Goal: Information Seeking & Learning: Learn about a topic

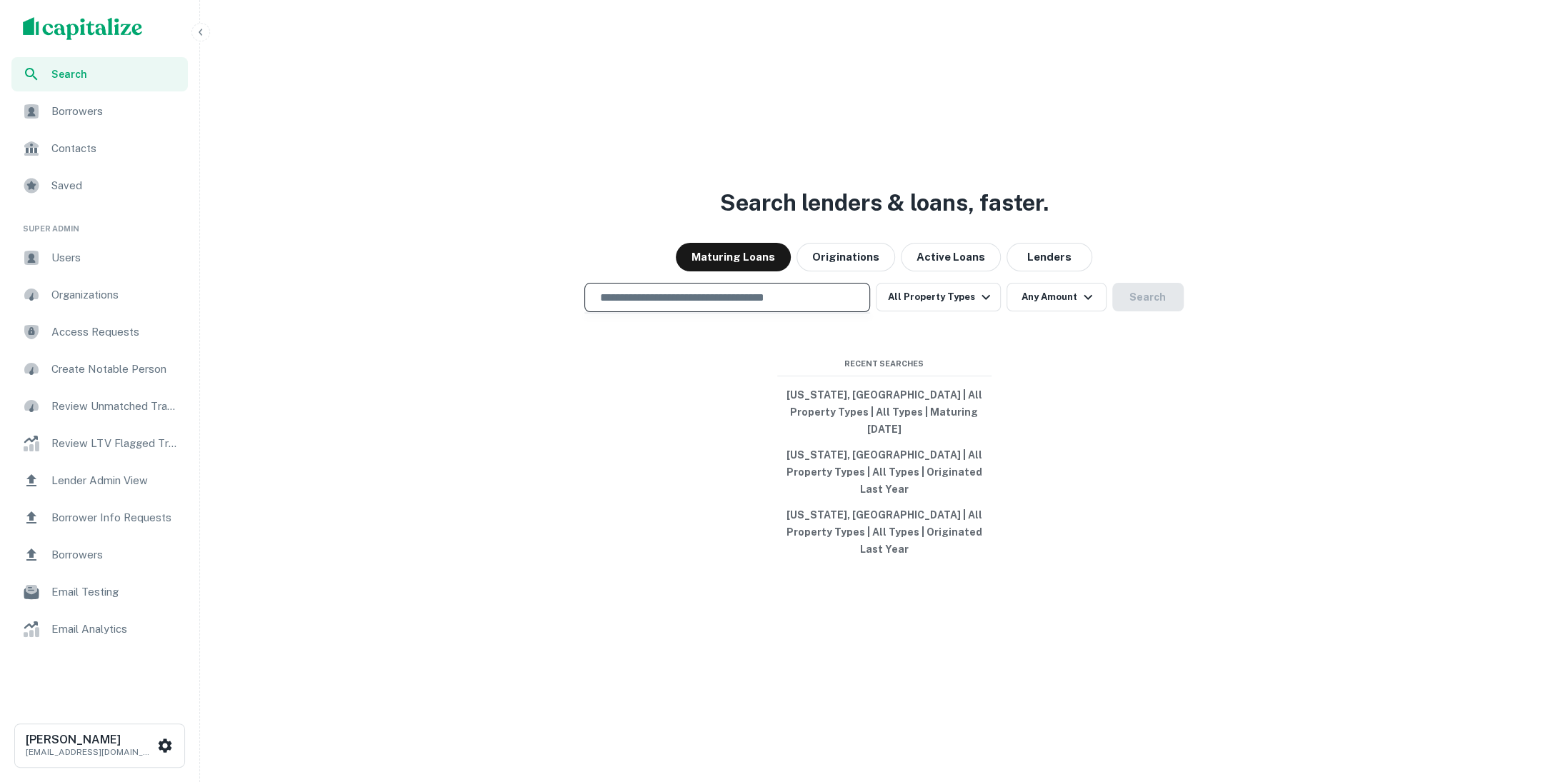
click at [750, 306] on input "text" at bounding box center [727, 296] width 273 height 16
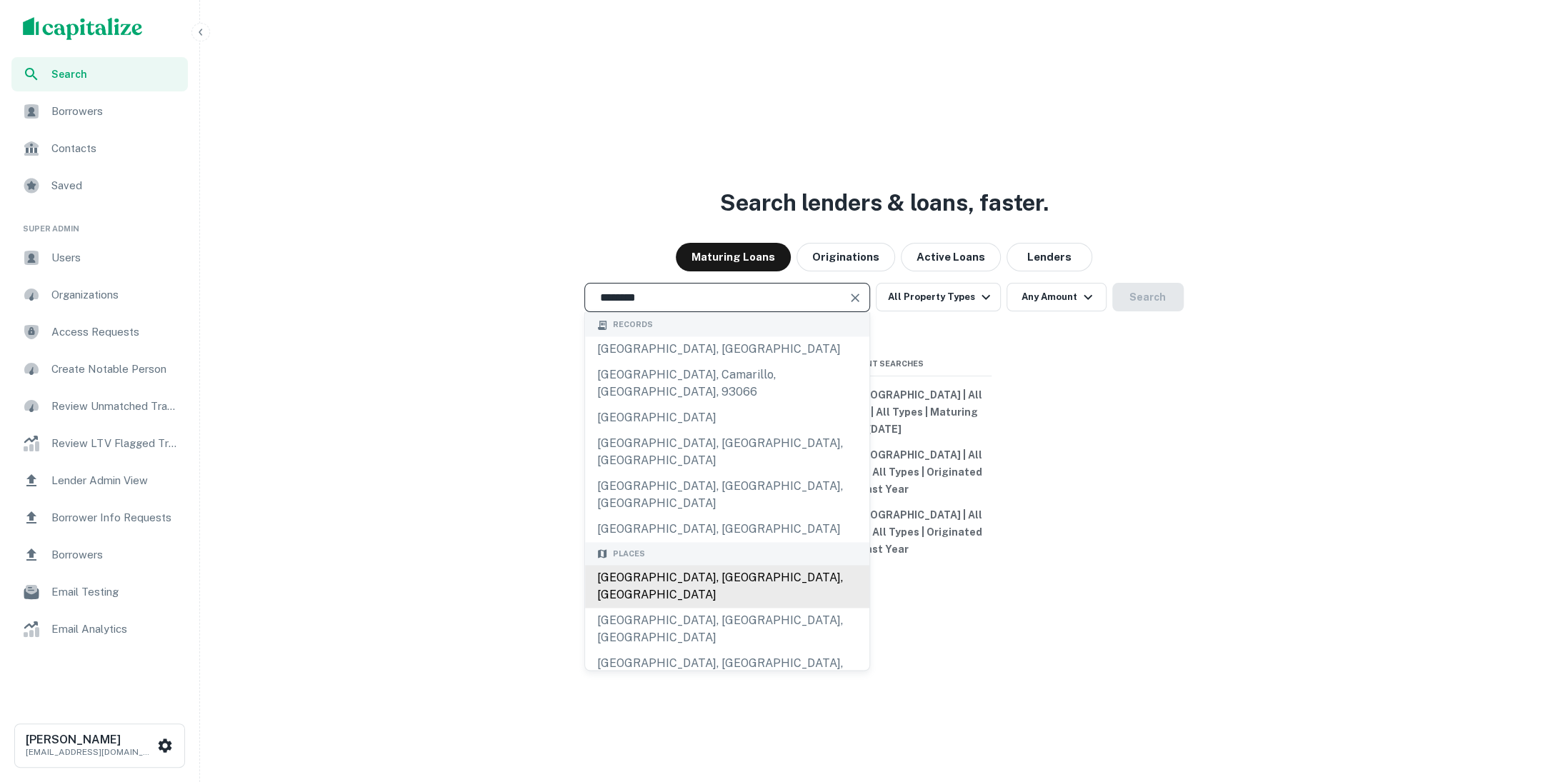
click at [744, 565] on div "Los Angeles, CA, USA" at bounding box center [727, 586] width 284 height 43
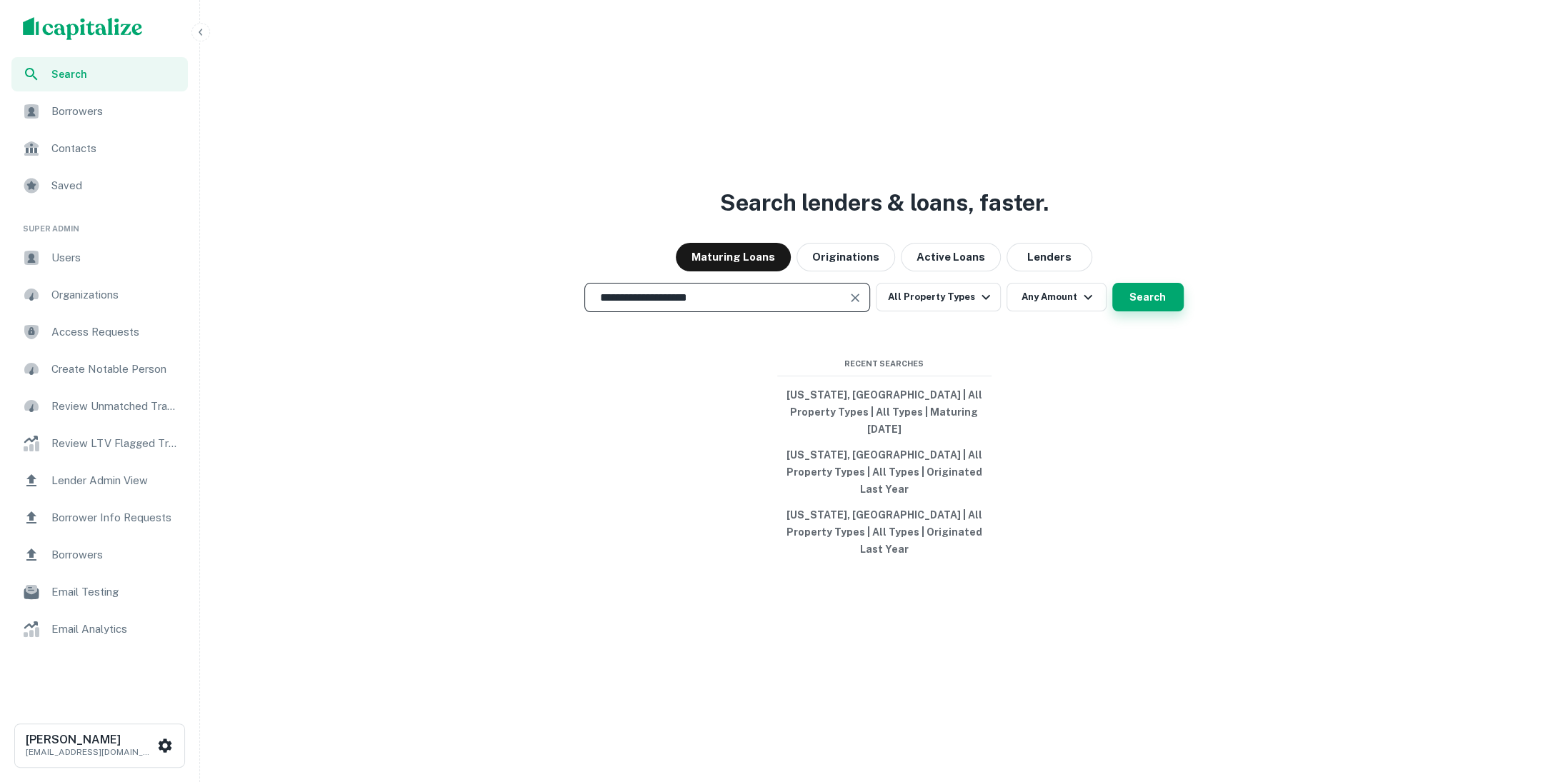
type input "**********"
click at [1125, 312] on button "Search" at bounding box center [1148, 297] width 71 height 29
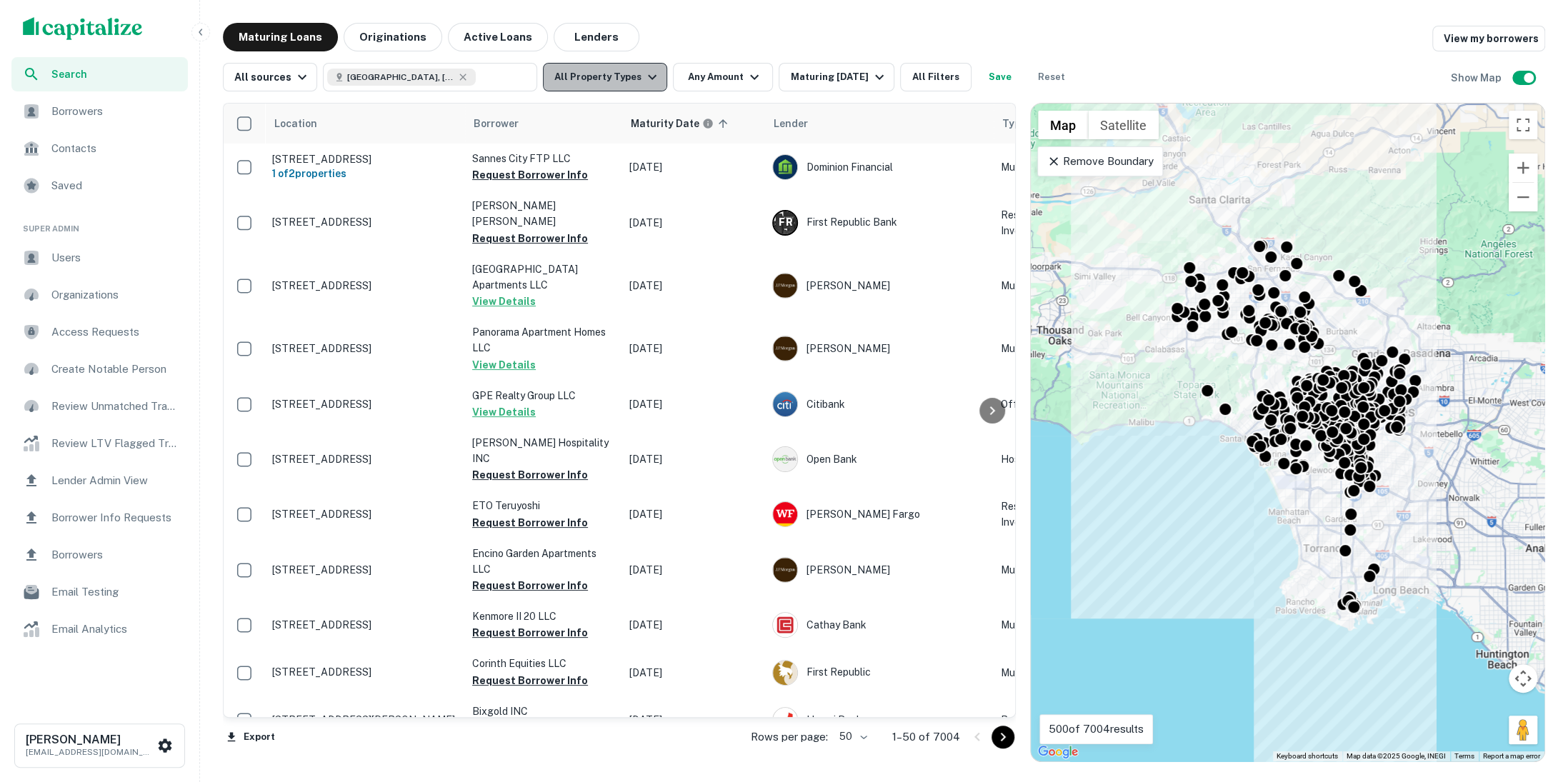
click at [647, 82] on icon "button" at bounding box center [652, 77] width 17 height 17
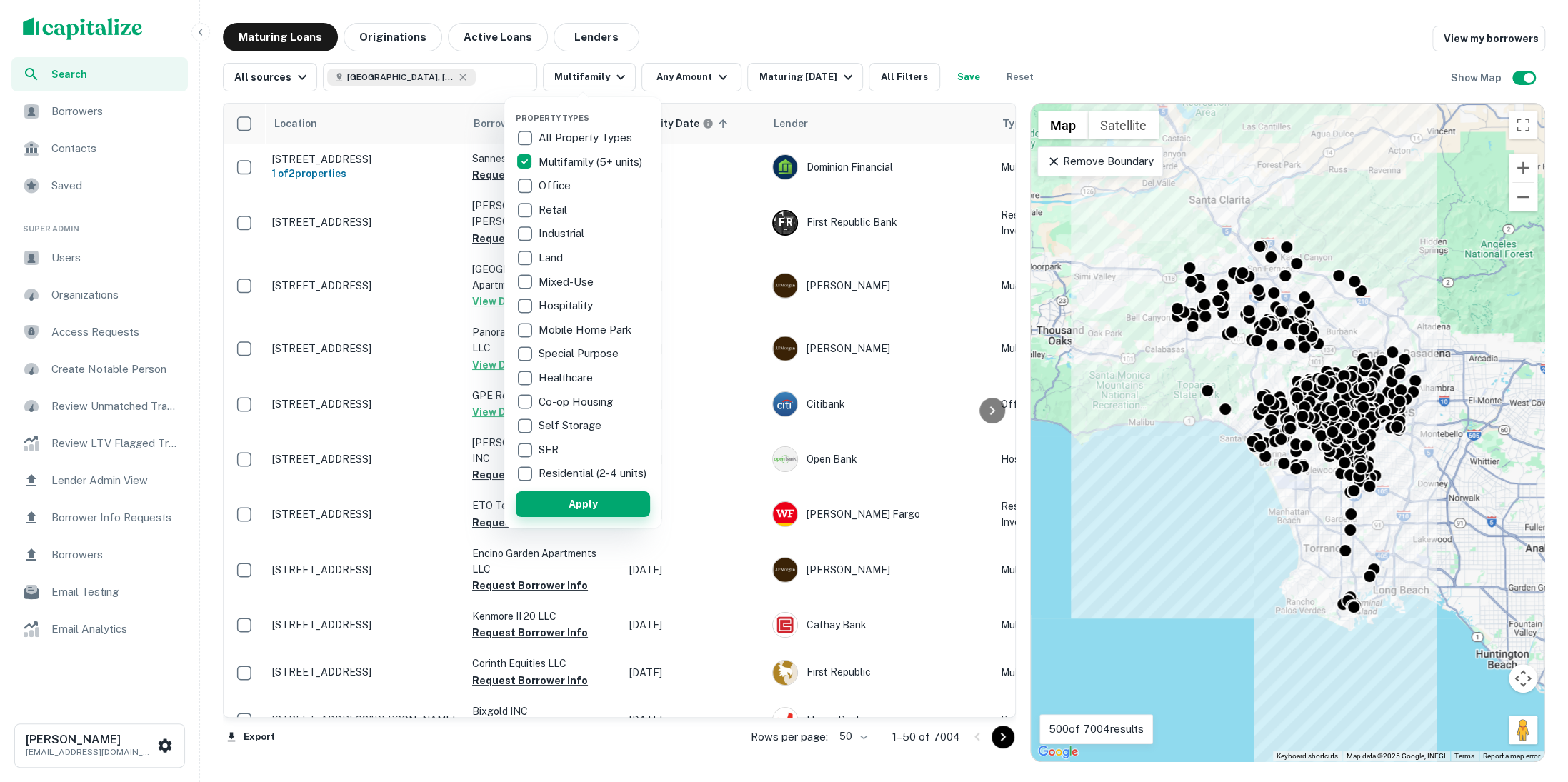
click at [565, 515] on button "Apply" at bounding box center [583, 504] width 134 height 26
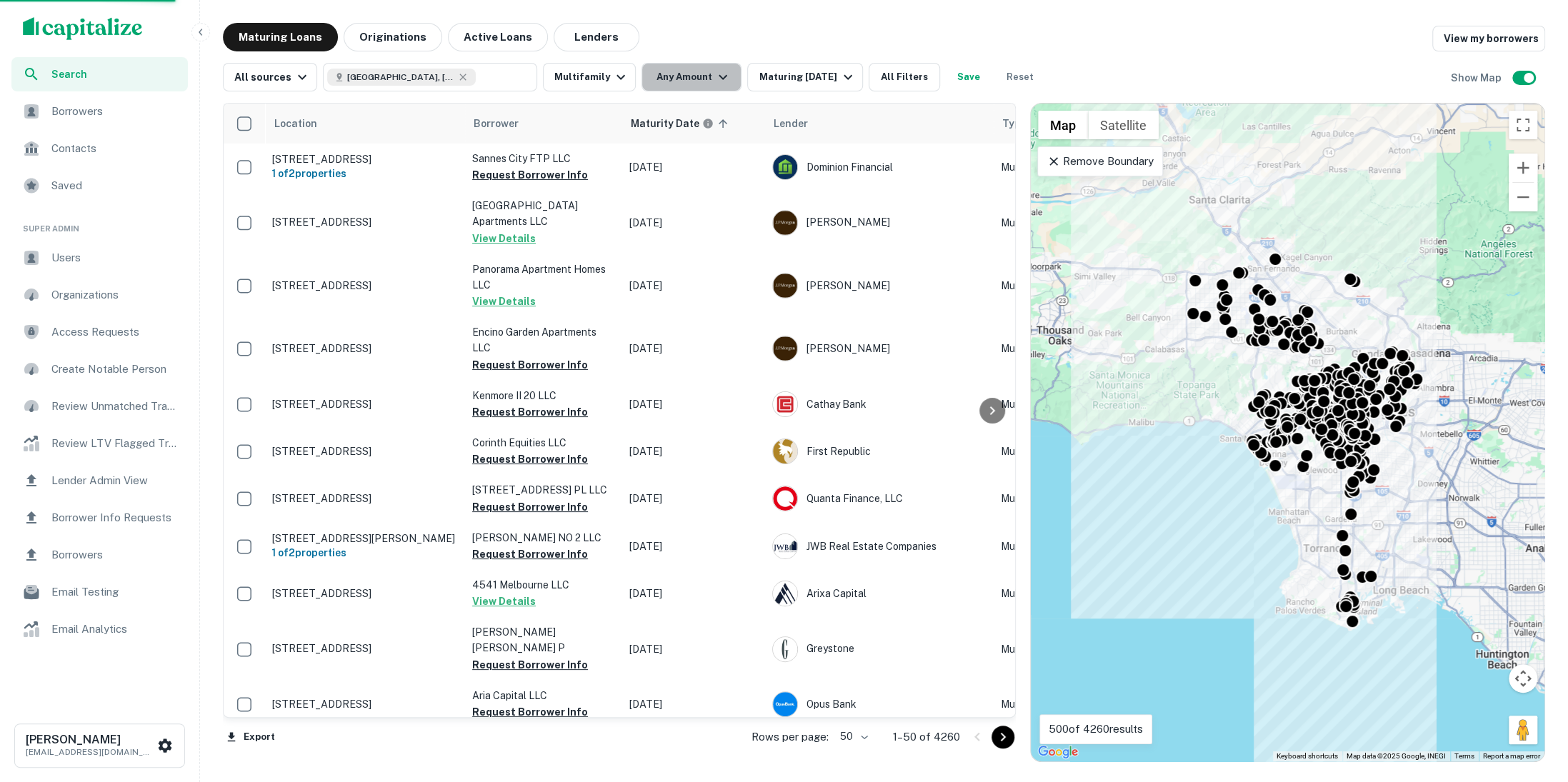
click at [718, 76] on icon "button" at bounding box center [723, 77] width 17 height 17
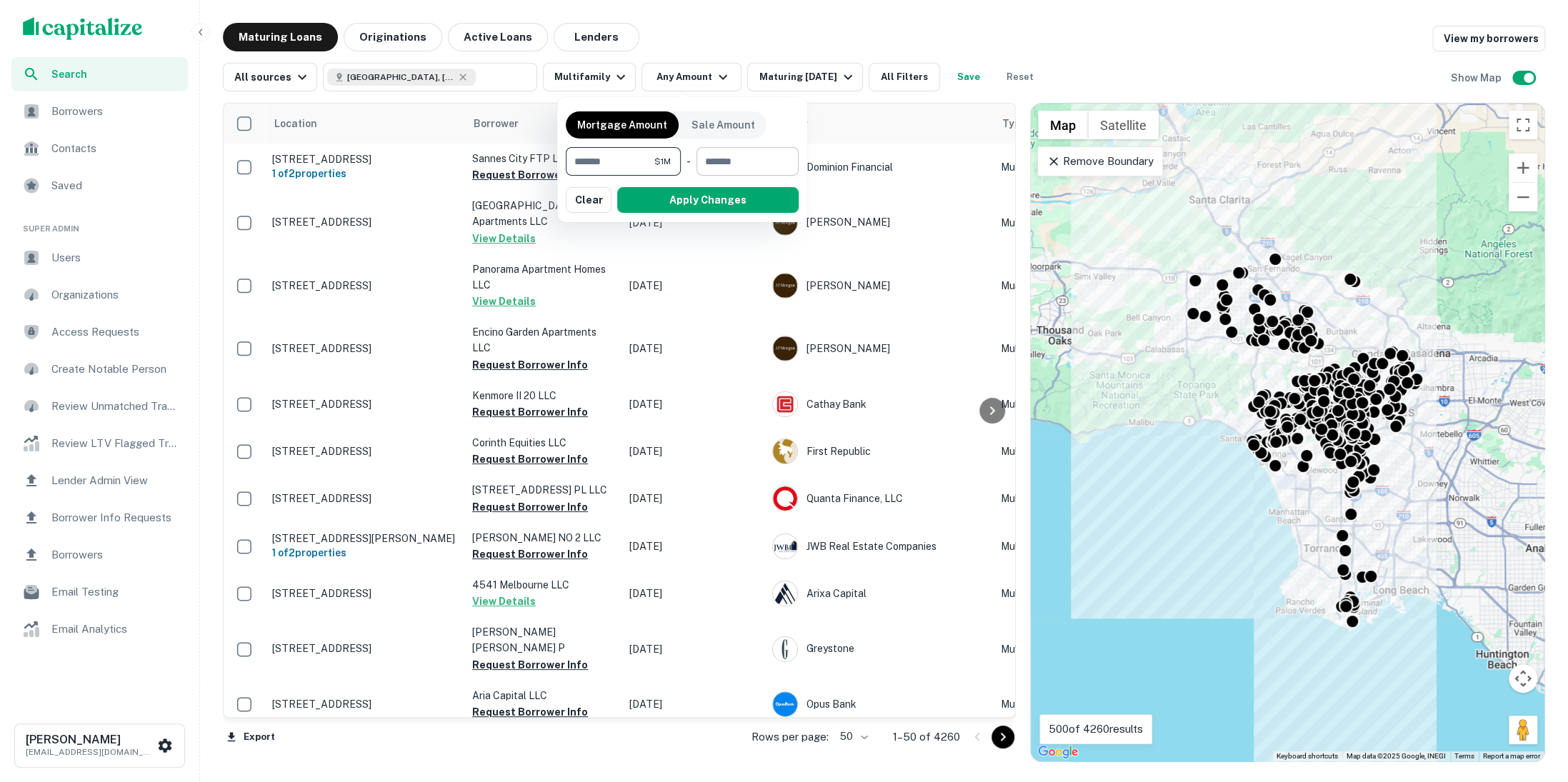
type input "*******"
click at [714, 162] on input "number" at bounding box center [742, 162] width 92 height 29
type input "********"
click at [734, 203] on button "Apply Changes" at bounding box center [708, 200] width 182 height 26
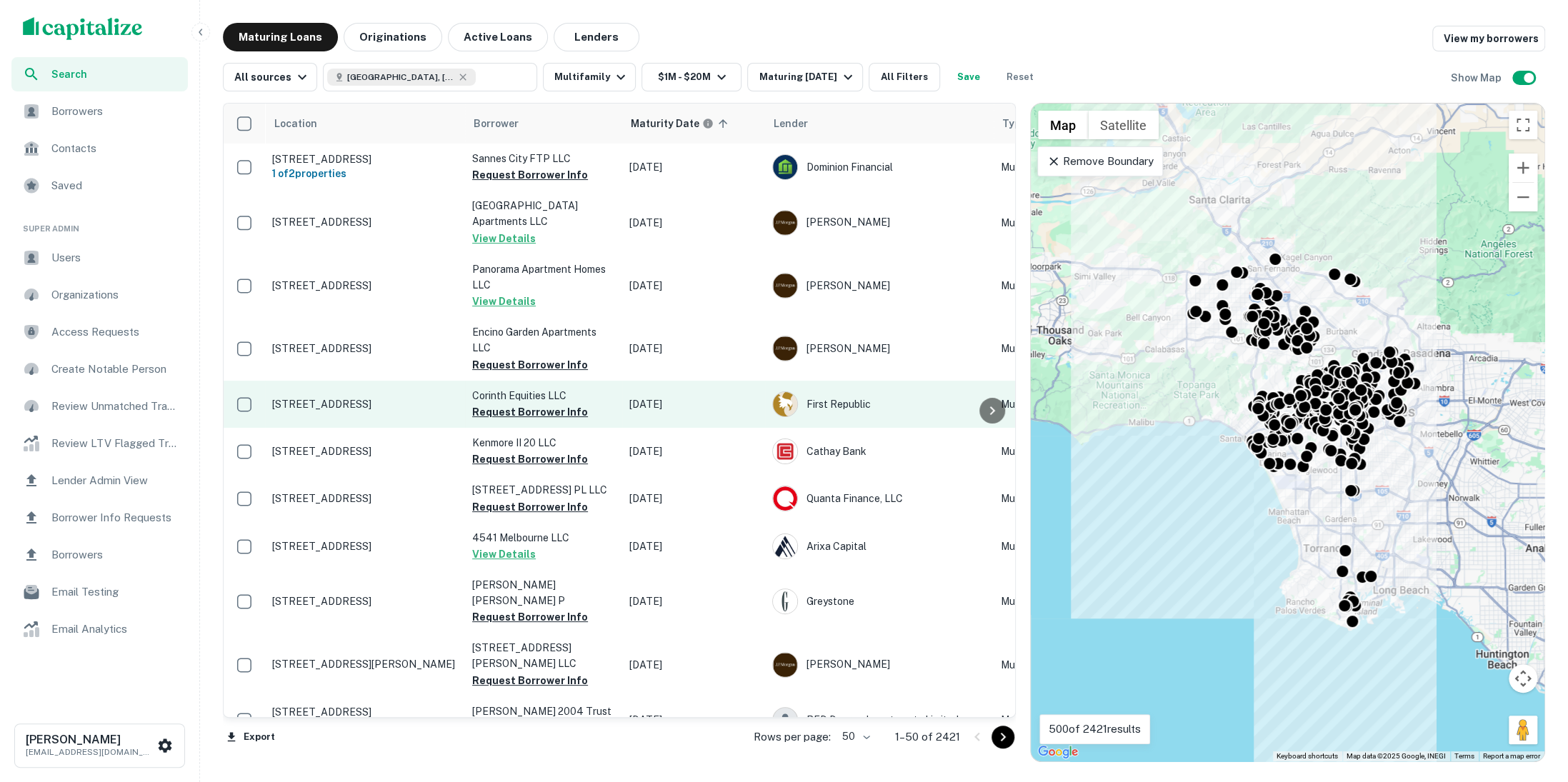
scroll to position [16, 0]
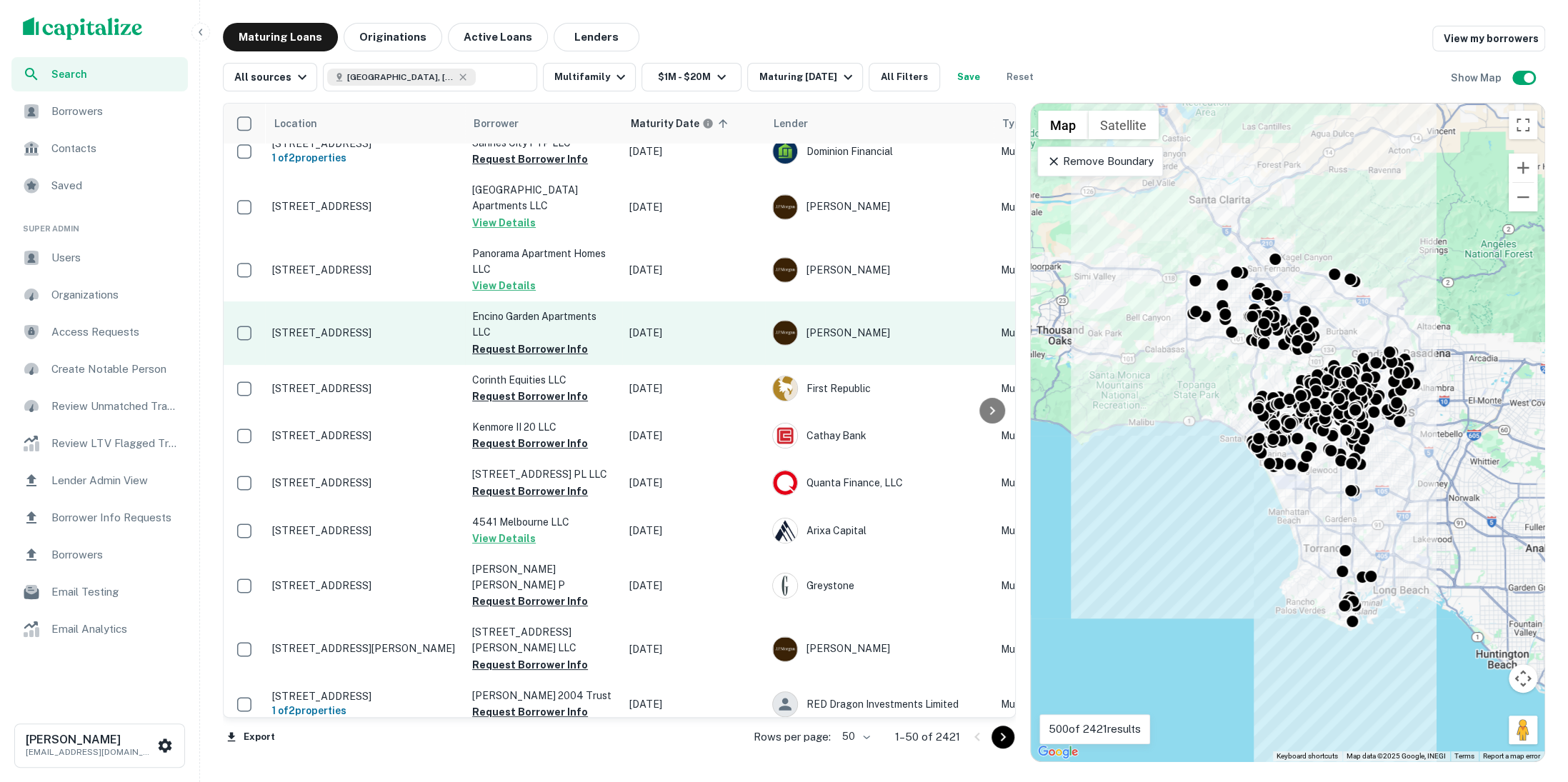
click at [345, 348] on td "17626 Burbank Blvd Encino, CA91316" at bounding box center [365, 333] width 201 height 63
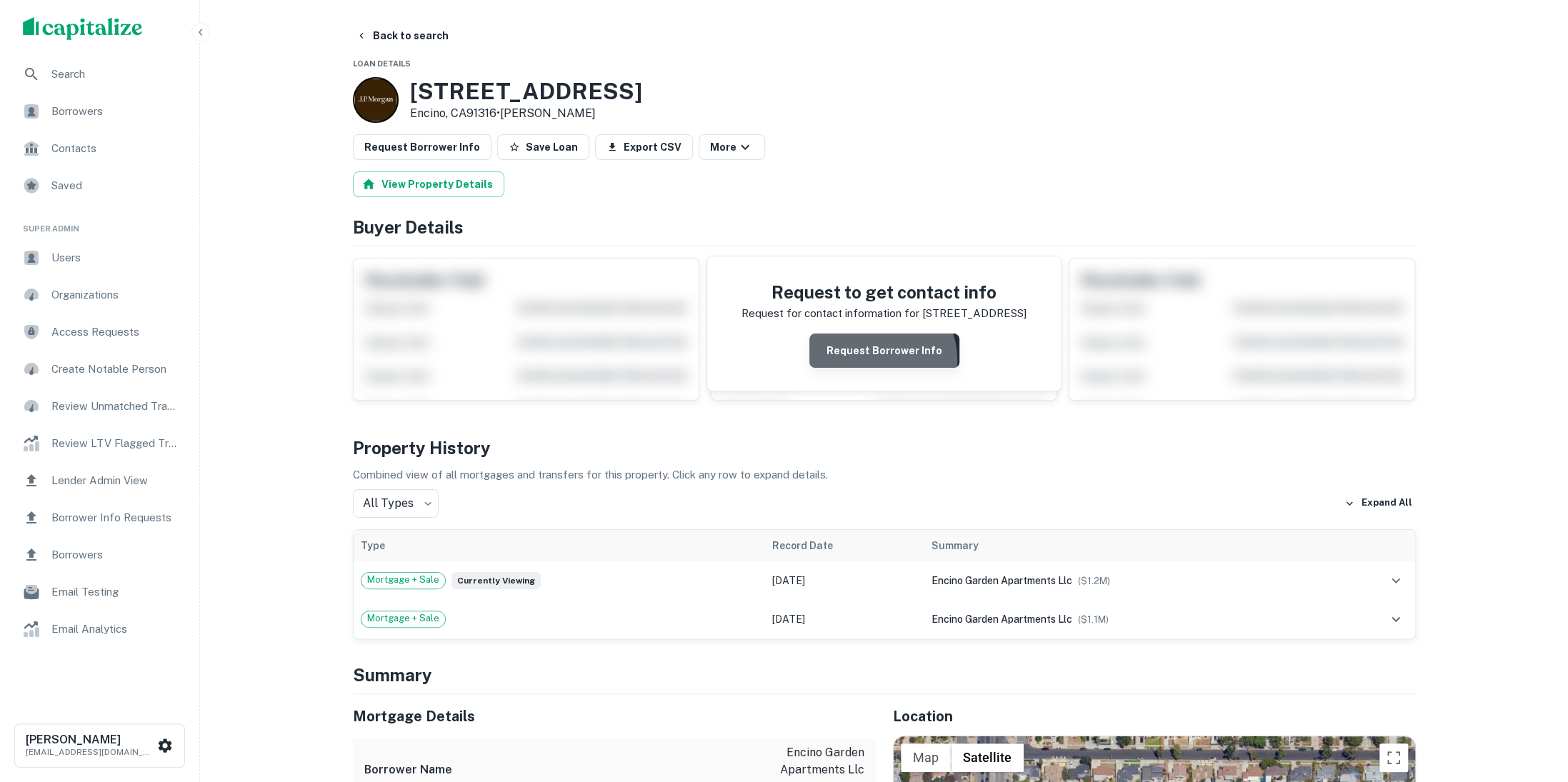
click at [875, 358] on button "Request Borrower Info" at bounding box center [885, 351] width 150 height 34
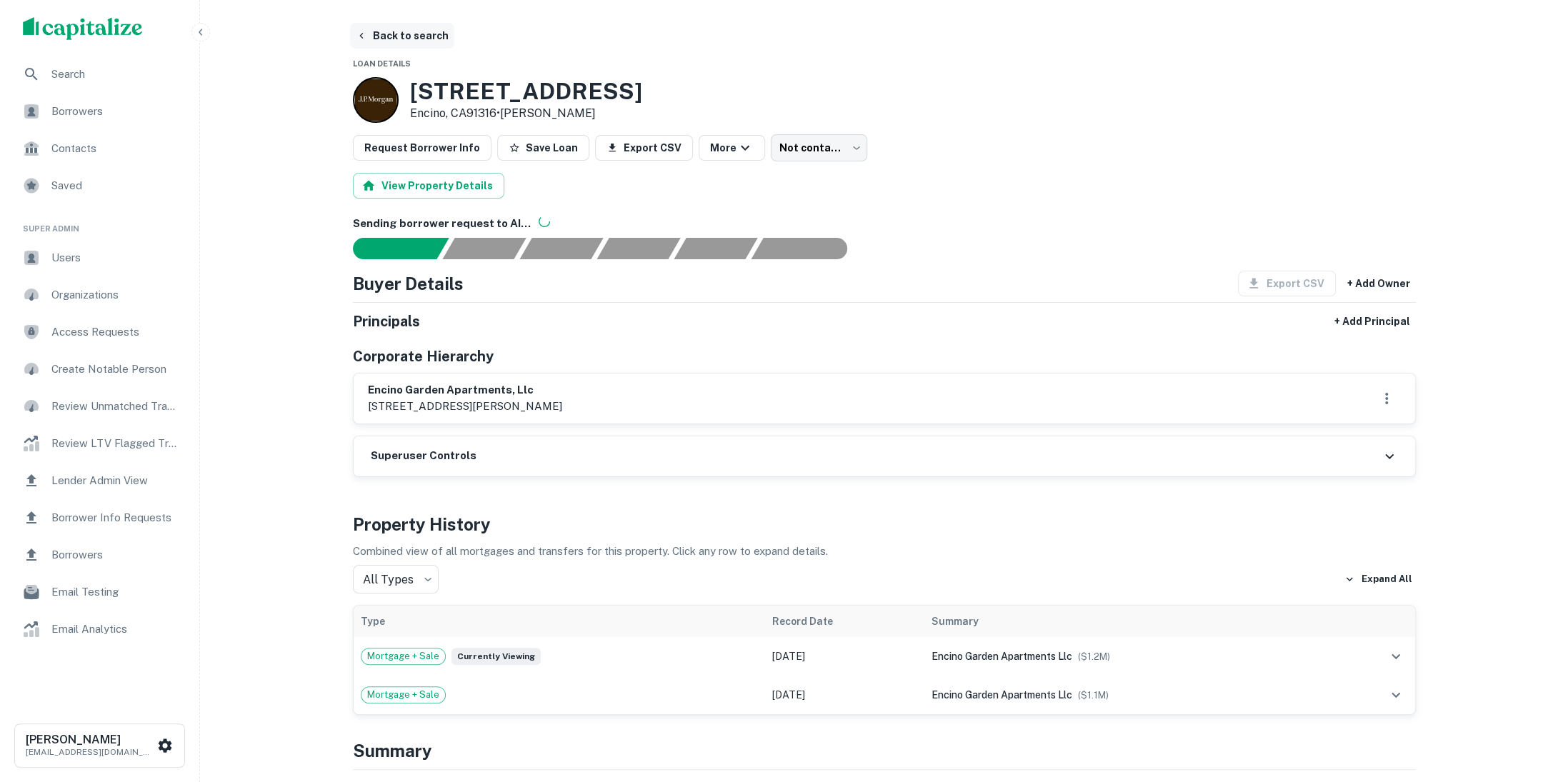
click at [403, 40] on button "Back to search" at bounding box center [402, 35] width 105 height 26
click at [86, 82] on div "Search" at bounding box center [100, 74] width 177 height 34
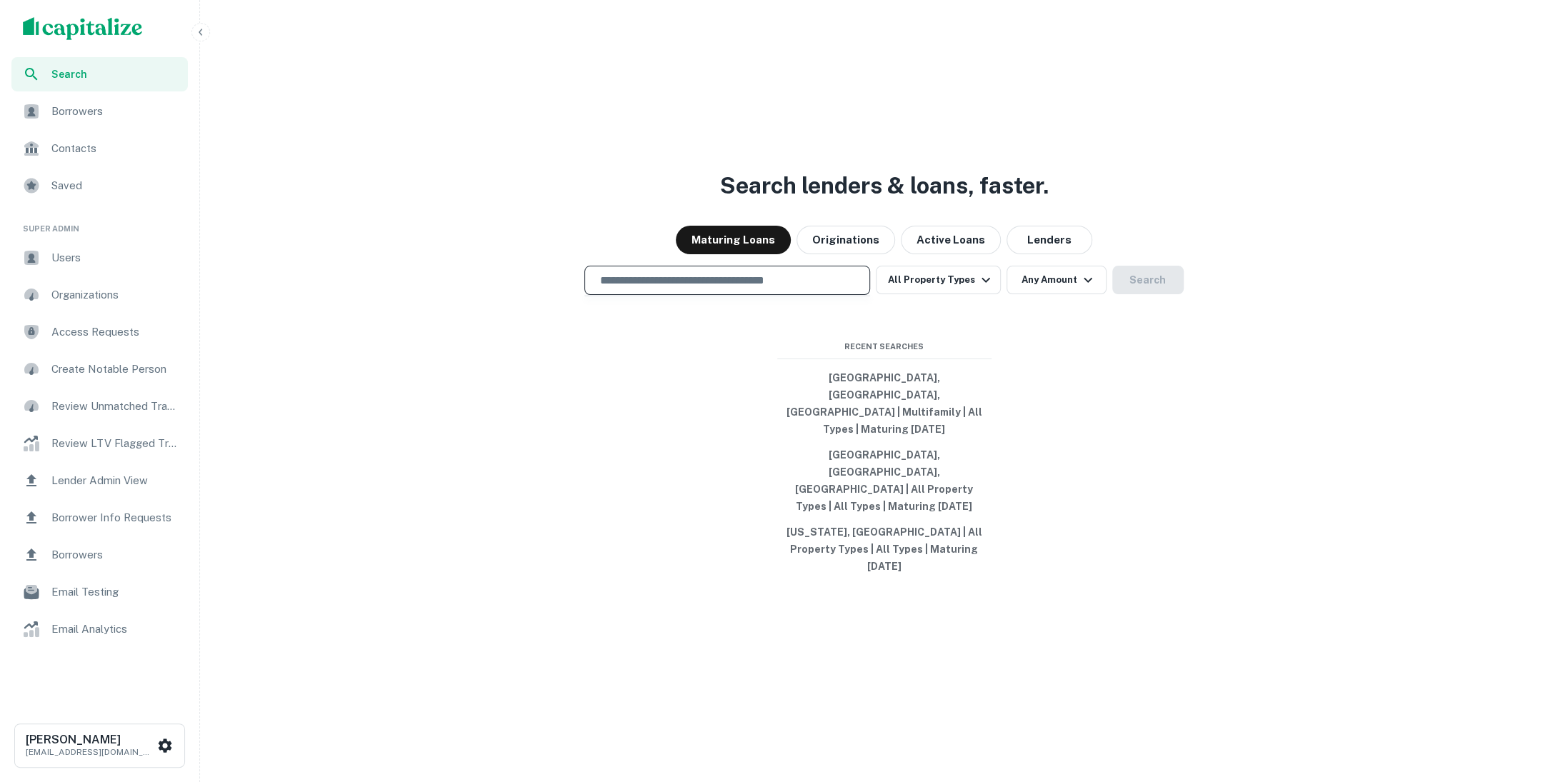
click at [792, 289] on input "text" at bounding box center [727, 279] width 273 height 16
click at [100, 117] on span "Borrowers" at bounding box center [115, 111] width 128 height 17
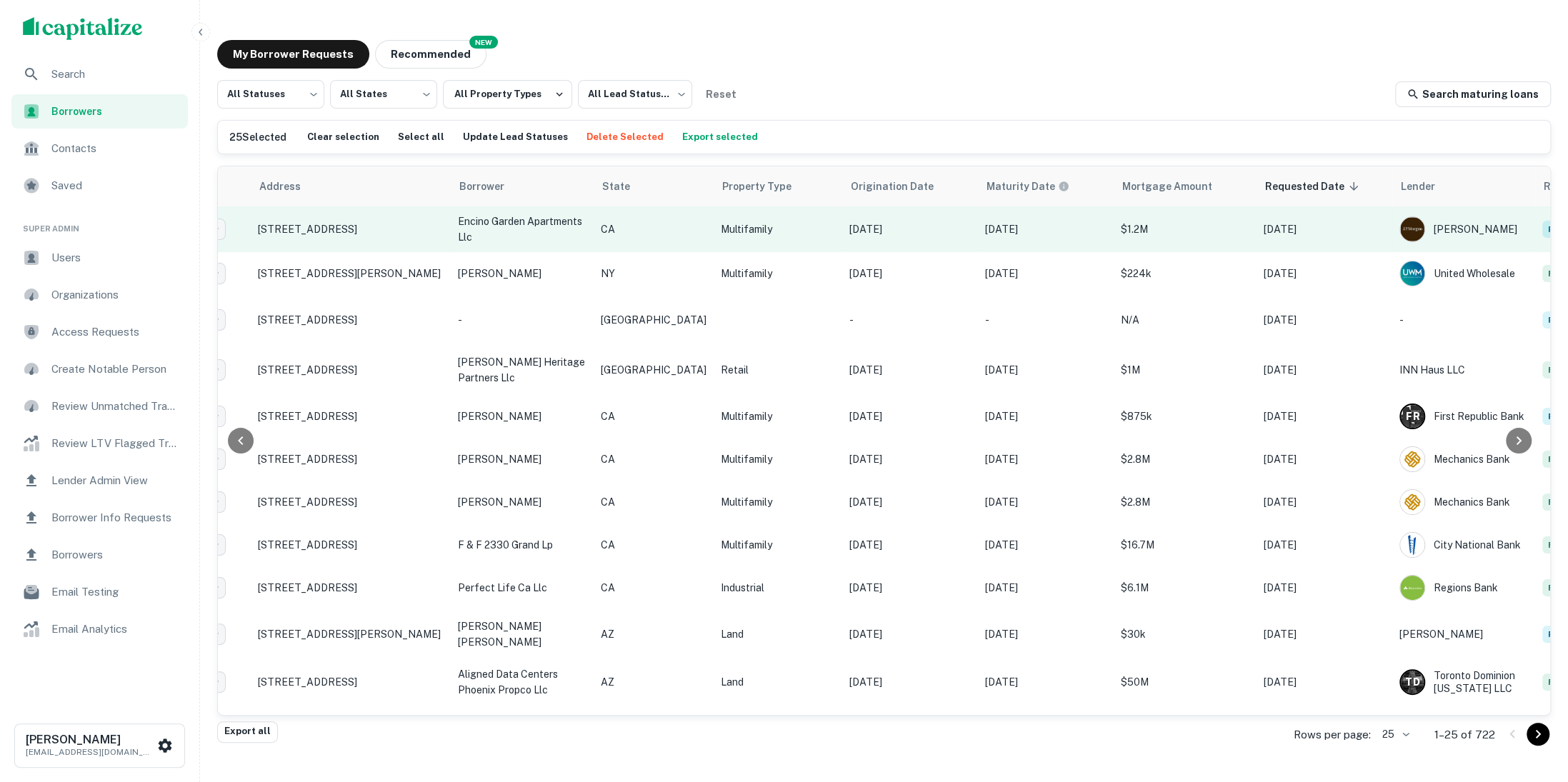
scroll to position [0, 201]
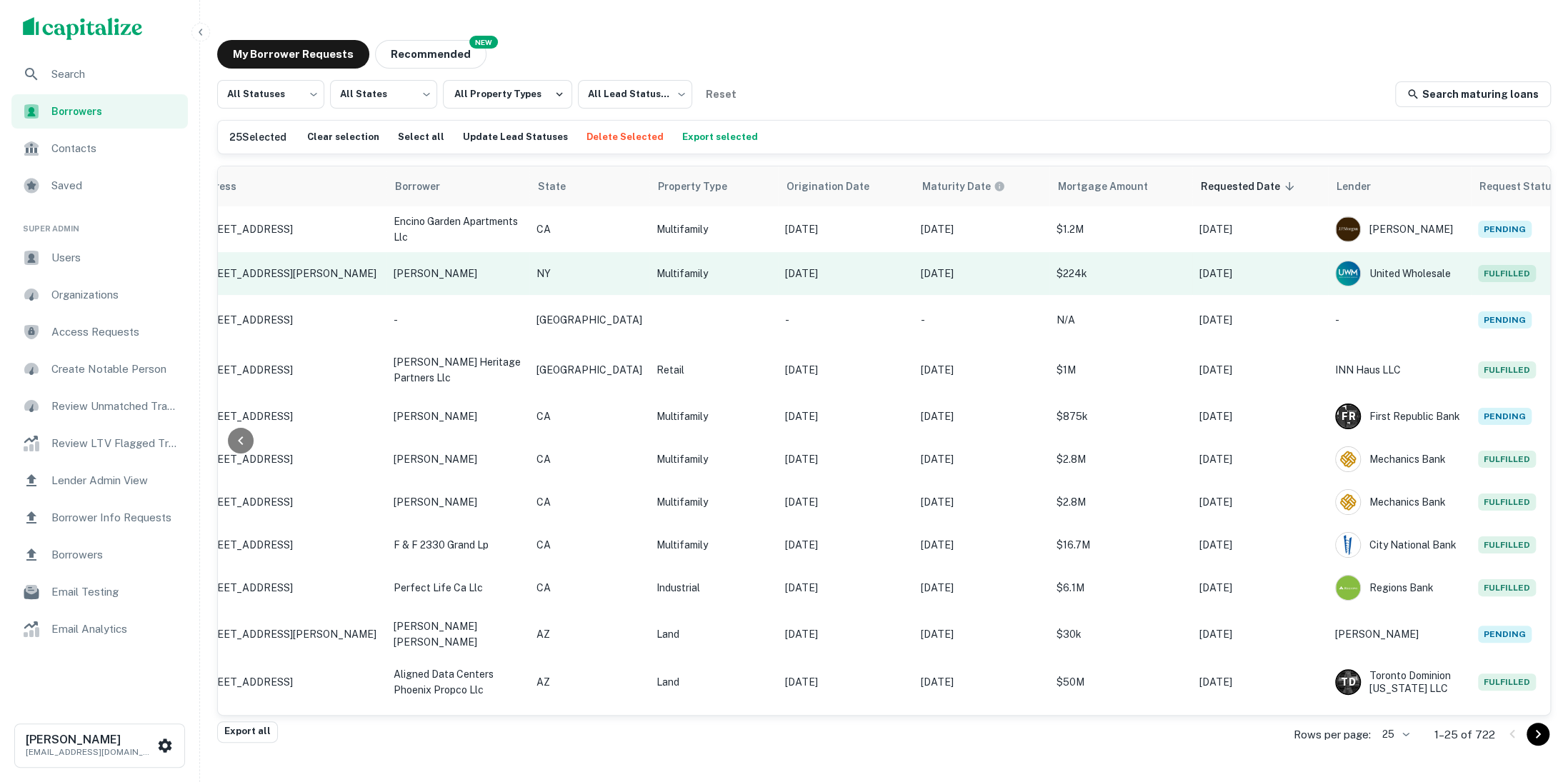
click at [830, 266] on p "Jun 18, 2025" at bounding box center [846, 274] width 122 height 16
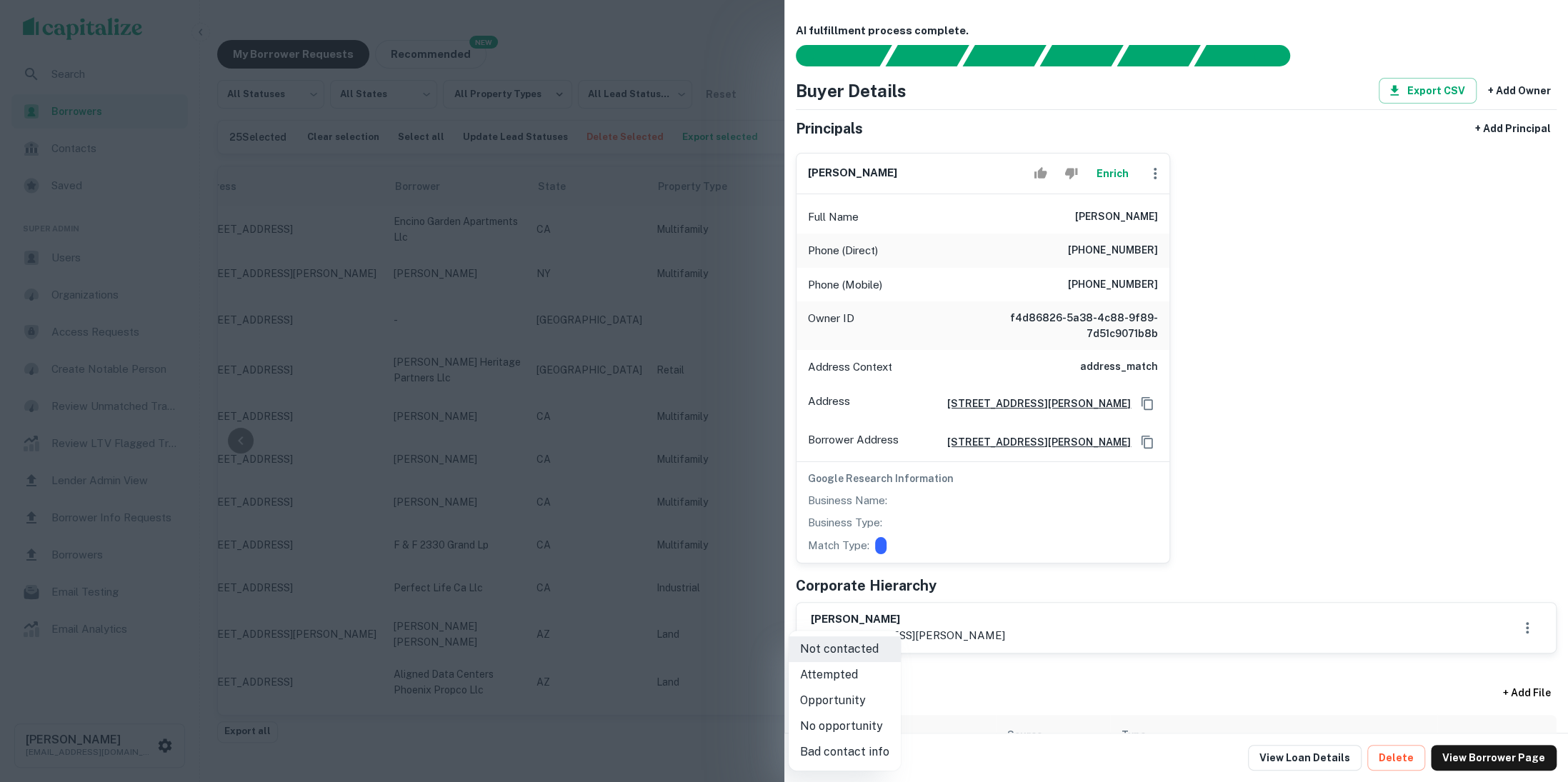
click at [873, 758] on body "Search Borrowers Contacts Saved Super Admin Users Organizations Access Requests…" at bounding box center [784, 391] width 1568 height 782
click at [692, 585] on div at bounding box center [784, 391] width 1568 height 782
click at [602, 341] on div at bounding box center [784, 391] width 1568 height 782
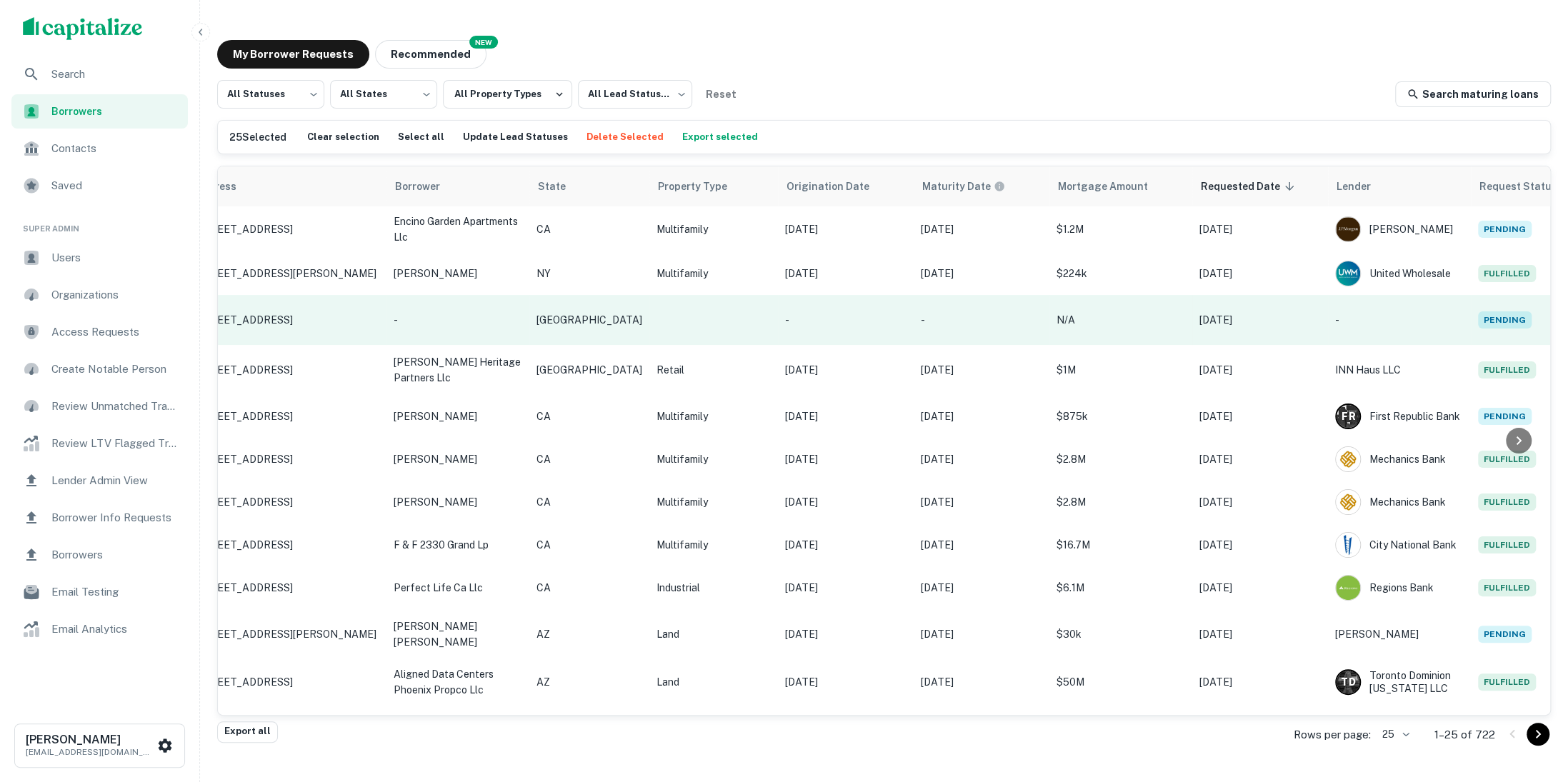
scroll to position [0, 0]
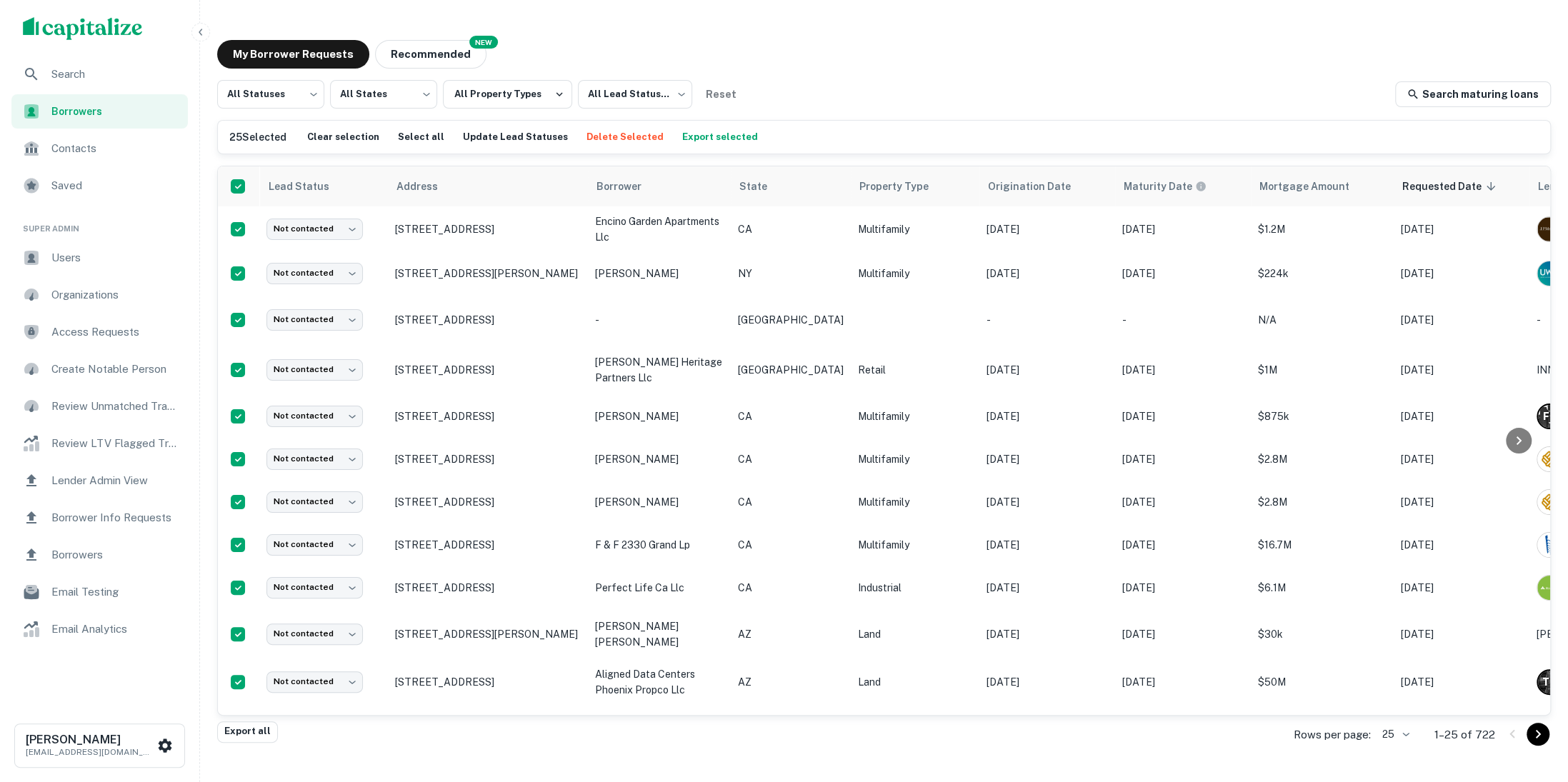
click at [139, 76] on span "Search" at bounding box center [115, 74] width 128 height 17
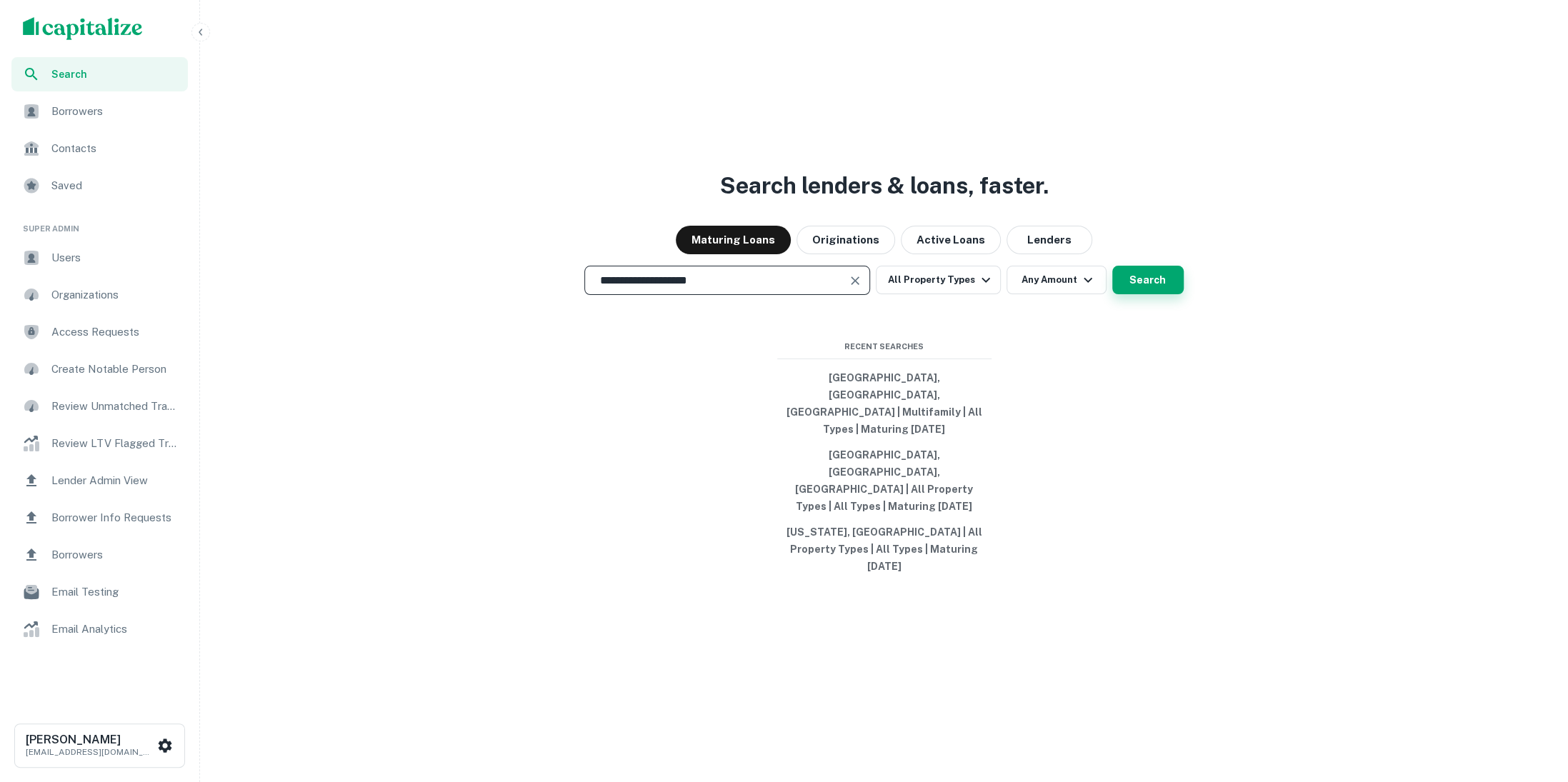
type input "**********"
click at [1124, 295] on button "Search" at bounding box center [1148, 280] width 71 height 29
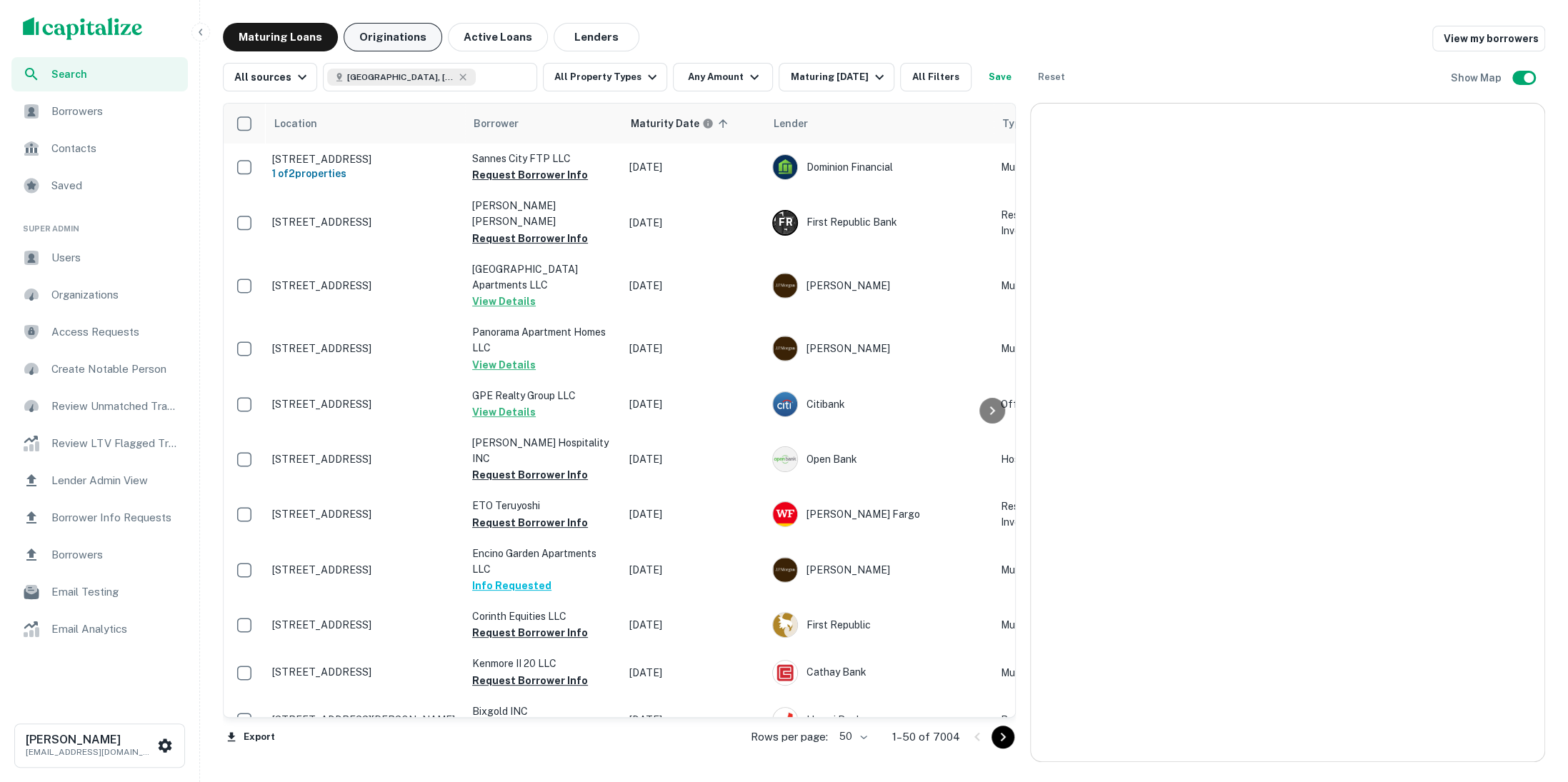
click at [419, 29] on button "Originations" at bounding box center [393, 37] width 99 height 29
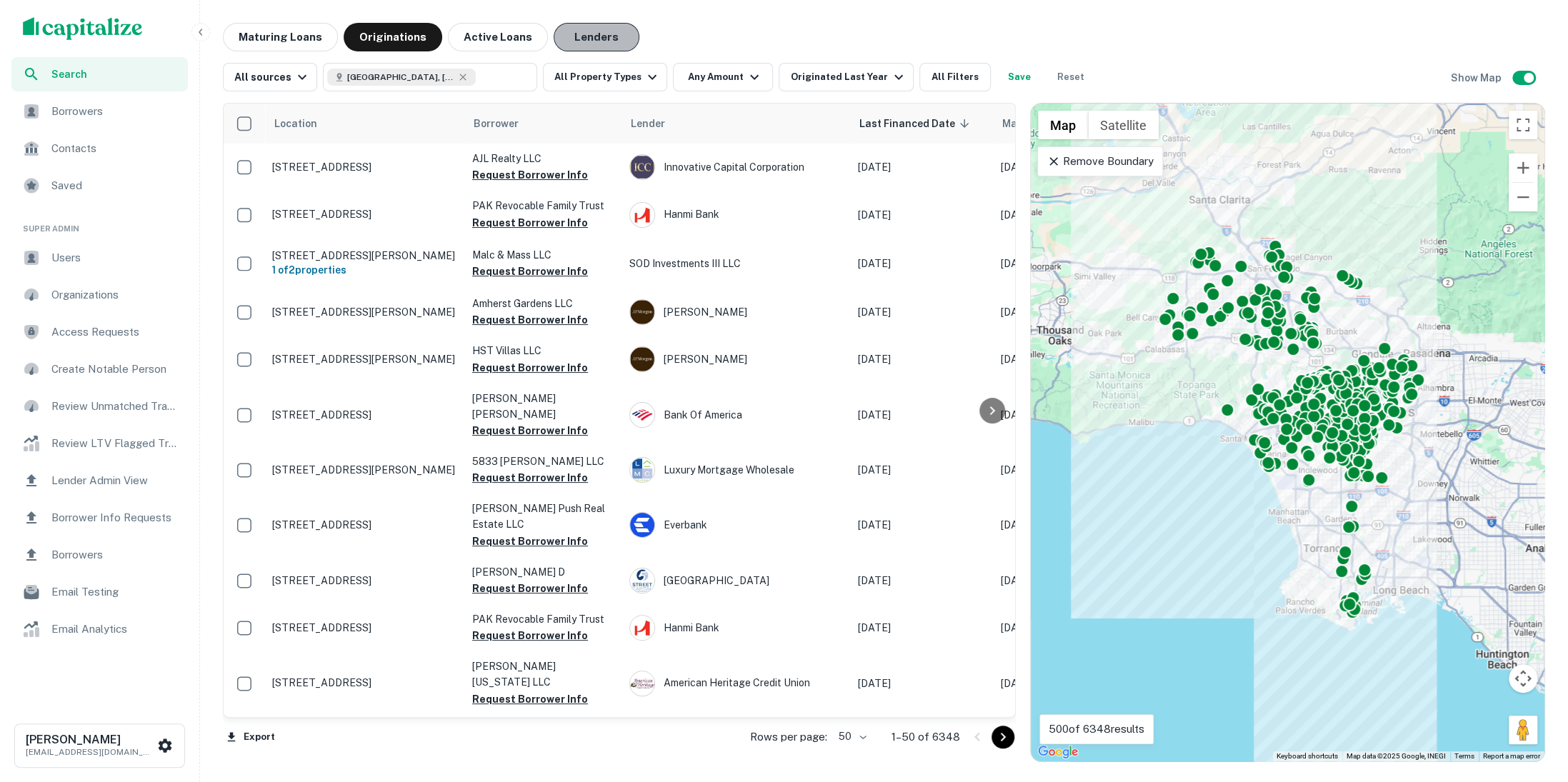
click at [589, 40] on button "Lenders" at bounding box center [597, 37] width 86 height 29
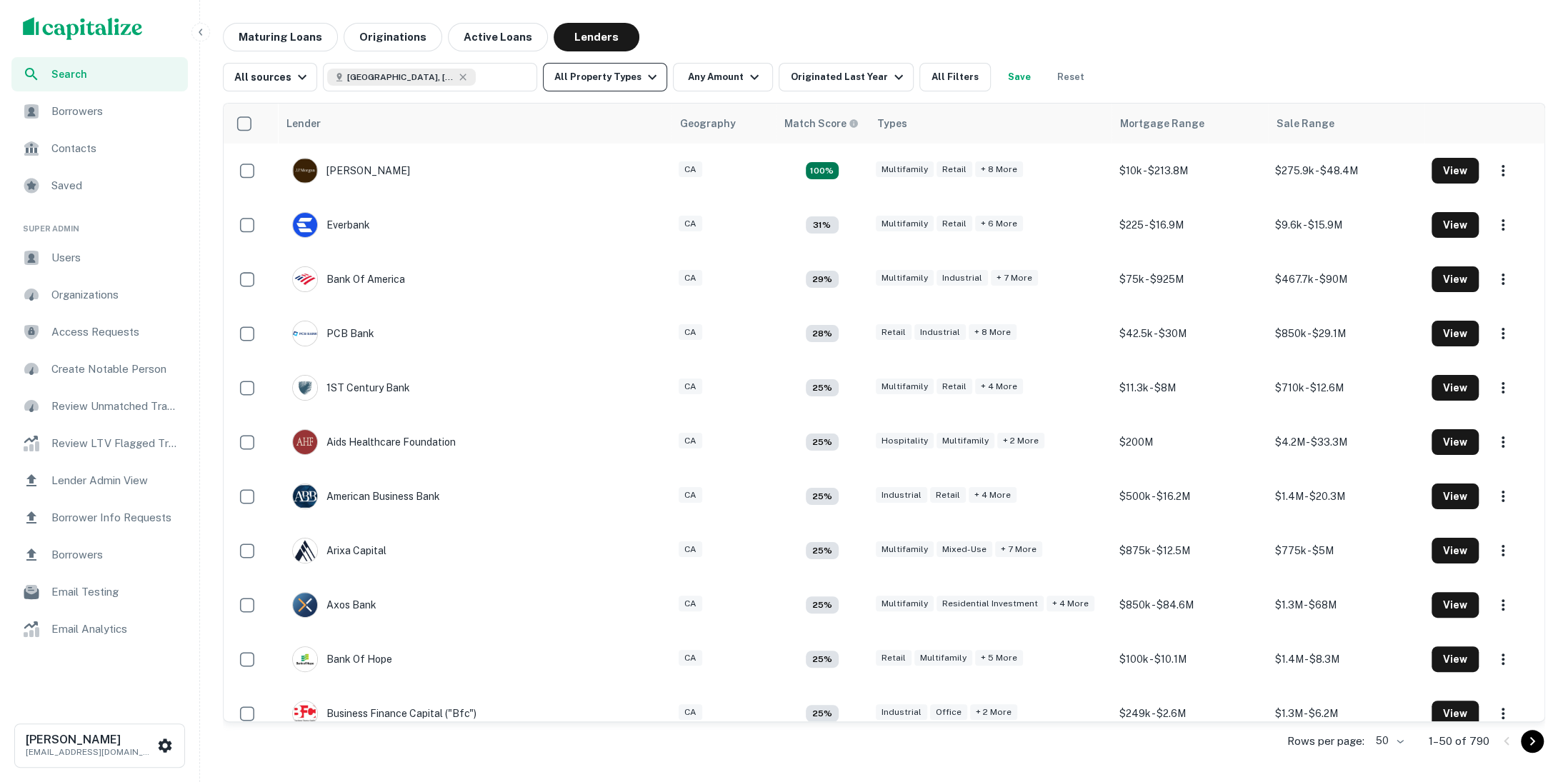
click at [643, 73] on icon "button" at bounding box center [652, 77] width 17 height 17
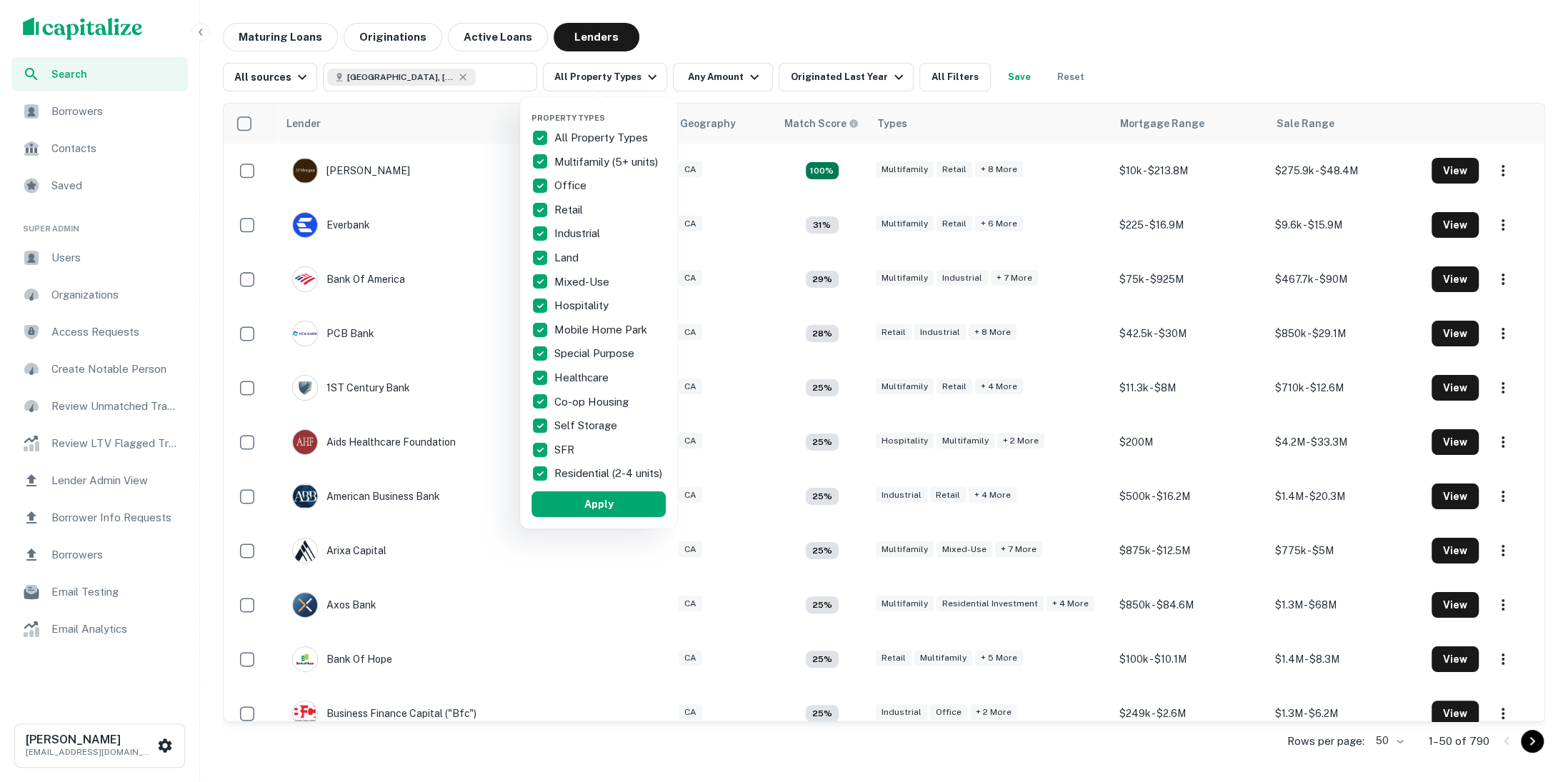
click at [557, 131] on p "All Property Types" at bounding box center [602, 138] width 96 height 17
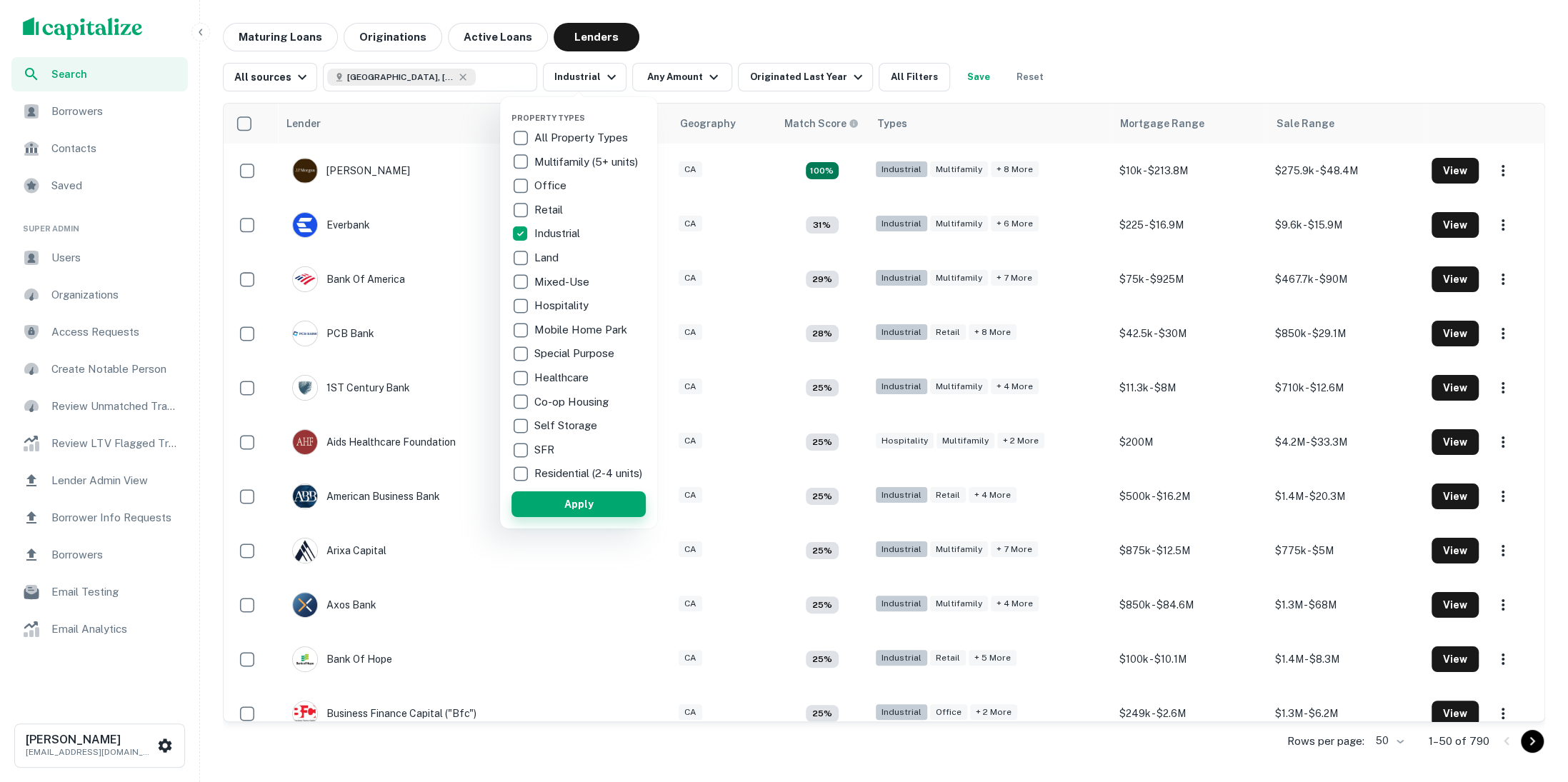
click at [592, 517] on button "Apply" at bounding box center [578, 504] width 134 height 26
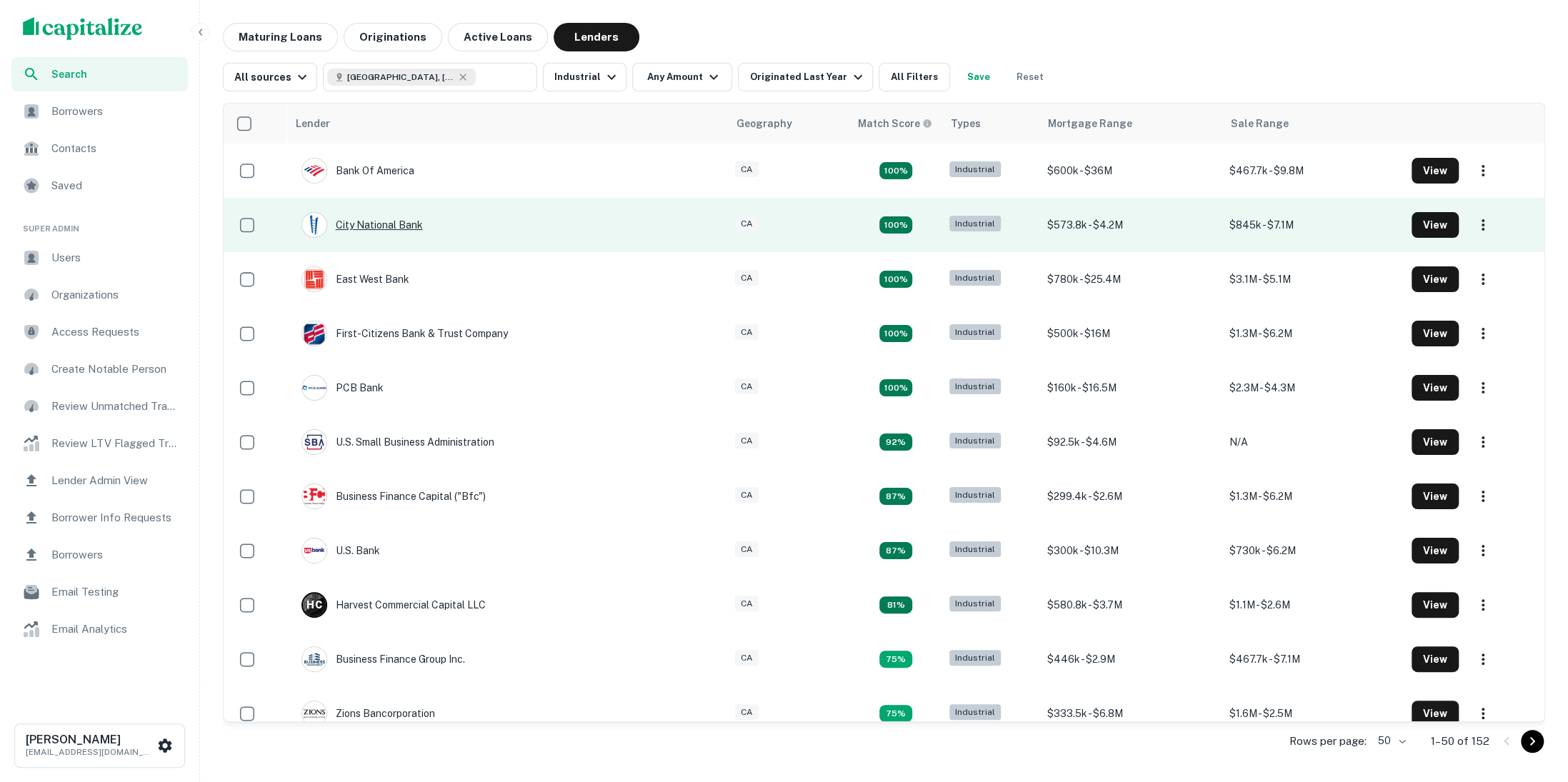
click at [405, 221] on div "City National Bank" at bounding box center [362, 224] width 122 height 26
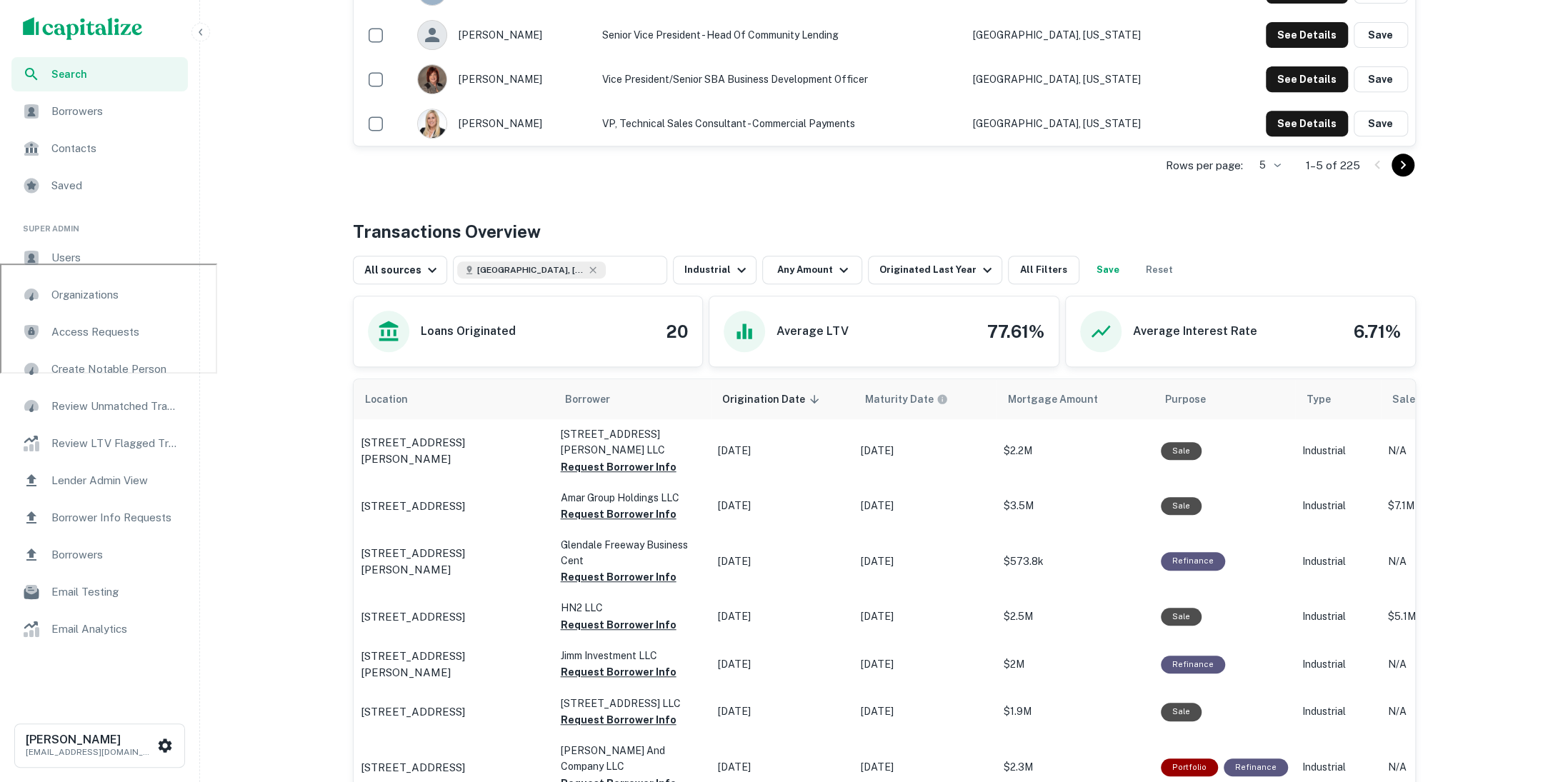
scroll to position [534, 0]
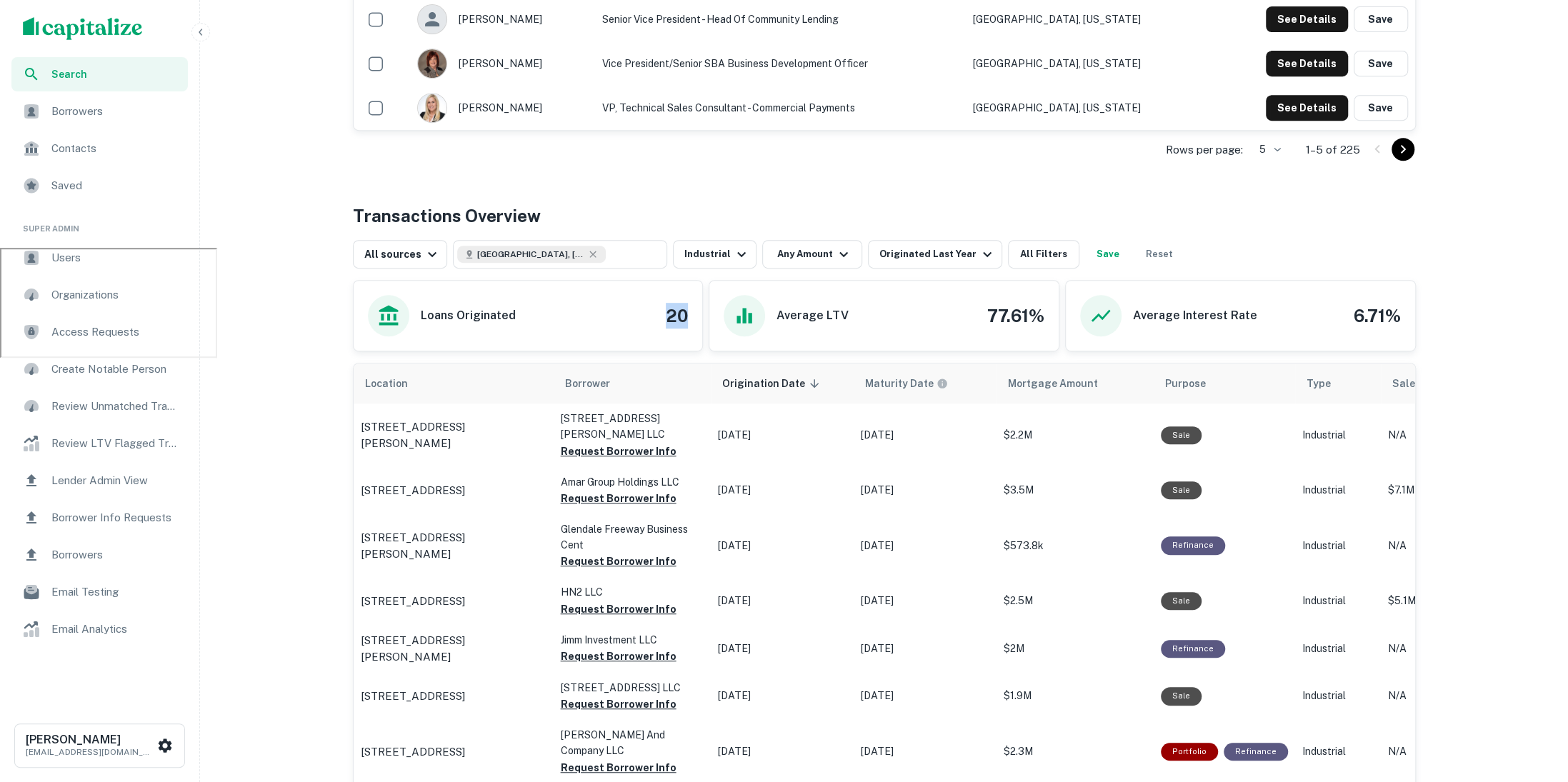
drag, startPoint x: 660, startPoint y: 312, endPoint x: 683, endPoint y: 313, distance: 23.0
click at [683, 313] on div "Loans Originated 20" at bounding box center [528, 315] width 321 height 42
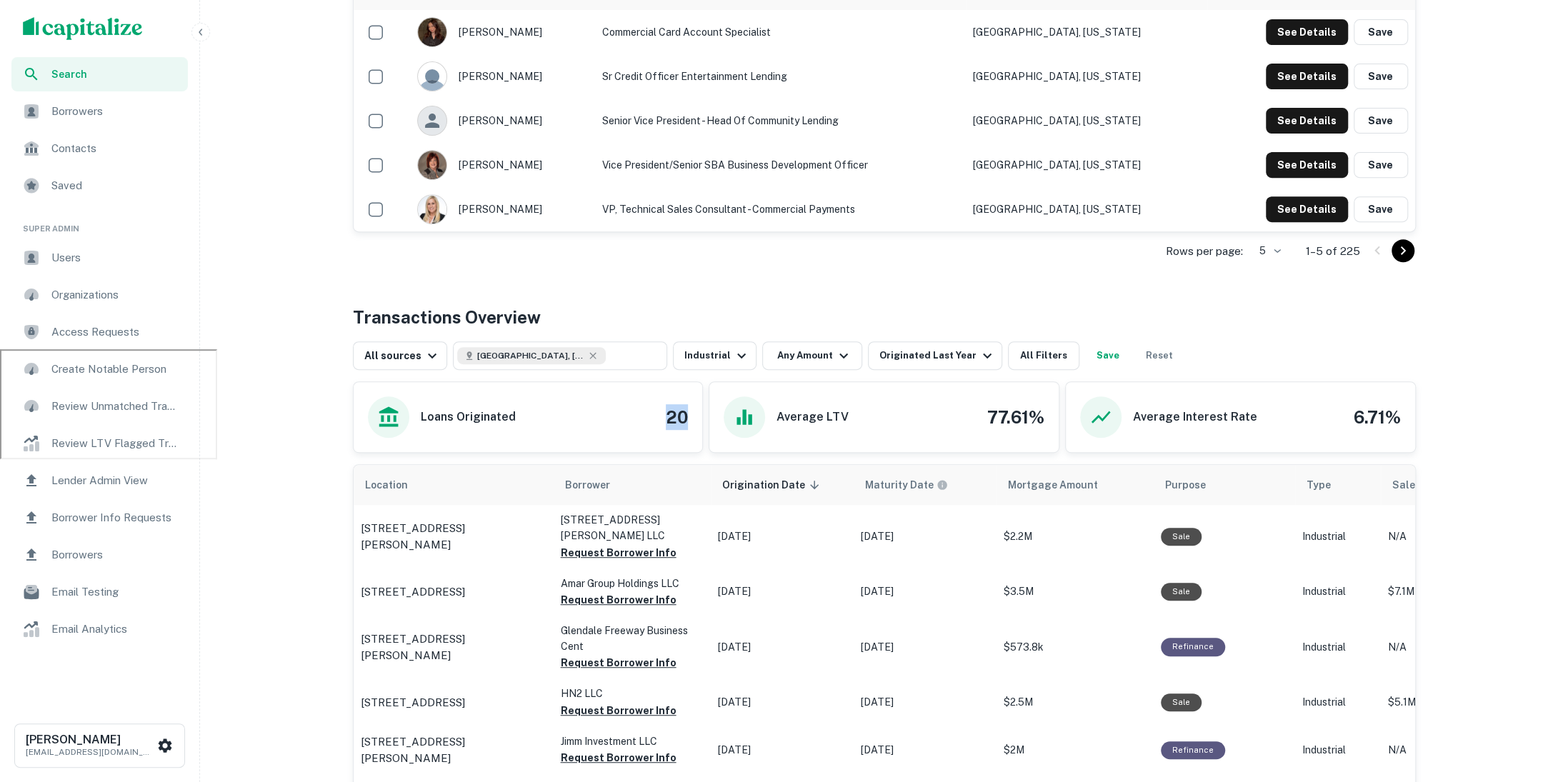
scroll to position [432, 0]
click at [1137, 348] on button "Reset" at bounding box center [1159, 356] width 46 height 29
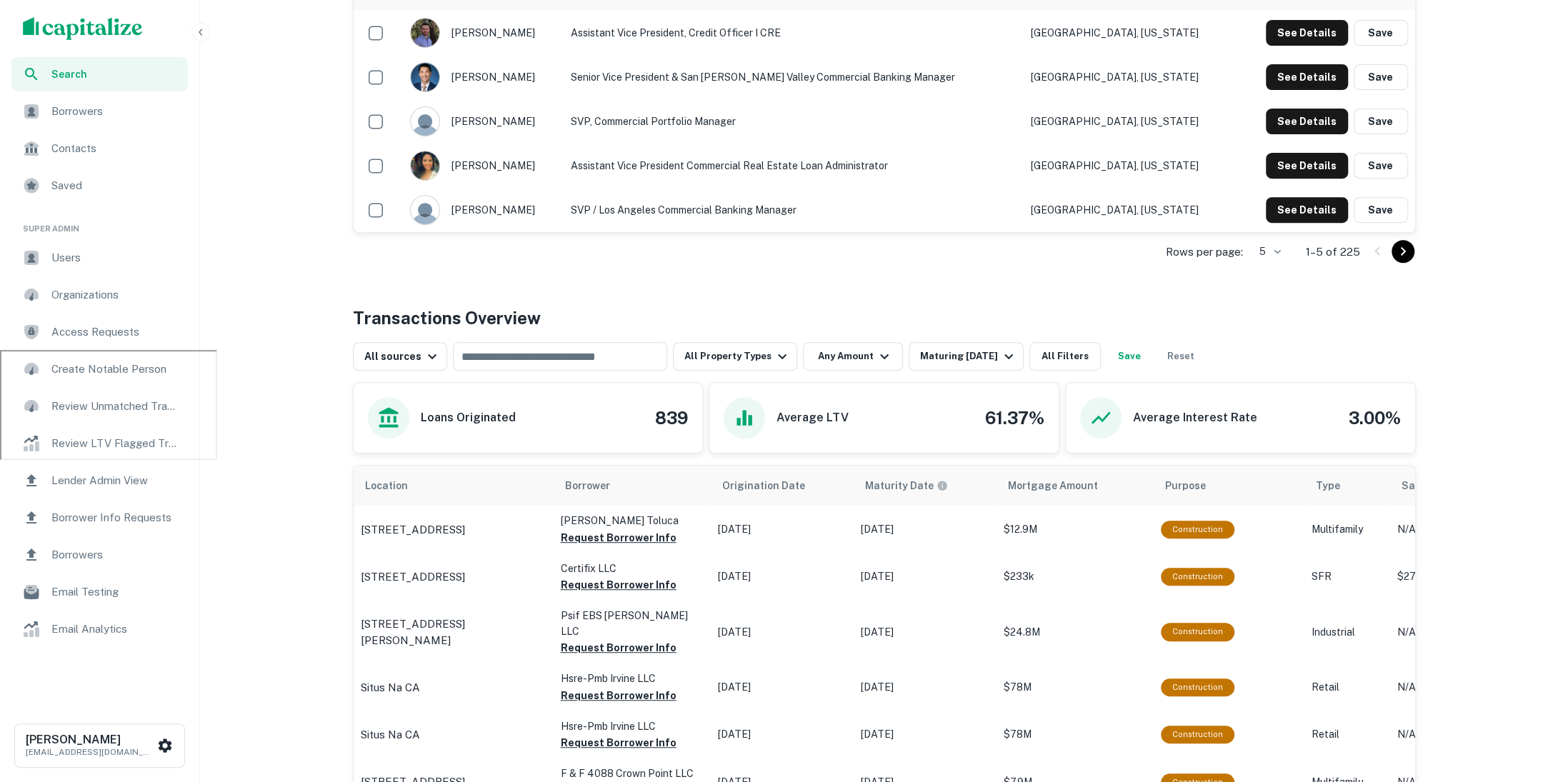
click at [999, 244] on div "Rows per page: 5 * 1–5 of 225" at bounding box center [884, 252] width 1063 height 39
click at [985, 344] on button "Maturing In 1 Year" at bounding box center [966, 356] width 115 height 29
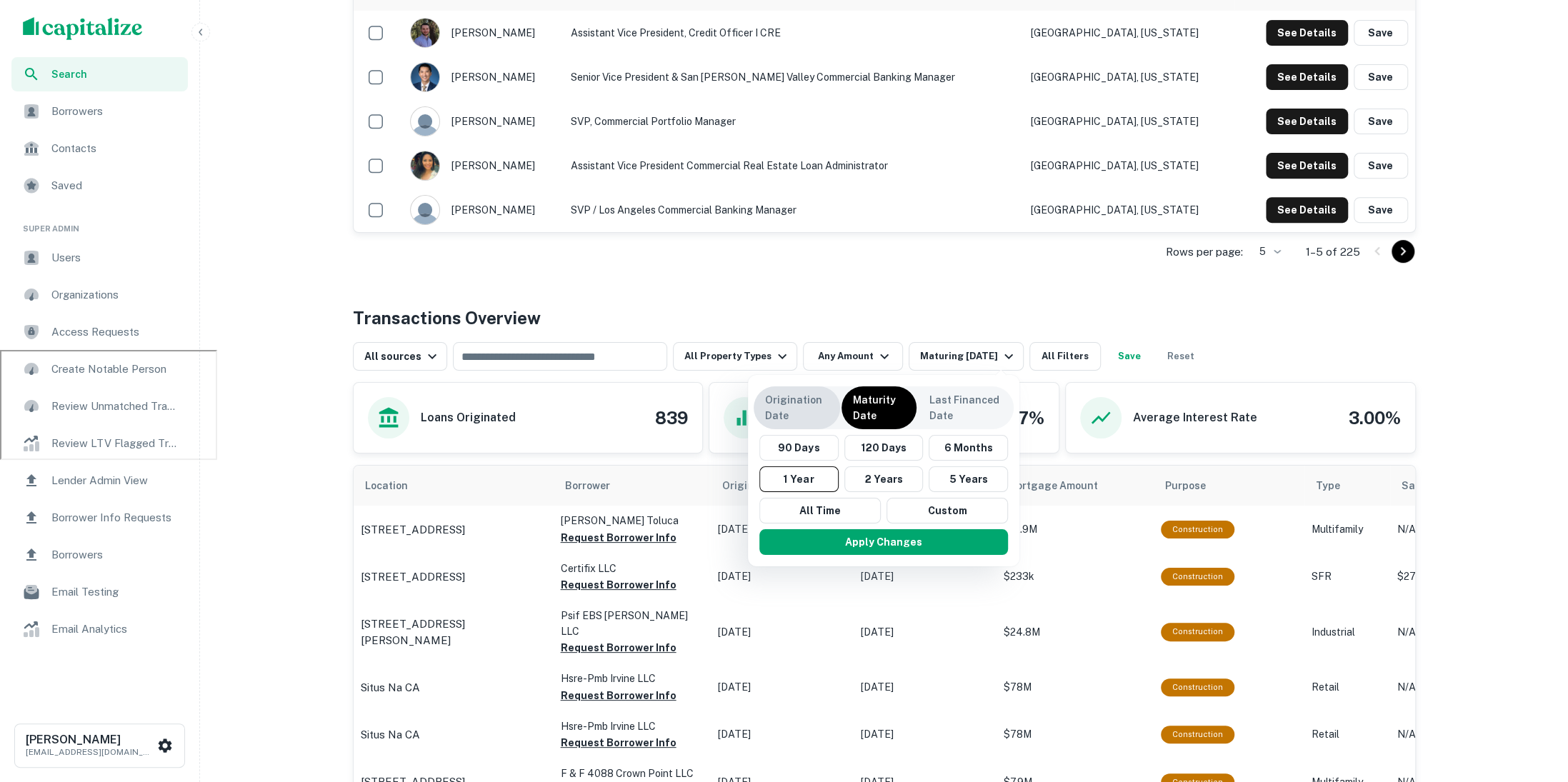
click at [796, 400] on p "Origination Date" at bounding box center [796, 408] width 64 height 31
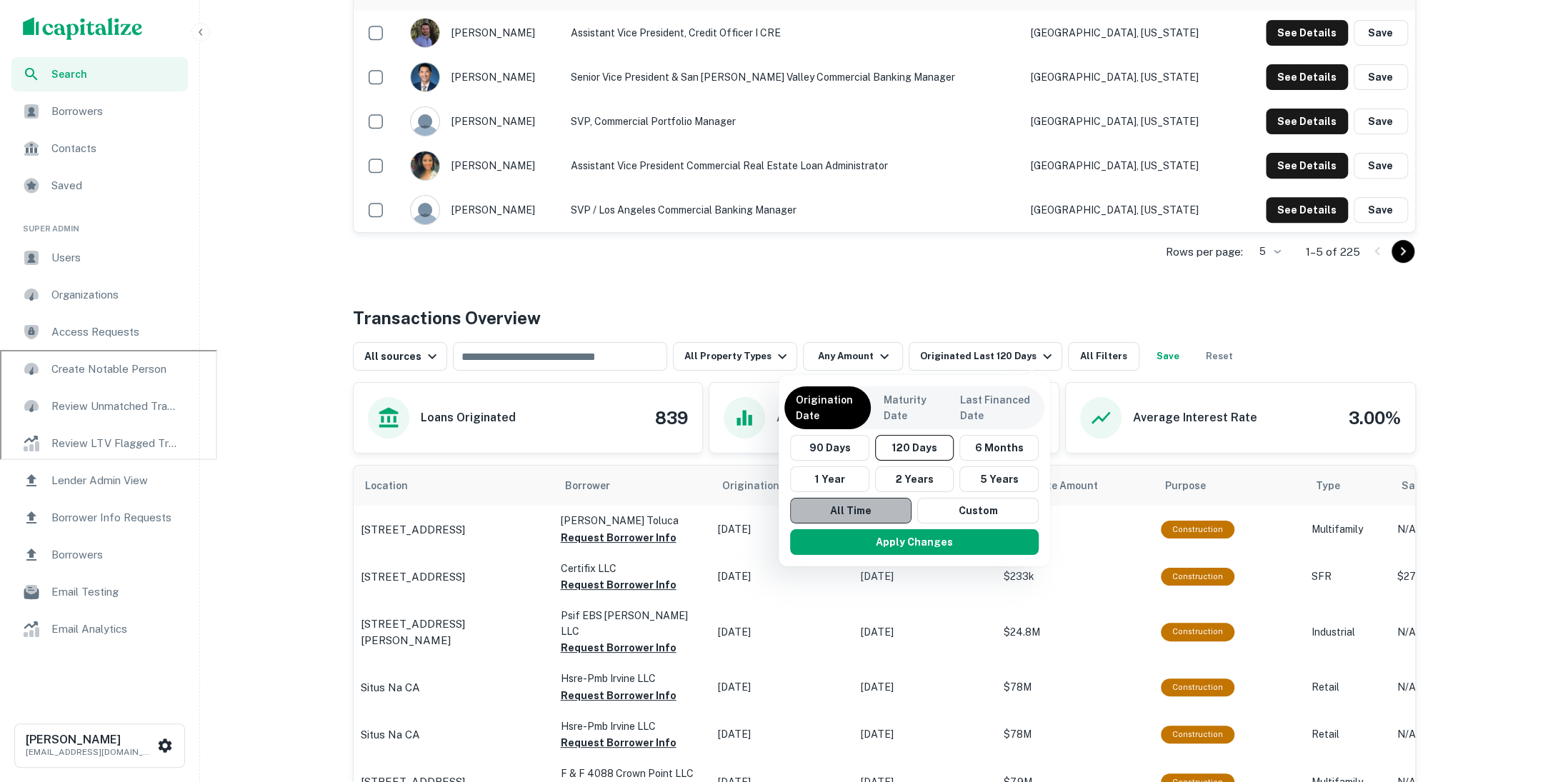
click at [859, 505] on button "All Time" at bounding box center [851, 510] width 122 height 26
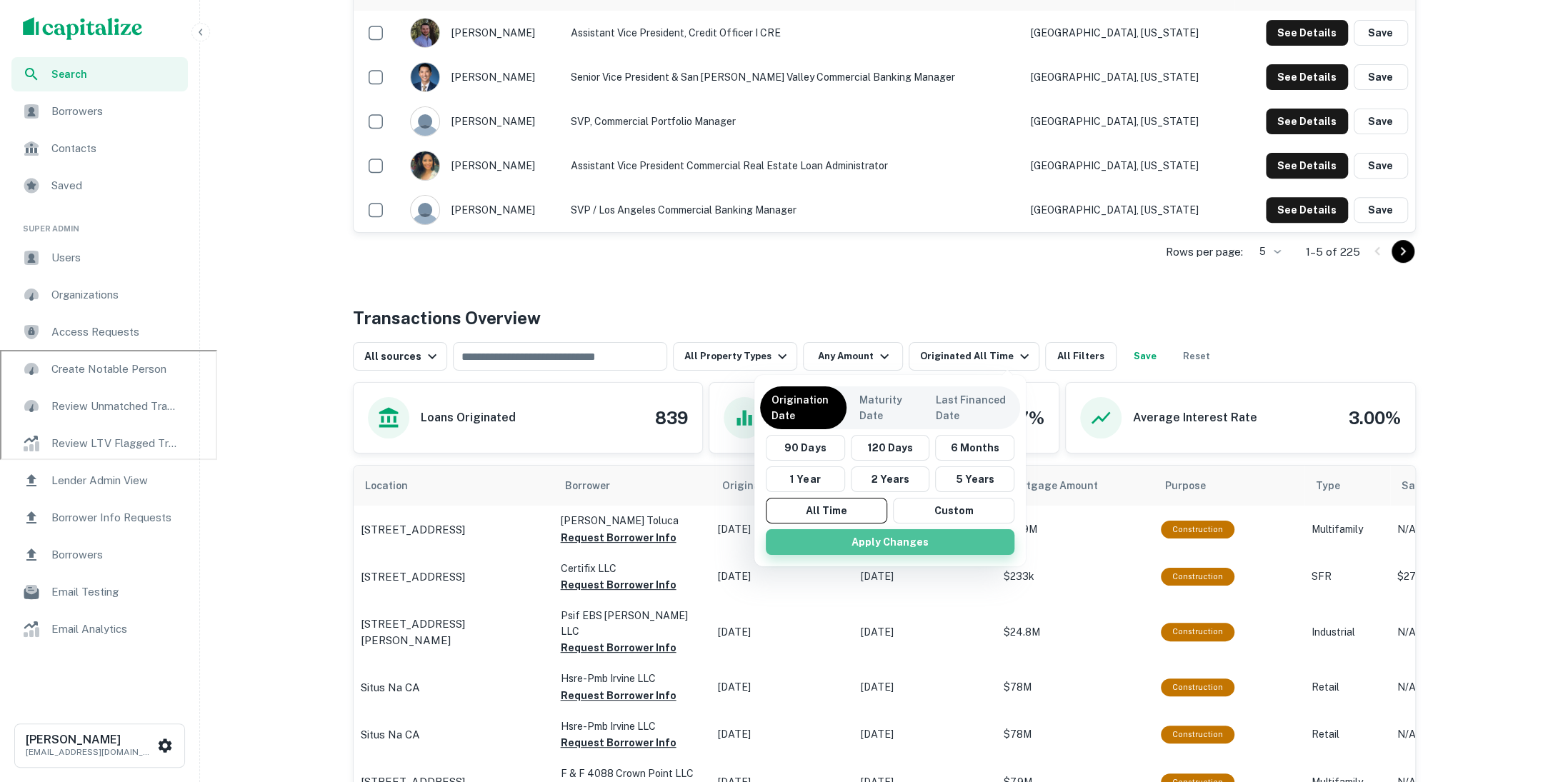
click at [863, 534] on button "Apply Changes" at bounding box center [890, 542] width 249 height 26
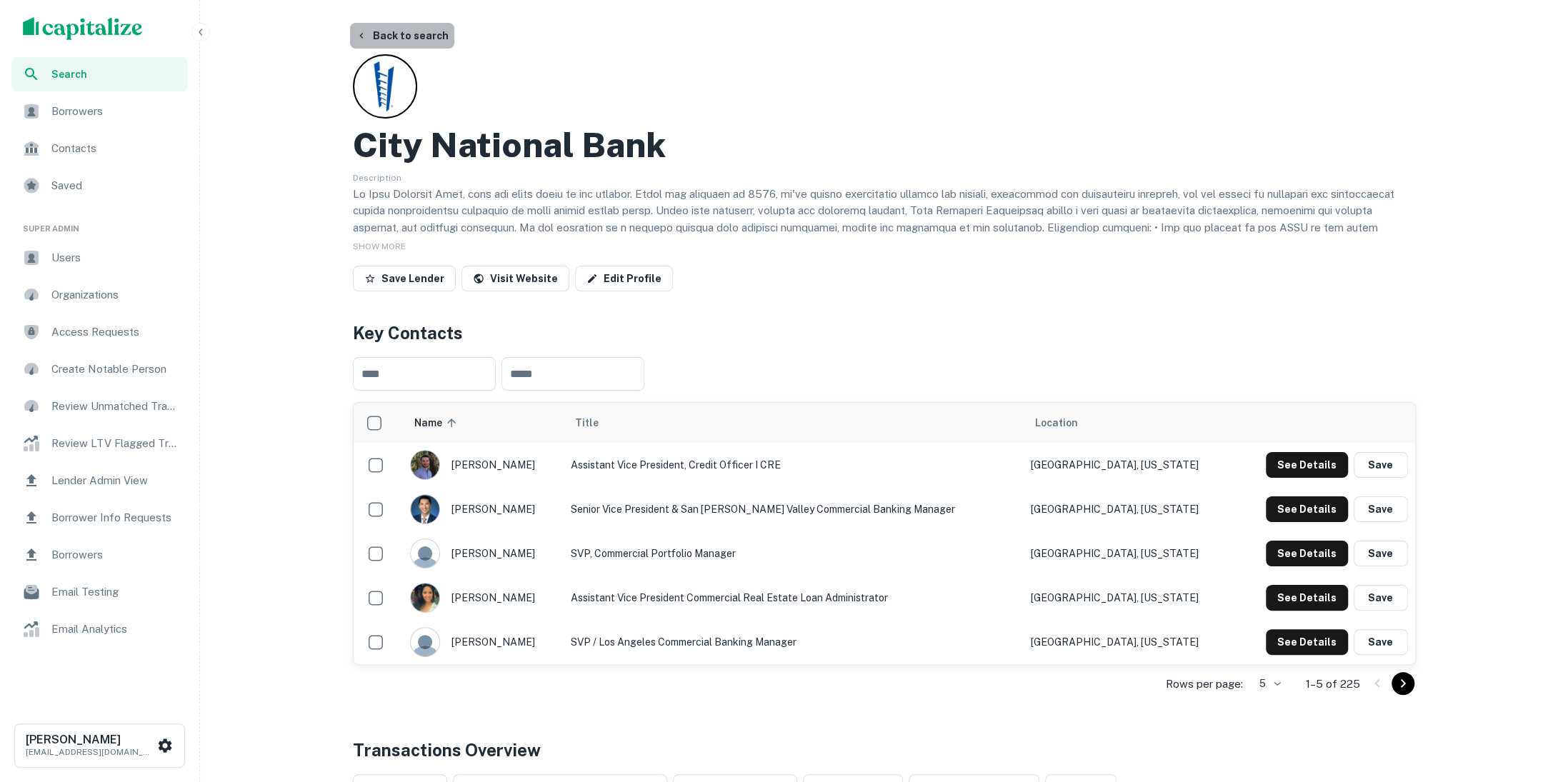
click at [407, 36] on button "Back to search" at bounding box center [402, 35] width 105 height 26
click at [154, 63] on div "Search" at bounding box center [100, 74] width 177 height 34
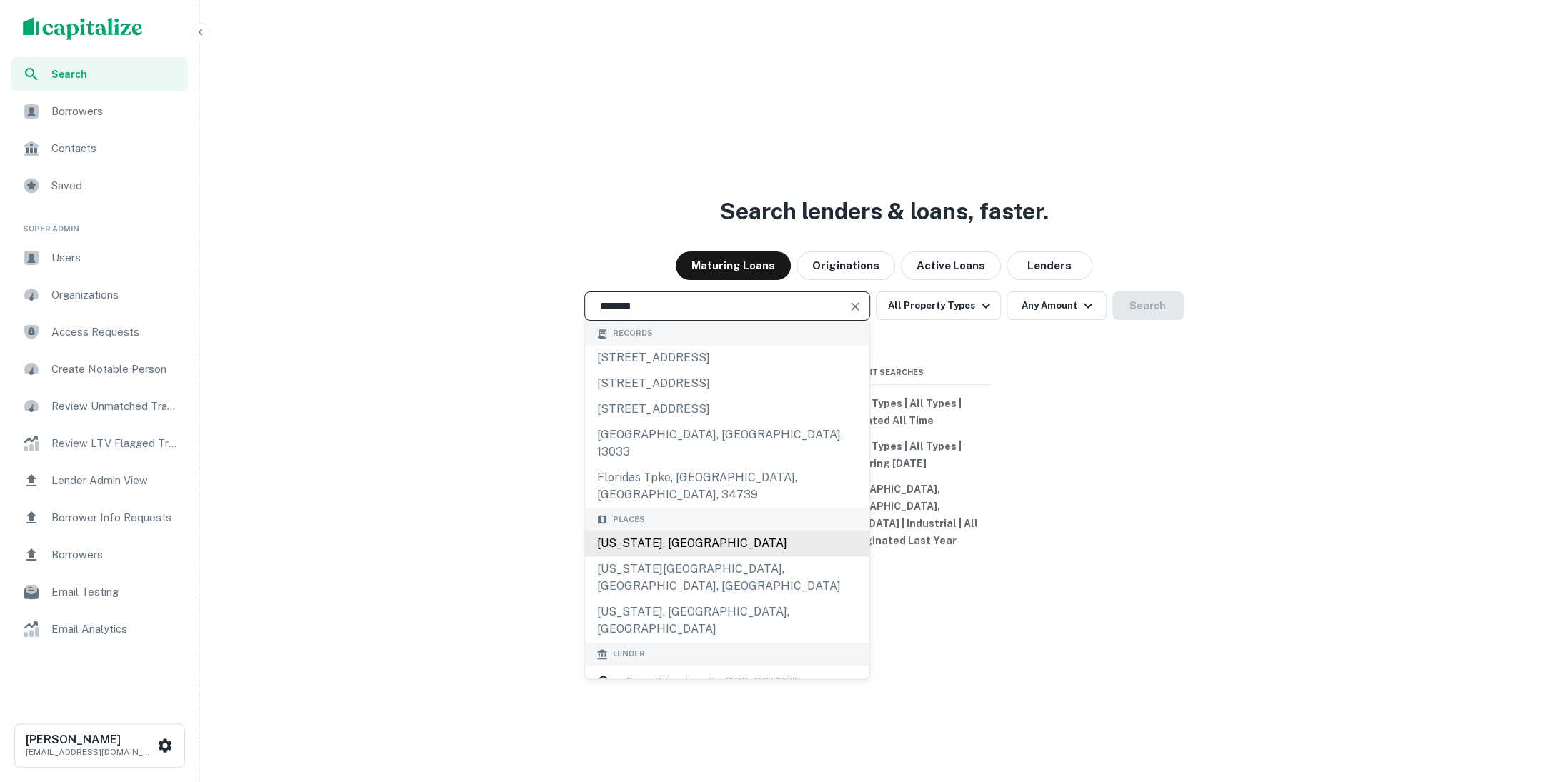
click at [727, 531] on div "[US_STATE], [GEOGRAPHIC_DATA]" at bounding box center [727, 544] width 284 height 26
type input "**********"
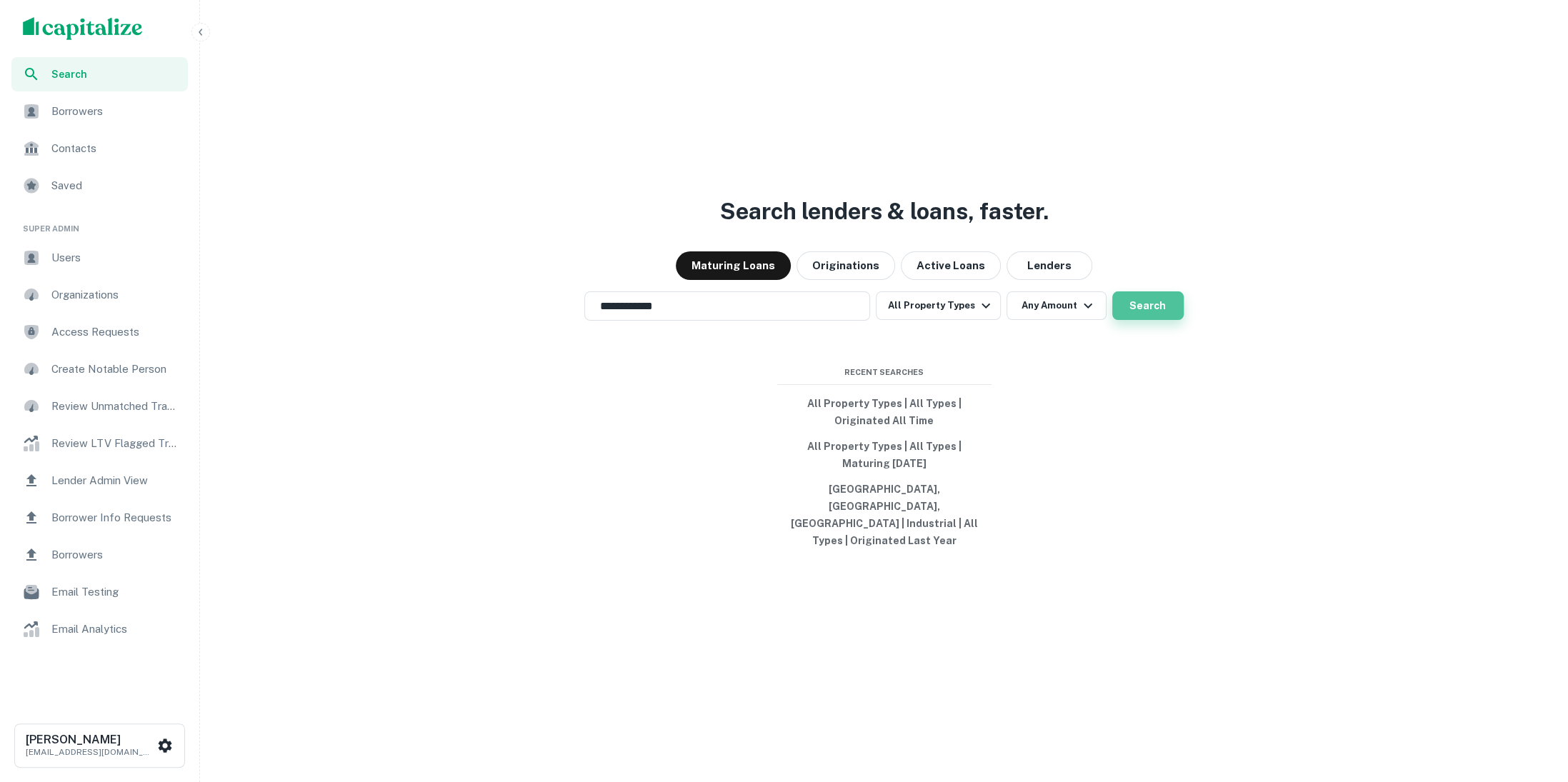
click at [1149, 316] on button "Search" at bounding box center [1148, 306] width 71 height 29
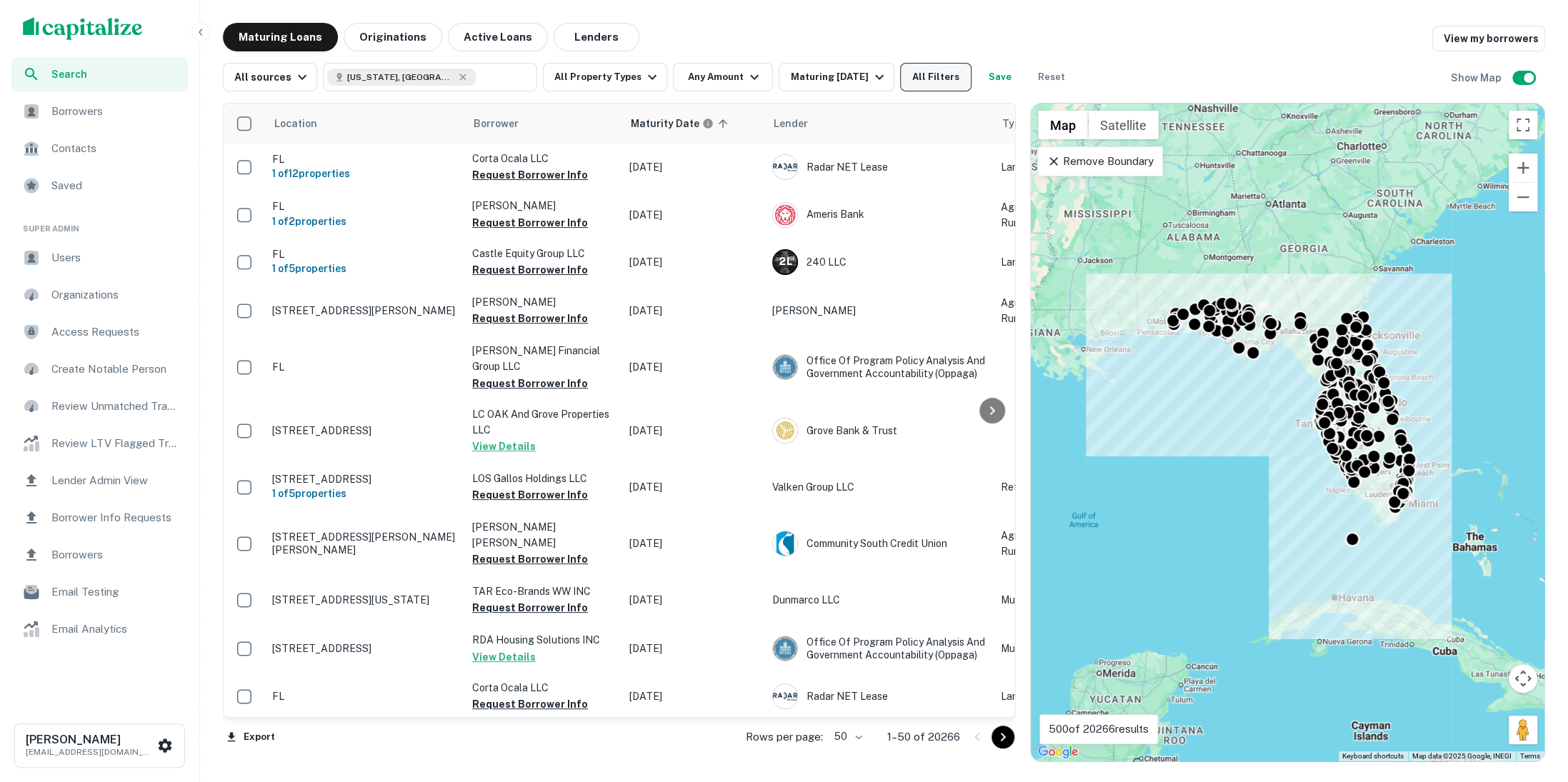
click at [944, 75] on button "All Filters" at bounding box center [935, 77] width 71 height 29
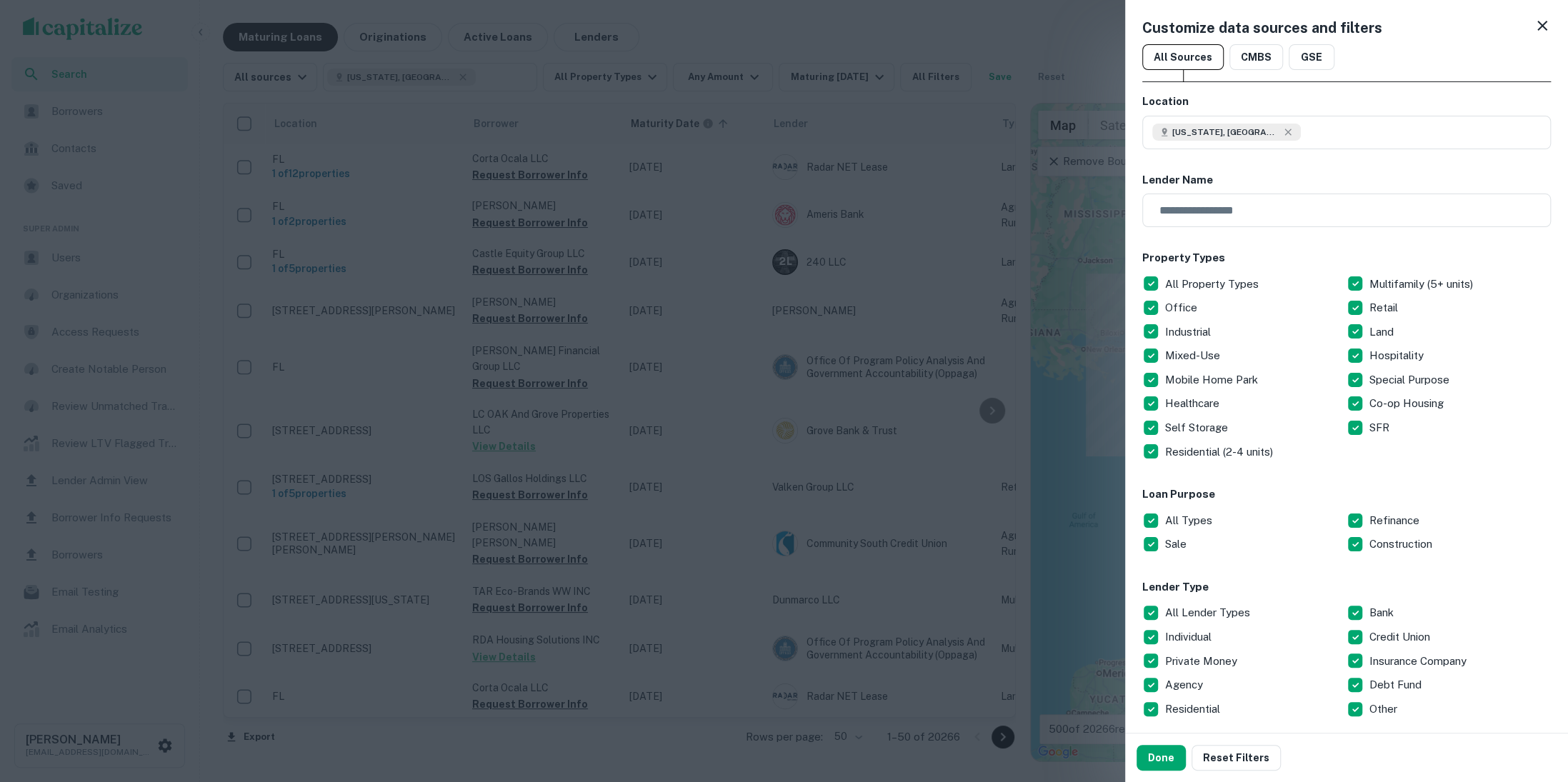
click at [923, 225] on div at bounding box center [784, 391] width 1568 height 782
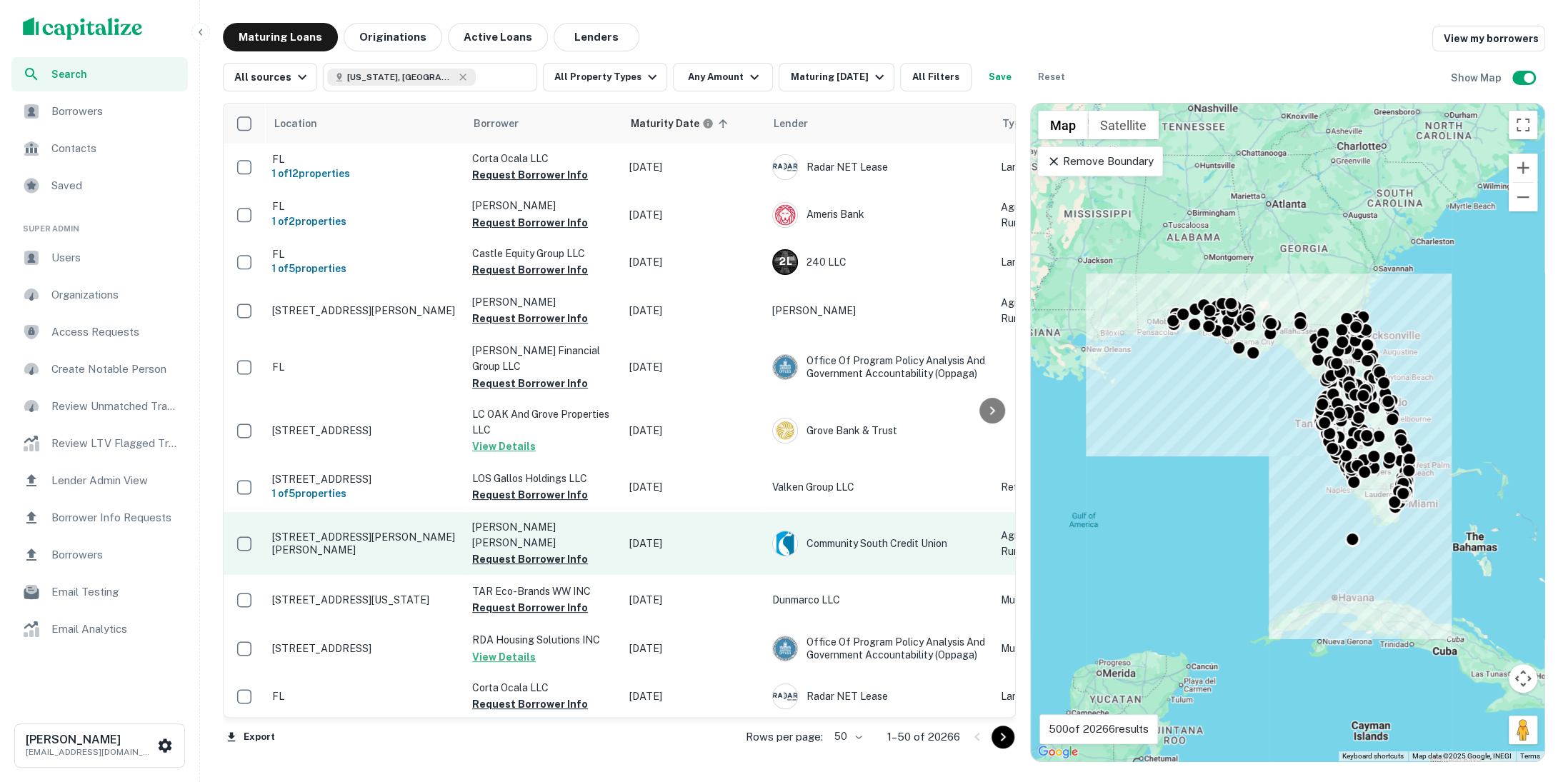
click at [402, 531] on p "3498 Douglas Ferry Rd Bonifay, FL32425" at bounding box center [364, 544] width 185 height 26
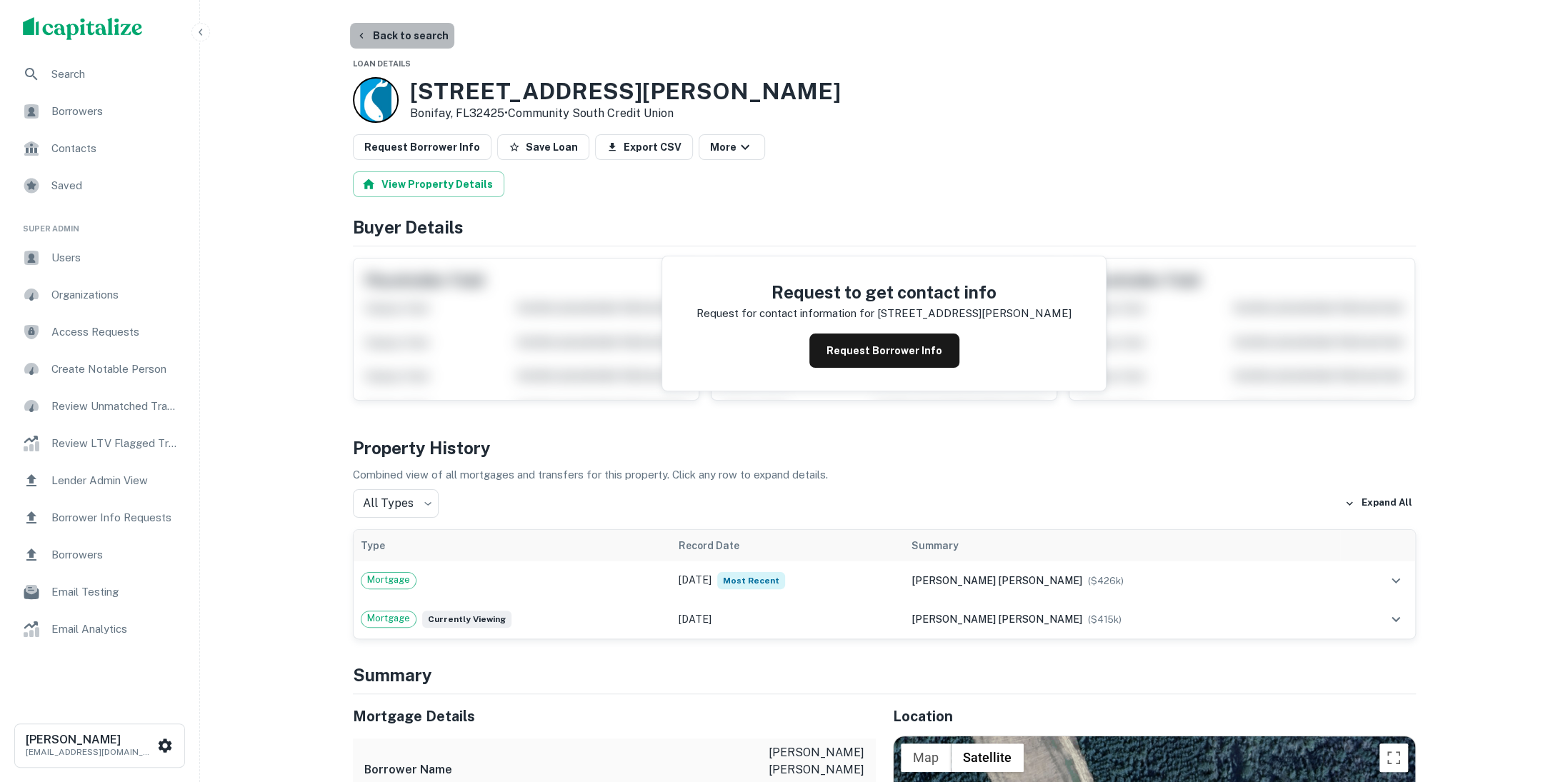
click at [405, 27] on button "Back to search" at bounding box center [402, 35] width 105 height 26
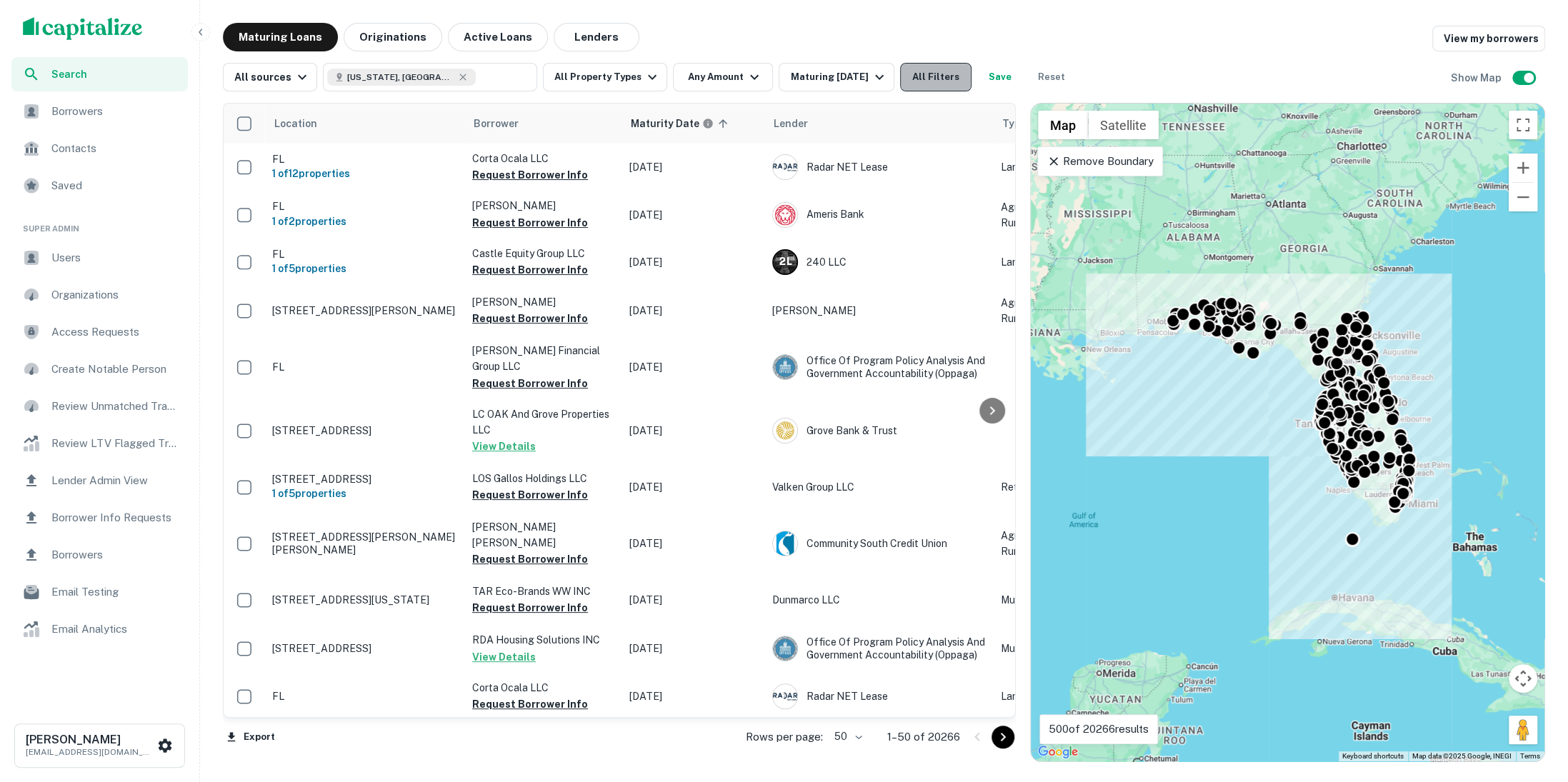
click at [930, 79] on button "All Filters" at bounding box center [935, 77] width 71 height 29
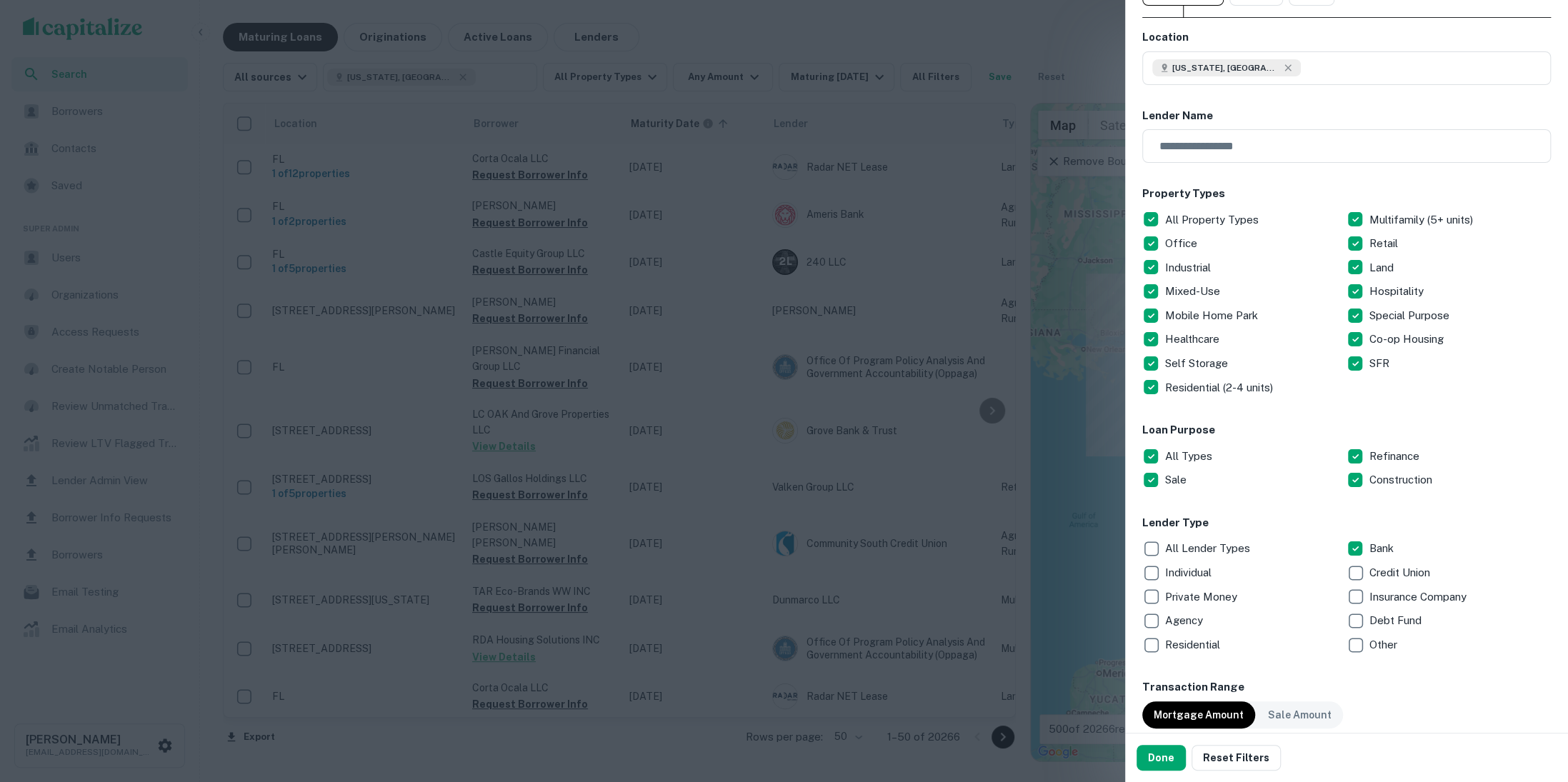
scroll to position [132, 0]
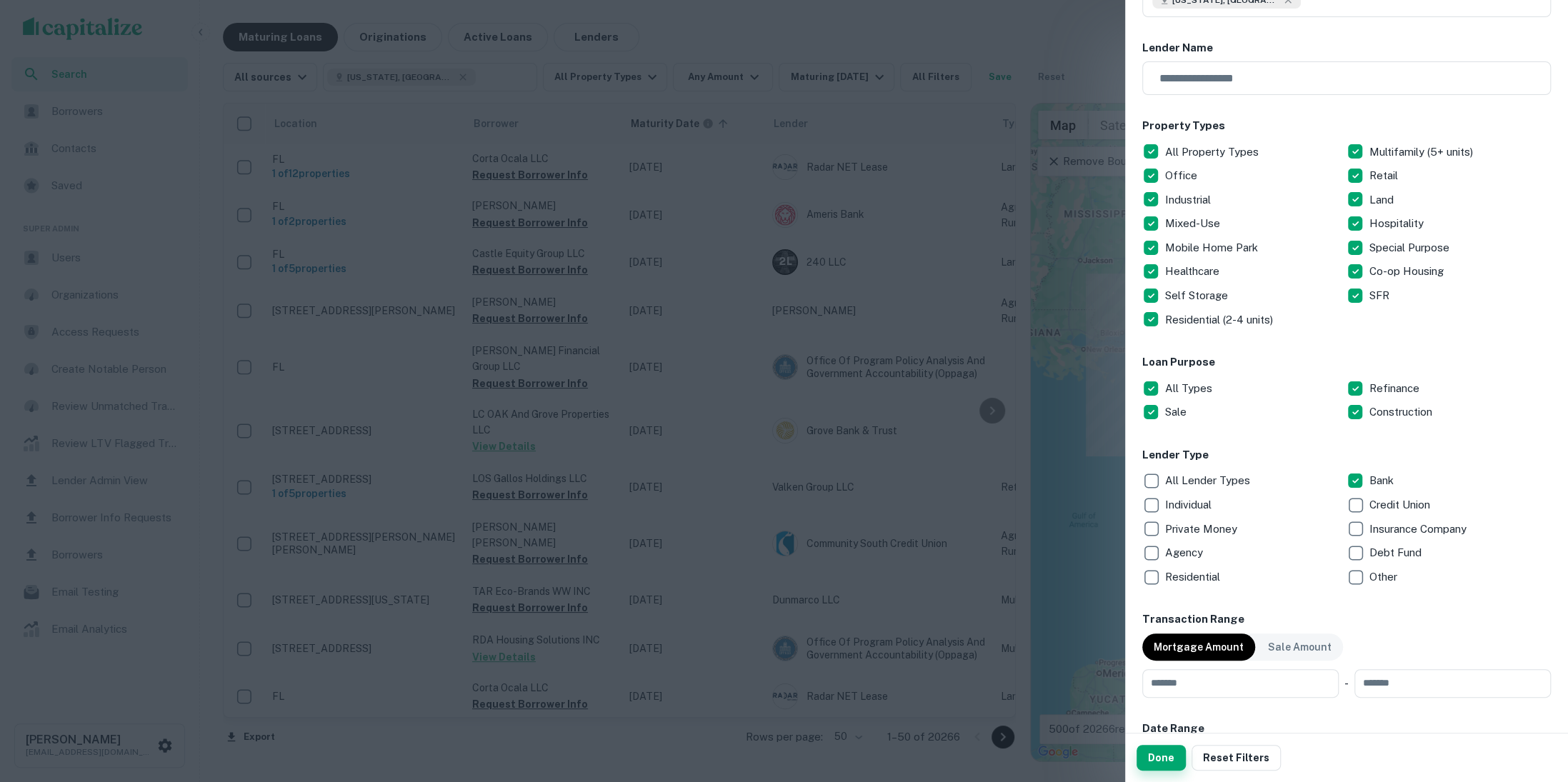
click at [1158, 754] on button "Done" at bounding box center [1161, 757] width 49 height 26
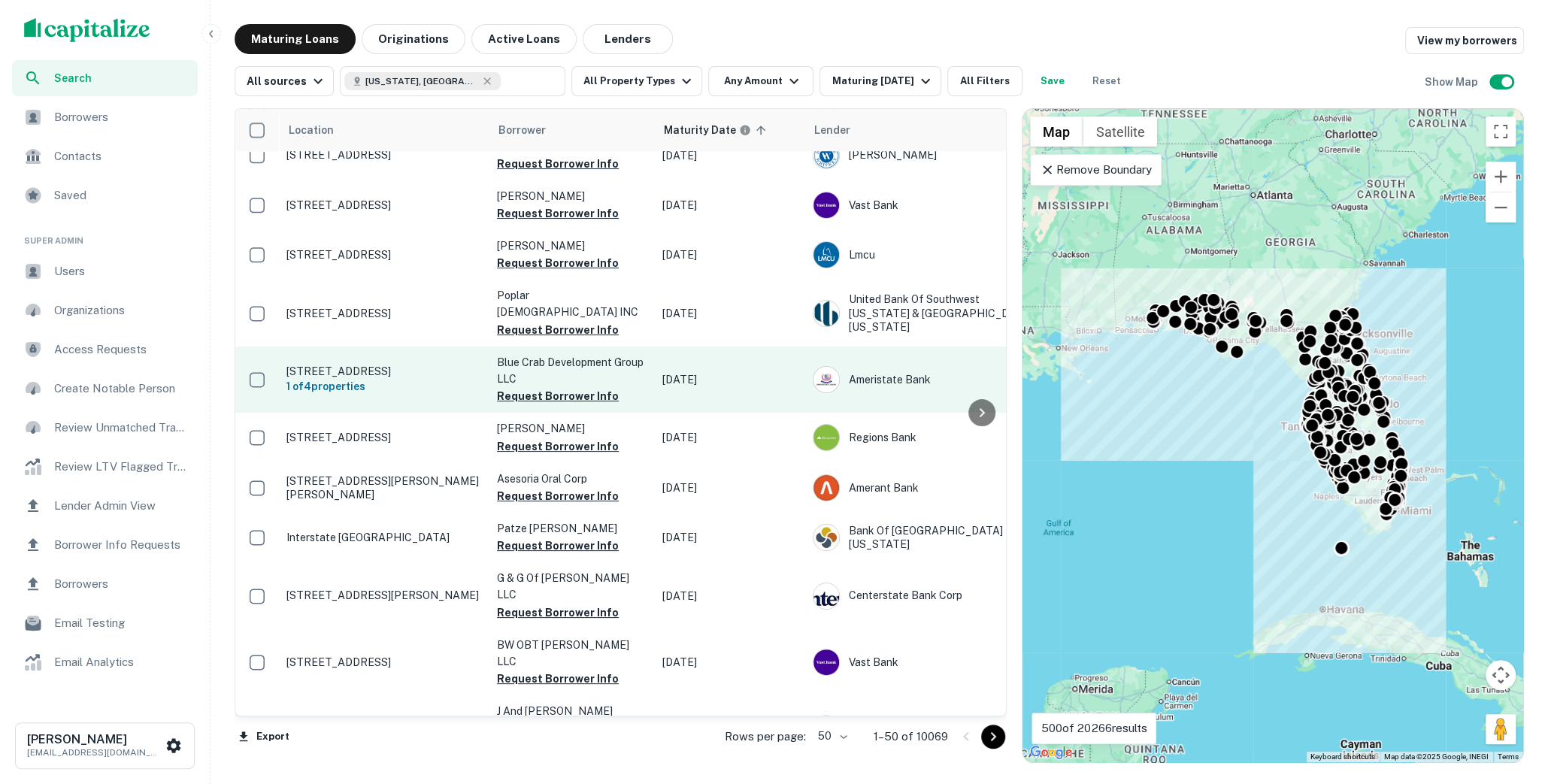
scroll to position [632, 0]
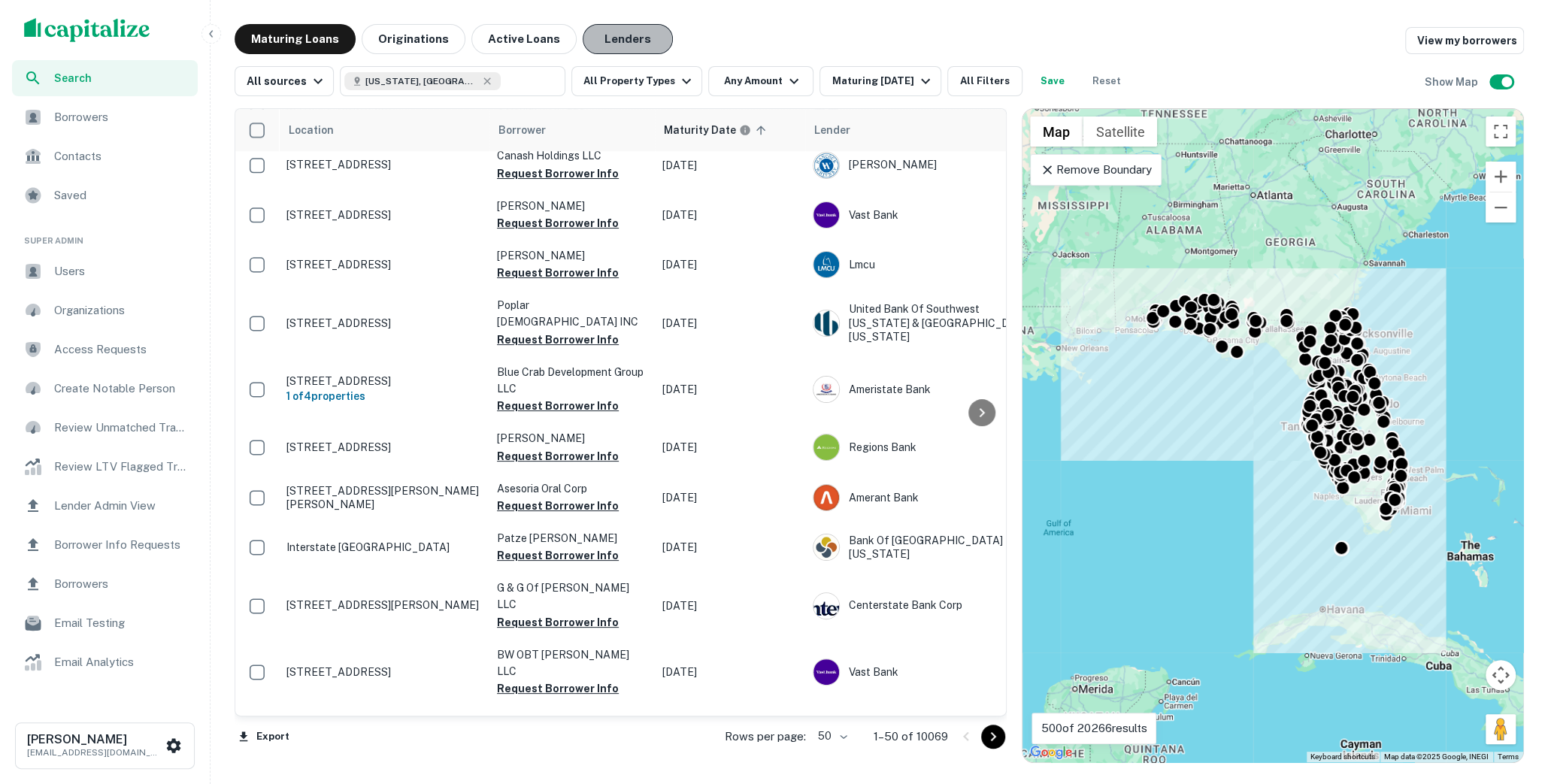
click at [605, 32] on button "Lenders" at bounding box center [628, 39] width 90 height 30
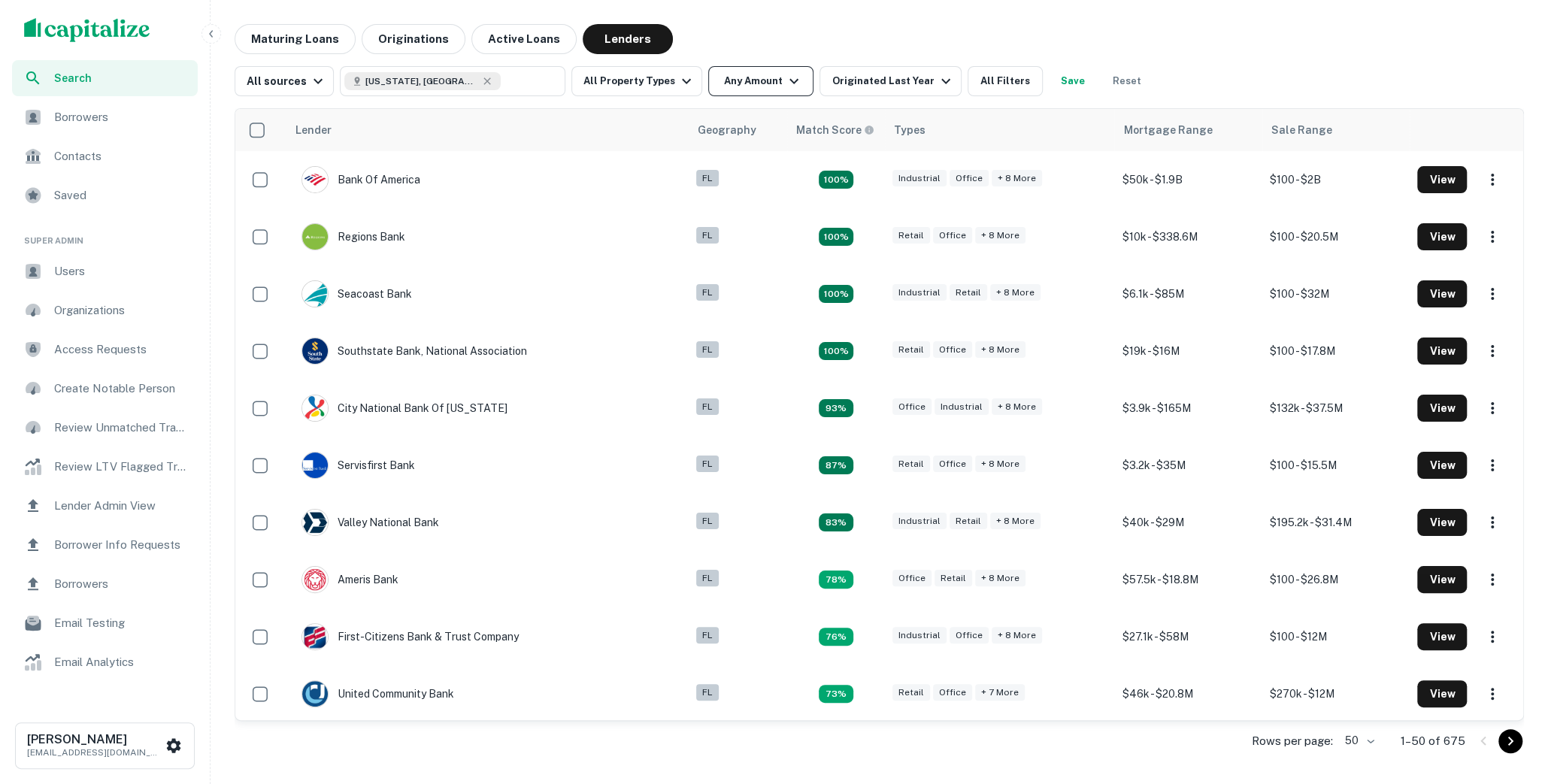
click at [755, 81] on button "Any Amount" at bounding box center [760, 81] width 105 height 30
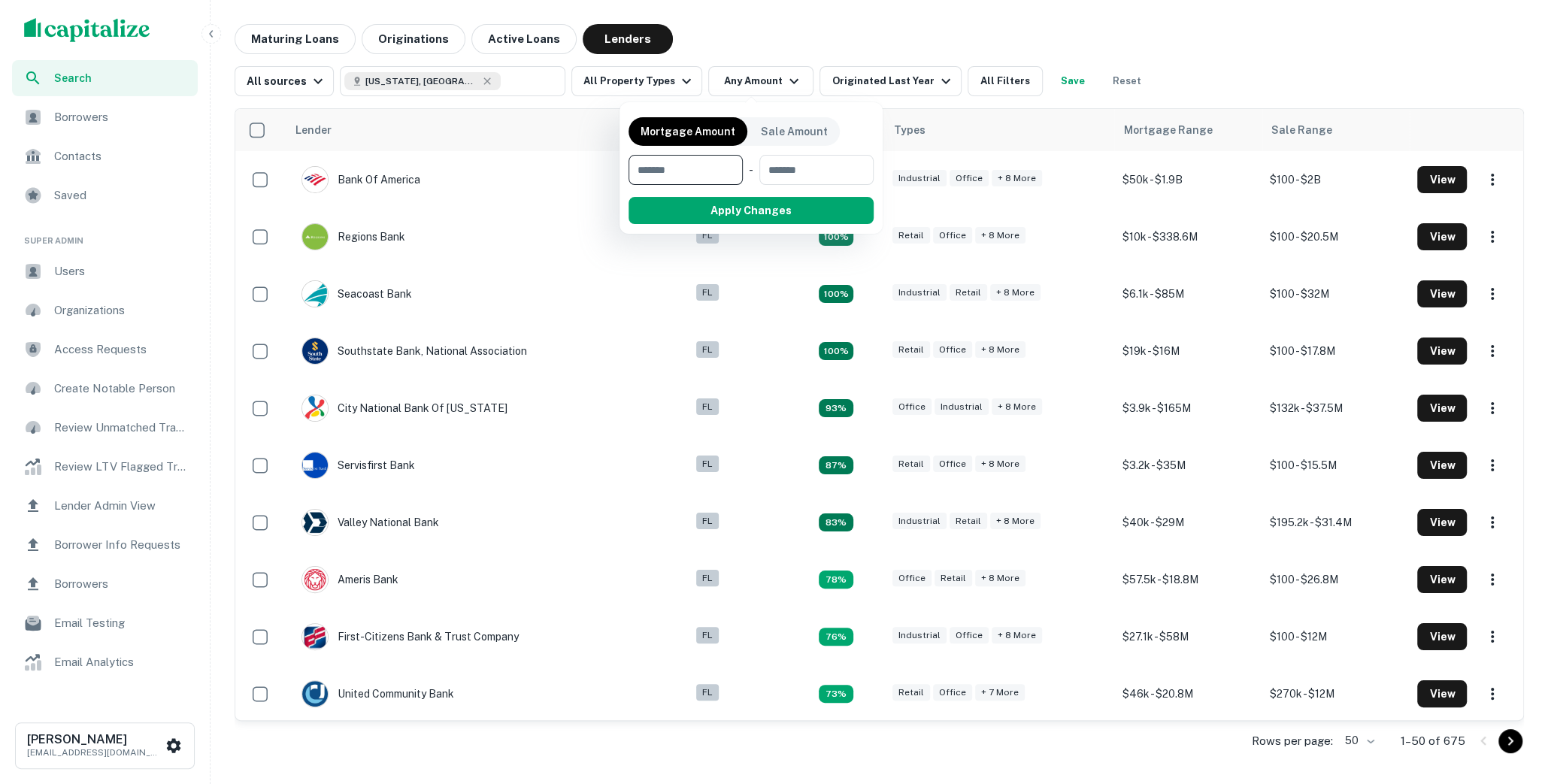
click at [892, 53] on div at bounding box center [774, 392] width 1548 height 784
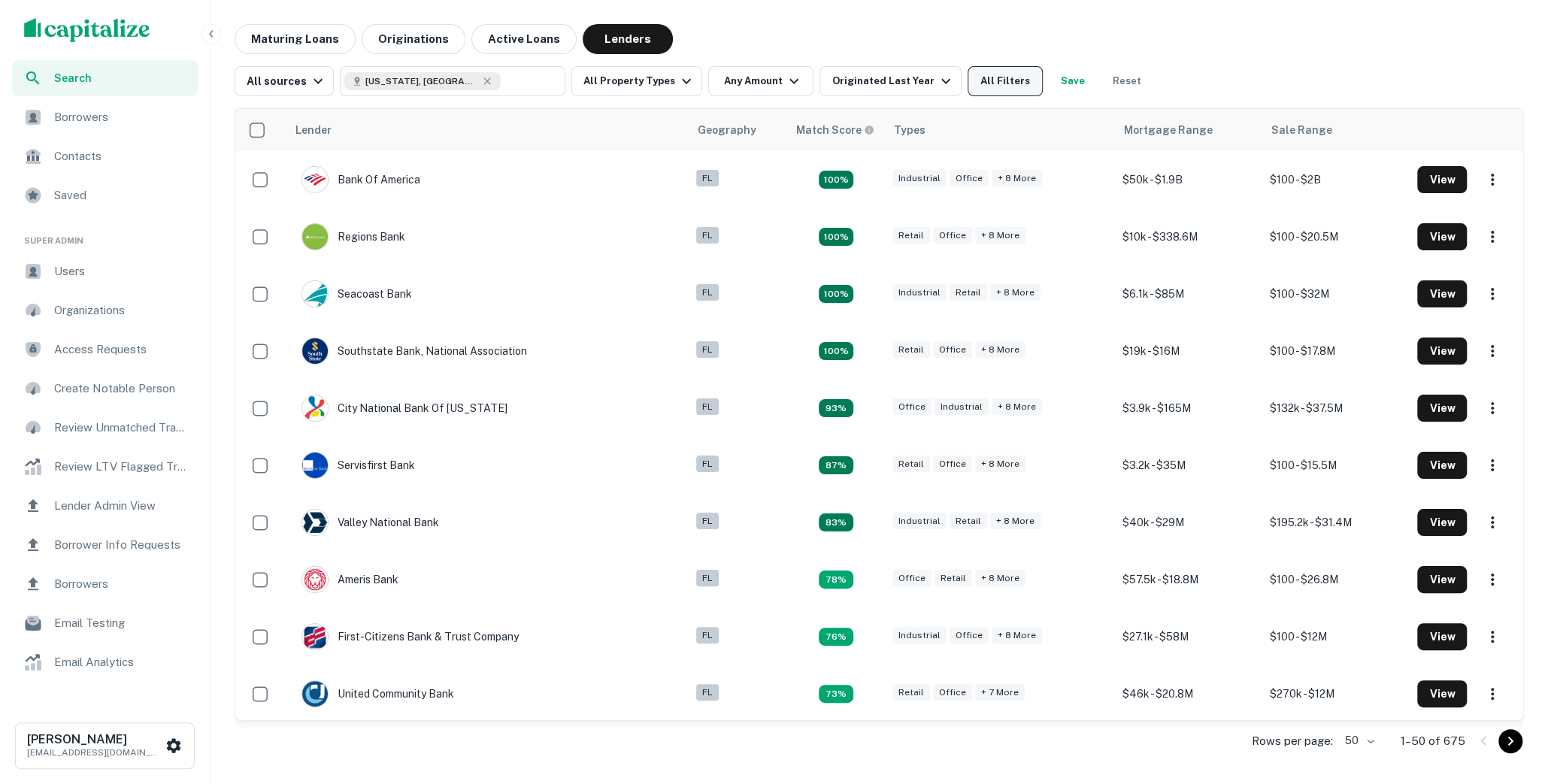
click at [968, 86] on button "All Filters" at bounding box center [1005, 81] width 75 height 30
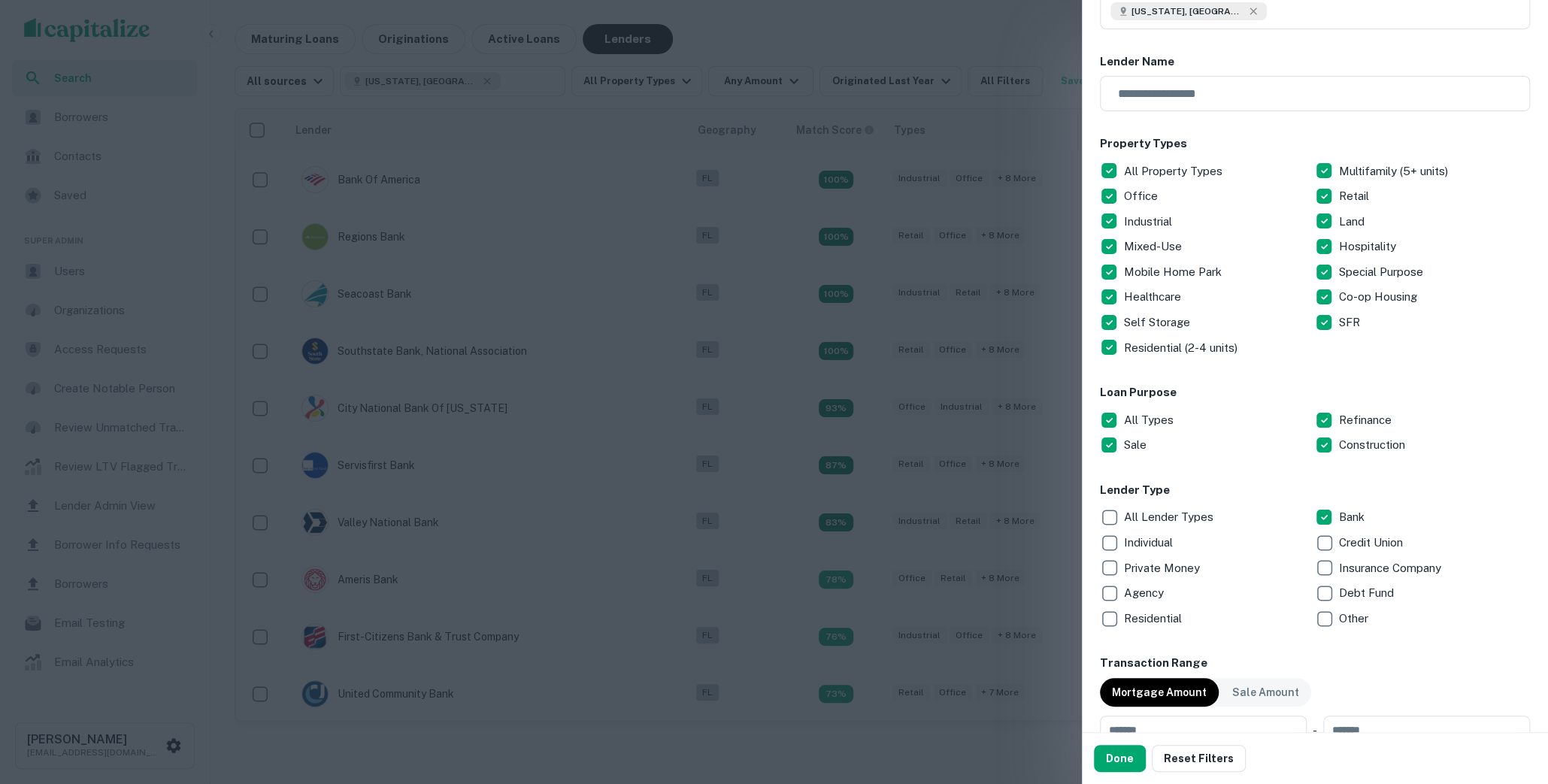
scroll to position [169, 0]
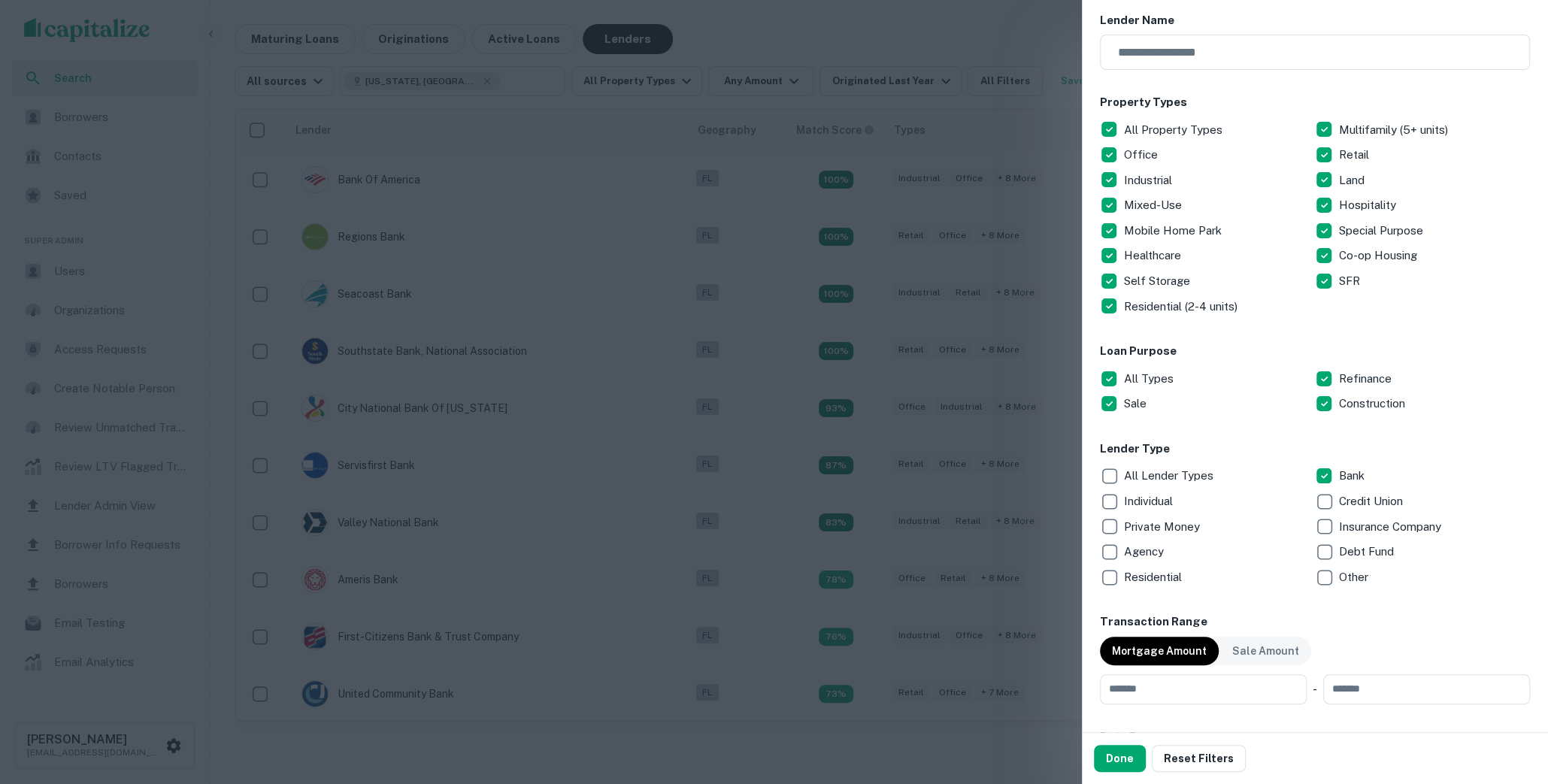
click at [554, 364] on div at bounding box center [774, 392] width 1548 height 784
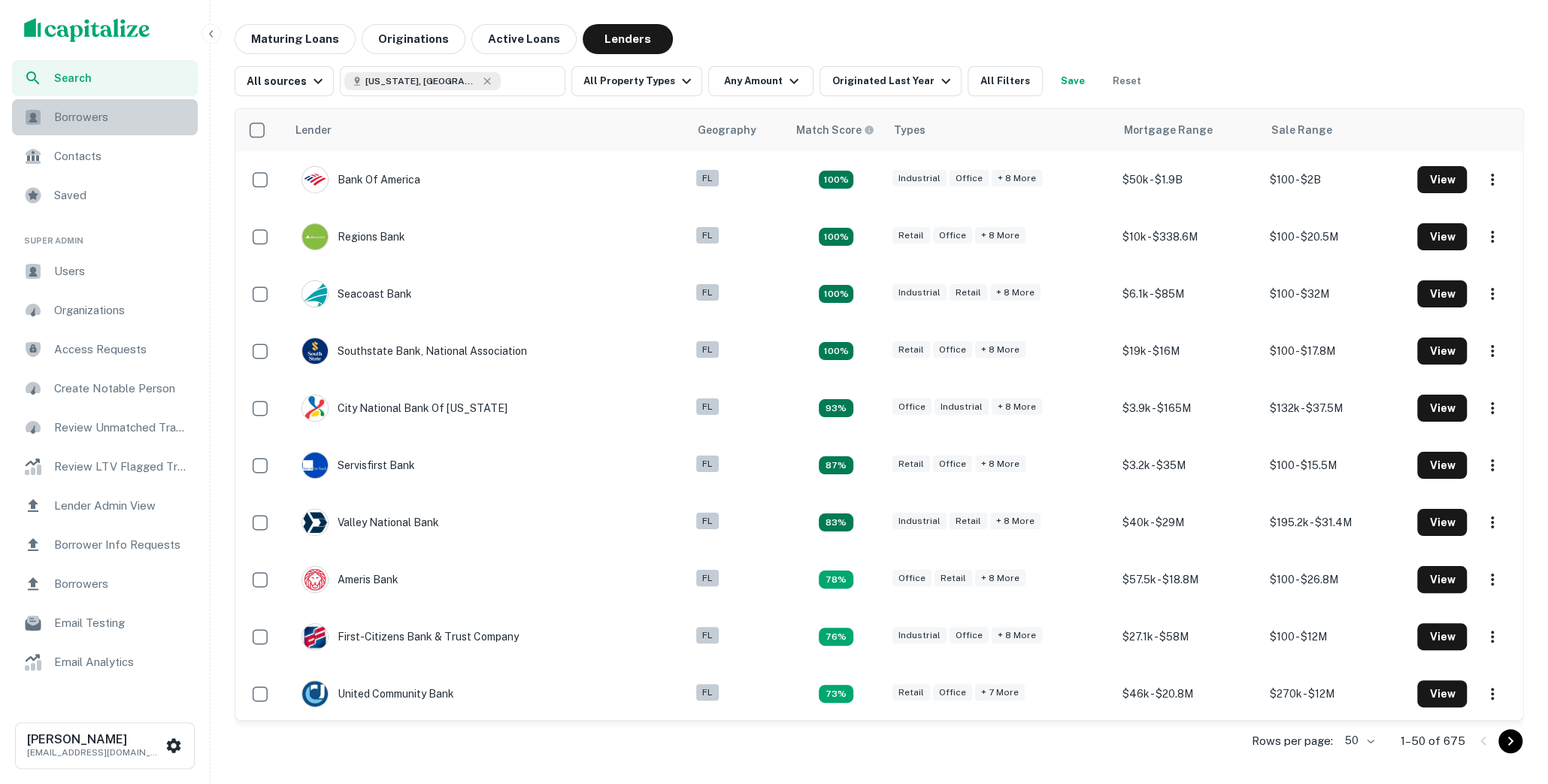
click at [154, 120] on span "Borrowers" at bounding box center [121, 117] width 135 height 18
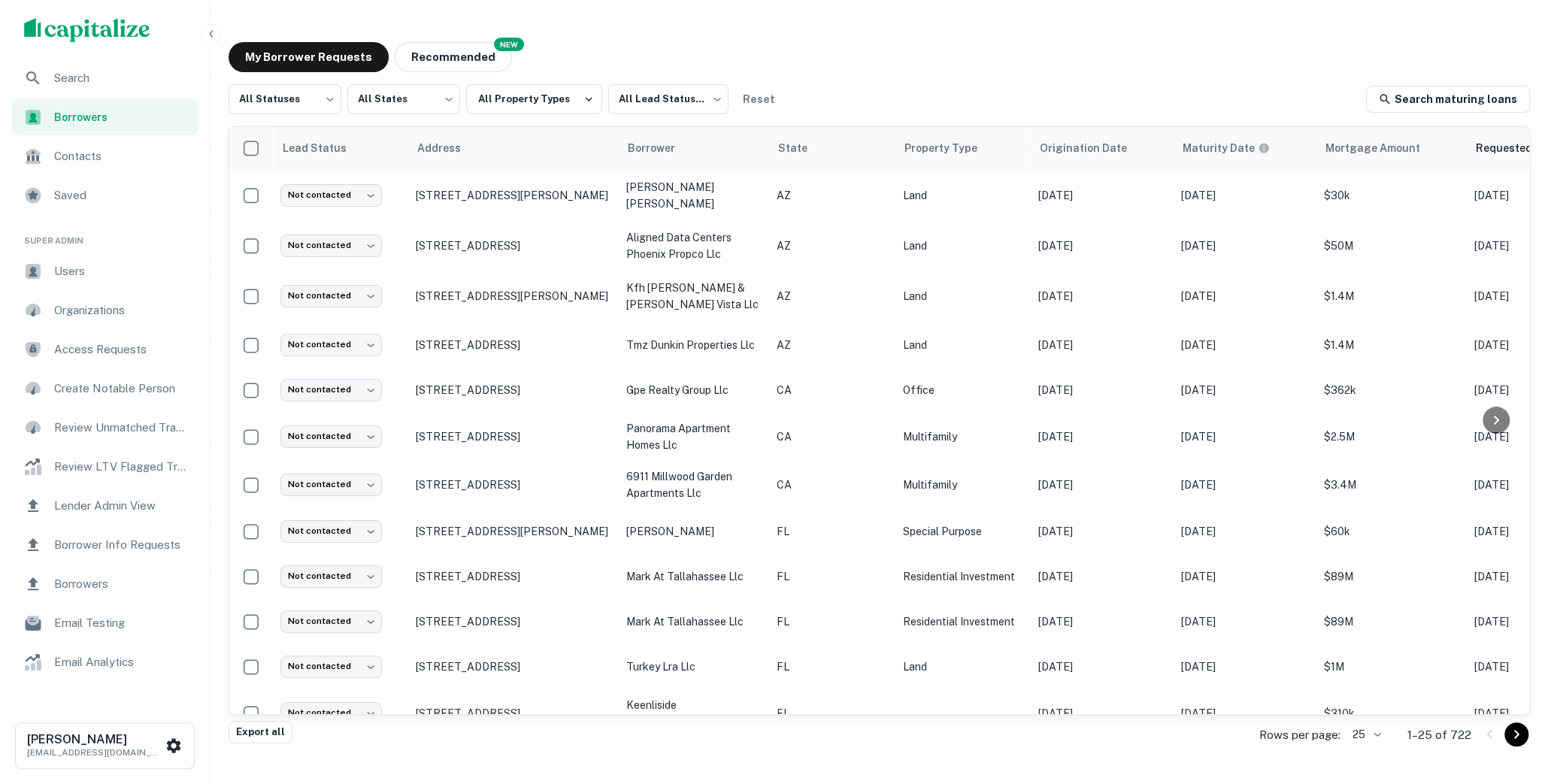
click at [95, 76] on span "Search" at bounding box center [121, 78] width 135 height 18
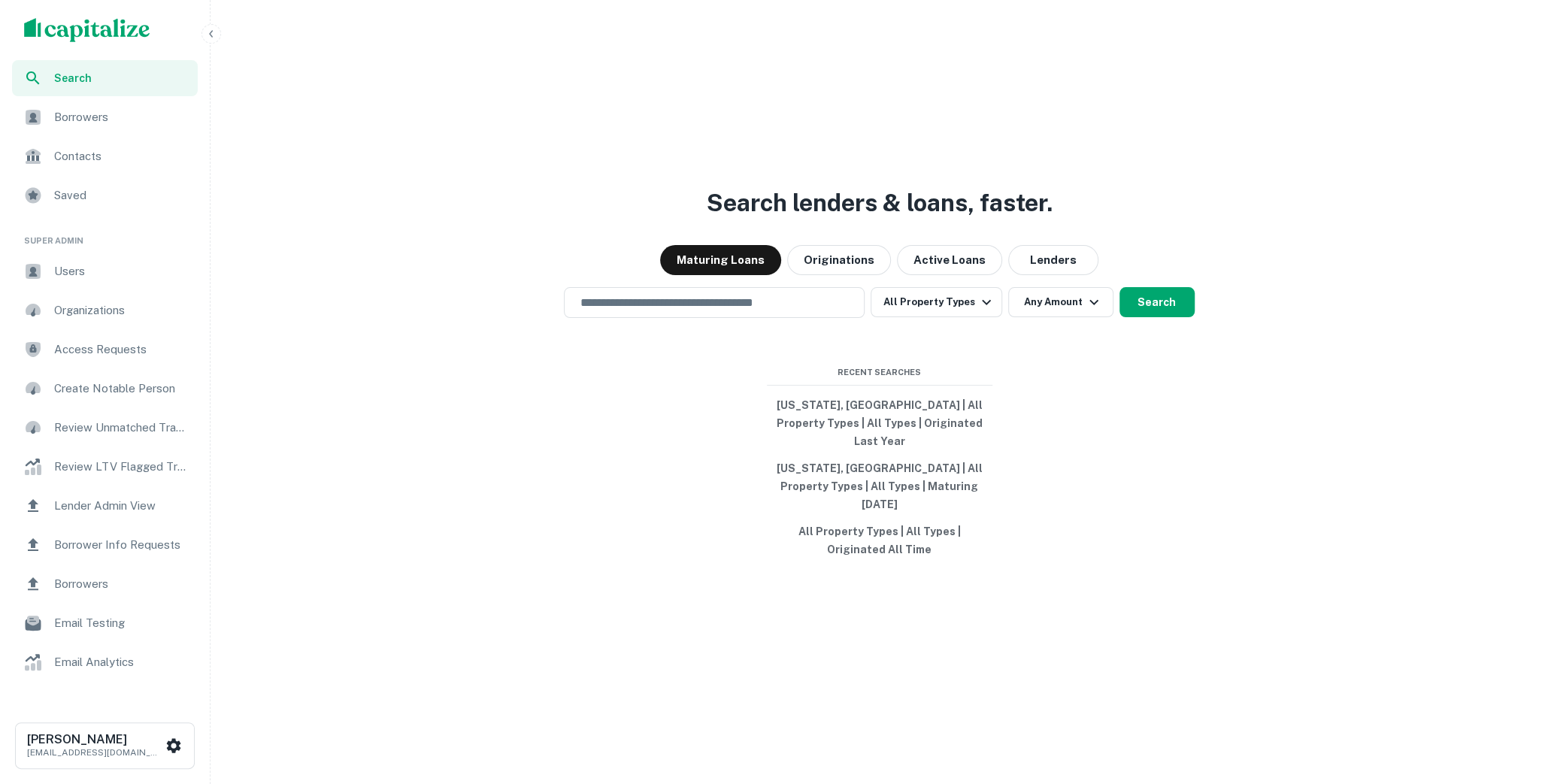
click at [85, 267] on span "Users" at bounding box center [121, 271] width 135 height 18
click at [101, 121] on span "Borrowers" at bounding box center [121, 117] width 135 height 18
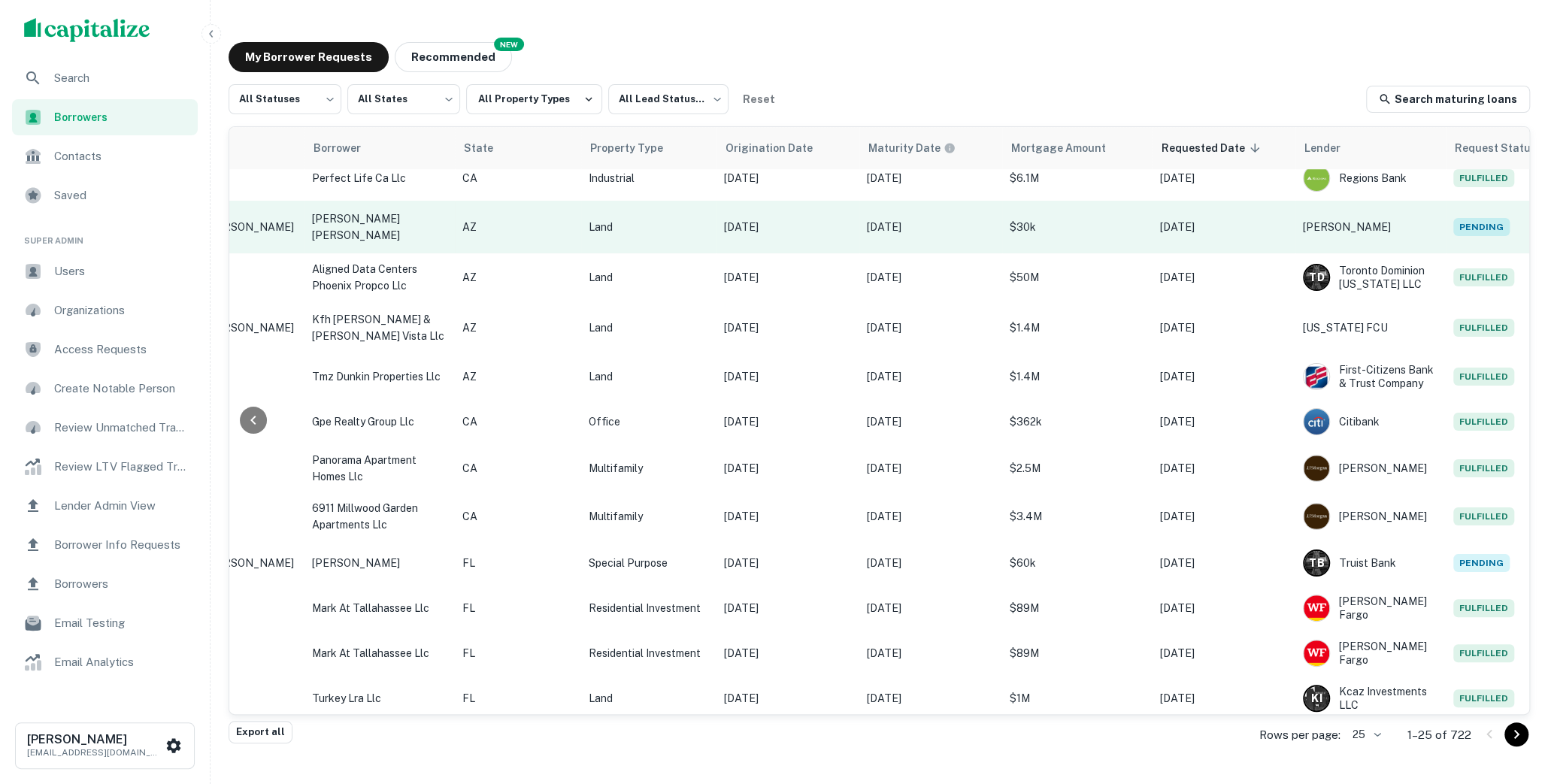
scroll to position [0, 314]
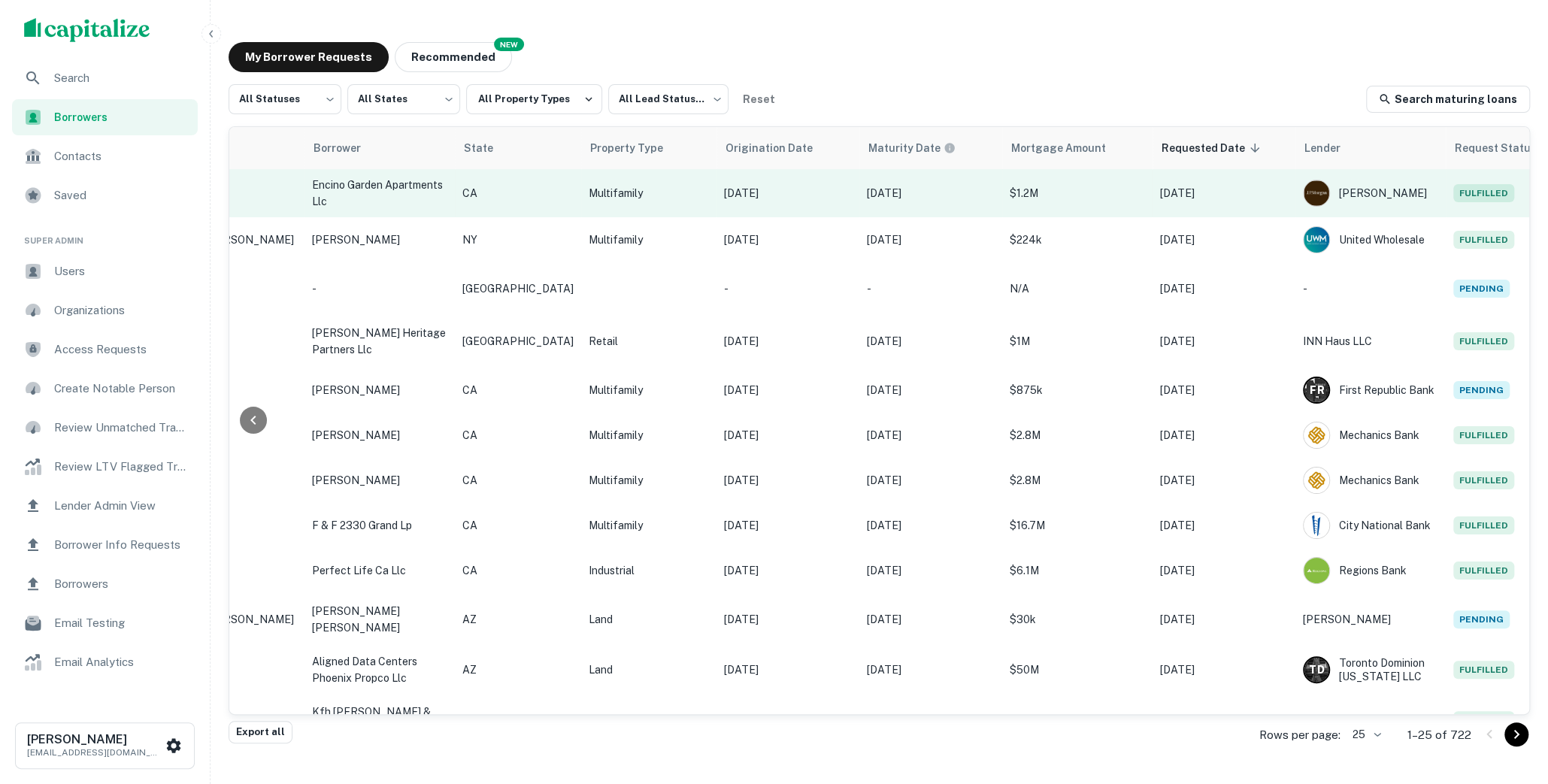
click at [1046, 198] on p "$1.2M" at bounding box center [1077, 193] width 135 height 17
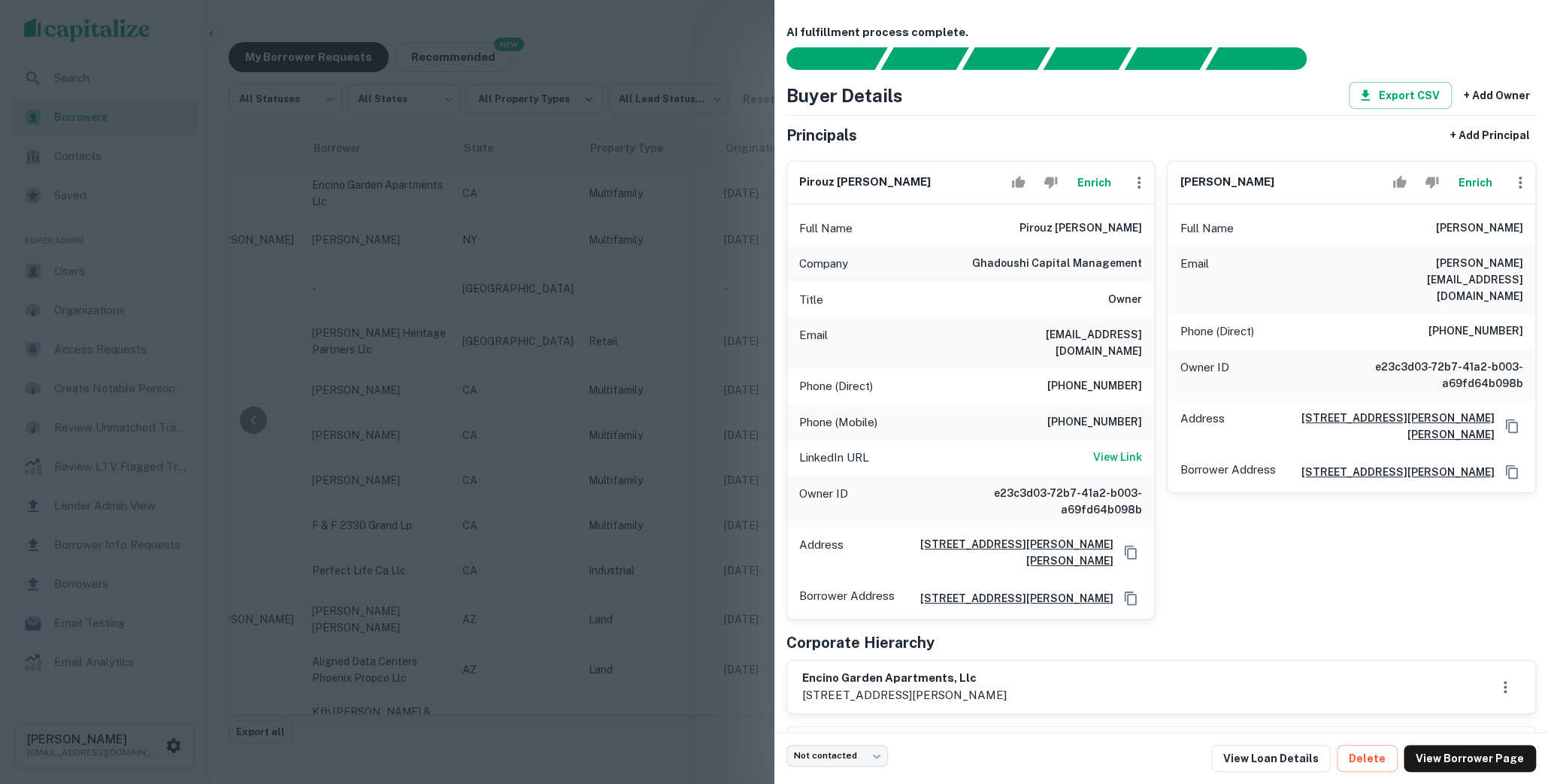
scroll to position [47, 0]
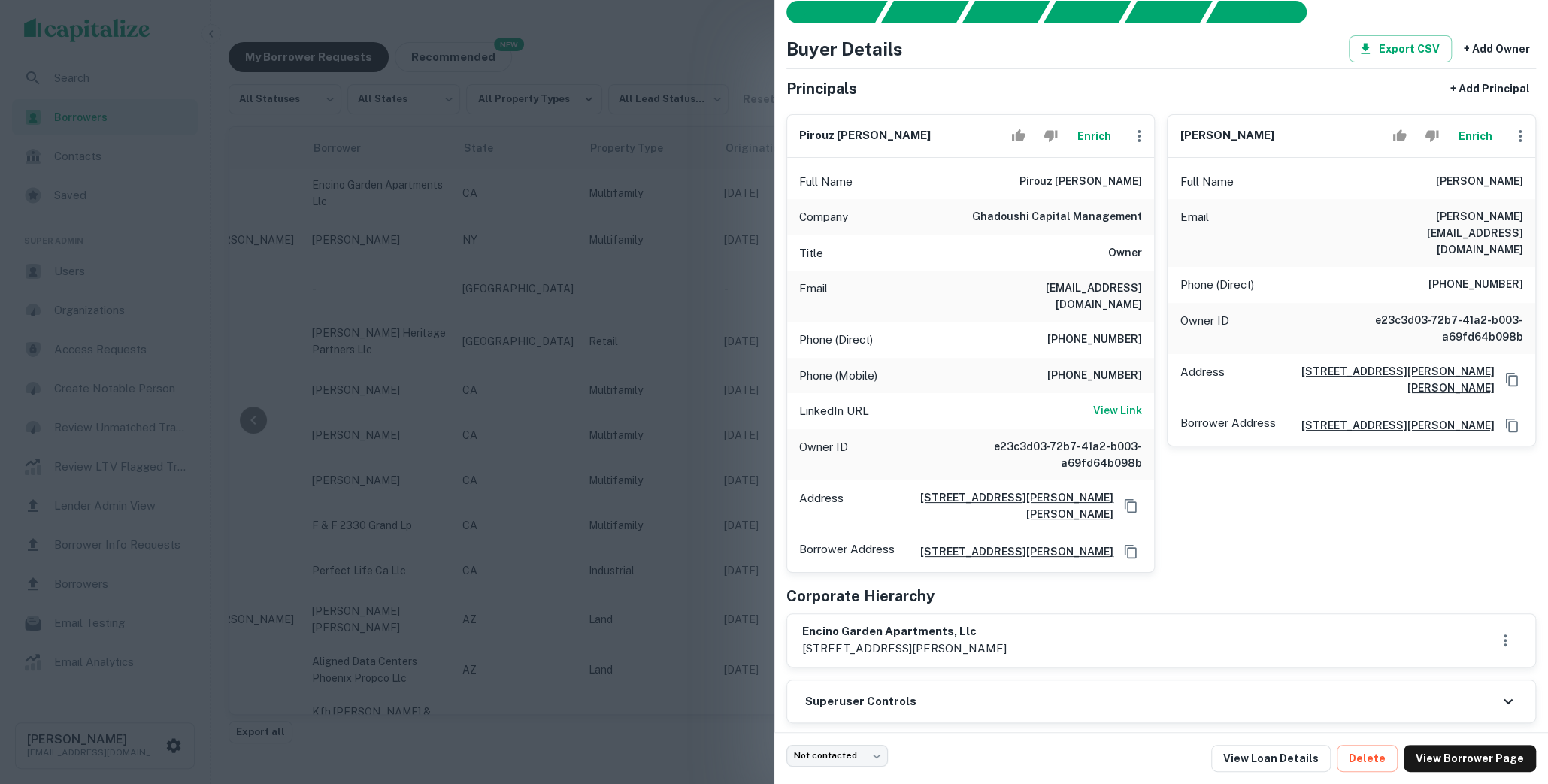
click at [1048, 232] on div "Company ghadoushi capital management" at bounding box center [971, 217] width 368 height 36
click at [706, 63] on div at bounding box center [774, 392] width 1548 height 784
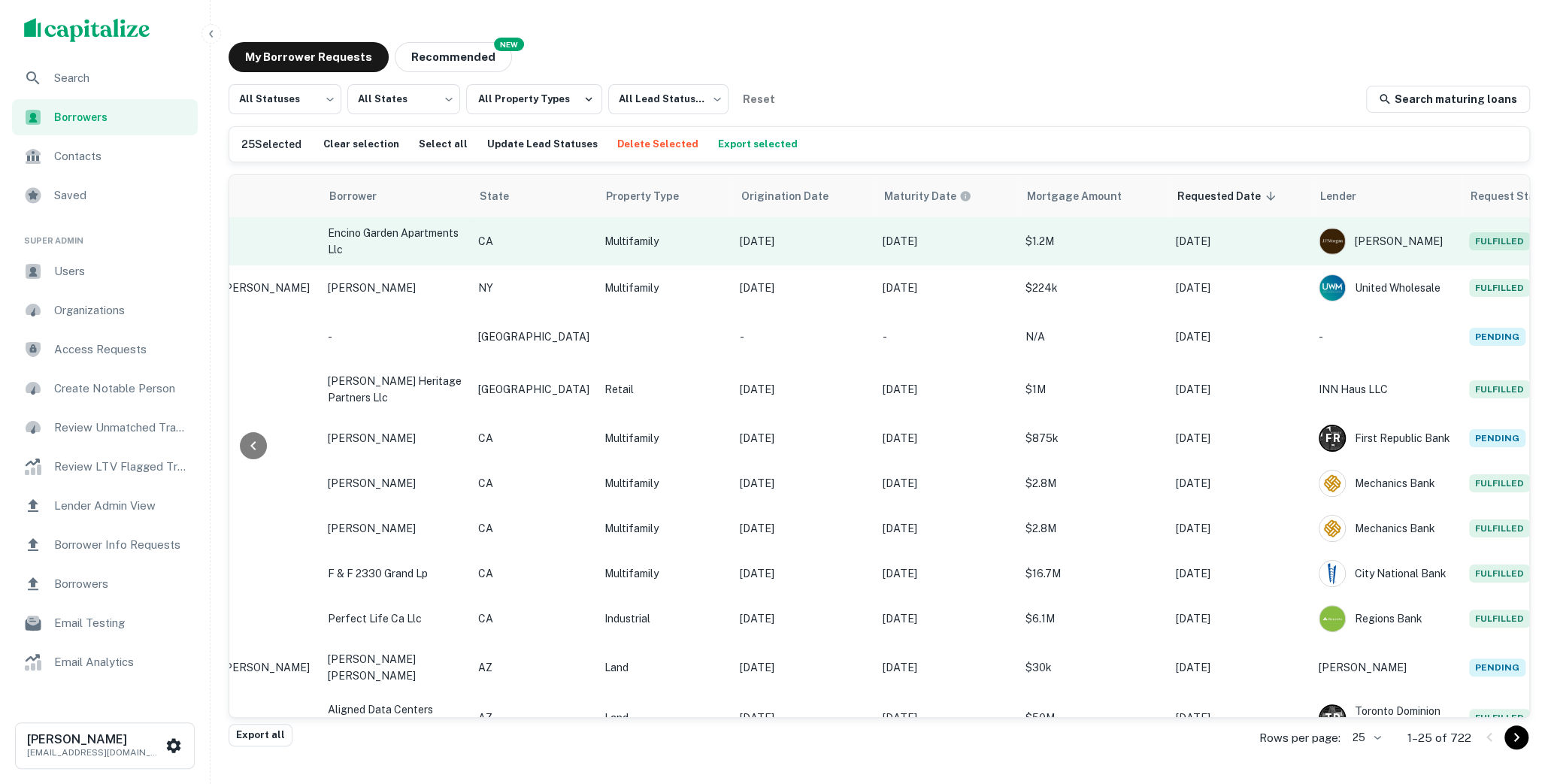
scroll to position [0, 314]
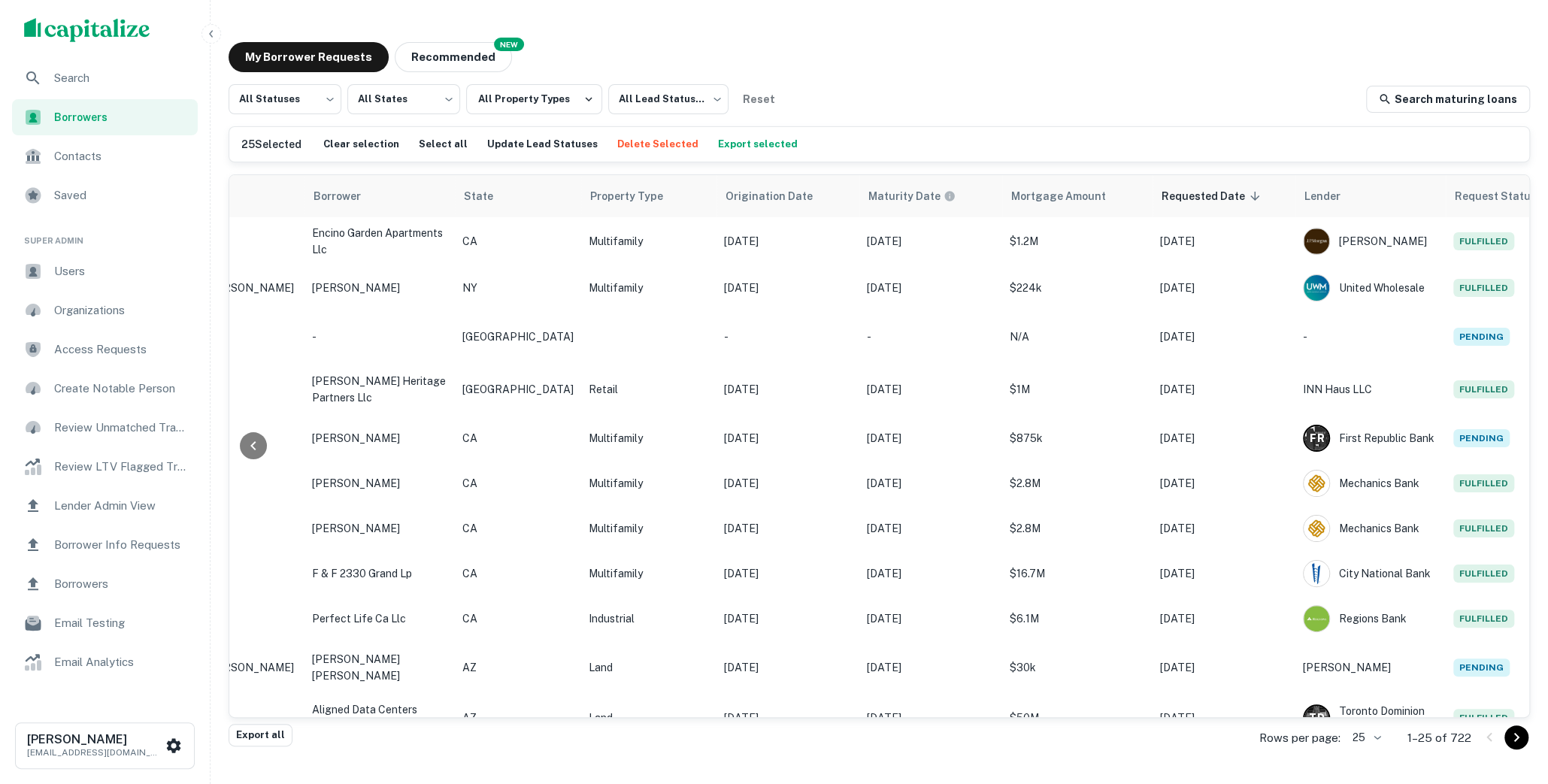
click at [992, 33] on div "My Borrower Requests NEW Recommended All Statuses *** ​ All States *** ​ All Pr…" at bounding box center [879, 383] width 1325 height 706
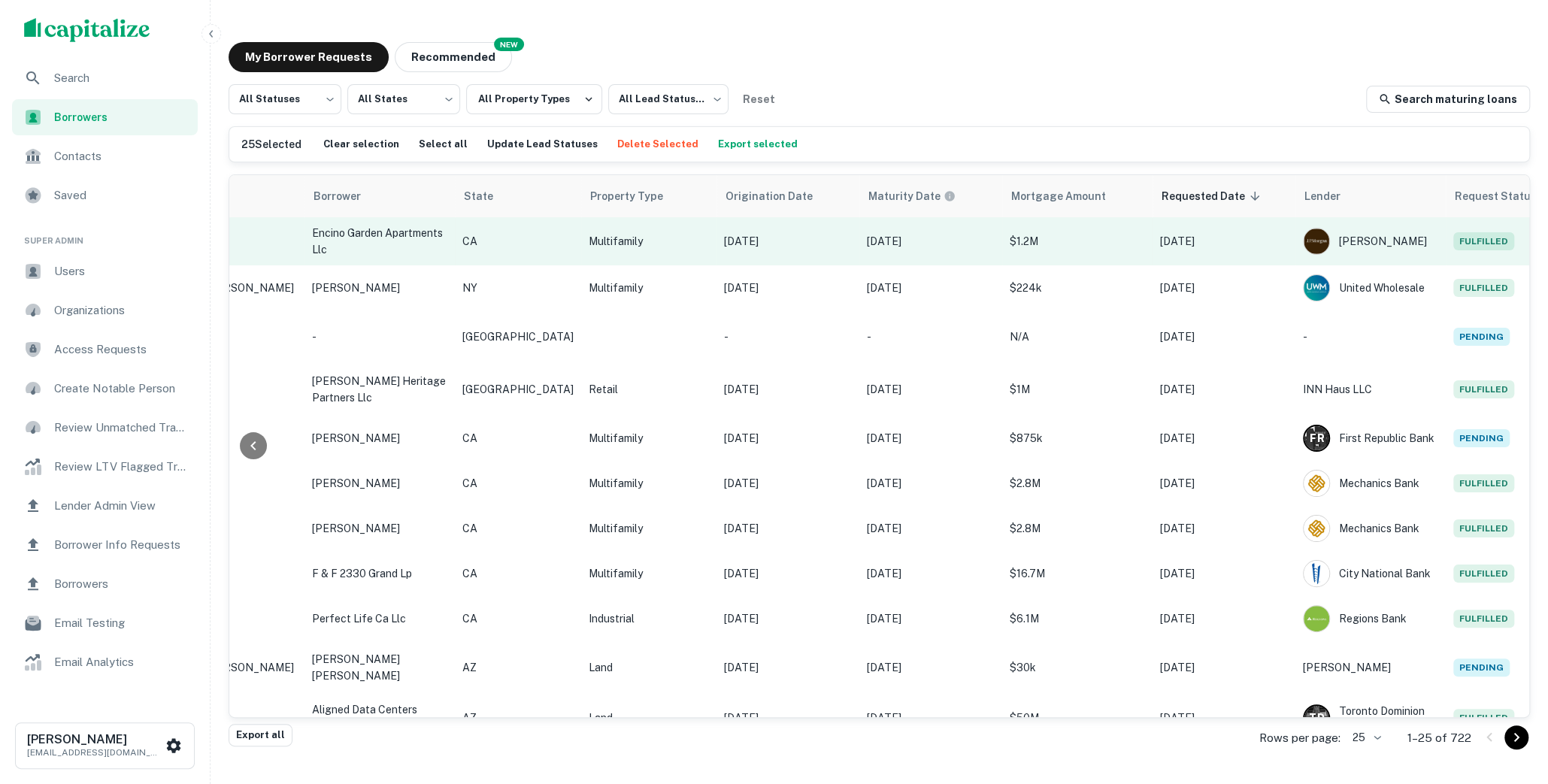
click at [789, 234] on p "[DATE]" at bounding box center [788, 241] width 128 height 17
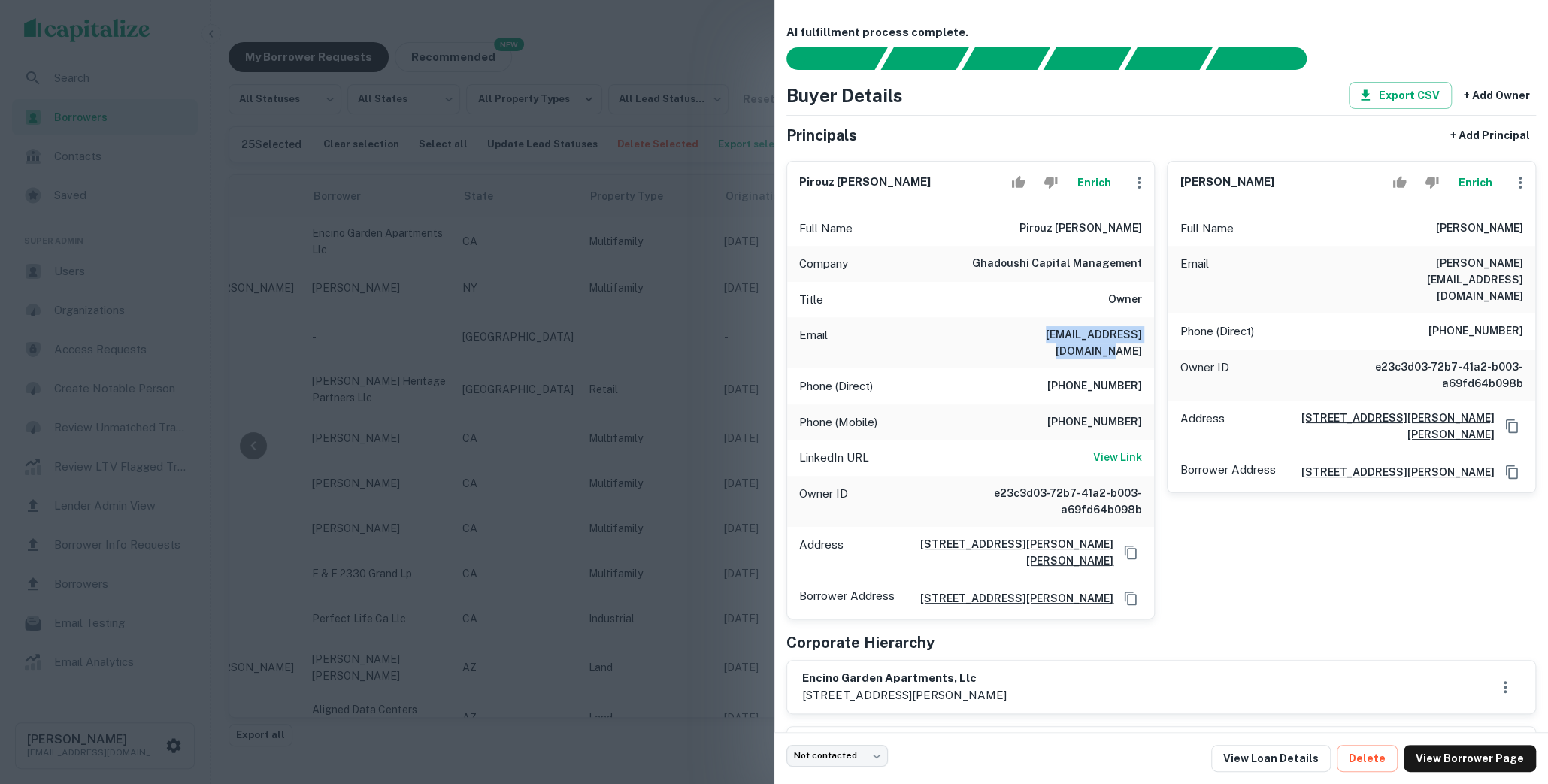
drag, startPoint x: 995, startPoint y: 333, endPoint x: 1122, endPoint y: 336, distance: 127.1
click at [1122, 336] on h6 "[EMAIL_ADDRESS][DOMAIN_NAME]" at bounding box center [1052, 342] width 180 height 33
click at [718, 95] on div at bounding box center [774, 392] width 1548 height 784
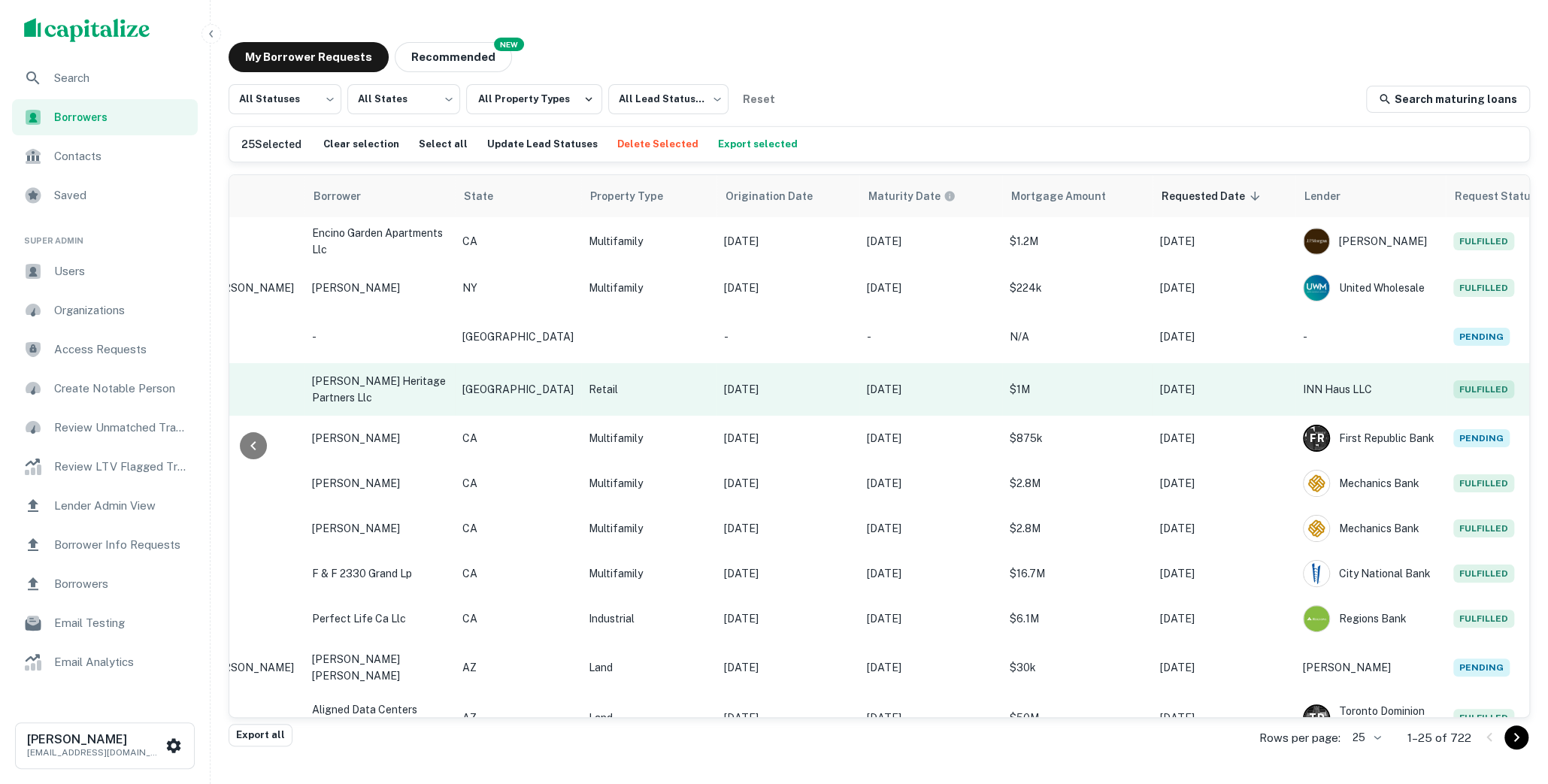
click at [1034, 383] on p "$1M" at bounding box center [1077, 389] width 135 height 17
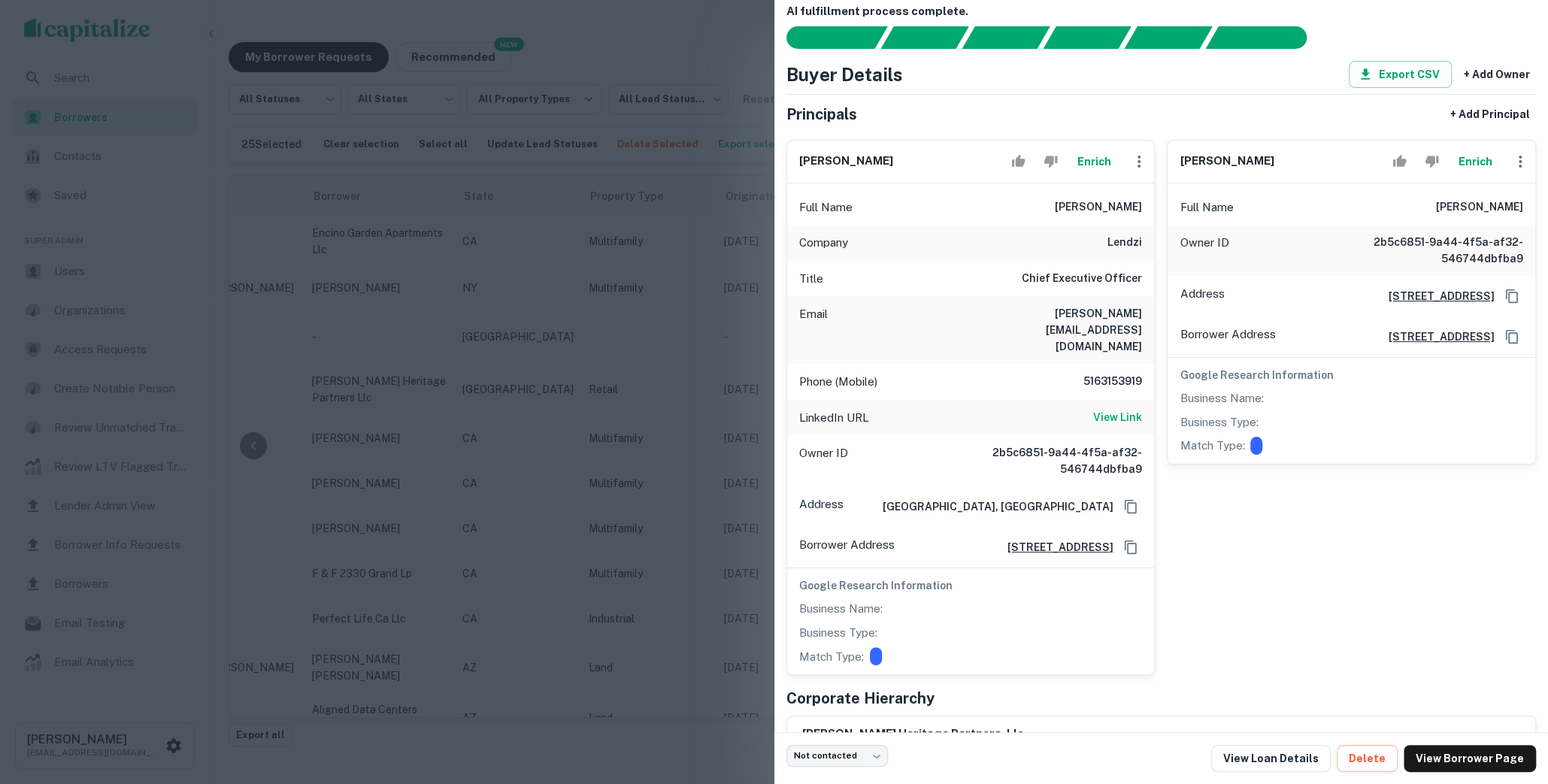
scroll to position [22, 0]
drag, startPoint x: 1068, startPoint y: 307, endPoint x: 1135, endPoint y: 307, distance: 67.7
click at [1135, 307] on h6 "dave@lendzi.com" at bounding box center [1052, 329] width 180 height 50
click at [671, 84] on div at bounding box center [774, 392] width 1548 height 784
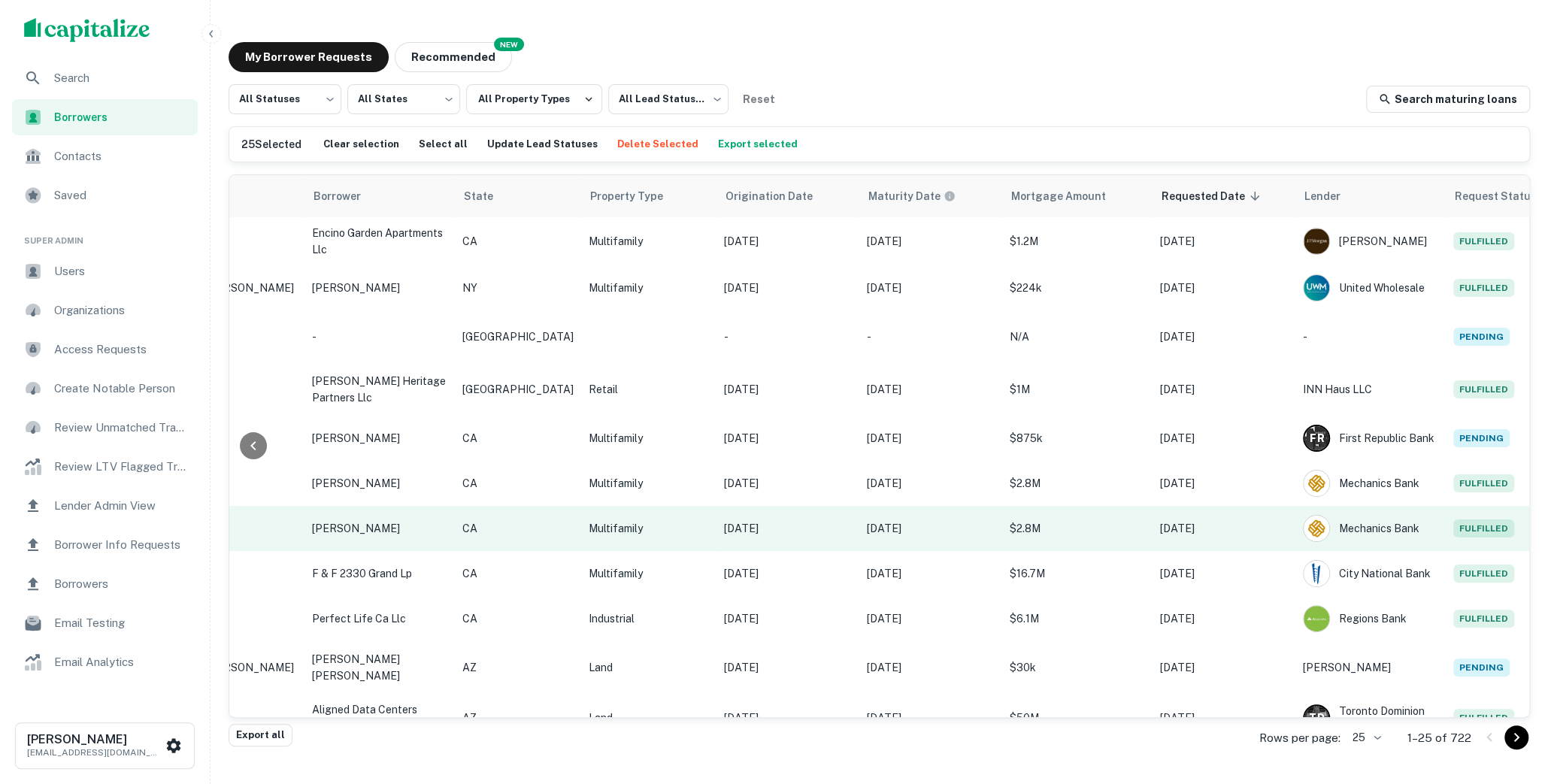
click at [1222, 533] on p "Aug 28, 2025" at bounding box center [1224, 528] width 128 height 17
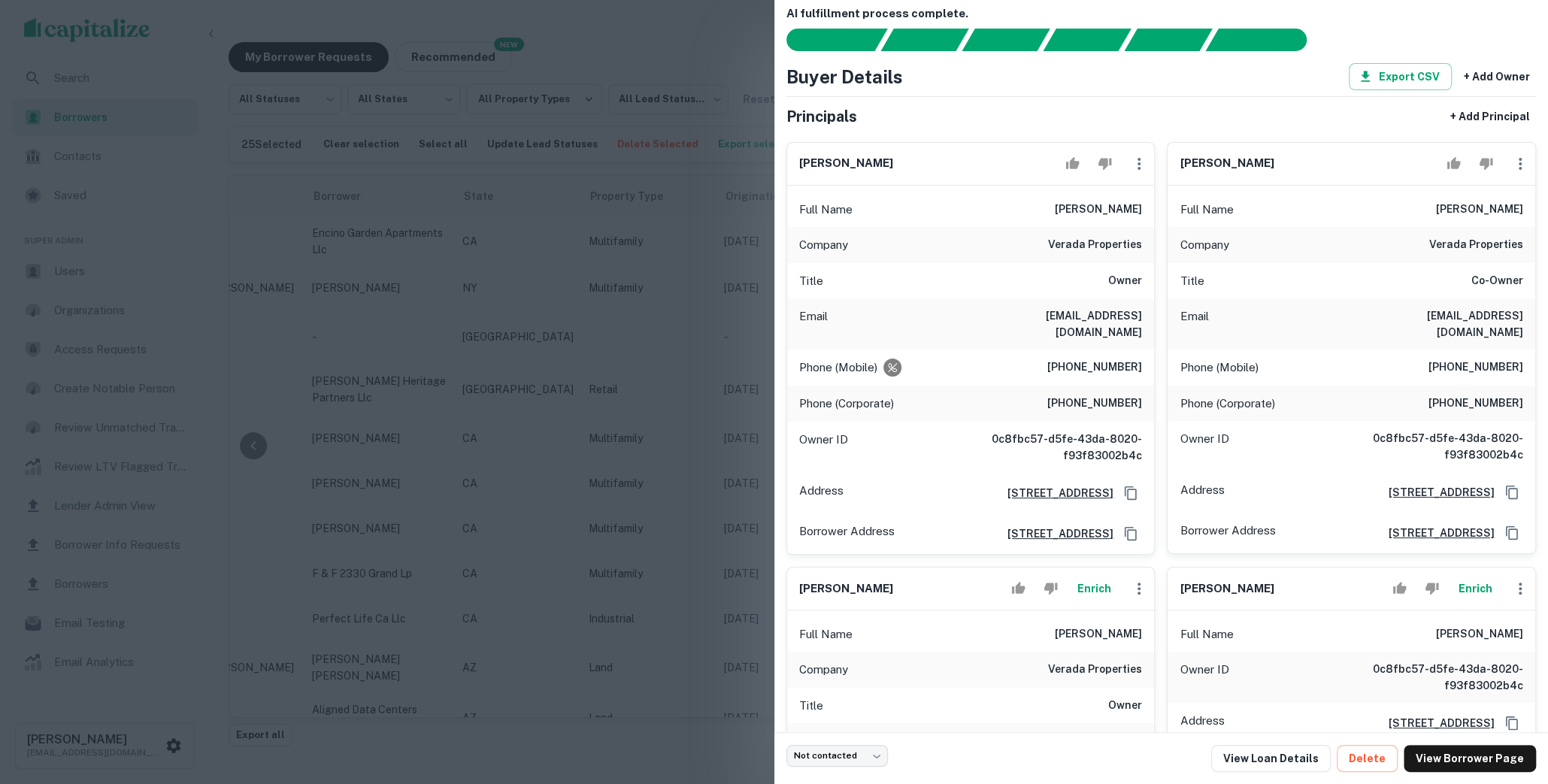
scroll to position [17, 0]
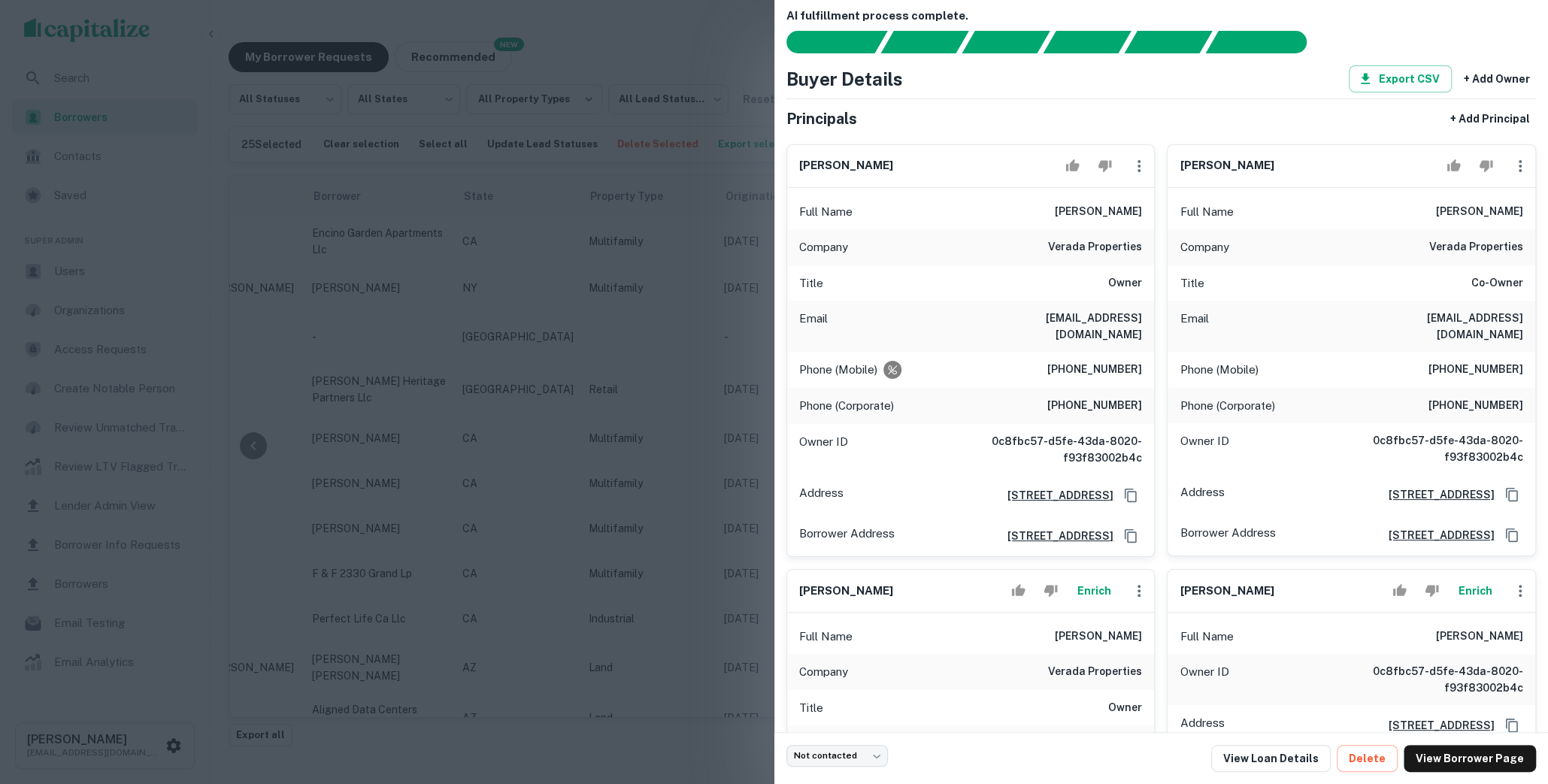
click at [717, 53] on div at bounding box center [774, 392] width 1548 height 784
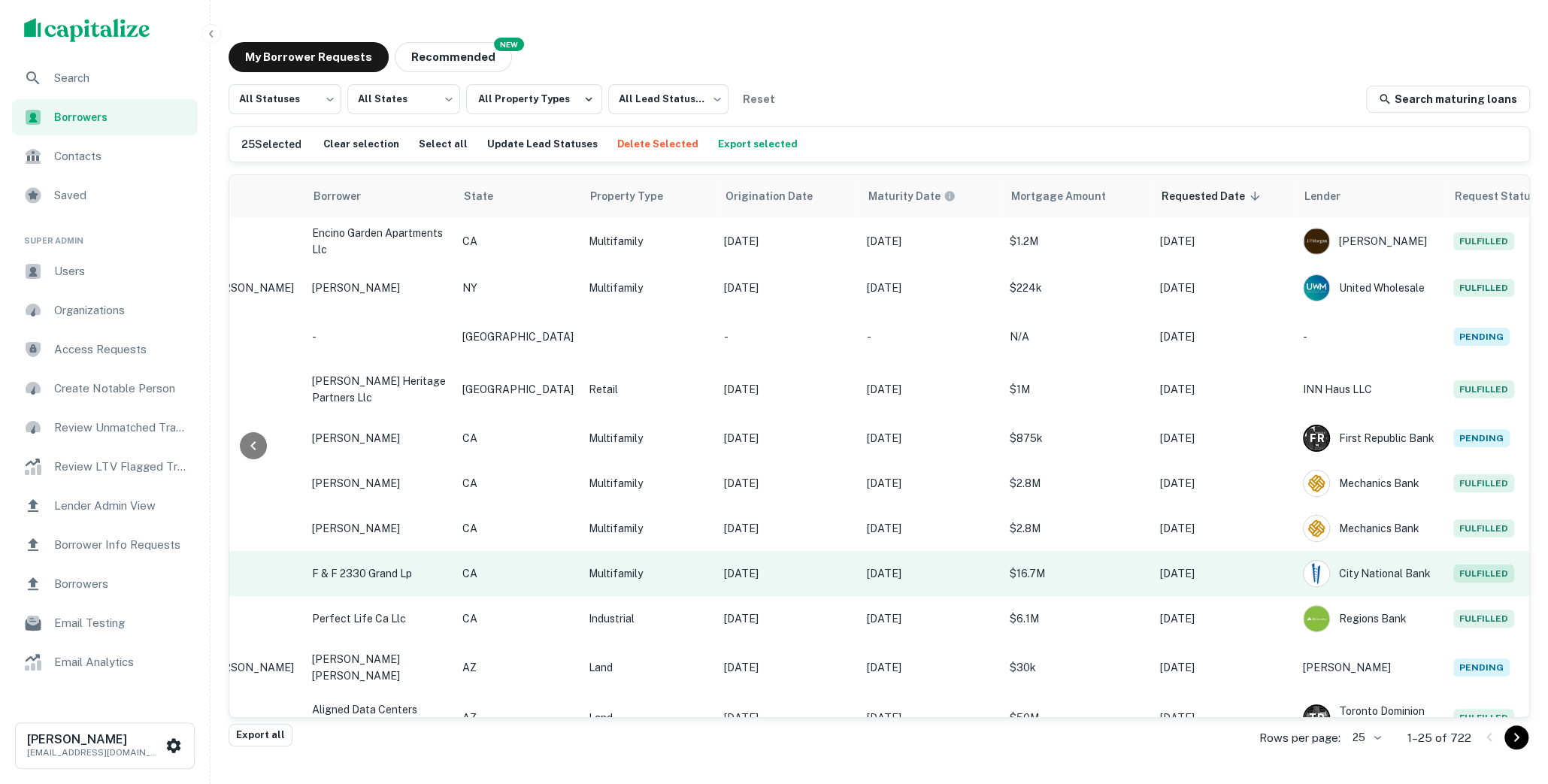
click at [1446, 569] on td "Fulfilled" at bounding box center [1513, 573] width 135 height 45
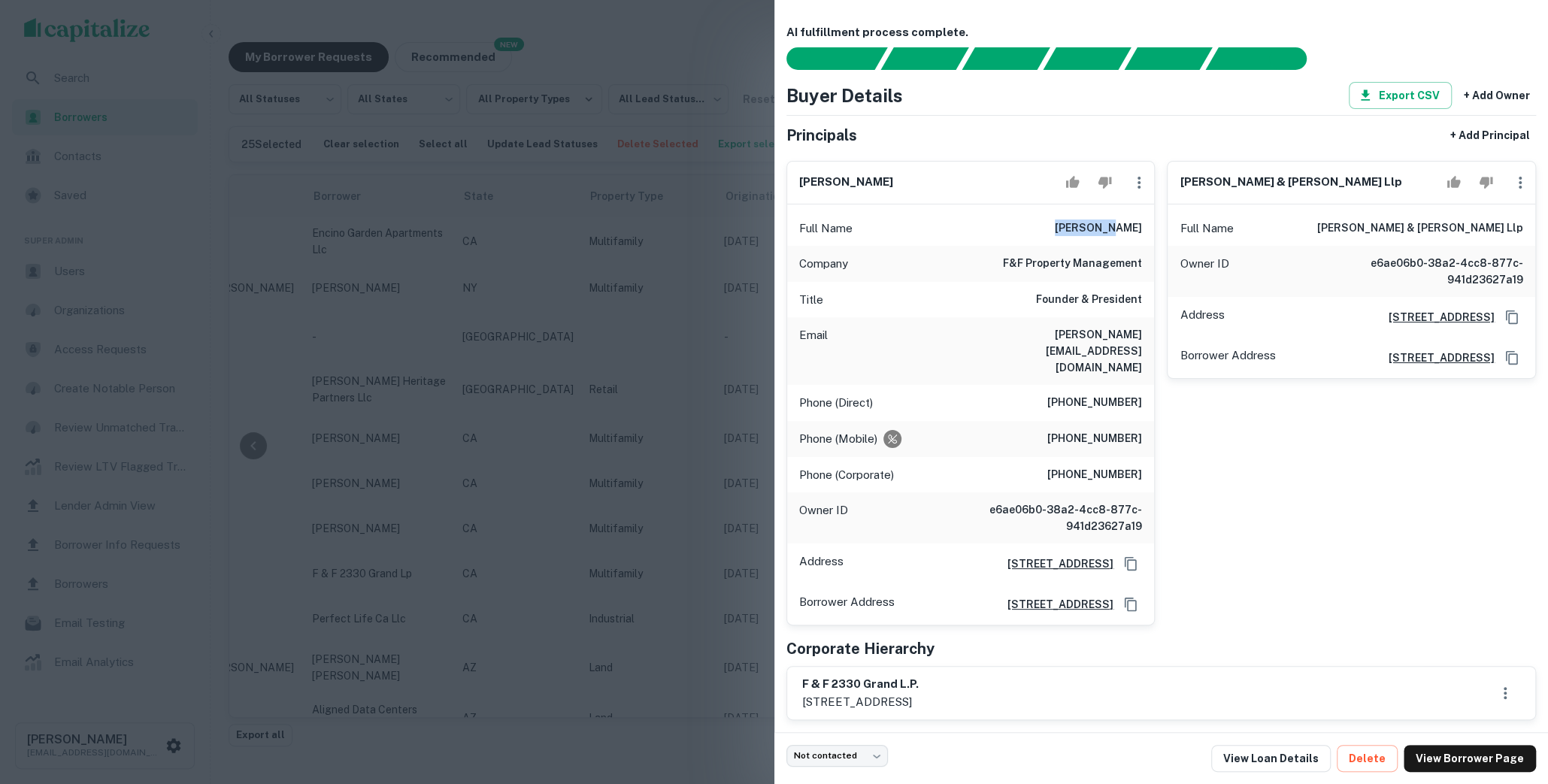
drag, startPoint x: 1087, startPoint y: 228, endPoint x: 1145, endPoint y: 228, distance: 57.9
click at [1145, 228] on div "Full Name dan feder" at bounding box center [971, 229] width 368 height 36
click at [1234, 495] on div "christensen & spath llp Full Name christensen & spath llp Owner ID e6ae06b0-38a…" at bounding box center [1345, 387] width 381 height 477
drag, startPoint x: 1051, startPoint y: 333, endPoint x: 1140, endPoint y: 337, distance: 89.5
click at [1140, 337] on h6 "dan@fandfinc.com" at bounding box center [1052, 351] width 180 height 50
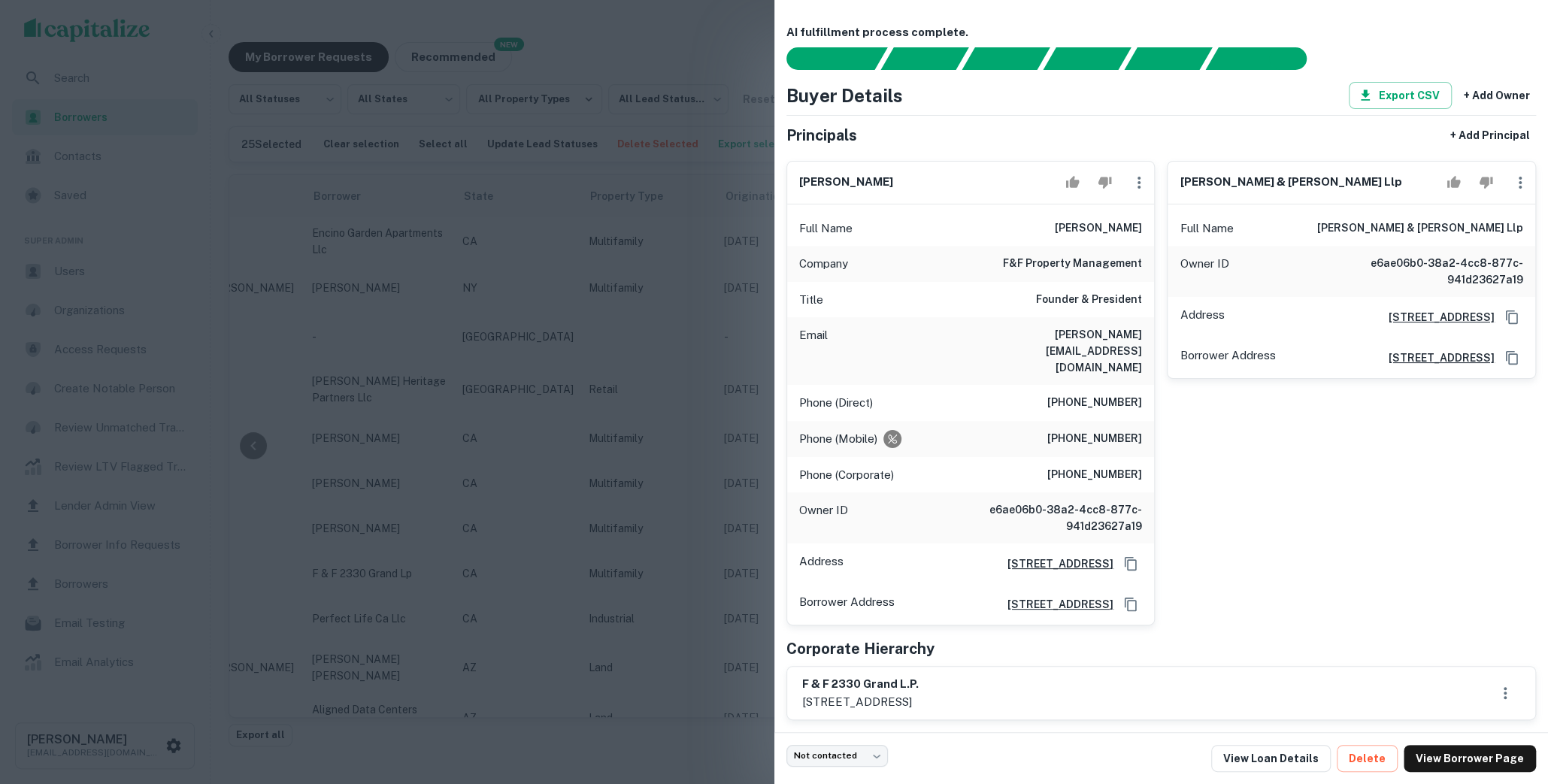
click at [744, 709] on div at bounding box center [774, 392] width 1548 height 784
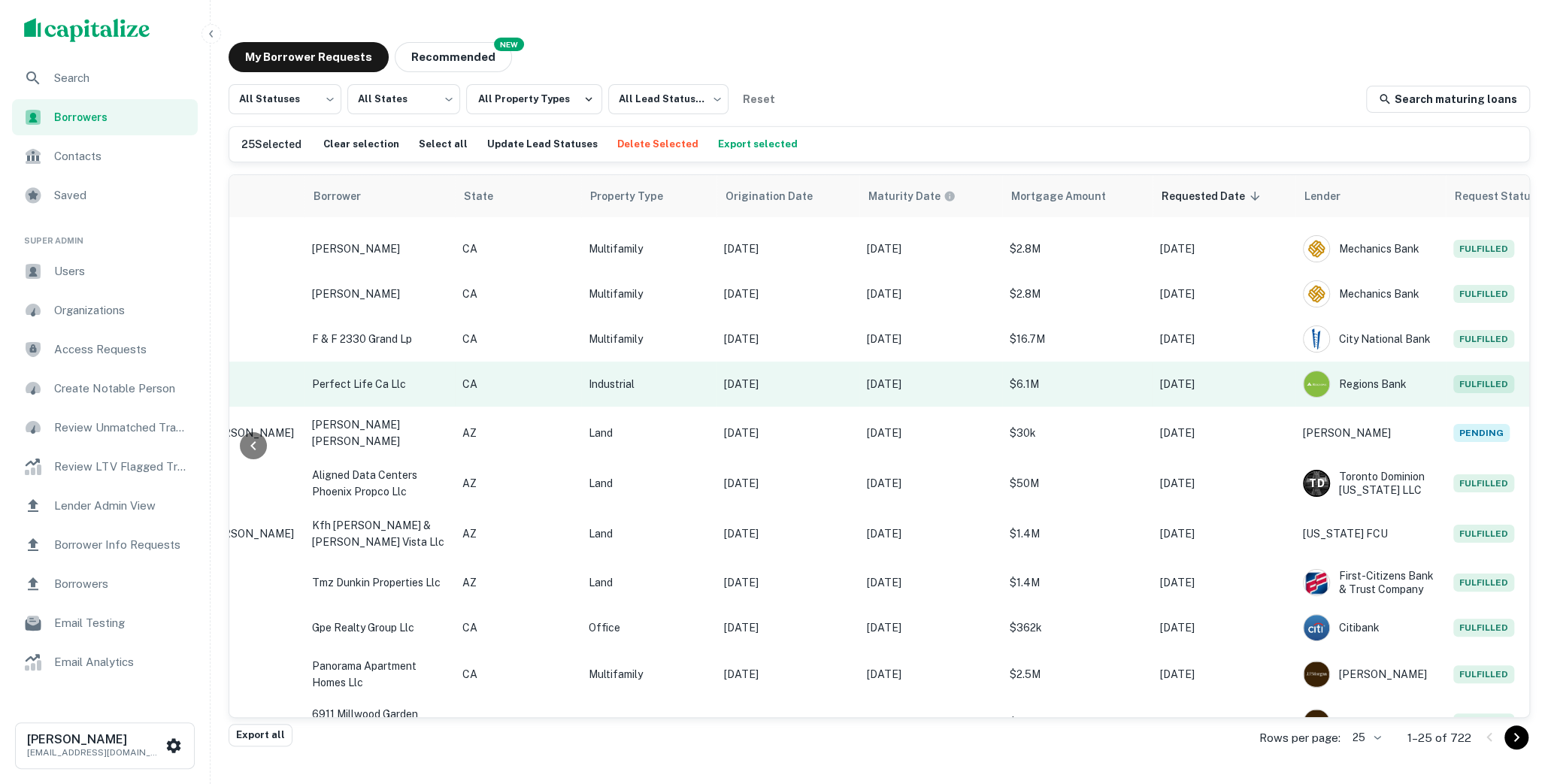
scroll to position [259, 314]
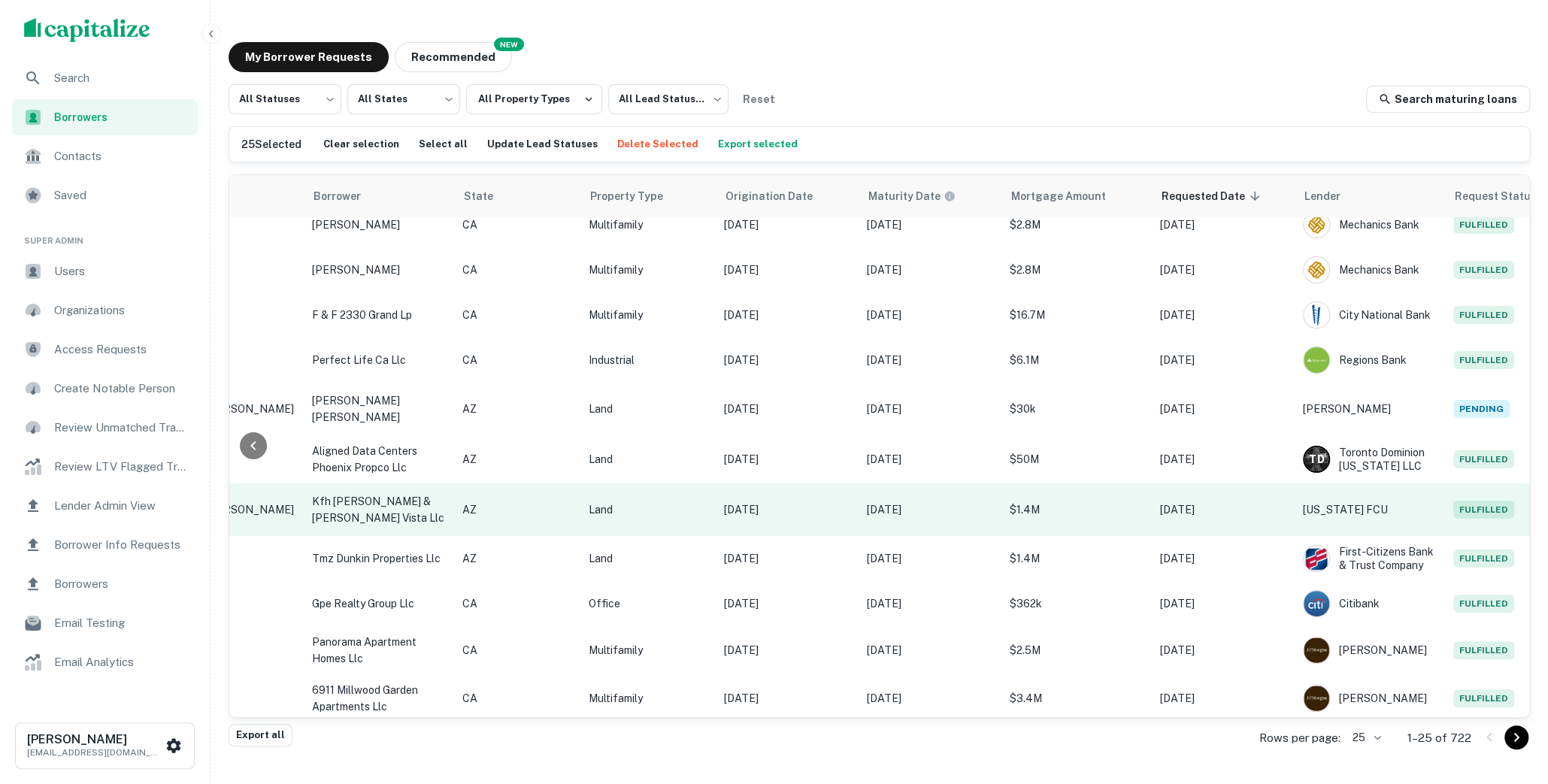
click at [1225, 507] on p "[DATE]" at bounding box center [1224, 509] width 128 height 17
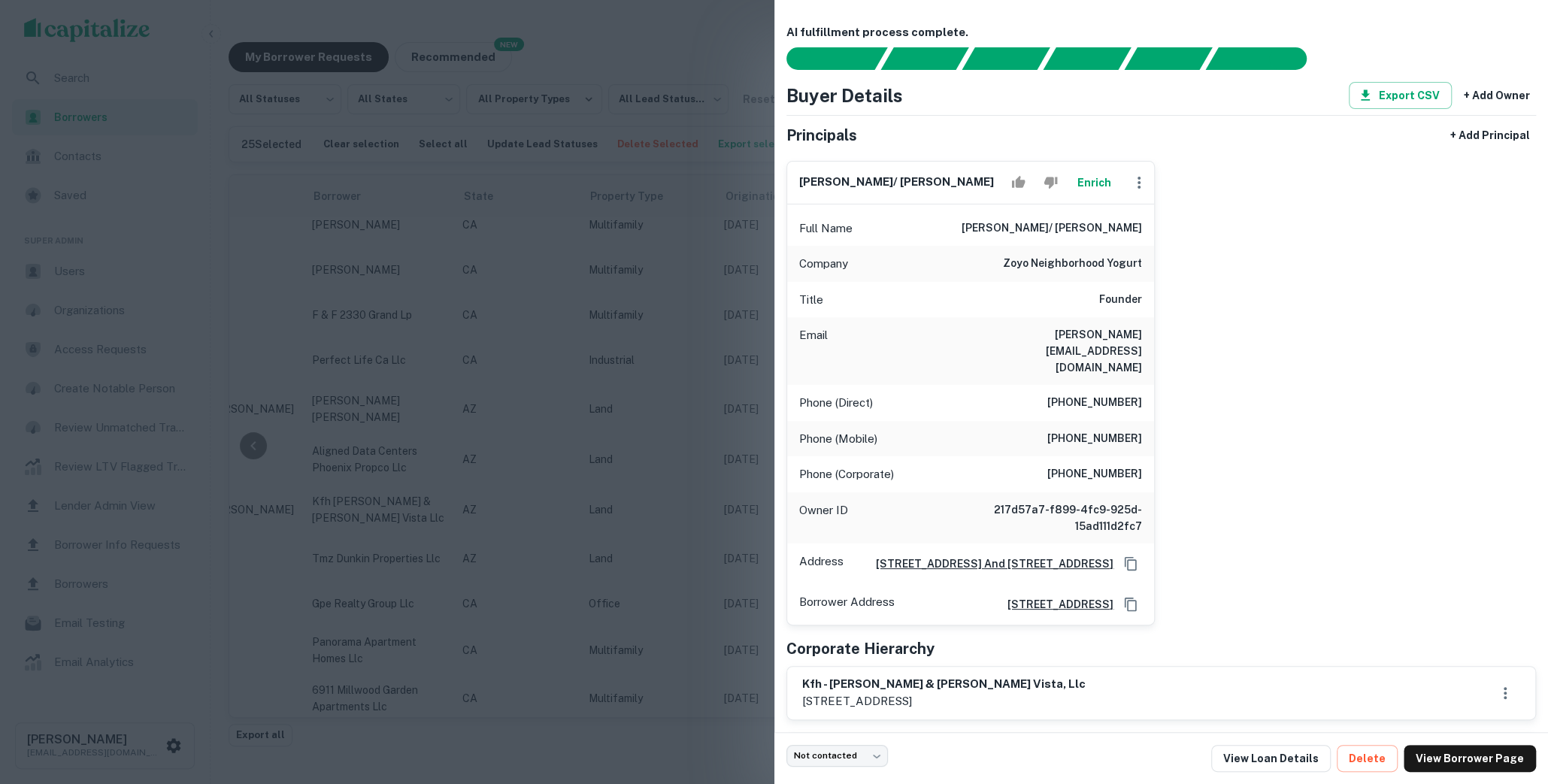
click at [744, 689] on div at bounding box center [774, 392] width 1548 height 784
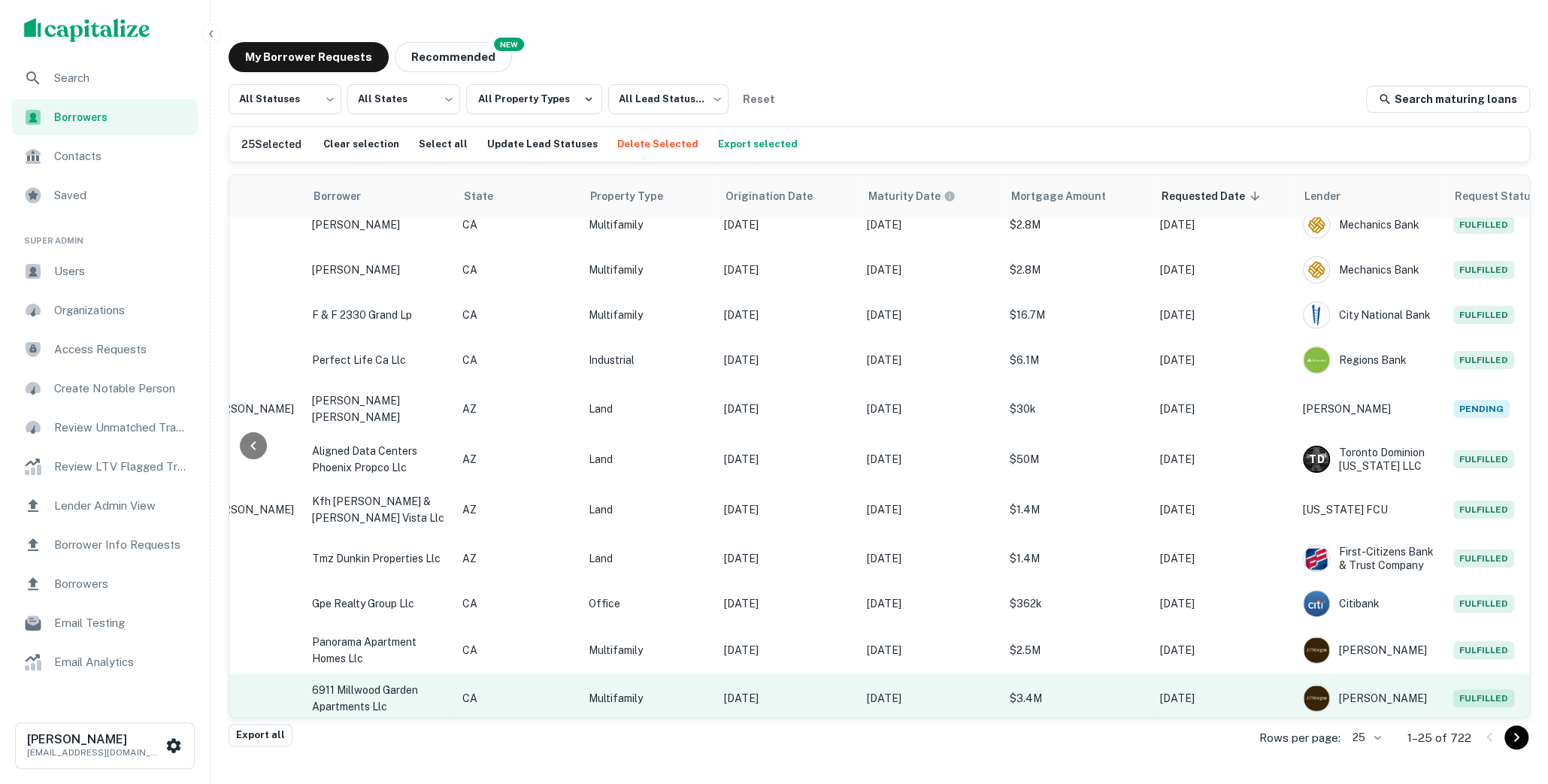
scroll to position [371, 314]
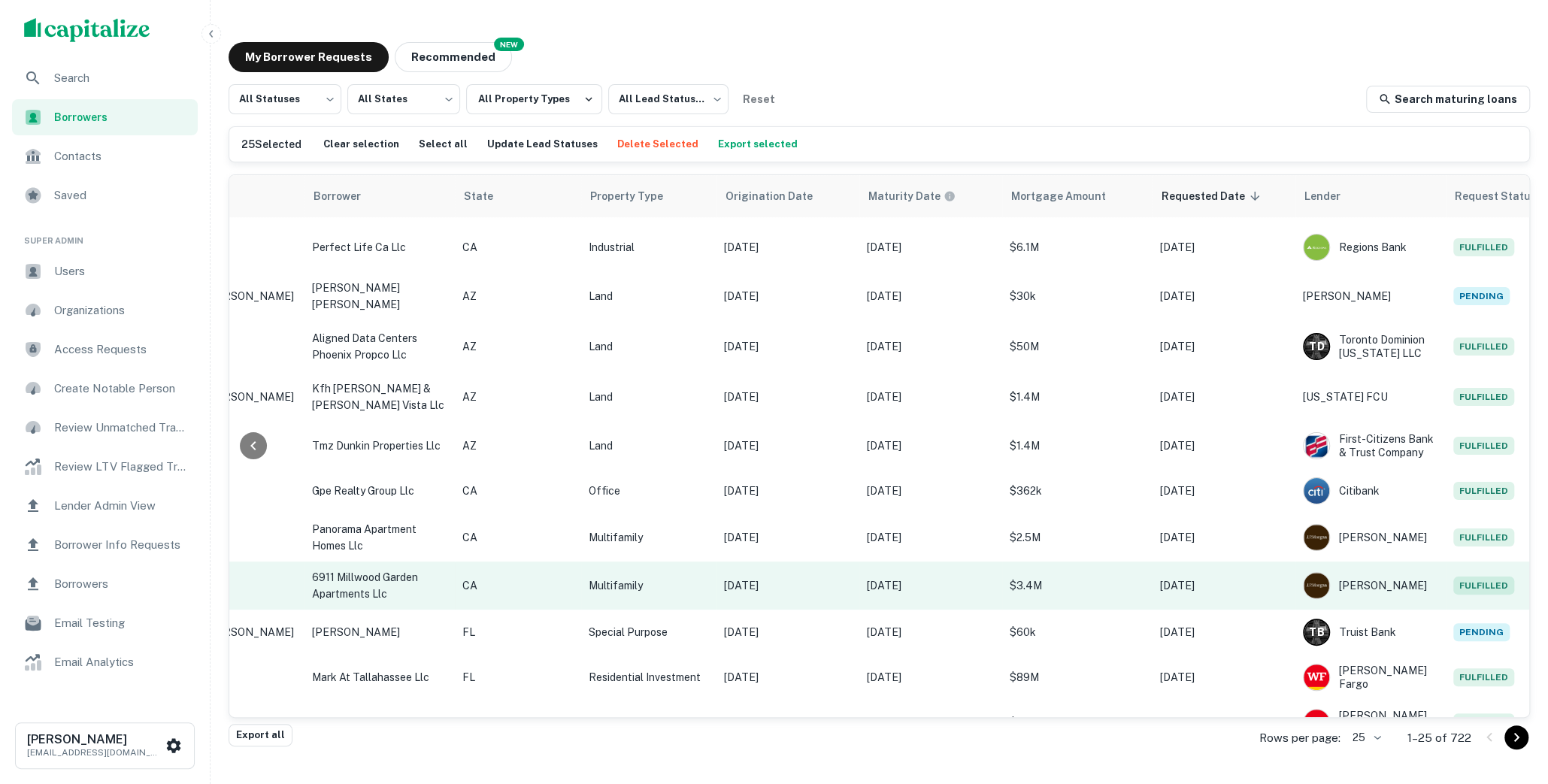
click at [1222, 587] on p "[DATE]" at bounding box center [1224, 585] width 128 height 17
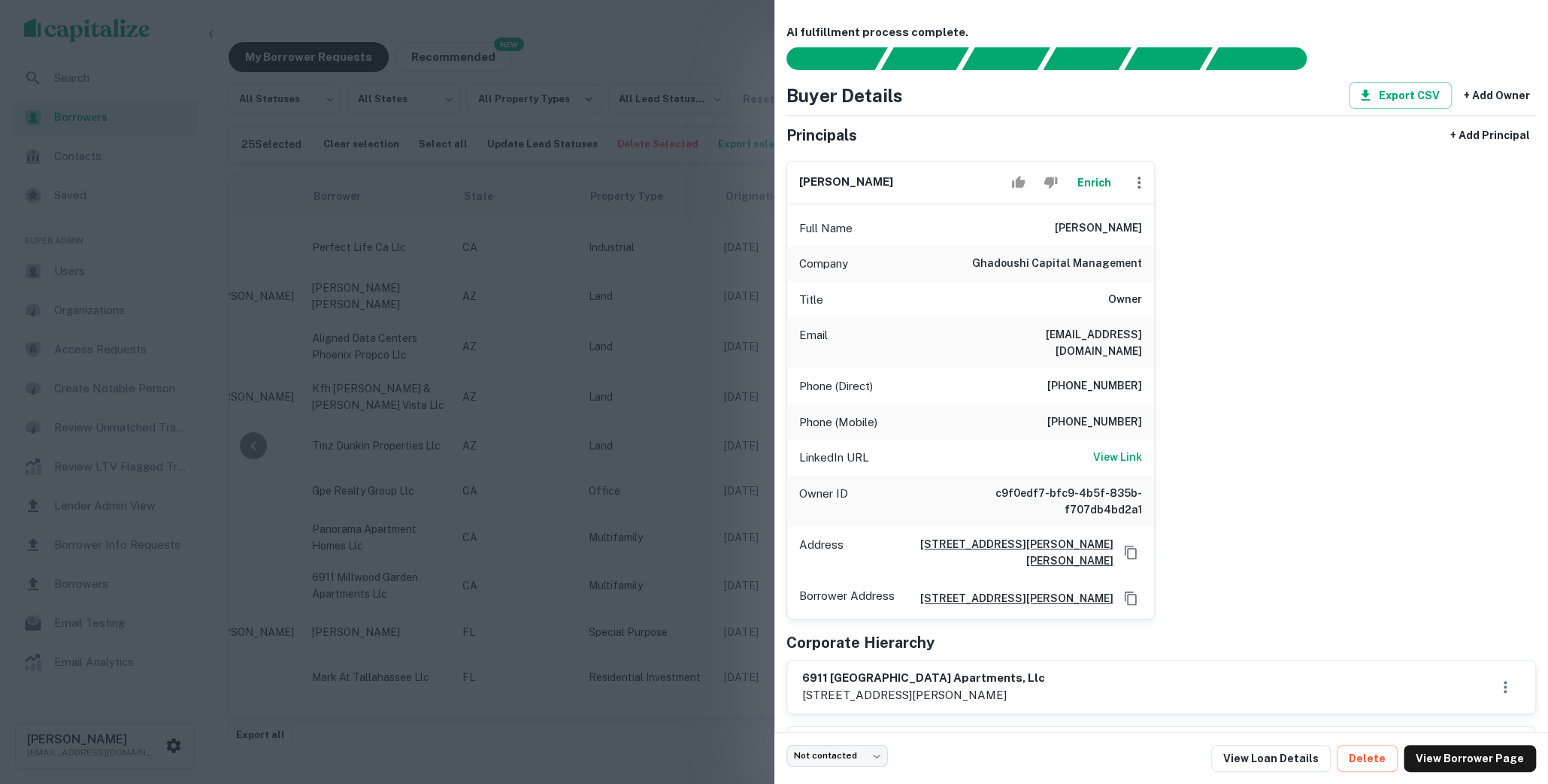
click at [752, 713] on div at bounding box center [774, 392] width 1548 height 784
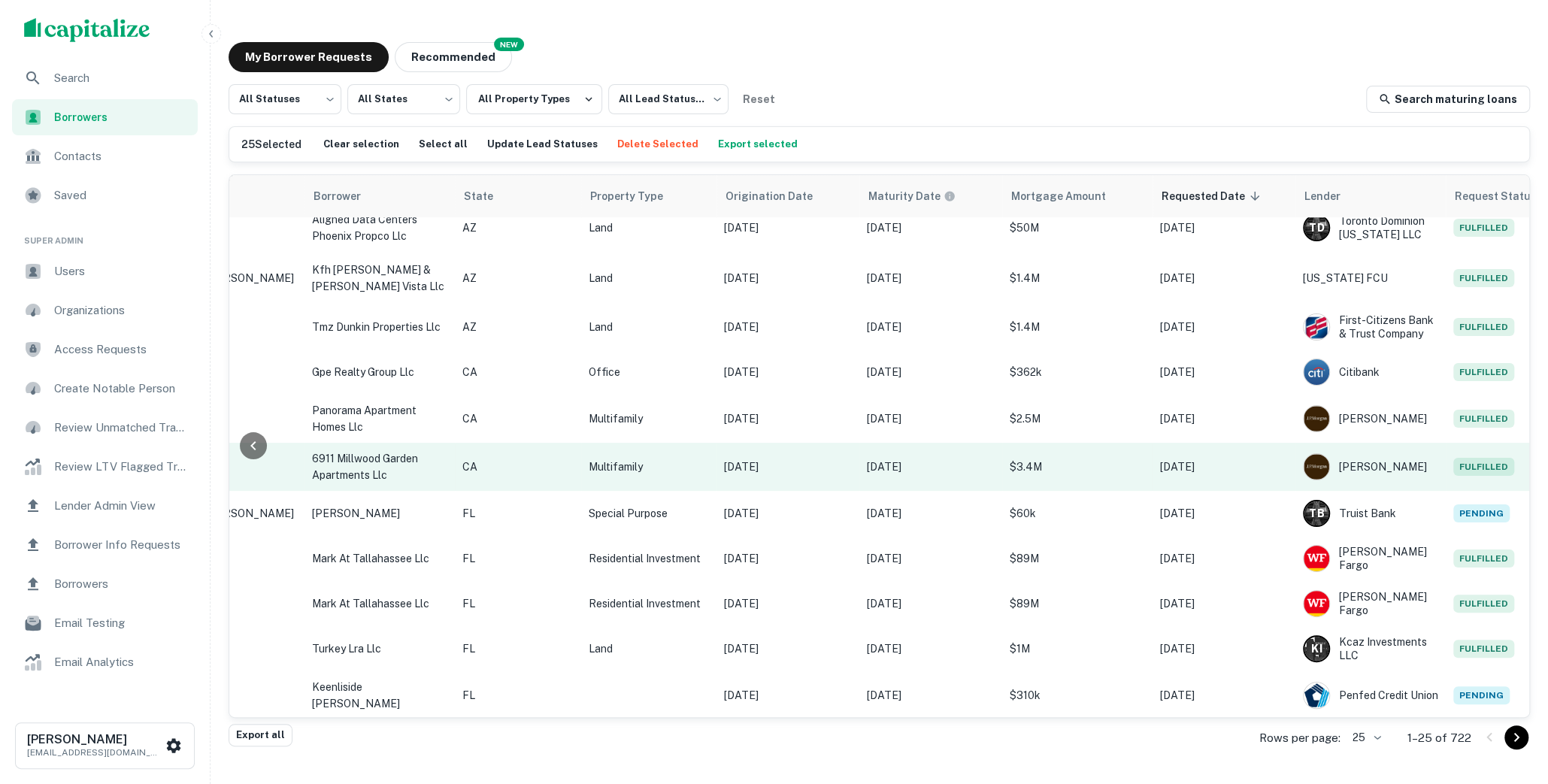
scroll to position [512, 314]
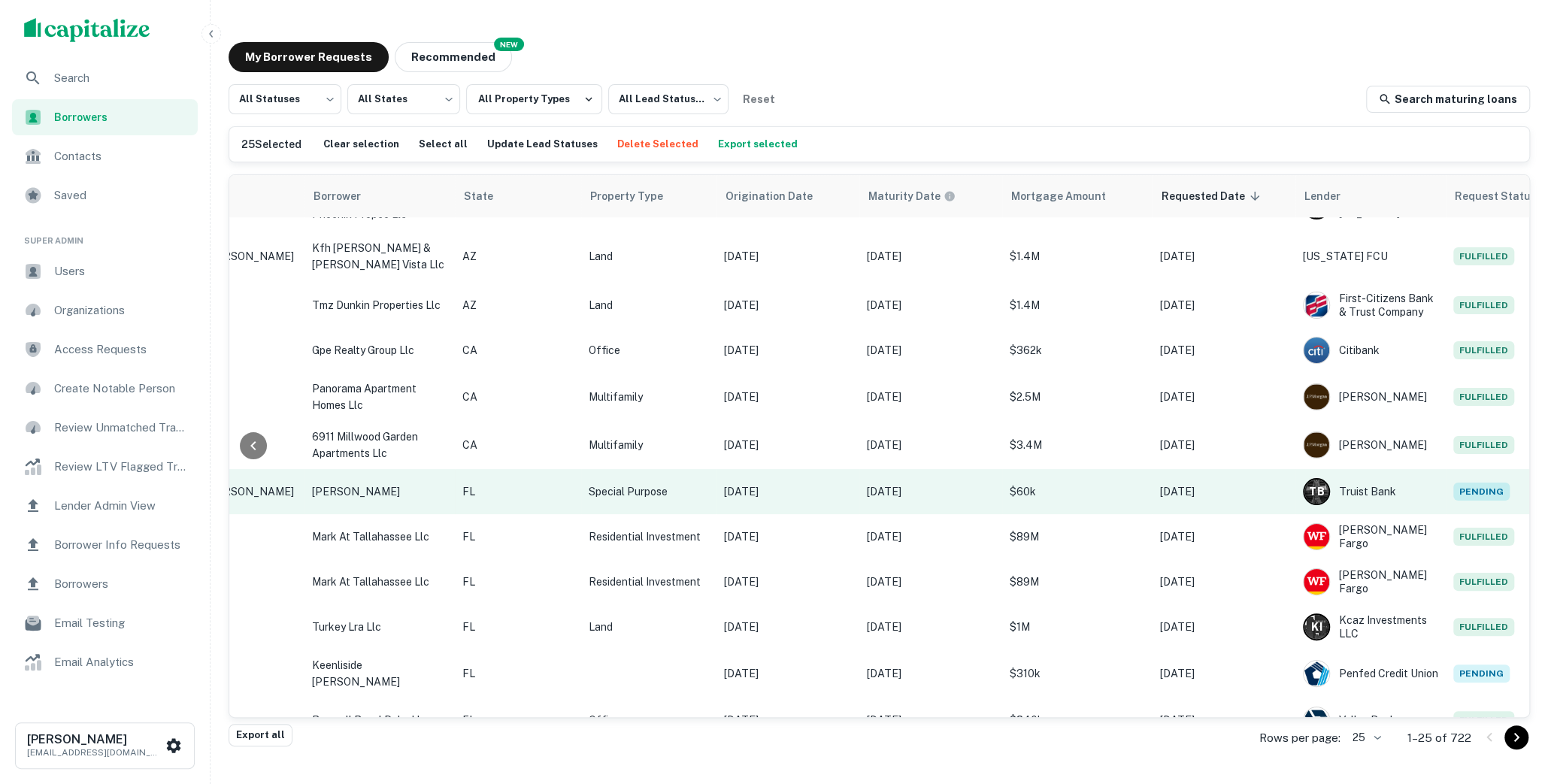
click at [1220, 489] on p "[DATE]" at bounding box center [1224, 491] width 128 height 17
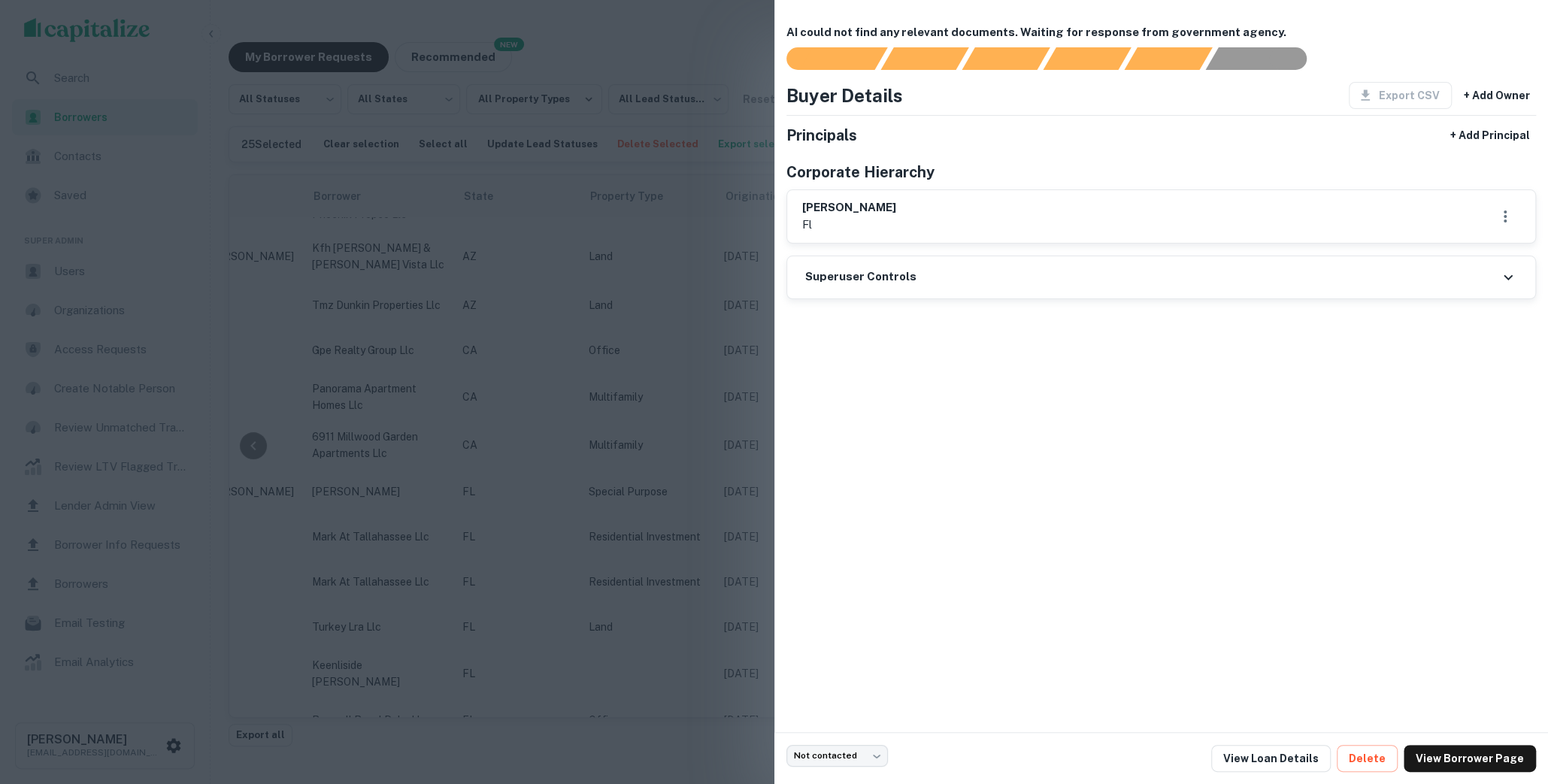
click at [710, 692] on div at bounding box center [774, 392] width 1548 height 784
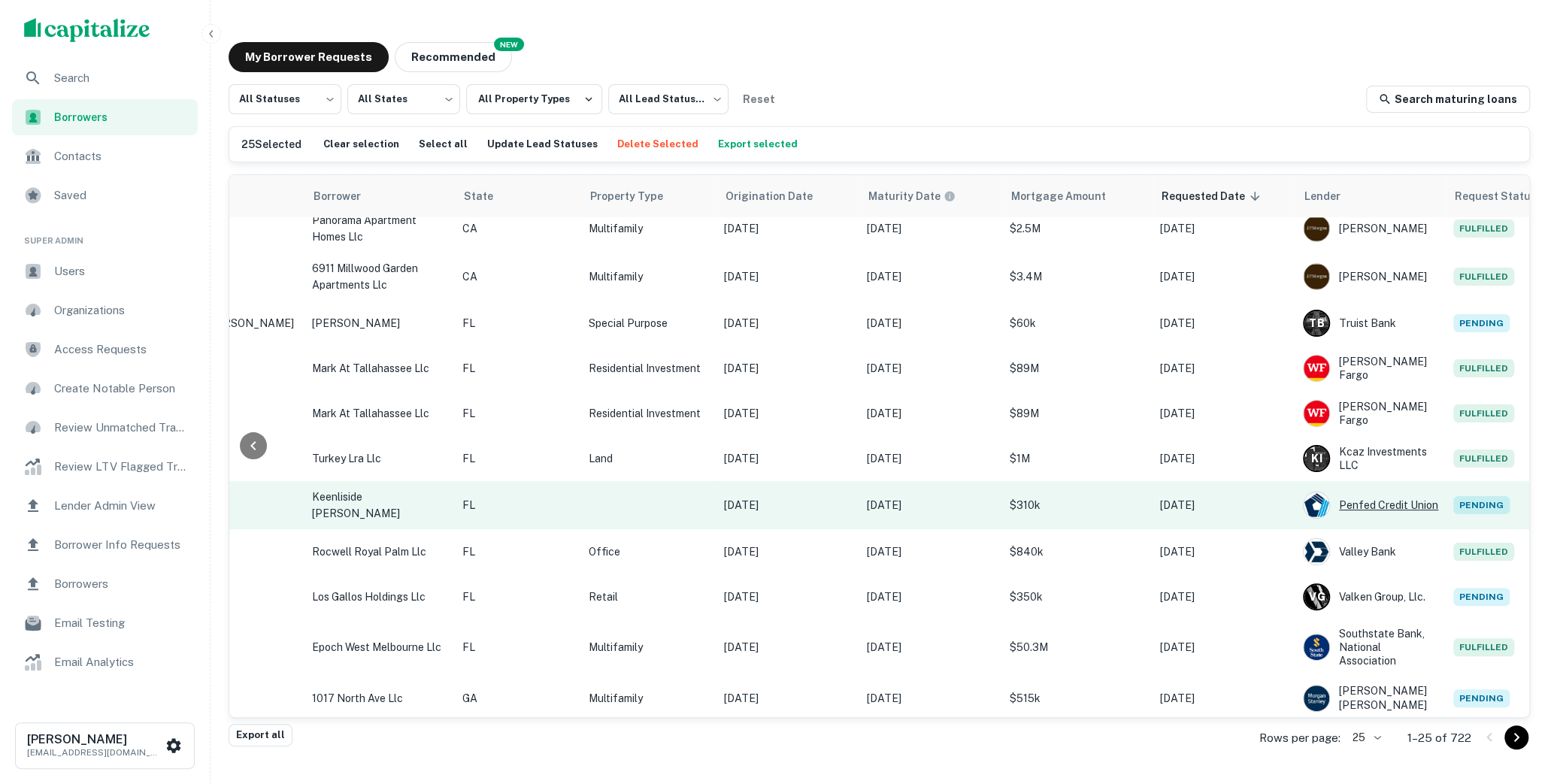
scroll to position [36, 0]
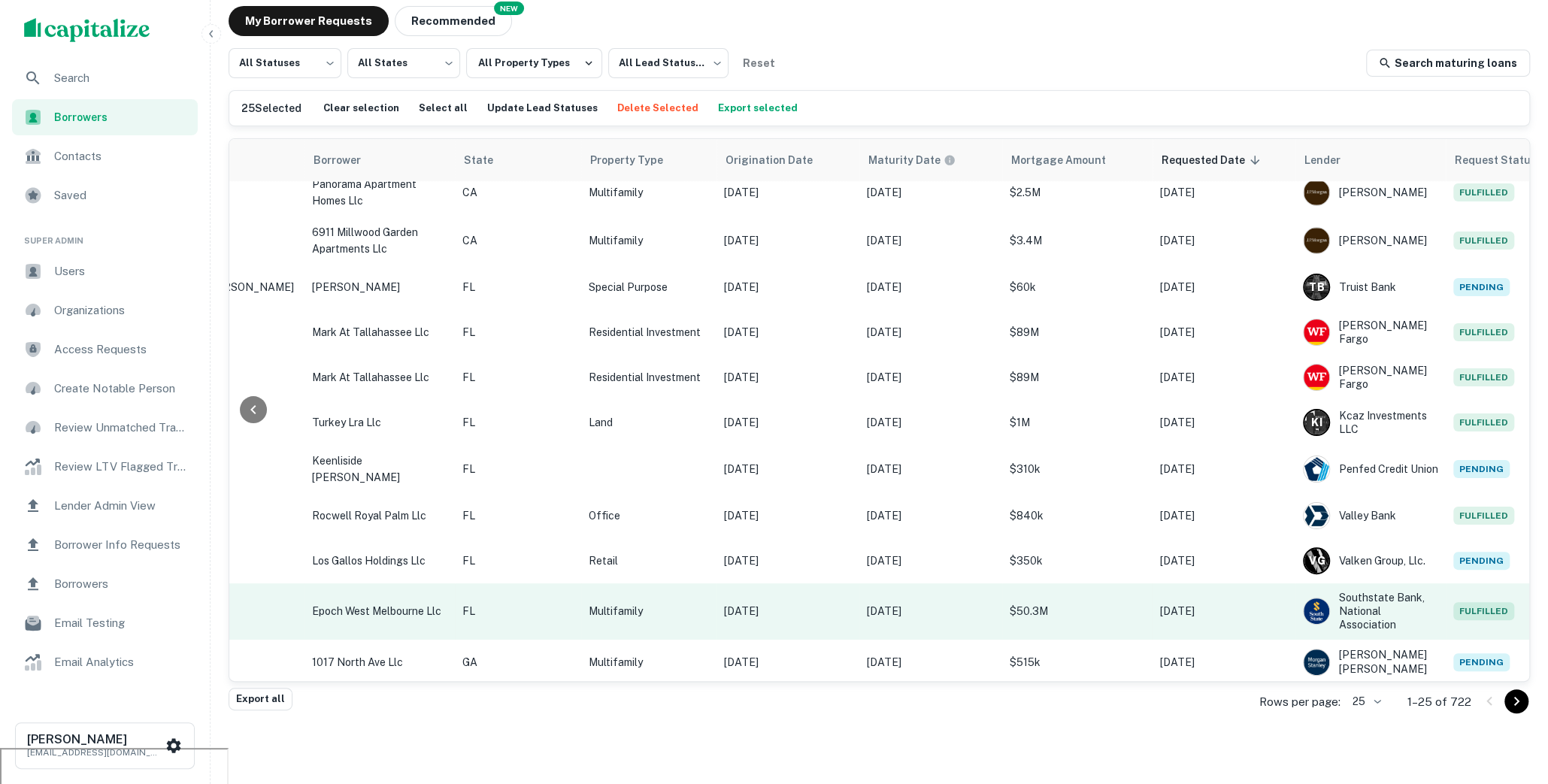
click at [1229, 603] on p "[DATE]" at bounding box center [1224, 611] width 128 height 17
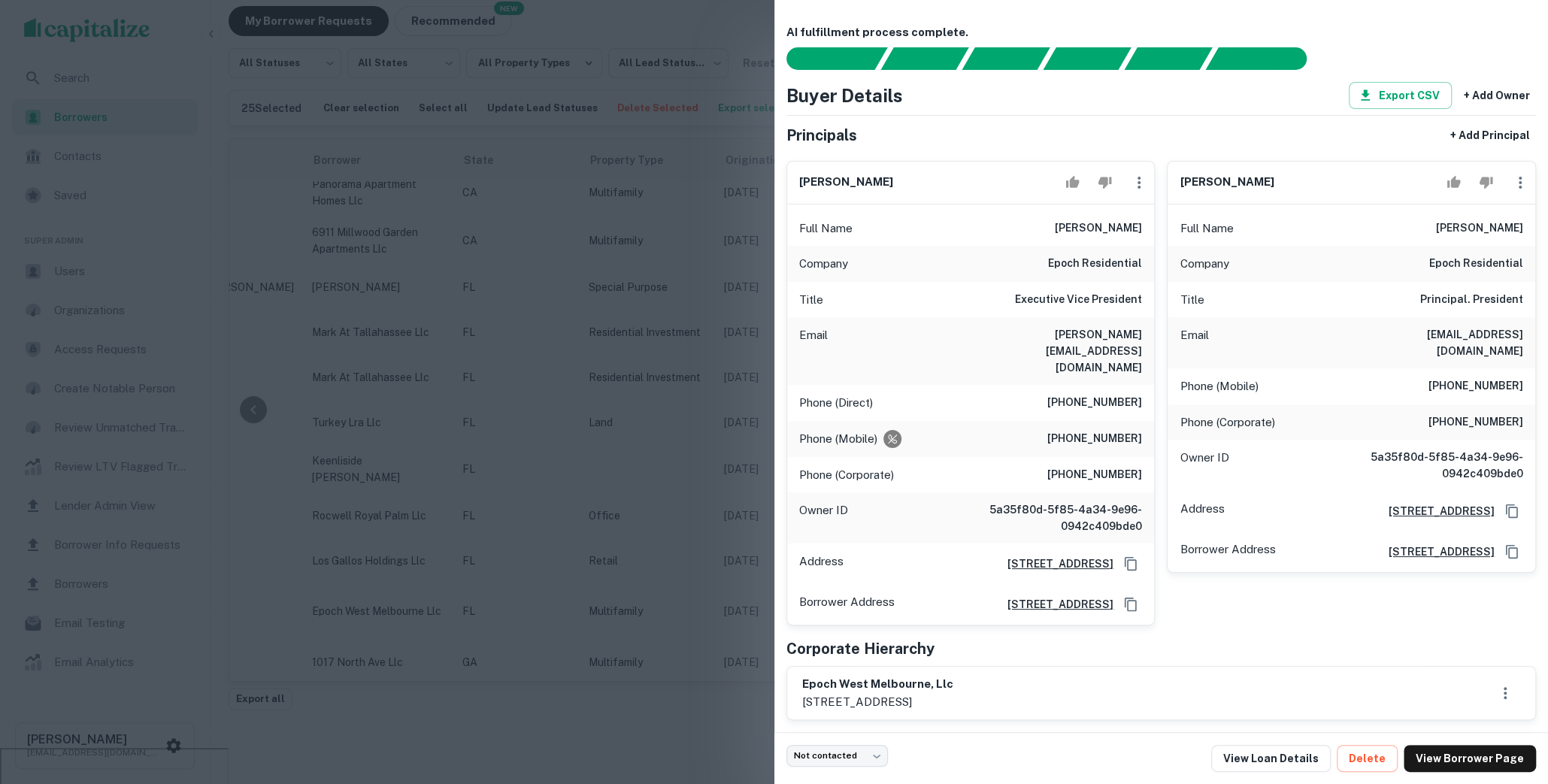
click at [725, 704] on div at bounding box center [774, 392] width 1548 height 784
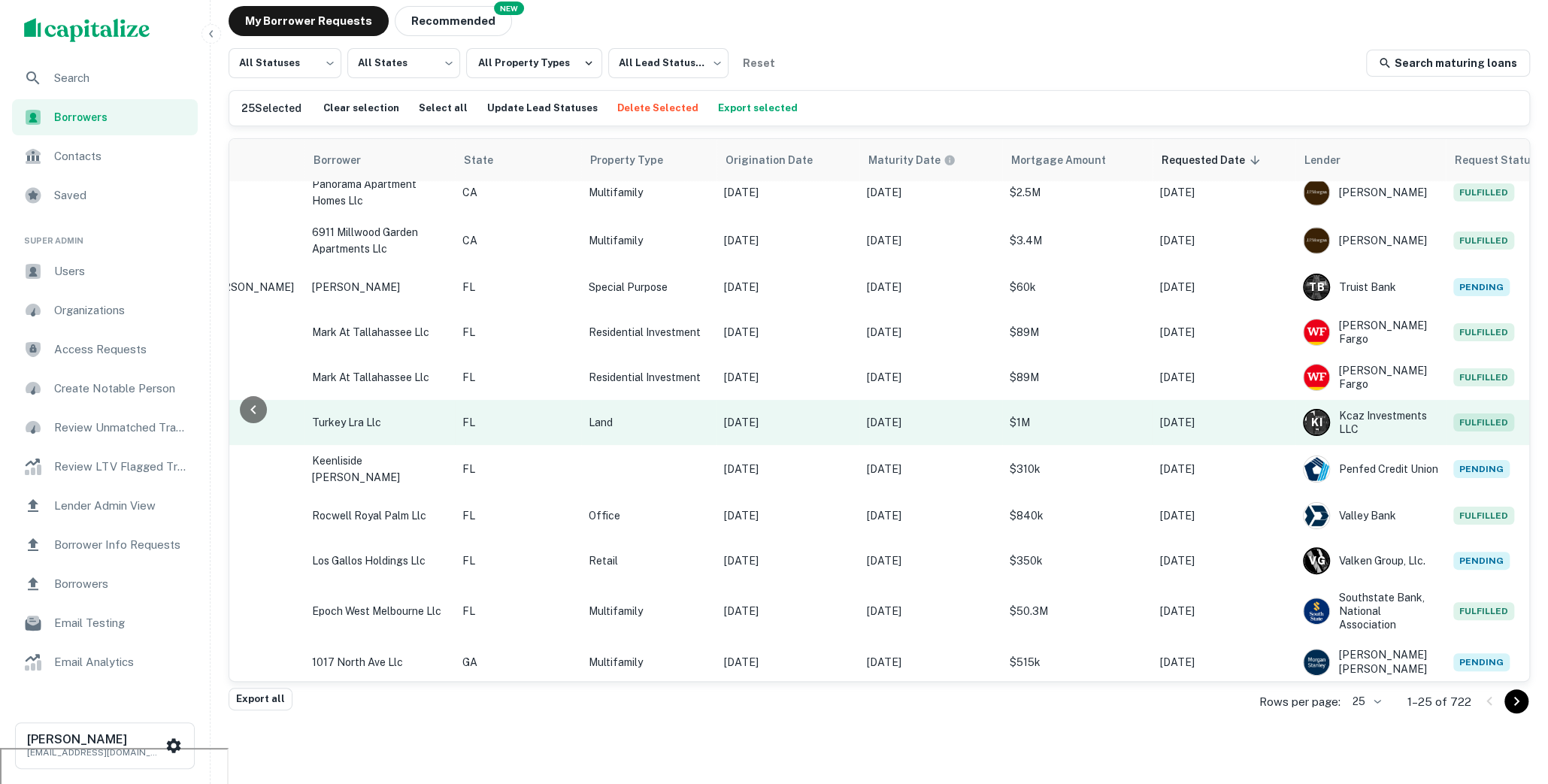
click at [1083, 422] on p "$1M" at bounding box center [1077, 422] width 135 height 17
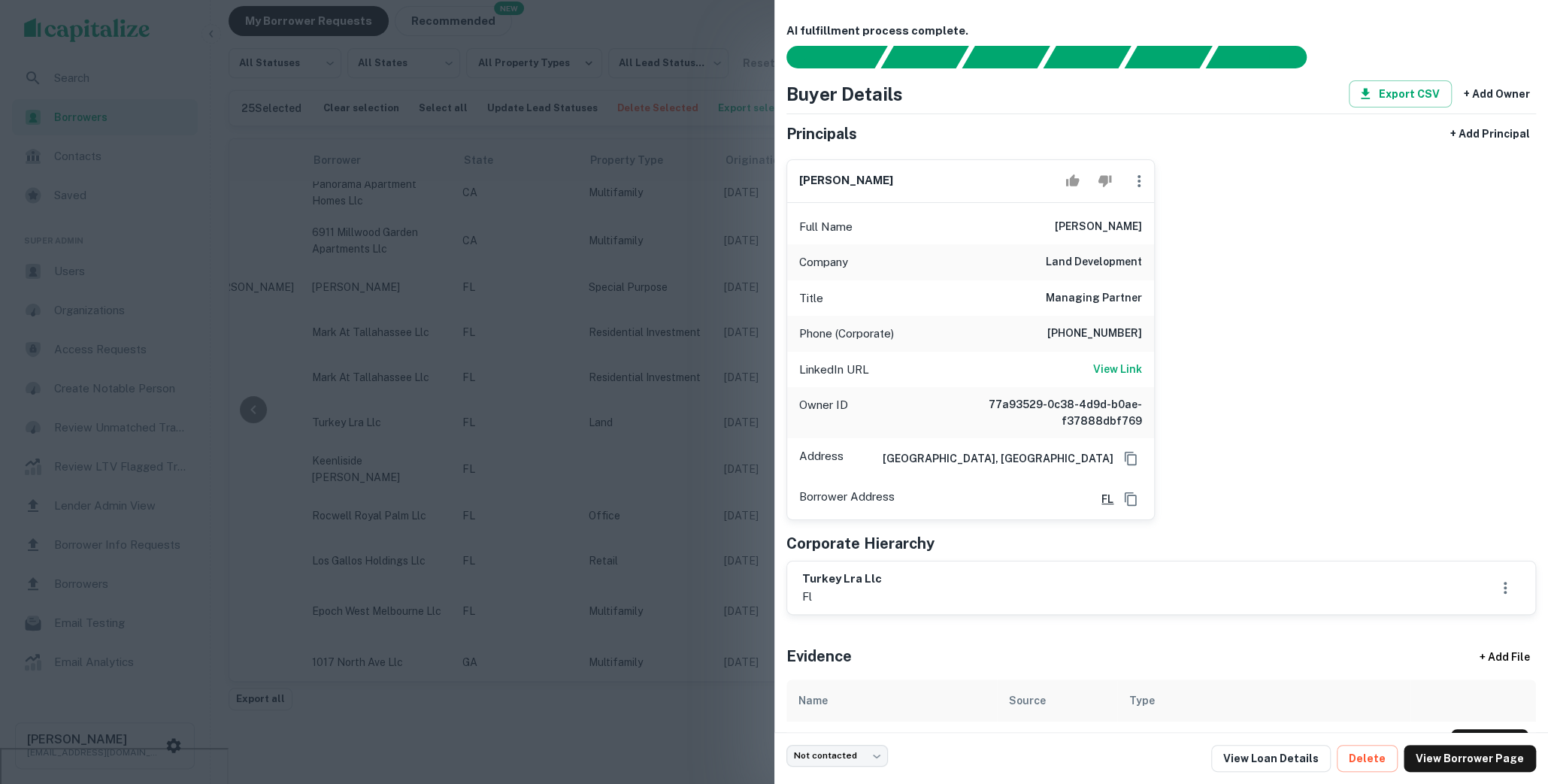
scroll to position [0, 0]
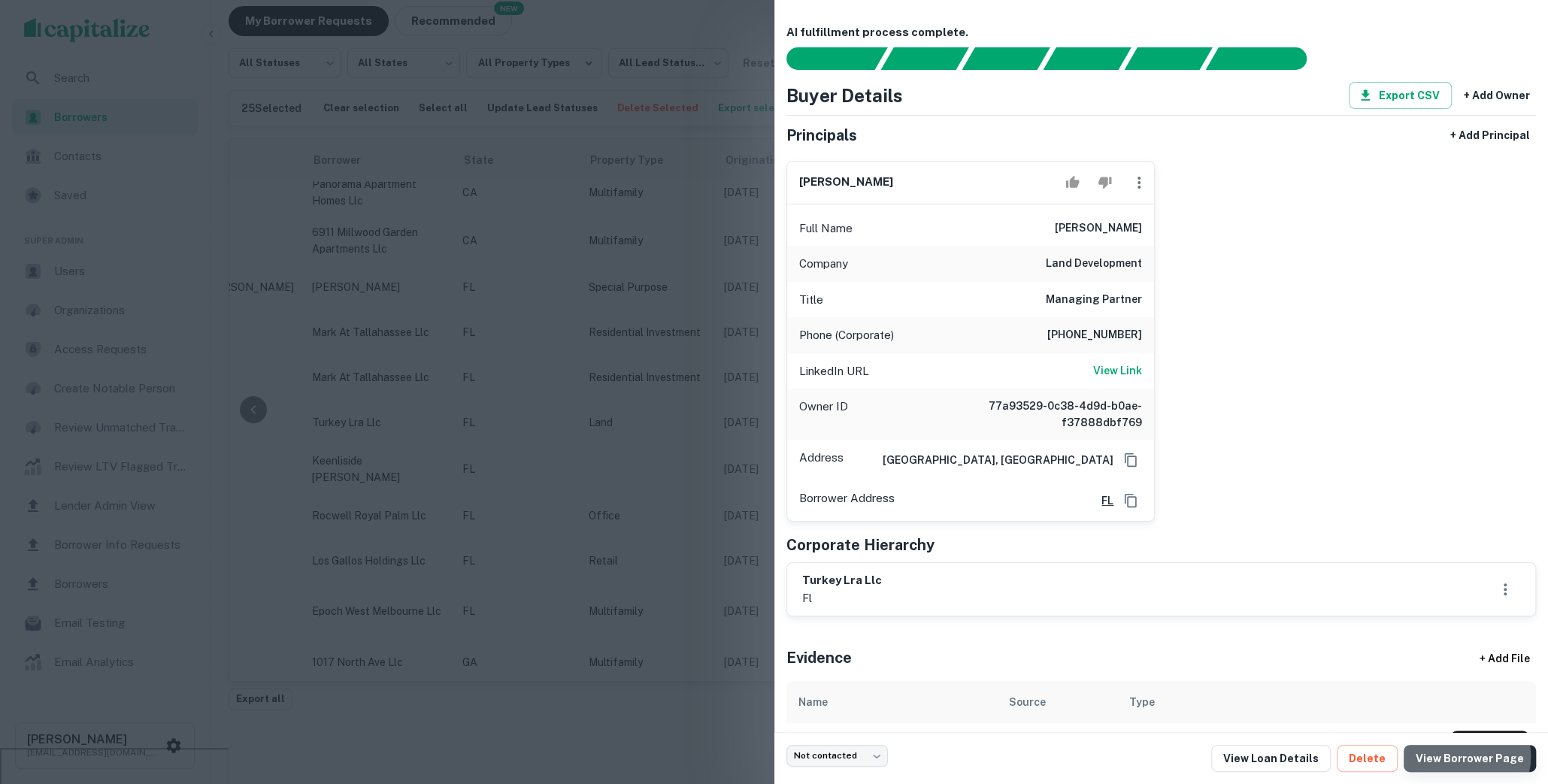
click at [1464, 756] on link "View Borrower Page" at bounding box center [1470, 758] width 132 height 27
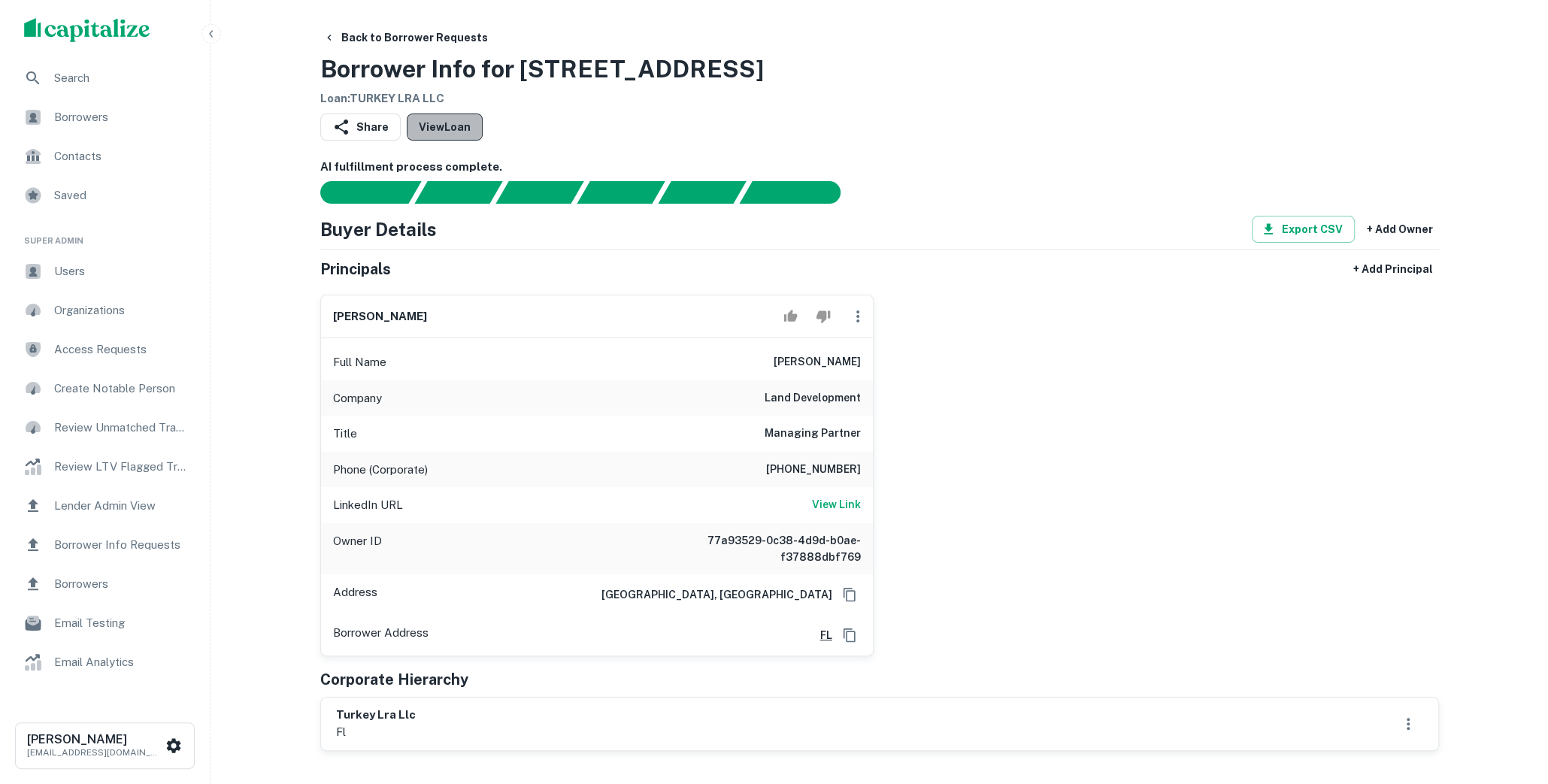
click at [464, 129] on link "View Loan" at bounding box center [445, 127] width 76 height 27
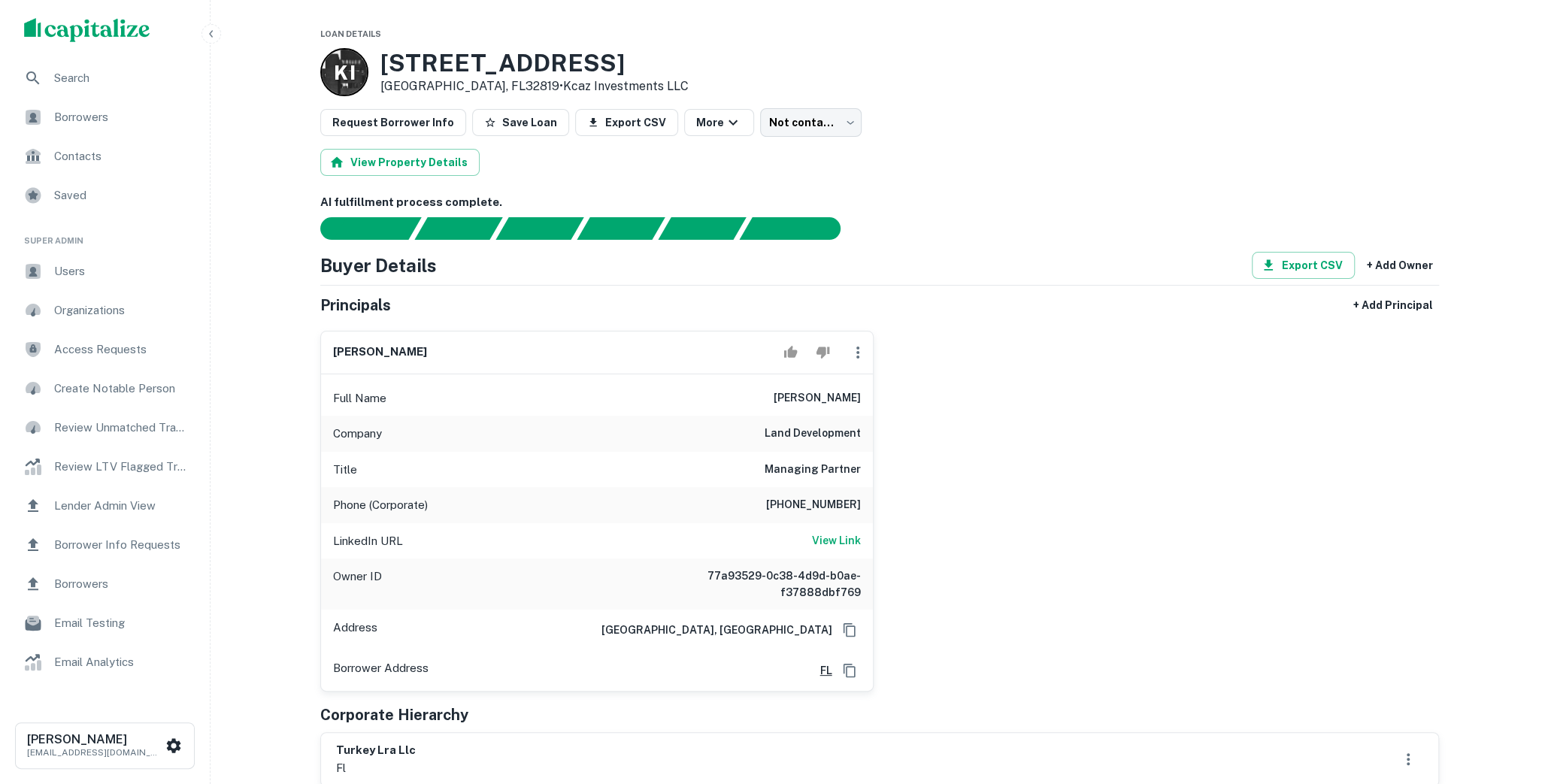
click at [129, 121] on span "Borrowers" at bounding box center [121, 117] width 135 height 18
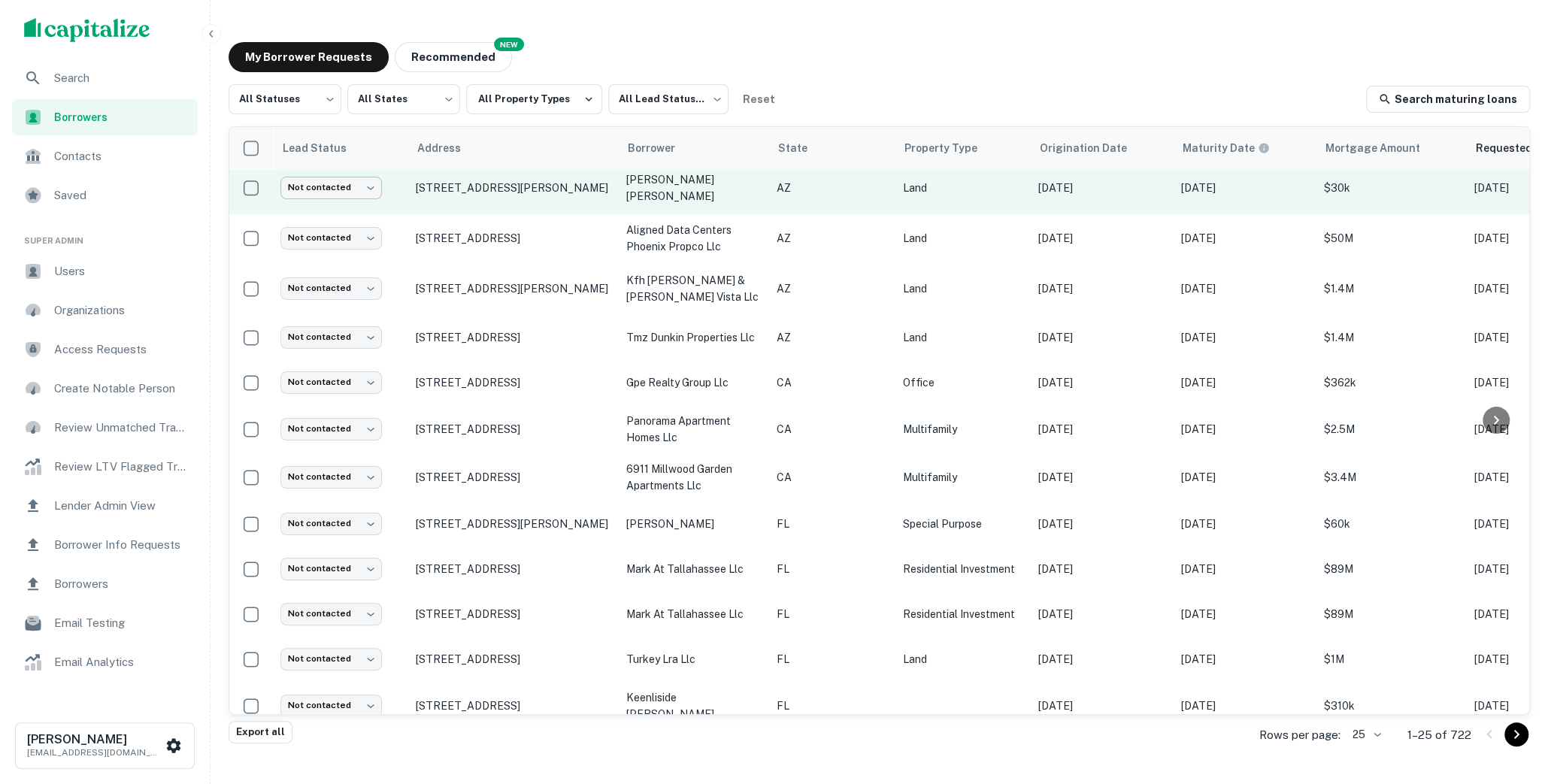
click at [369, 190] on body "Search Borrowers Contacts Saved Super Admin Users Organizations Access Requests…" at bounding box center [774, 392] width 1548 height 784
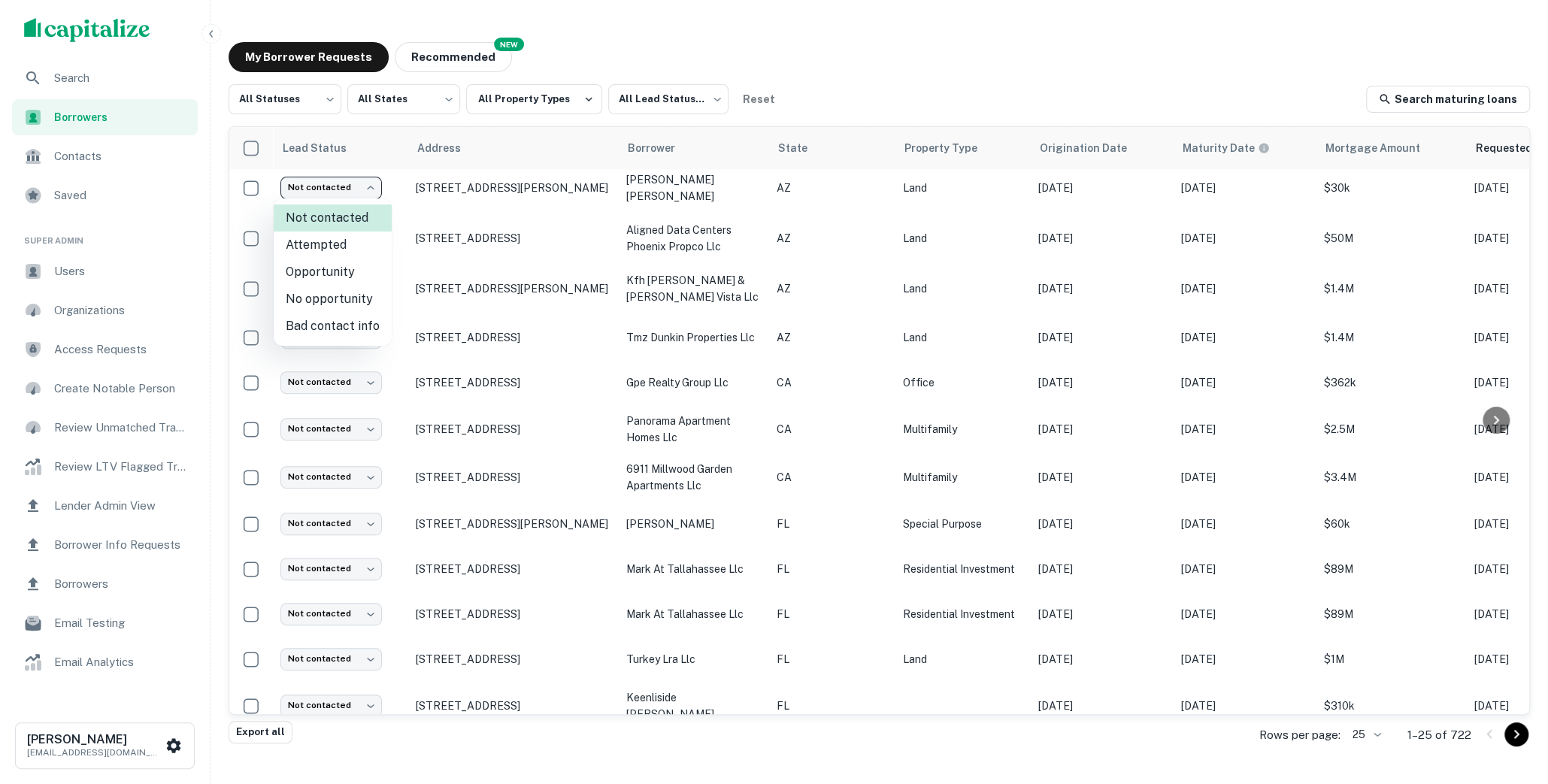
click at [339, 245] on li "Attempted" at bounding box center [333, 245] width 118 height 27
type input "*********"
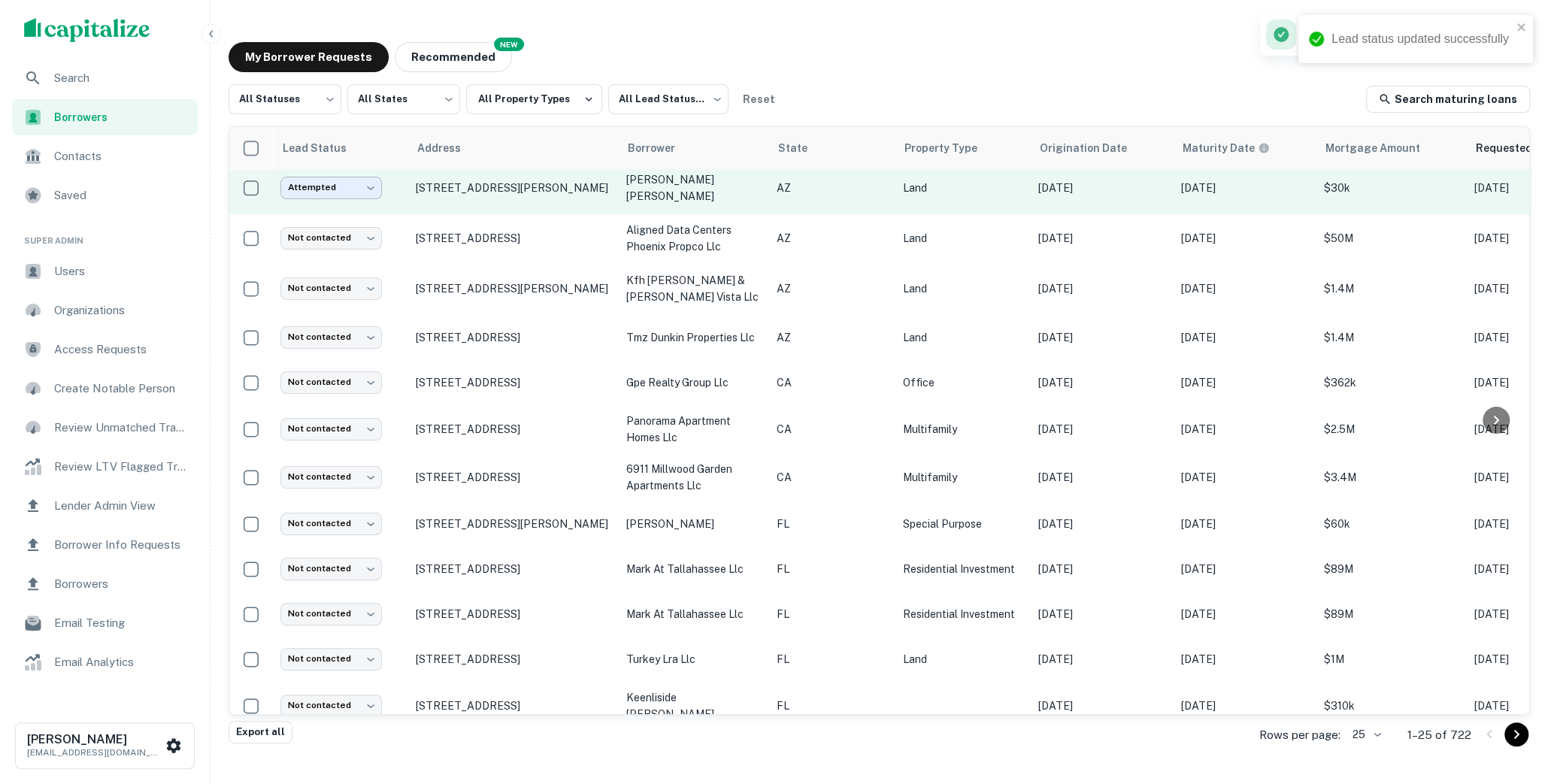
click at [370, 187] on body "Lead status updated successfully Search Borrowers Contacts Saved Super Admin Us…" at bounding box center [774, 392] width 1548 height 784
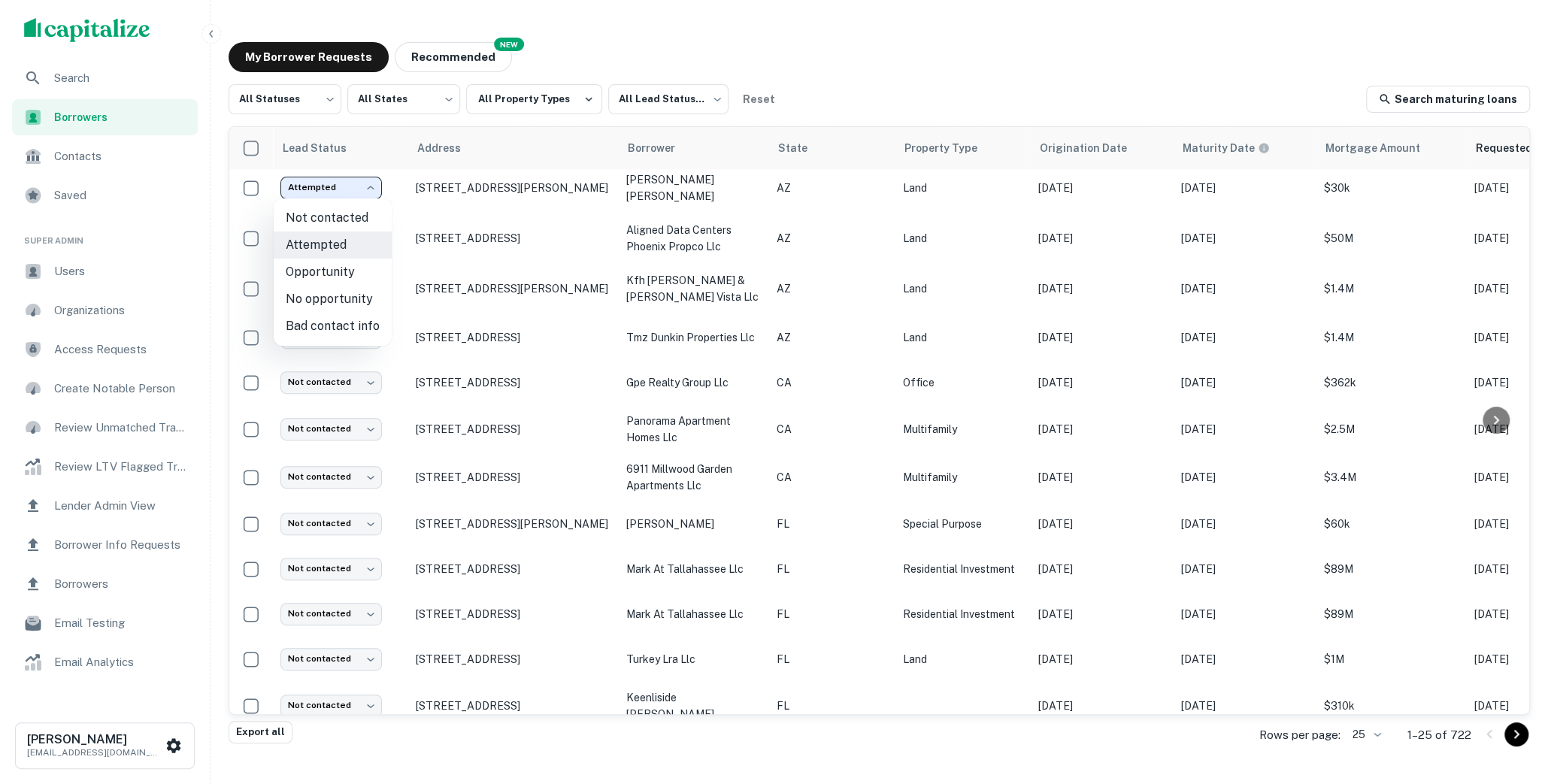
click at [562, 132] on div at bounding box center [774, 392] width 1548 height 784
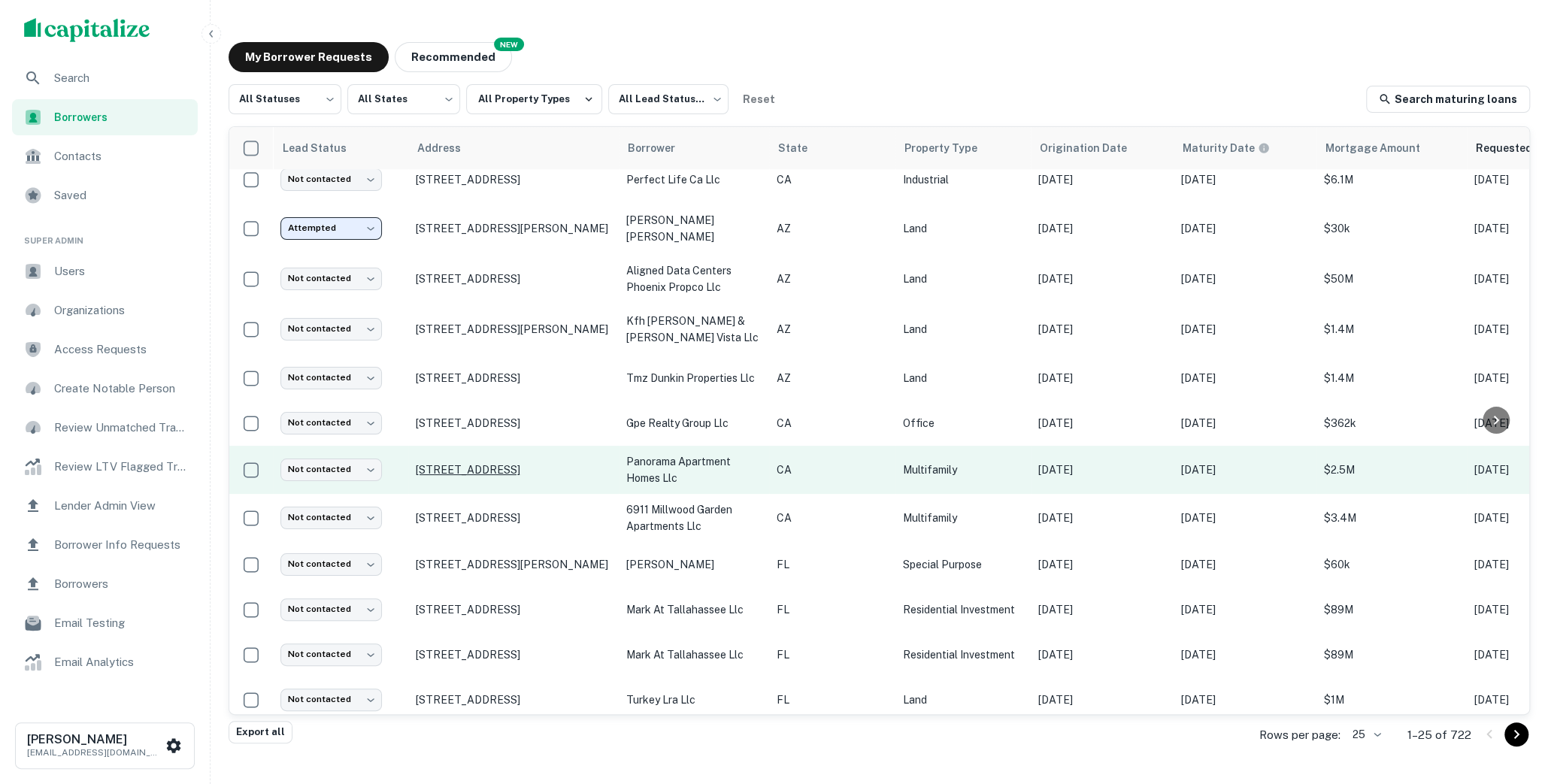
scroll to position [386, 0]
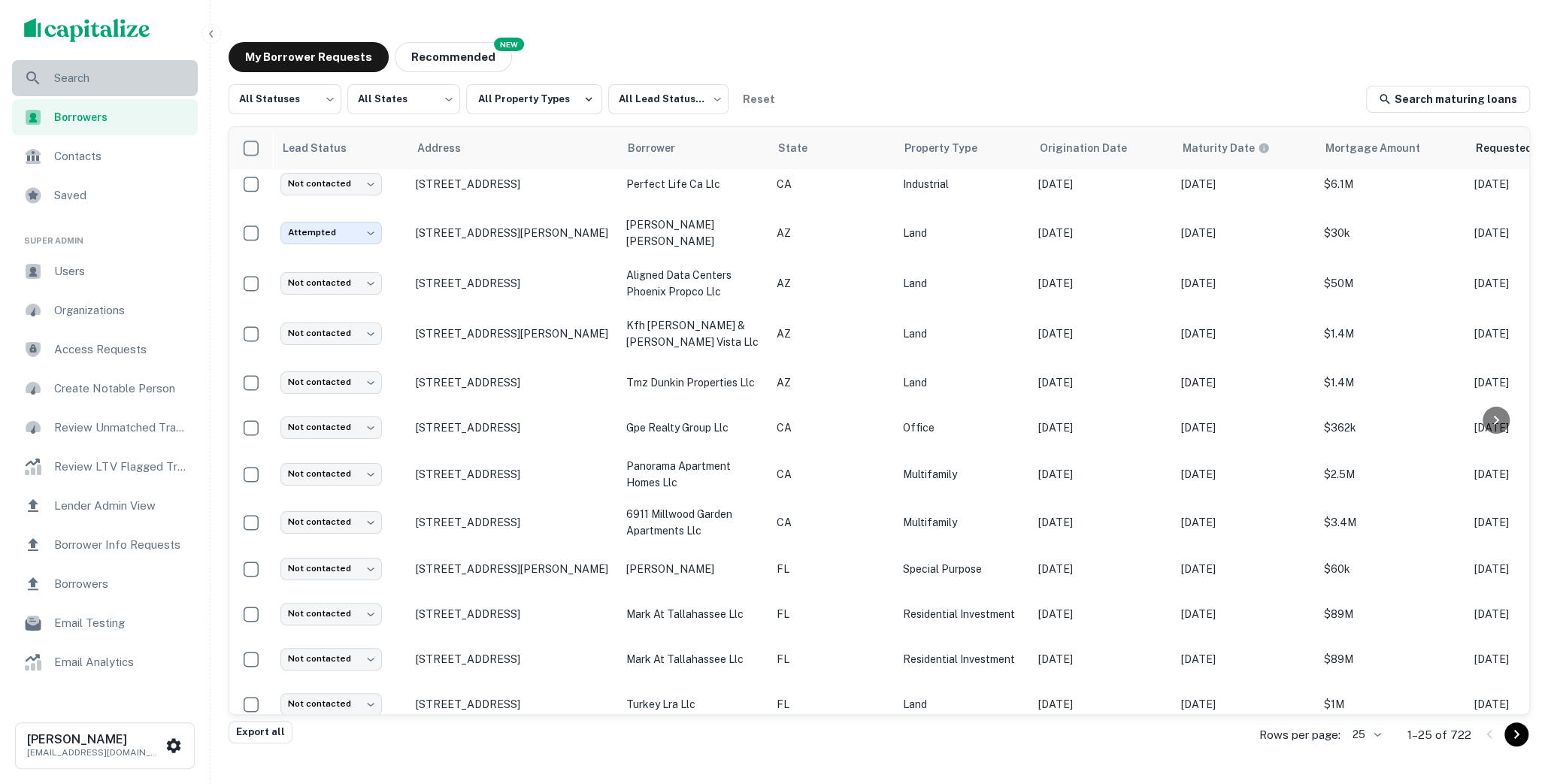
click at [94, 73] on span "Search" at bounding box center [121, 78] width 135 height 18
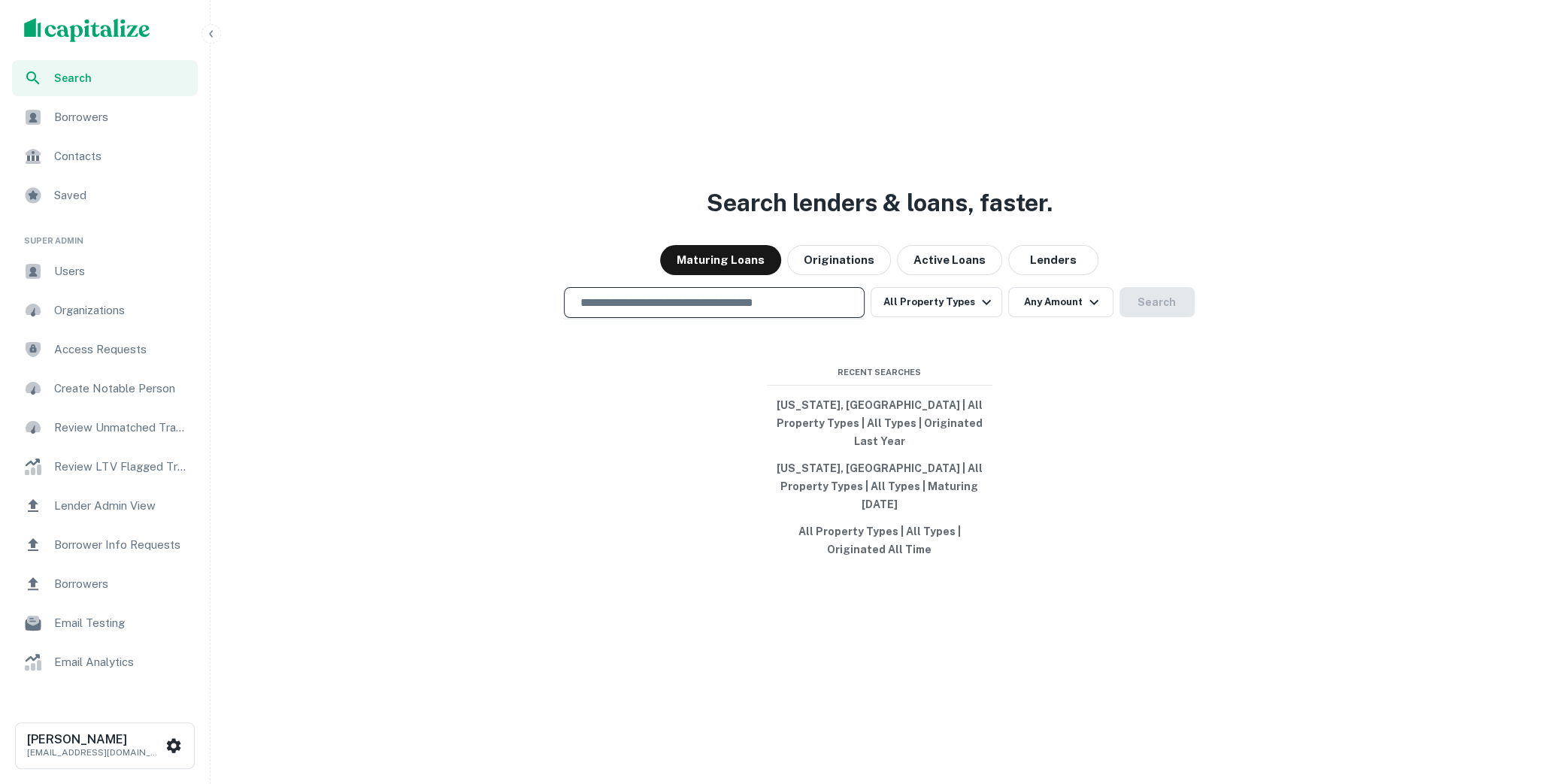
click at [657, 311] on input "text" at bounding box center [714, 302] width 287 height 17
click at [656, 311] on input "text" at bounding box center [714, 302] width 287 height 17
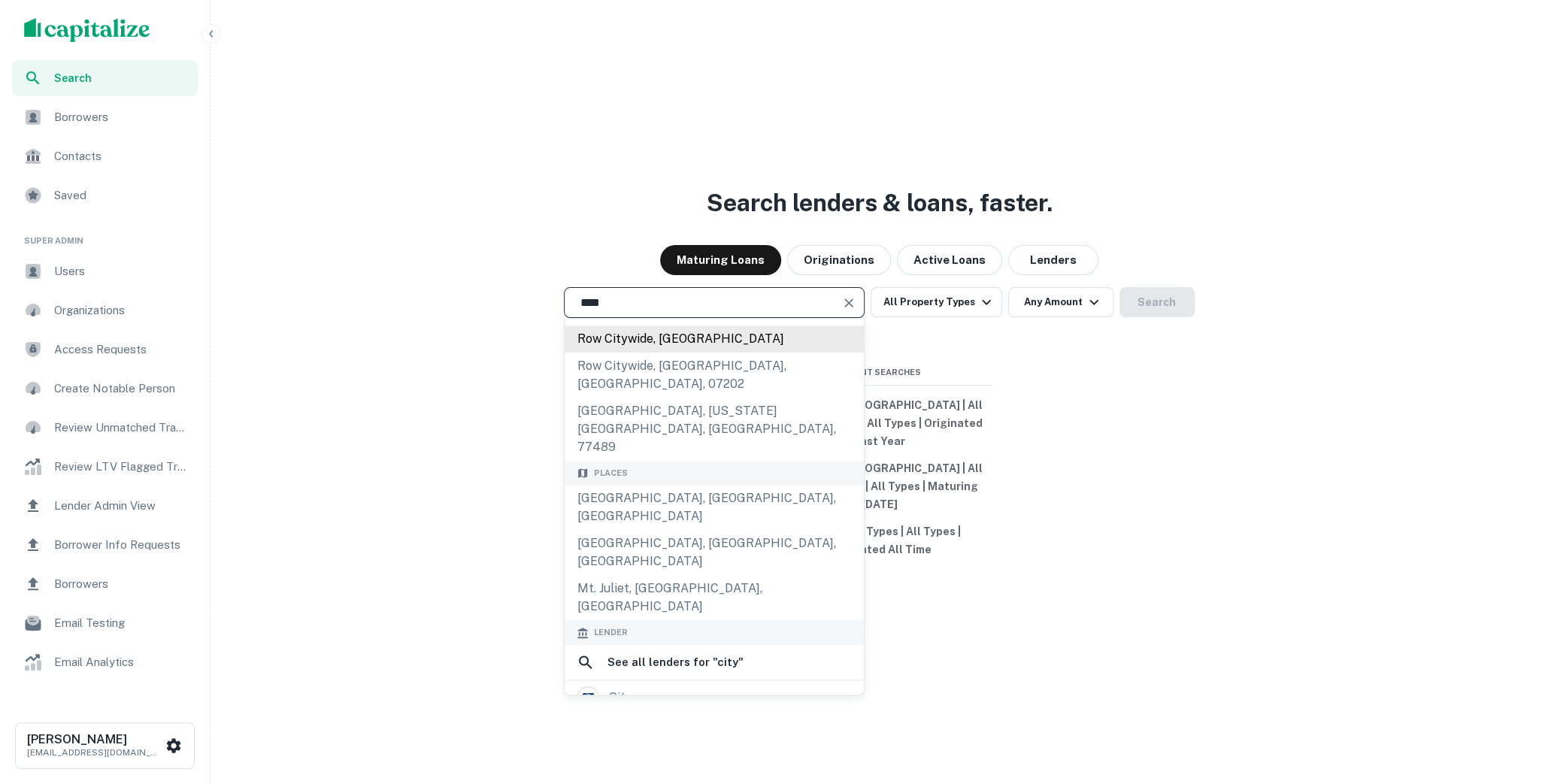
scroll to position [183, 0]
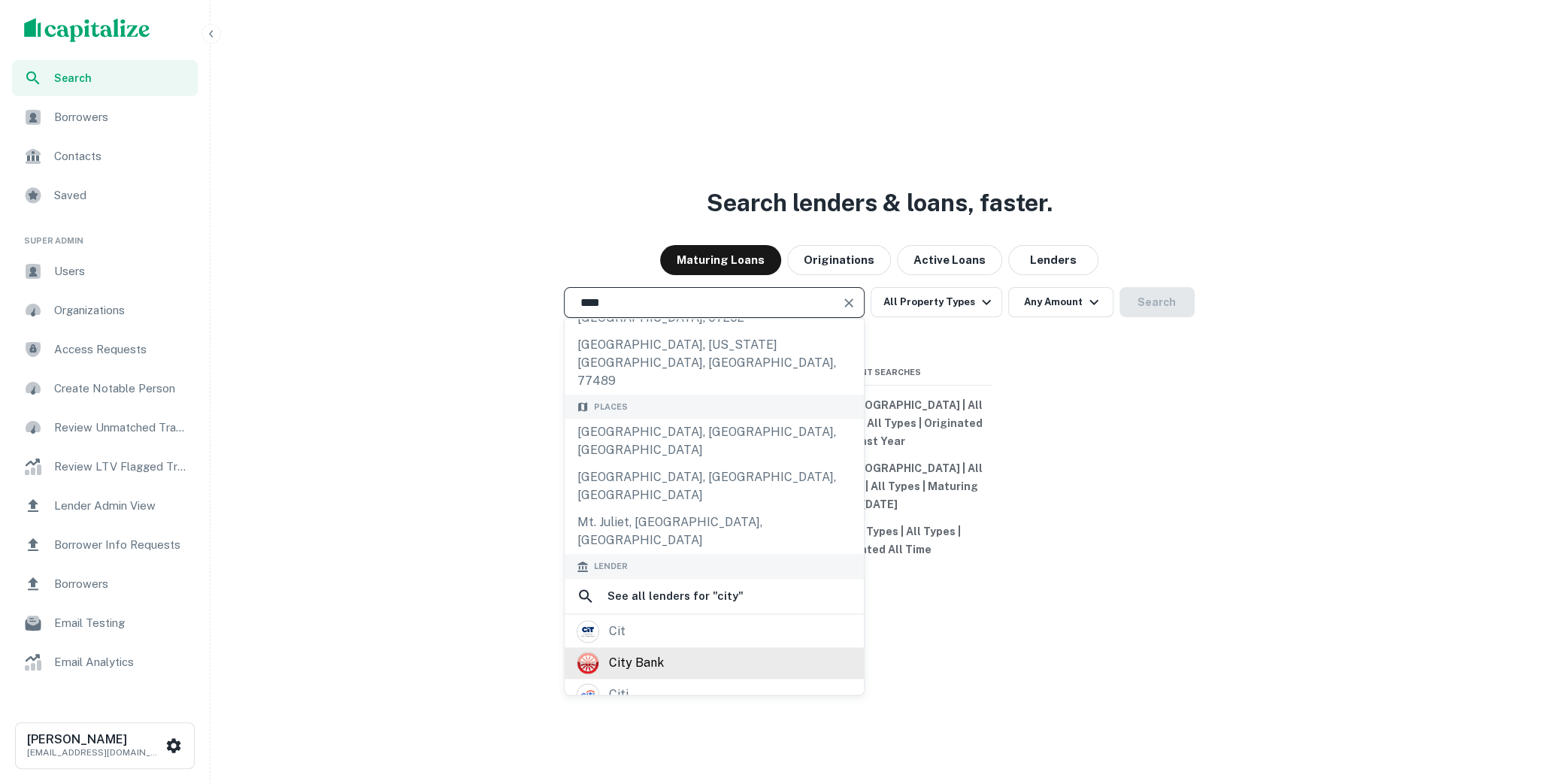
type input "****"
click at [661, 652] on div "city bank" at bounding box center [635, 663] width 55 height 23
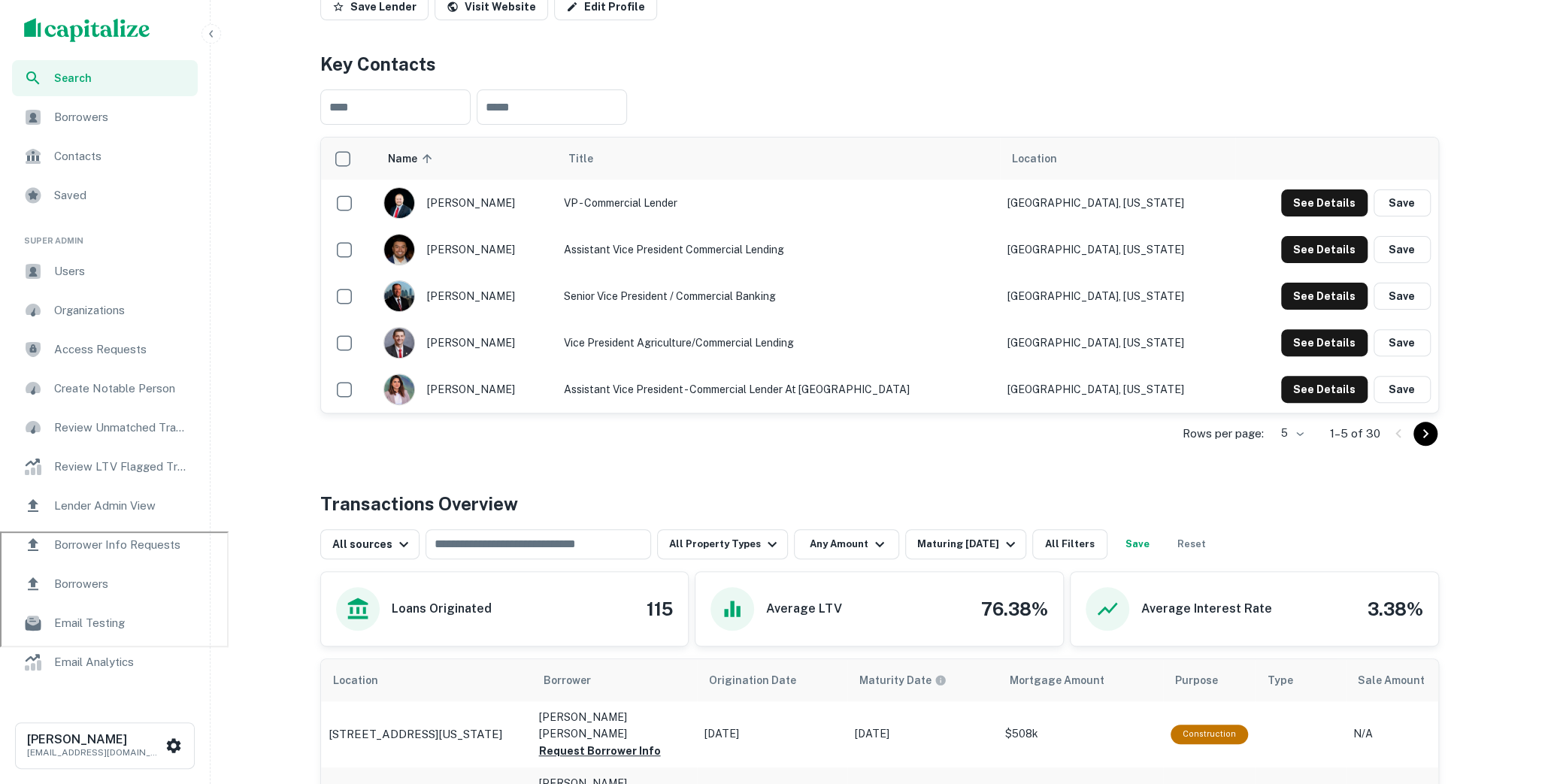
scroll to position [61, 0]
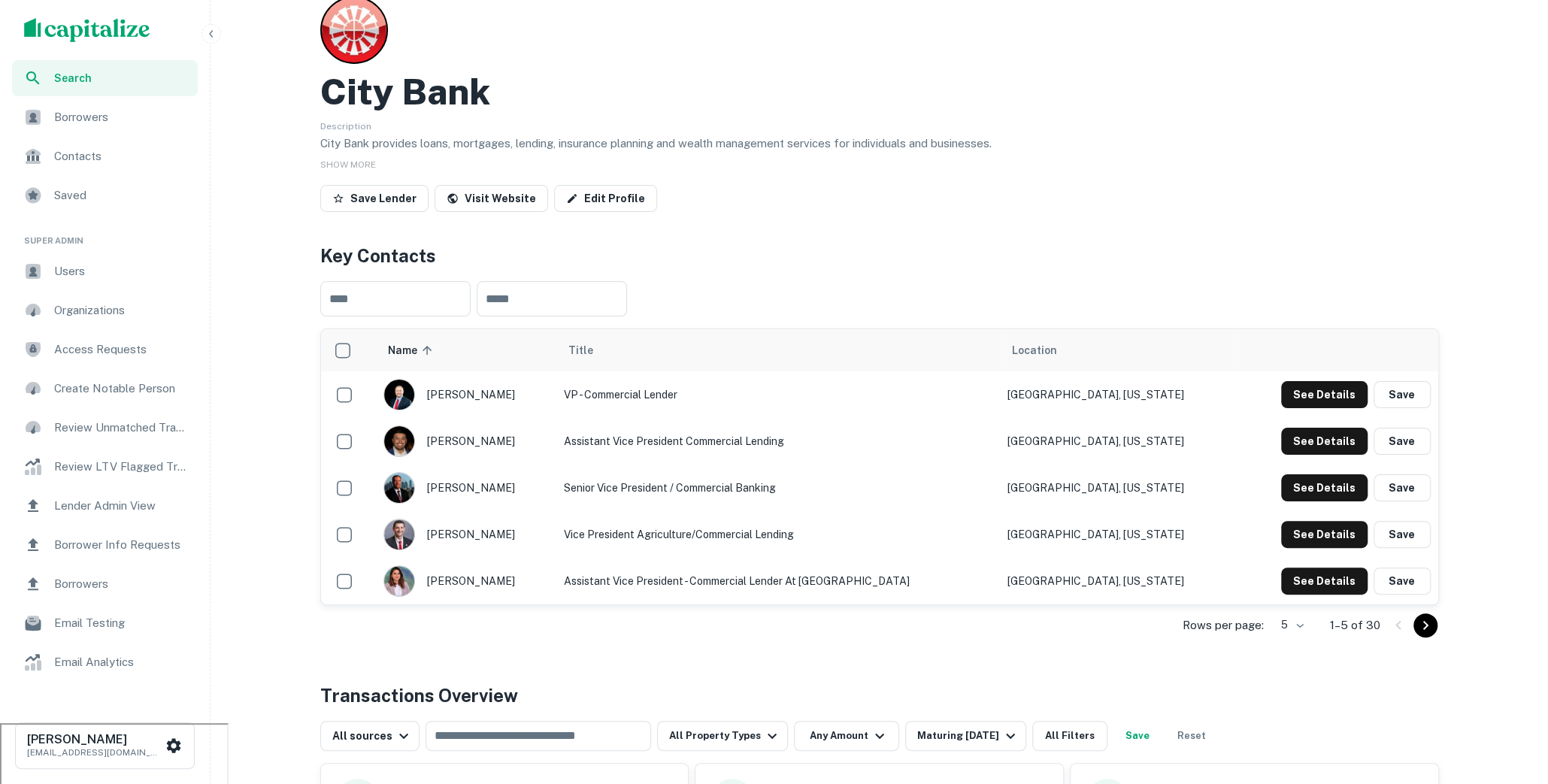
click at [1300, 625] on body "Search Borrowers Contacts Saved Super Admin Users Organizations Access Requests…" at bounding box center [774, 331] width 1548 height 784
click at [1291, 730] on li "50" at bounding box center [1290, 735] width 39 height 27
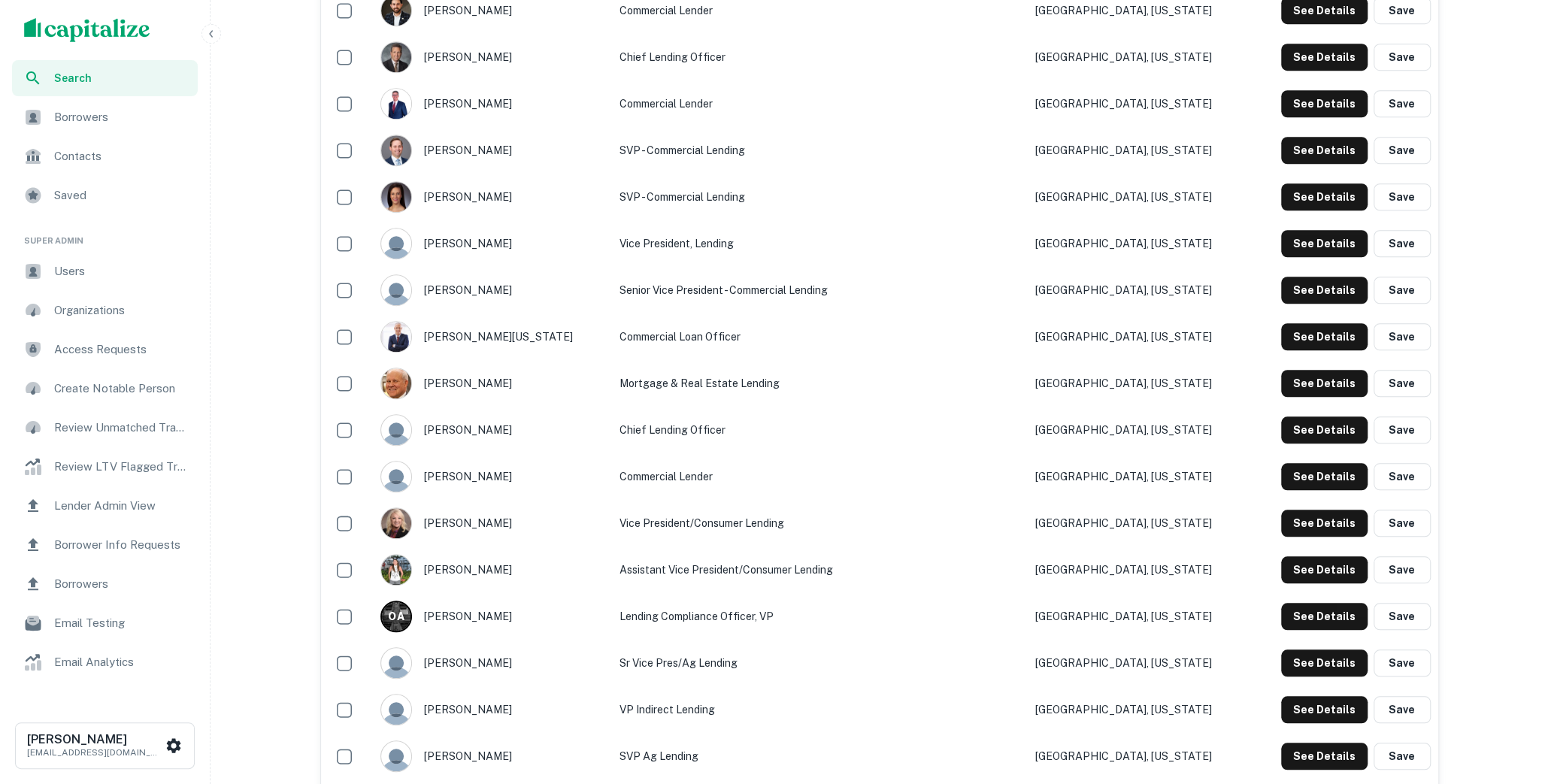
scroll to position [908, 0]
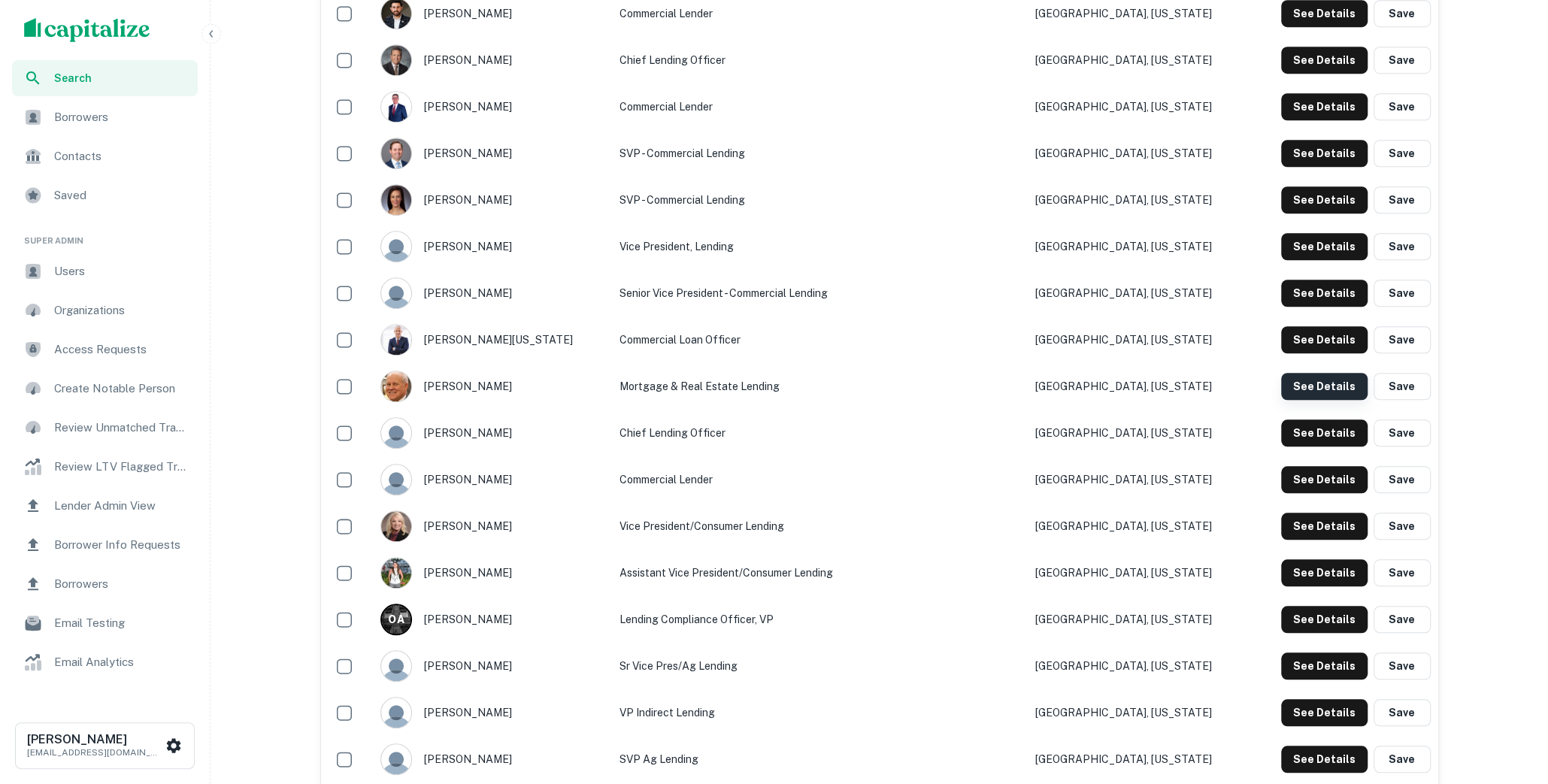
click at [1289, 381] on button "See Details" at bounding box center [1324, 386] width 86 height 27
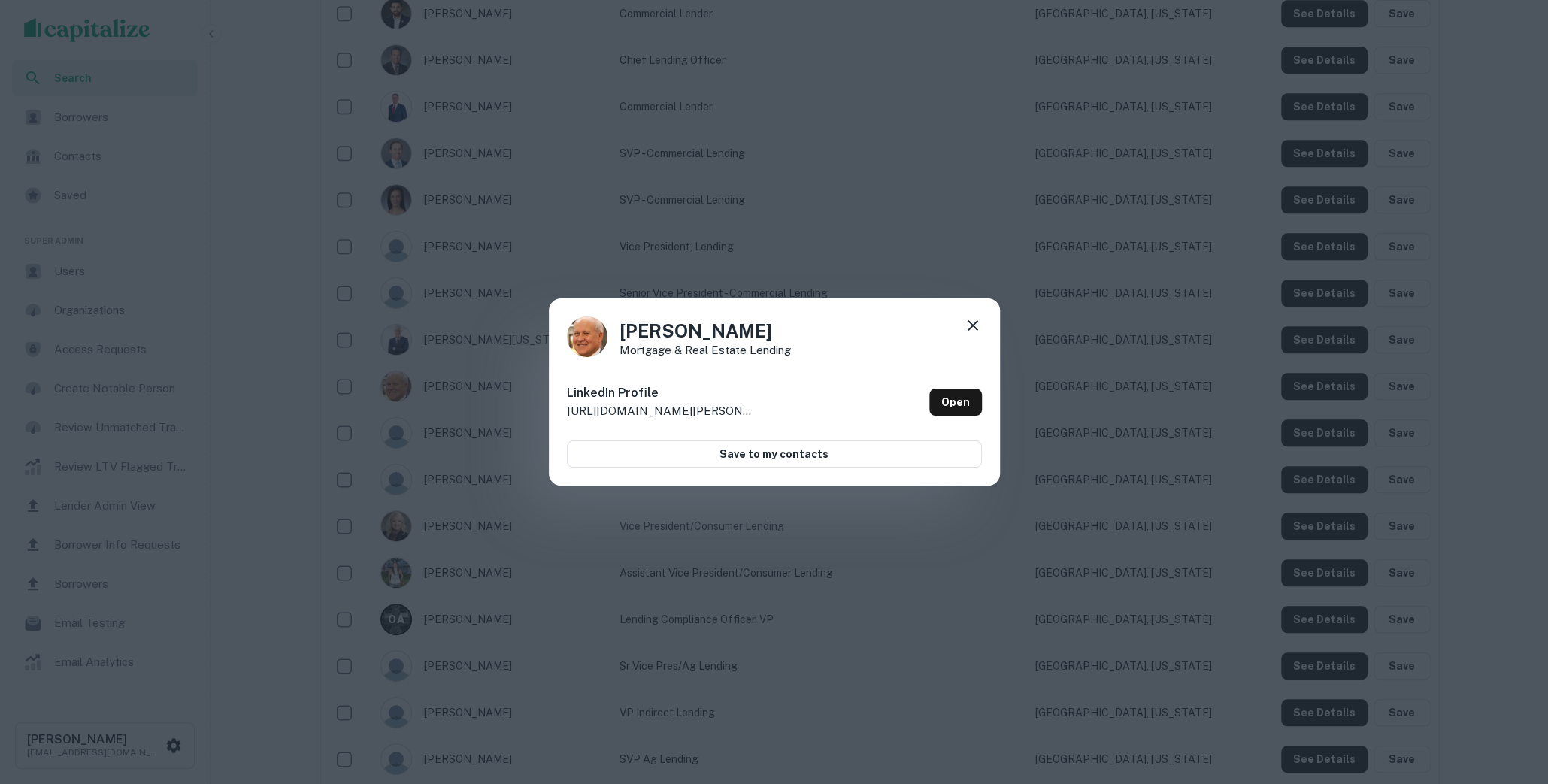
click at [974, 317] on icon at bounding box center [973, 326] width 18 height 18
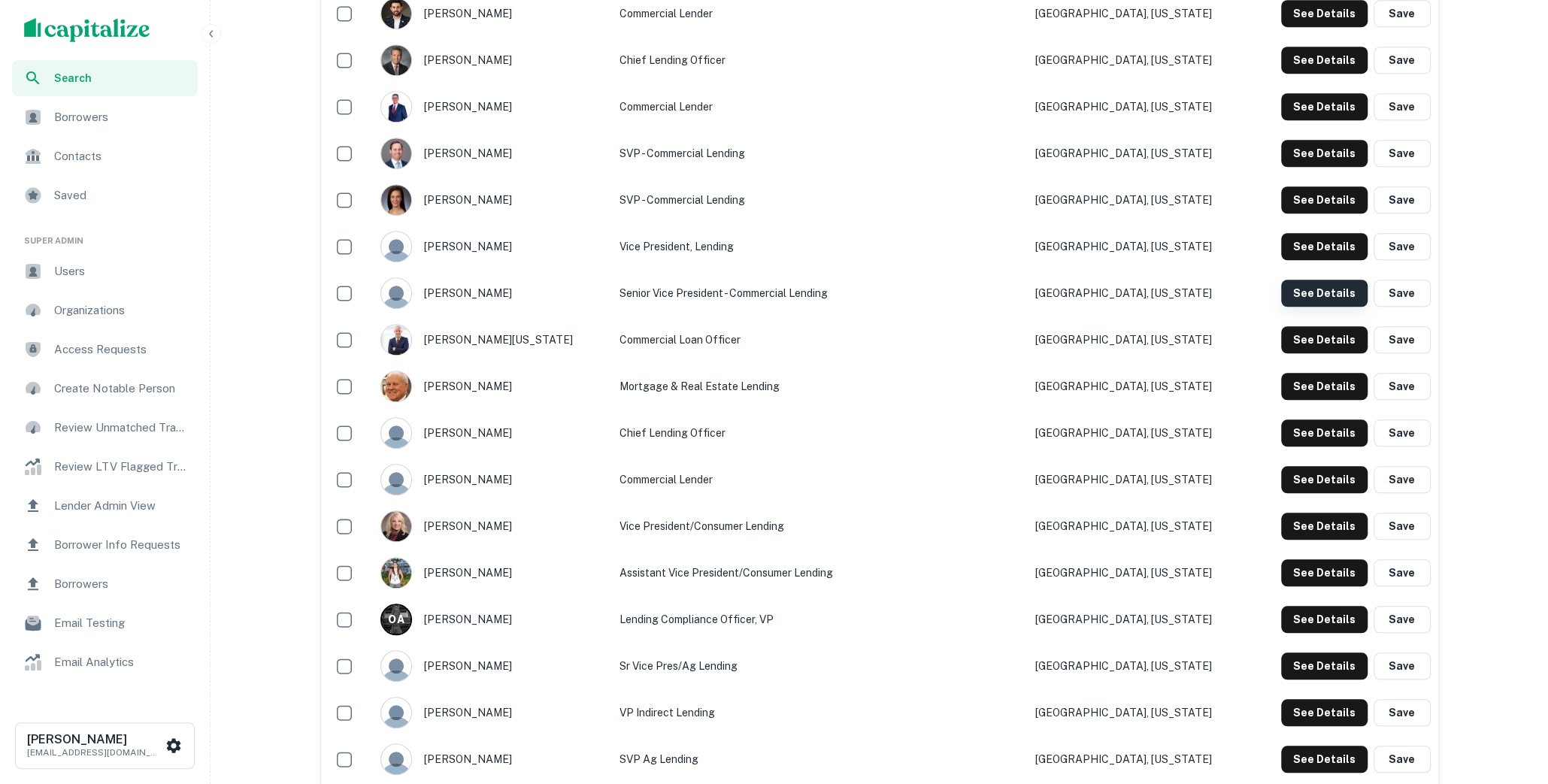
click at [1295, 293] on button "See Details" at bounding box center [1324, 293] width 86 height 27
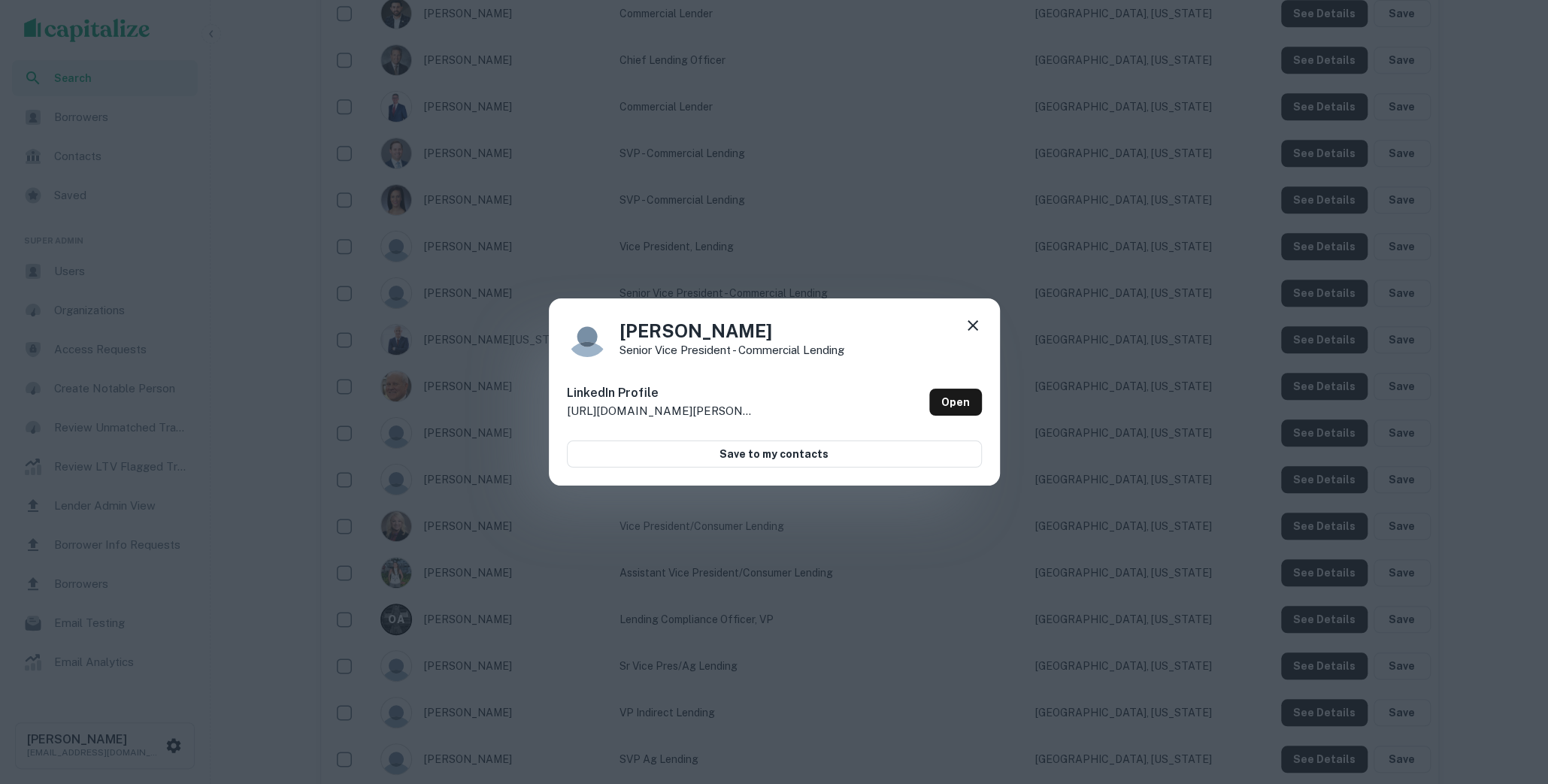
click at [975, 325] on icon at bounding box center [973, 326] width 18 height 18
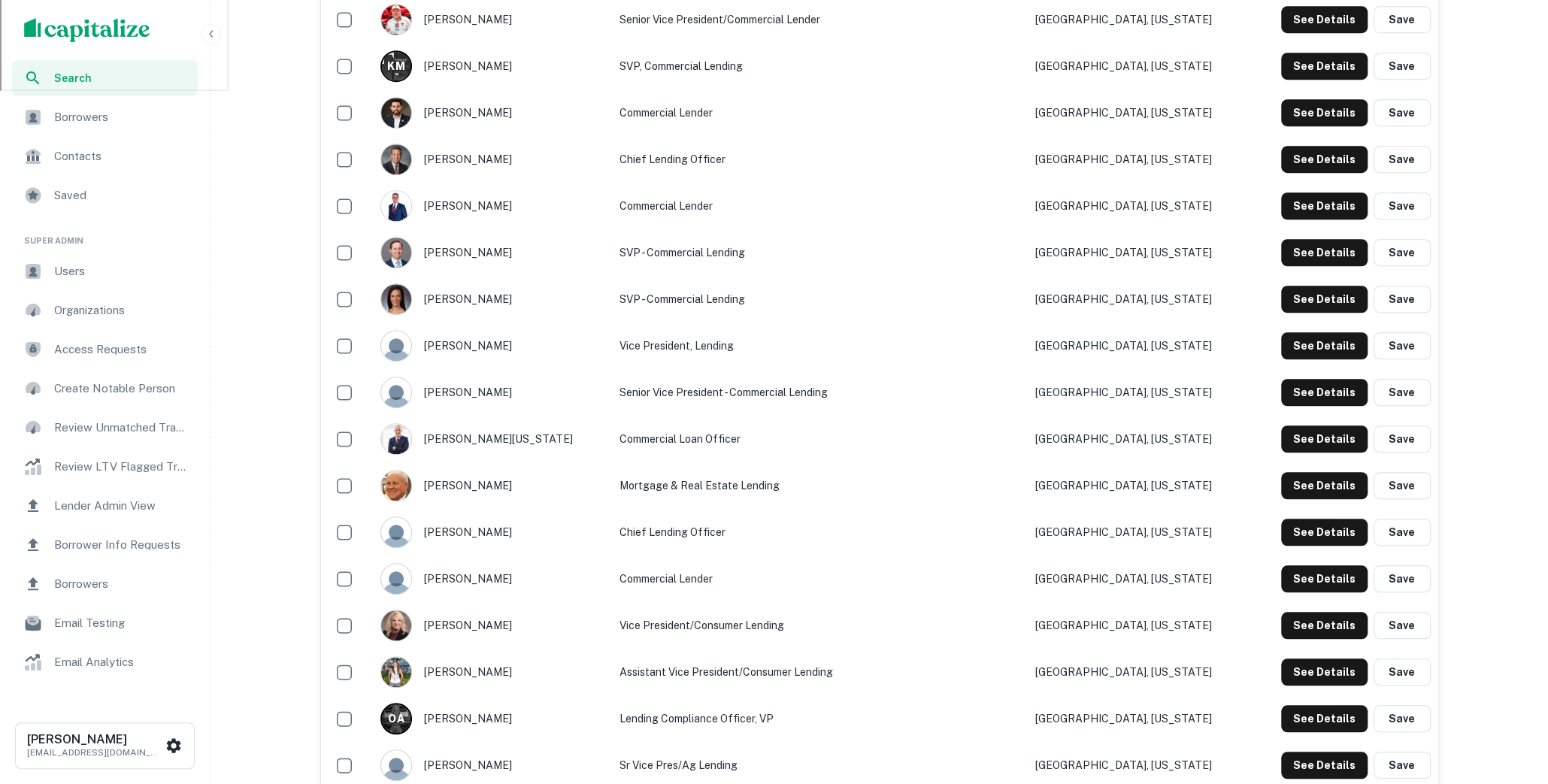
scroll to position [791, 0]
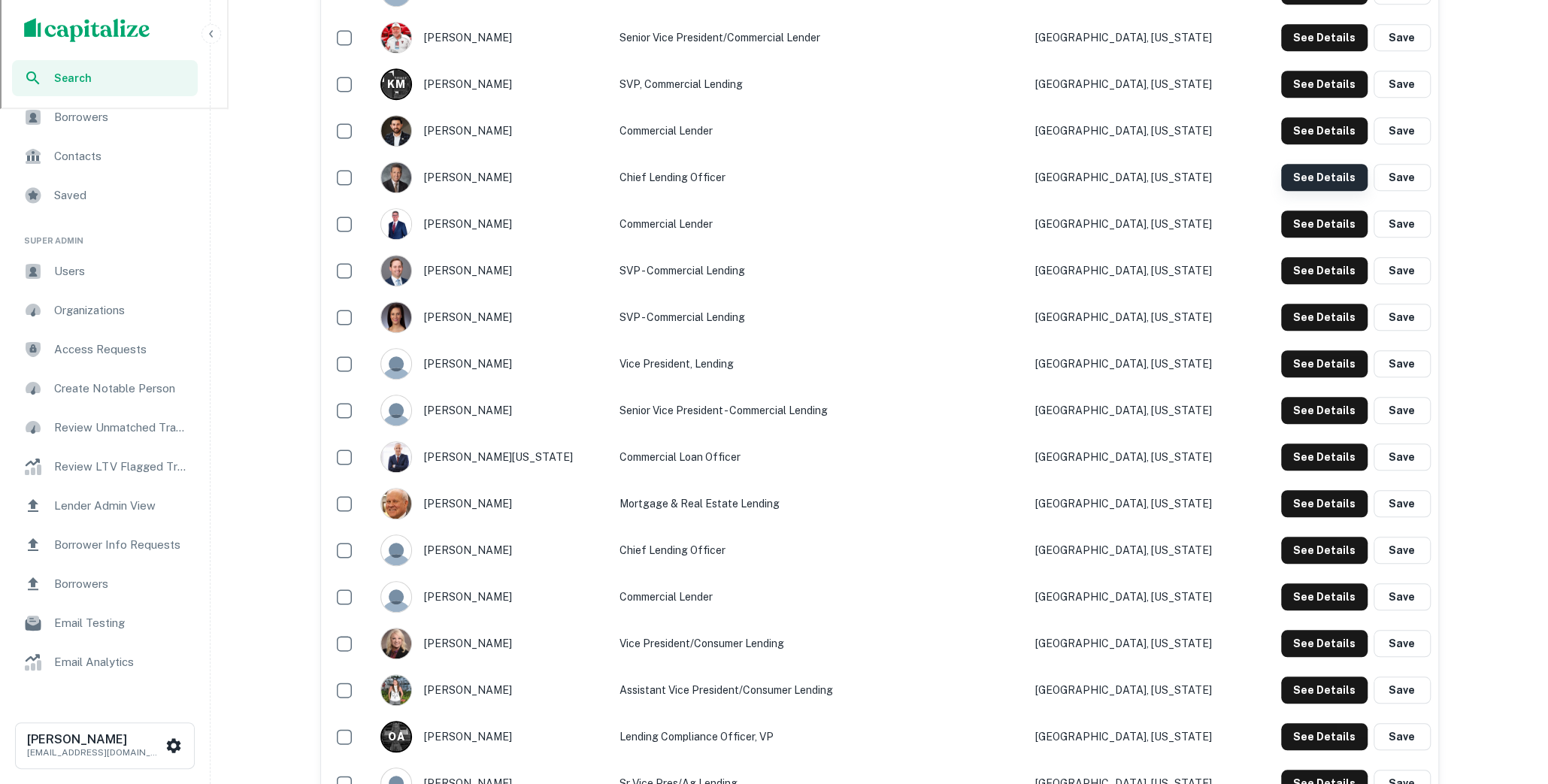
click at [1298, 169] on button "See Details" at bounding box center [1324, 177] width 86 height 27
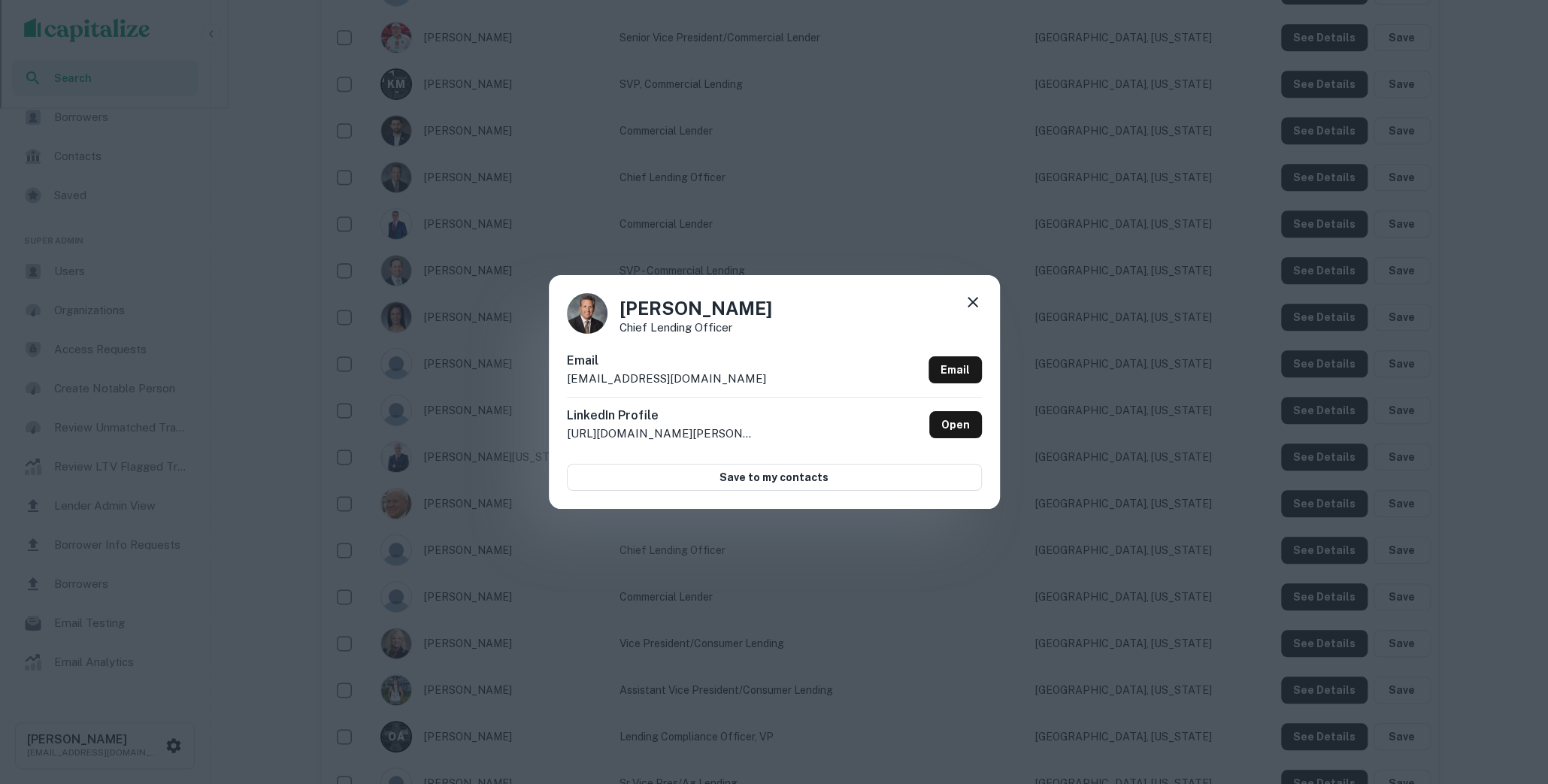
click at [968, 304] on icon at bounding box center [973, 302] width 18 height 18
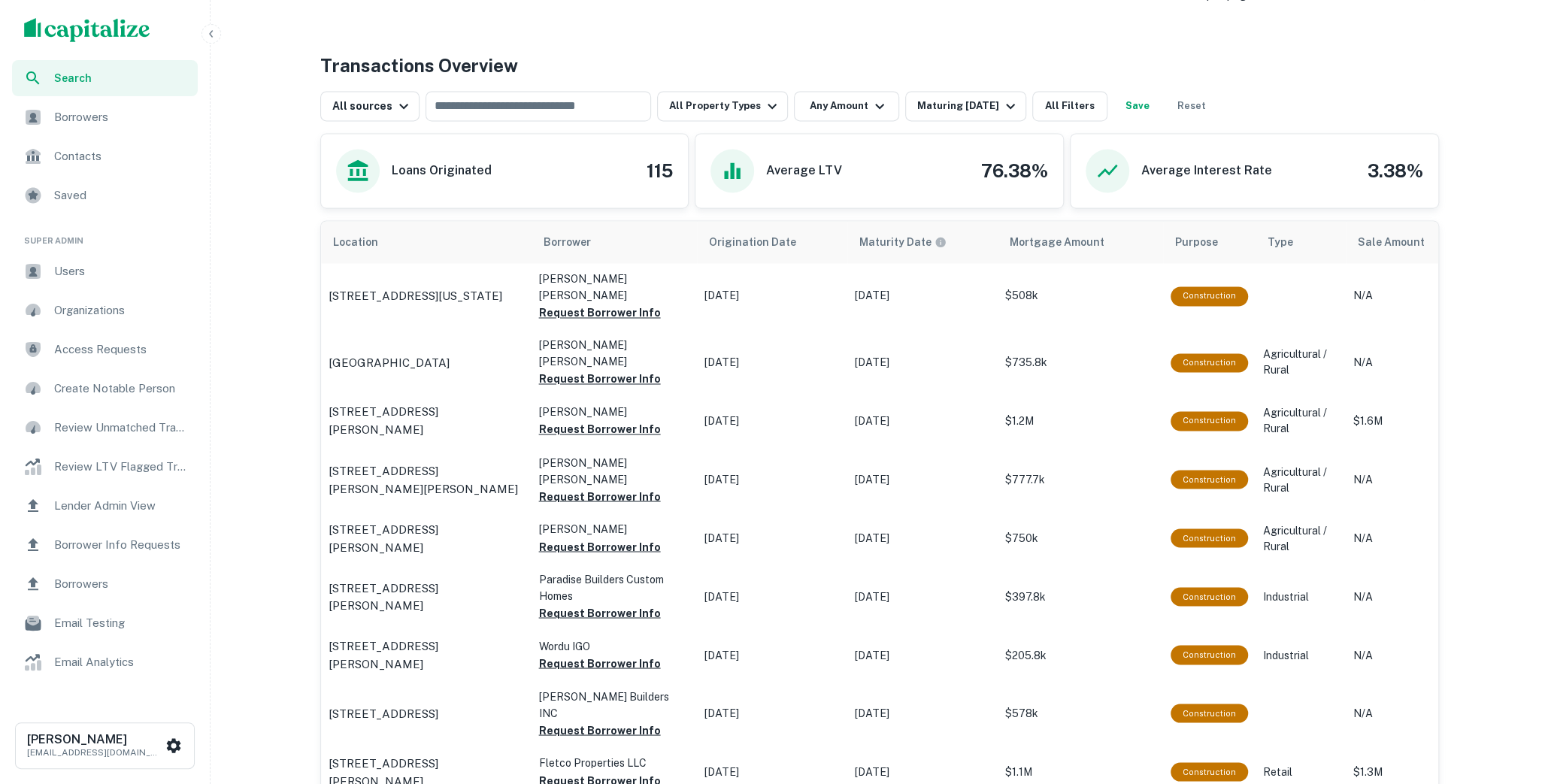
scroll to position [1865, 0]
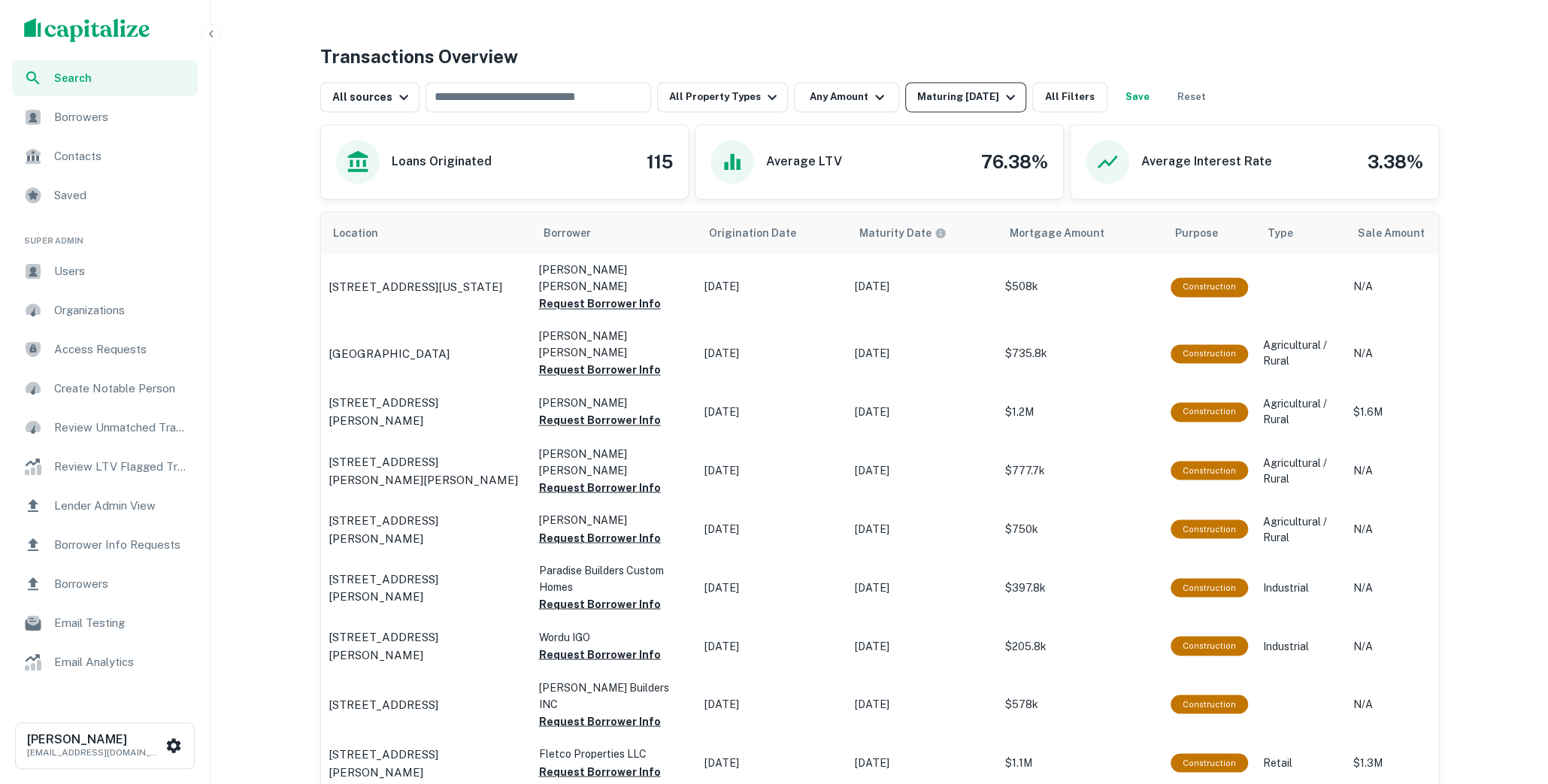
click at [1001, 98] on icon "button" at bounding box center [1010, 97] width 18 height 18
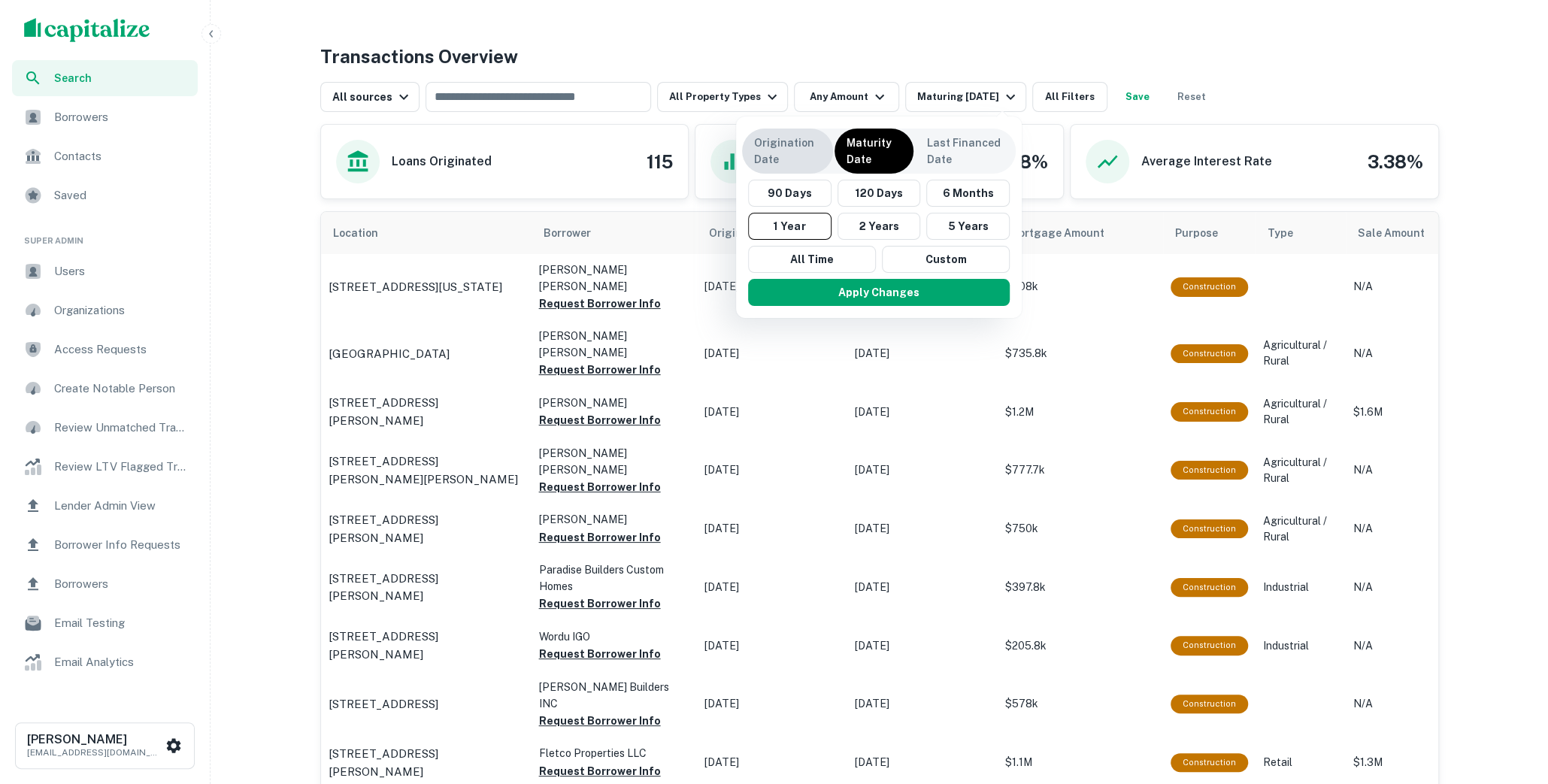
click at [791, 154] on p "Origination Date" at bounding box center [787, 151] width 67 height 33
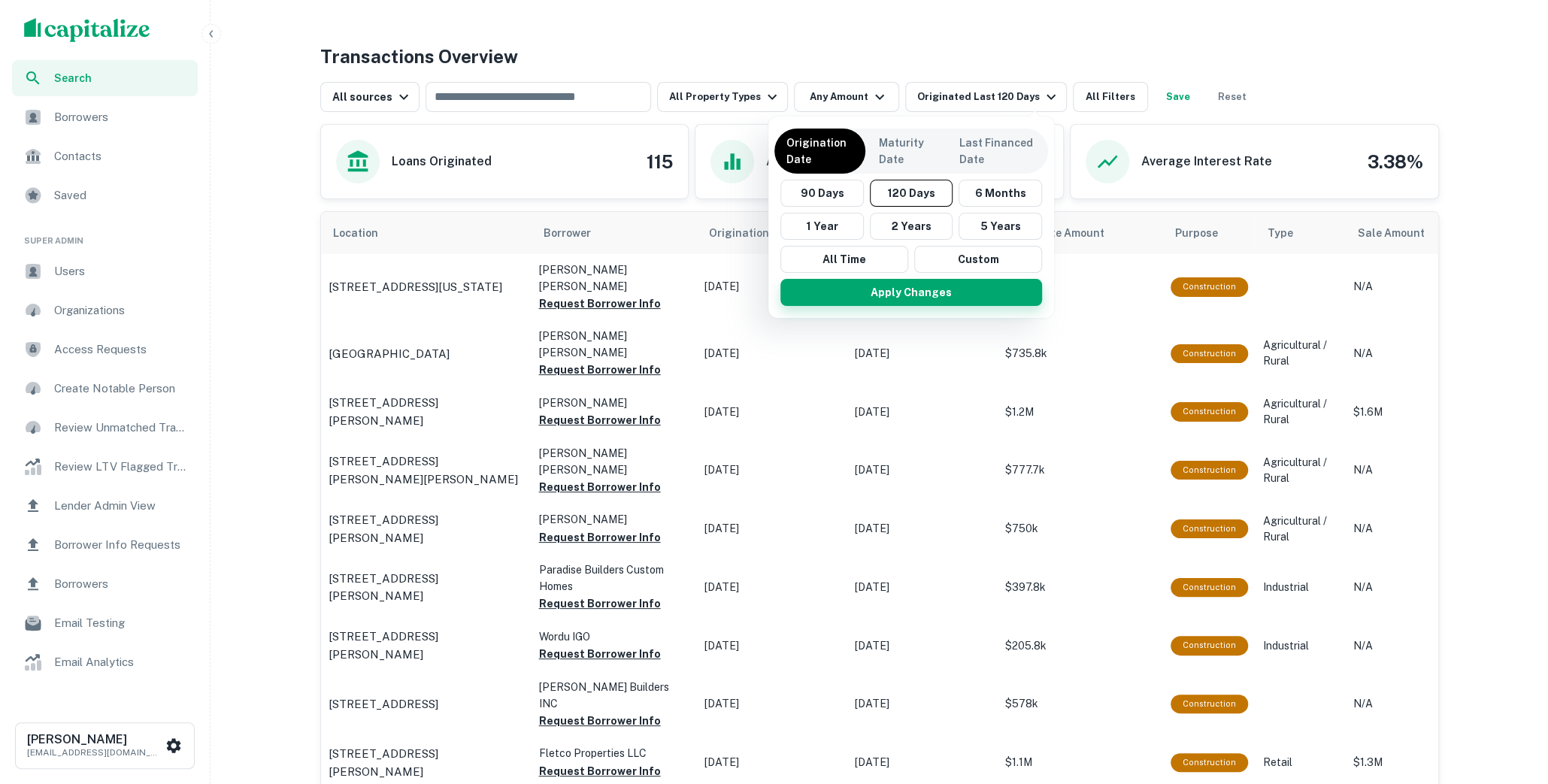
click at [923, 283] on button "Apply Changes" at bounding box center [911, 292] width 262 height 27
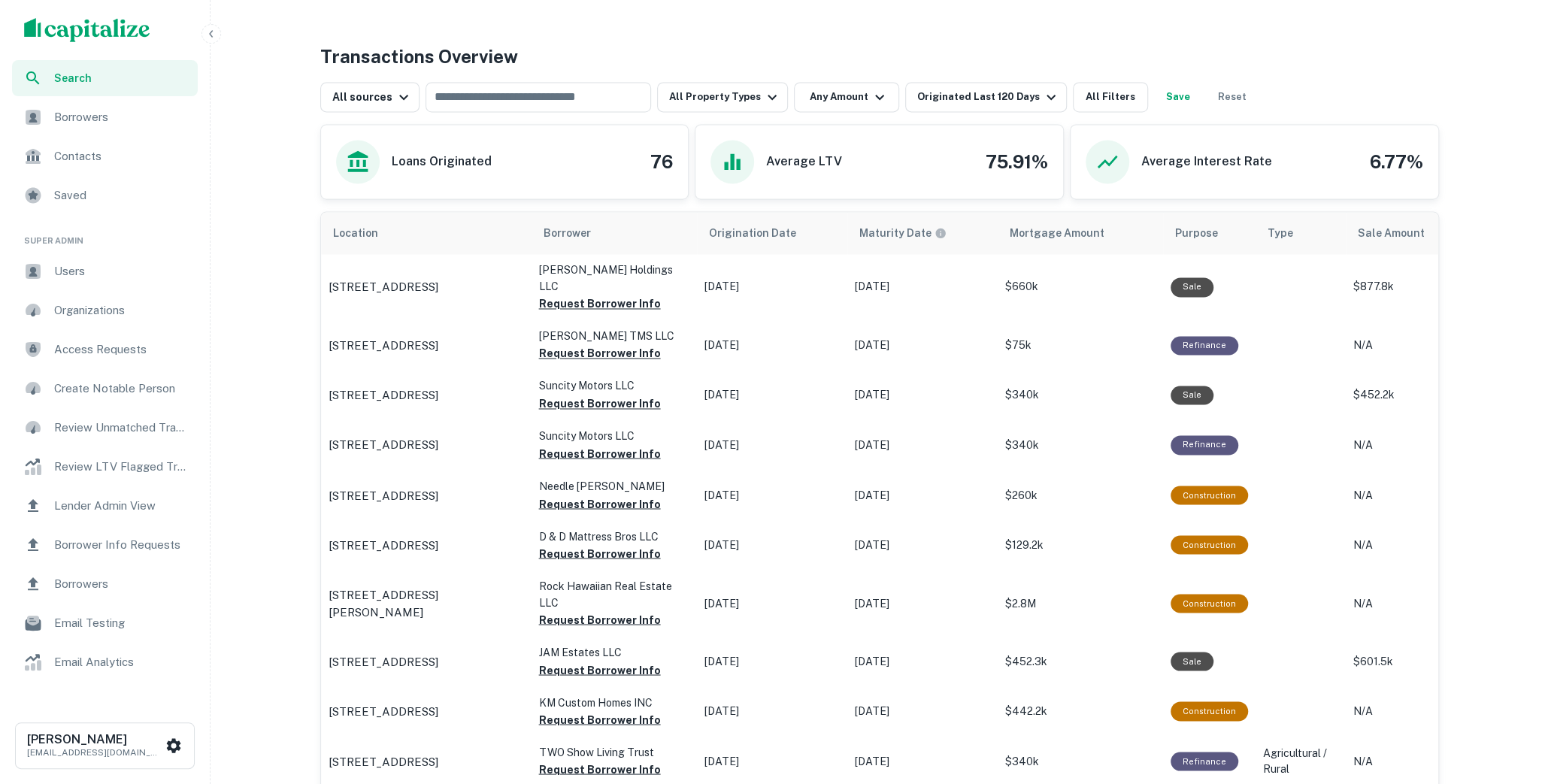
click at [1004, 74] on div "All sources ​ All Property Types Any Amount Originated Last 120 Days All Filter…" at bounding box center [879, 91] width 1119 height 42
click at [1003, 83] on button "Originated Last 120 Days" at bounding box center [986, 97] width 162 height 30
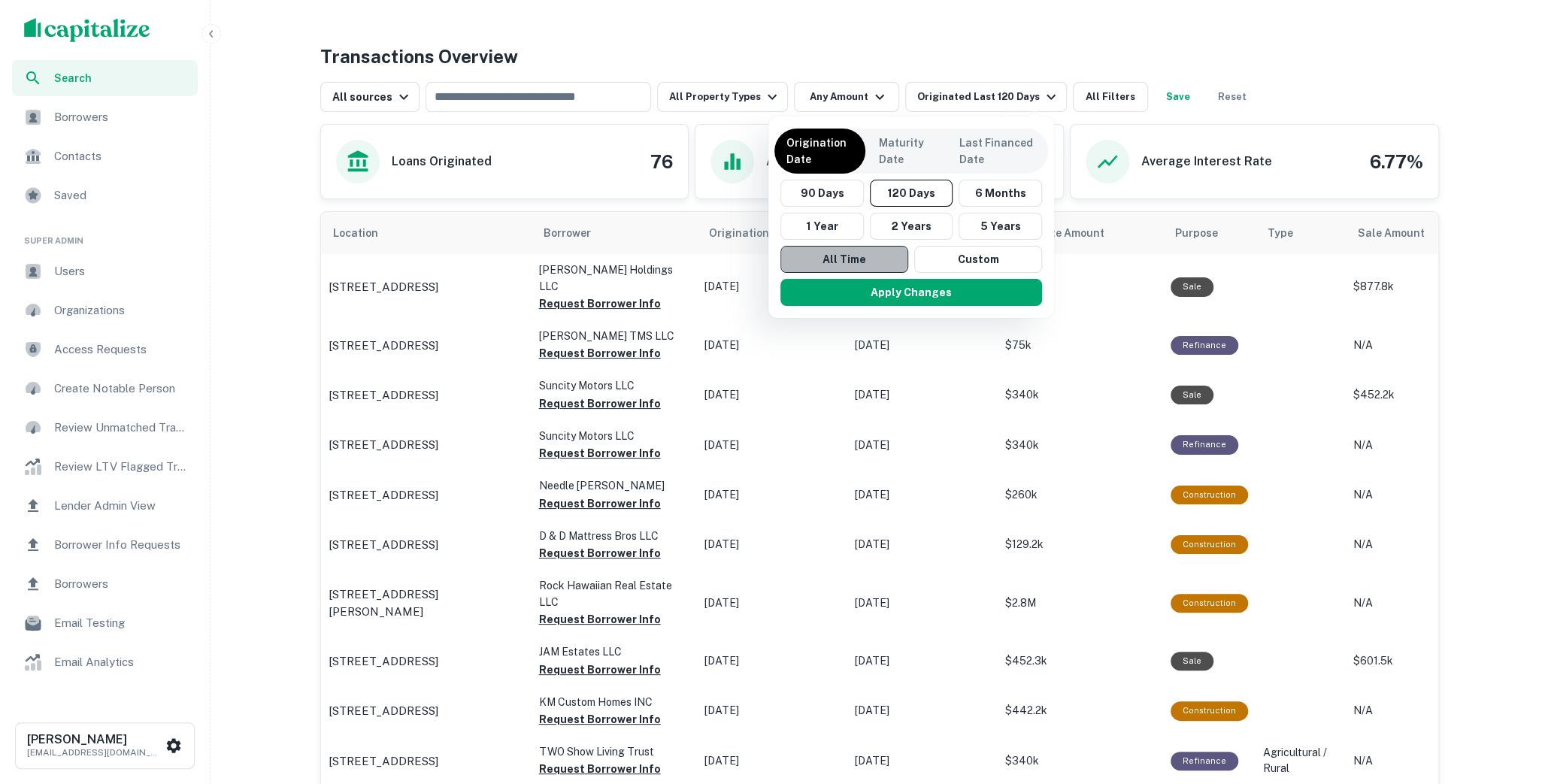
click at [813, 262] on button "All Time" at bounding box center [844, 259] width 128 height 27
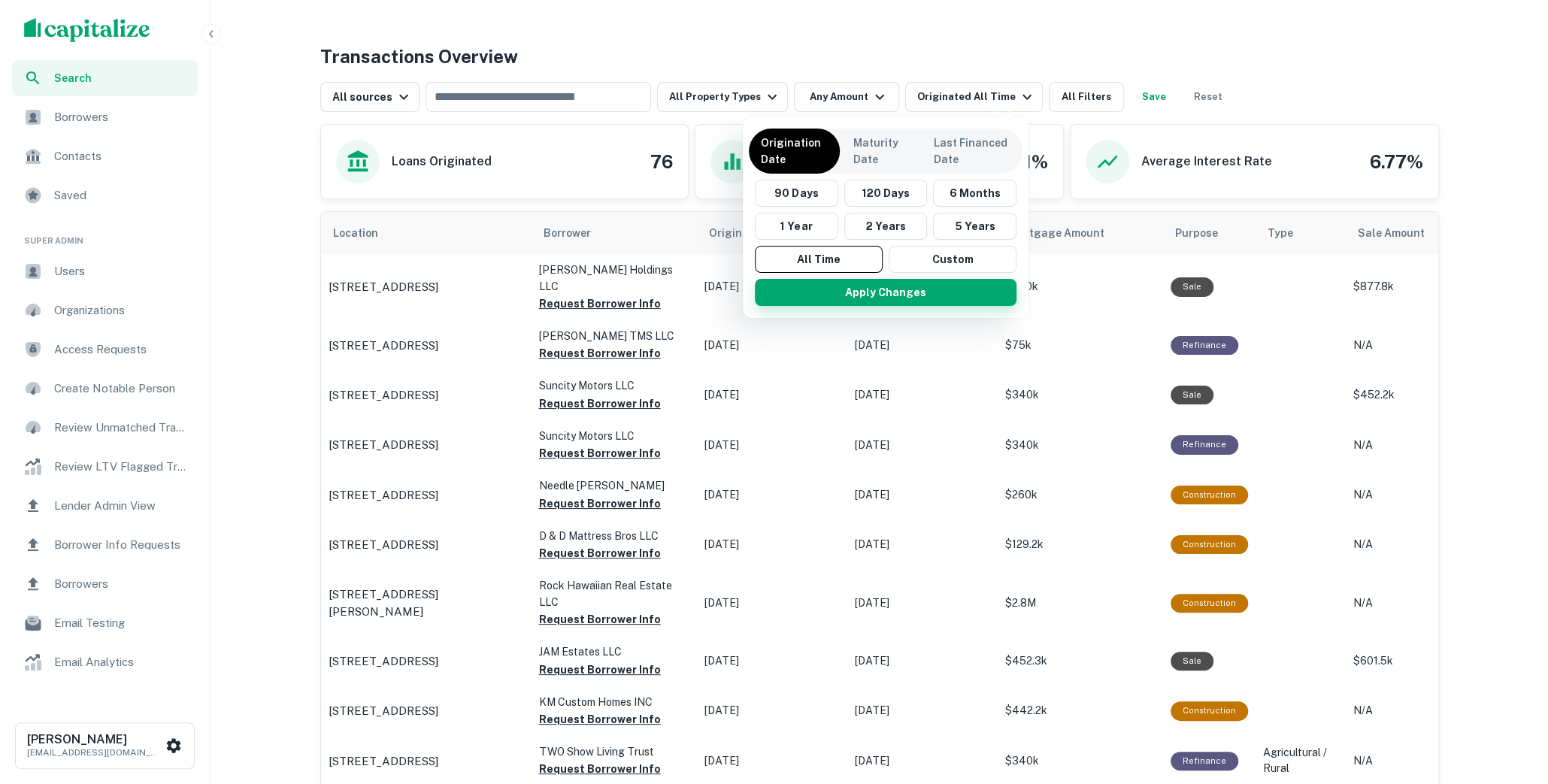
click at [843, 295] on button "Apply Changes" at bounding box center [886, 292] width 262 height 27
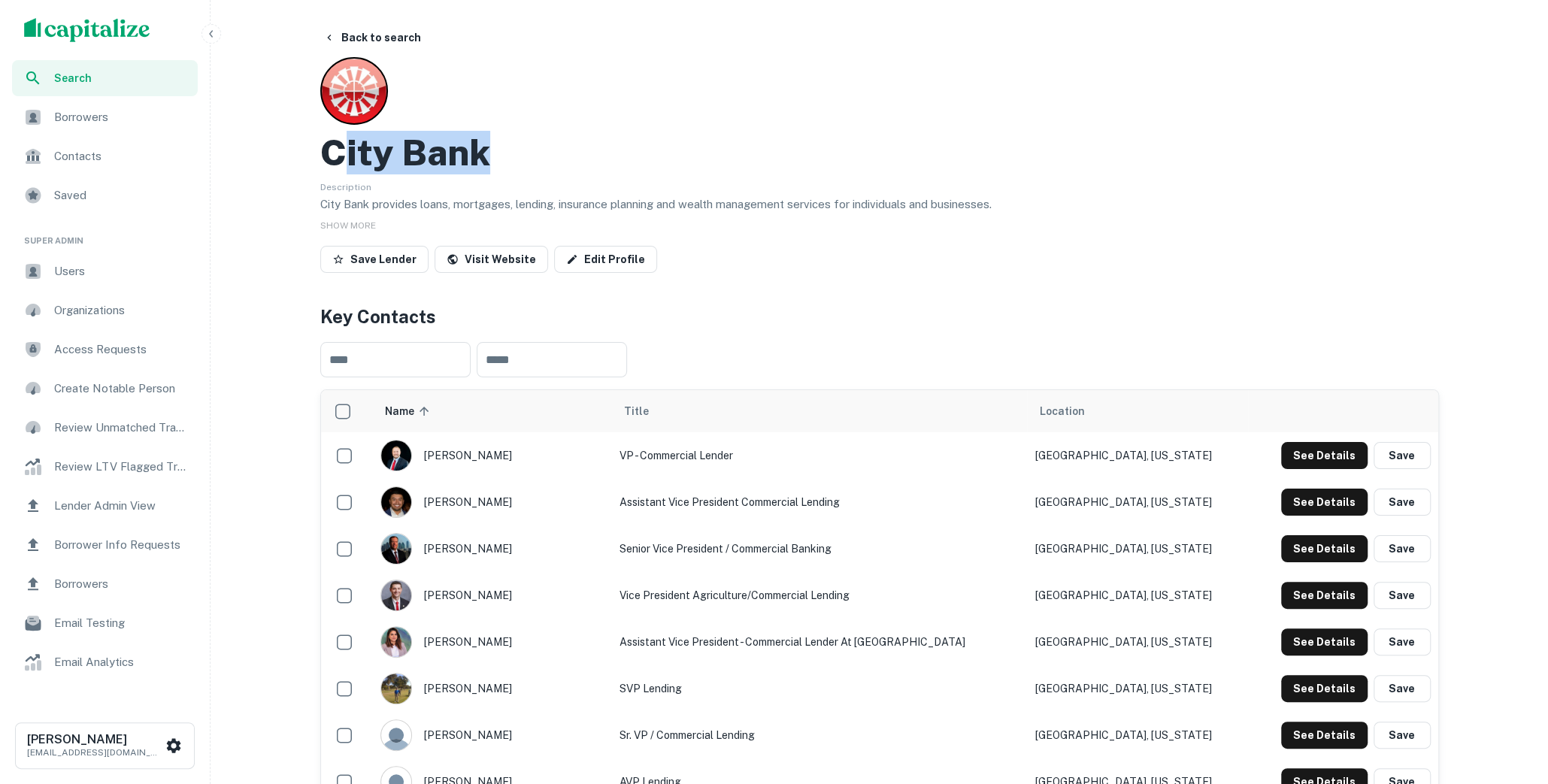
drag, startPoint x: 488, startPoint y: 162, endPoint x: 335, endPoint y: 146, distance: 154.2
click at [335, 146] on div "City Bank" at bounding box center [879, 153] width 1119 height 44
click at [331, 147] on h2 "City Bank" at bounding box center [405, 153] width 170 height 44
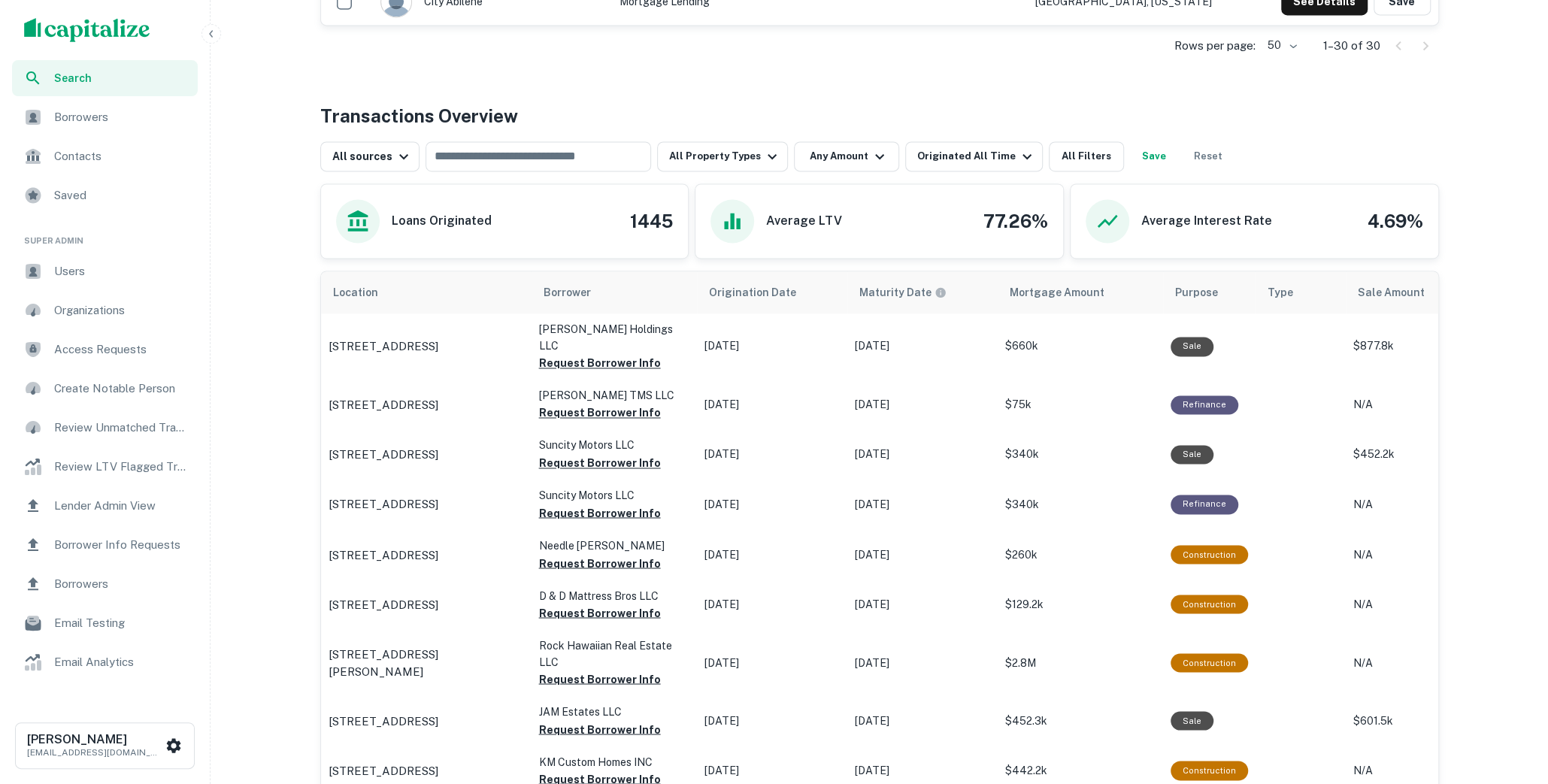
scroll to position [1815, 0]
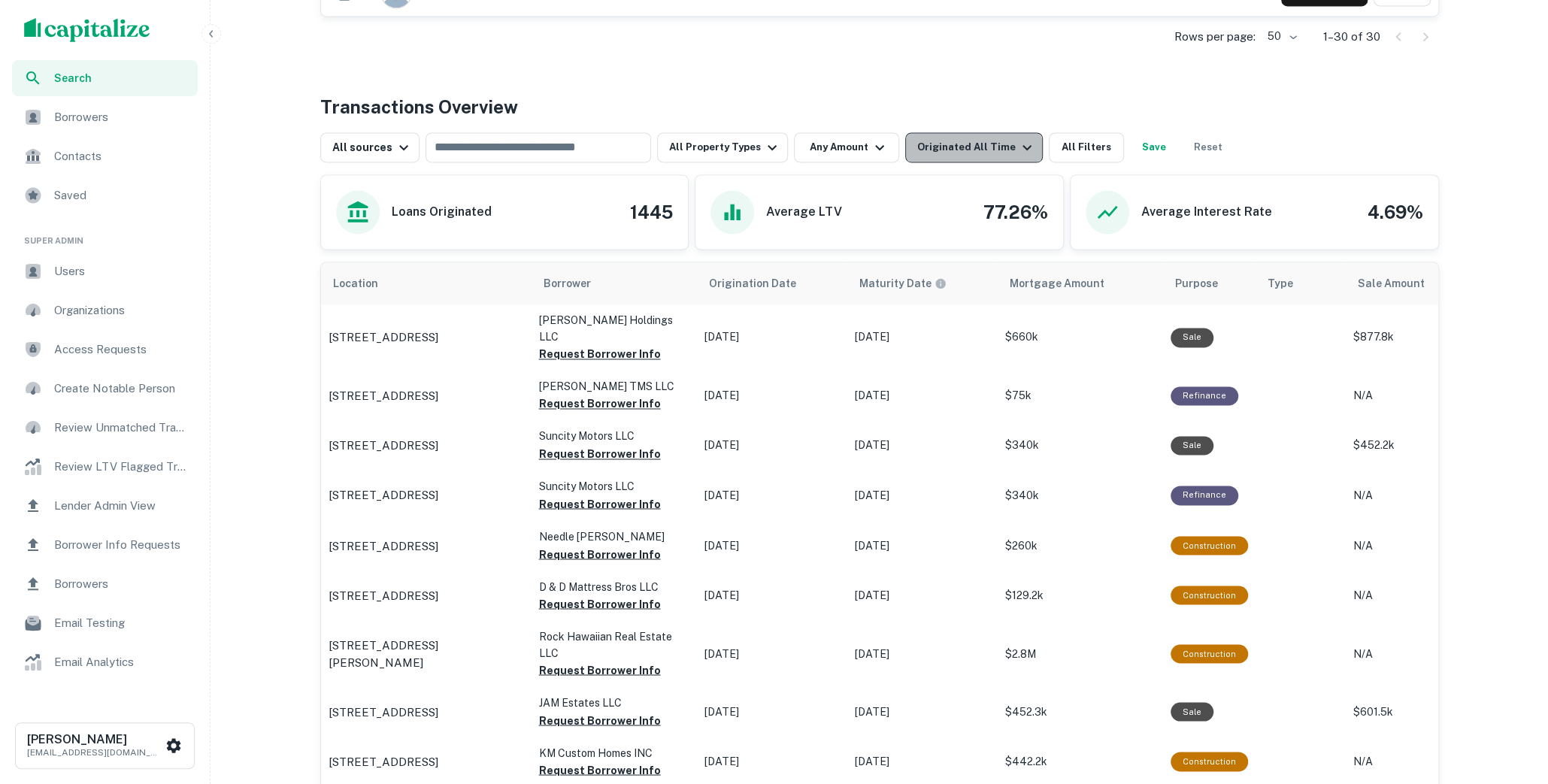
click at [1018, 141] on icon "button" at bounding box center [1027, 147] width 18 height 18
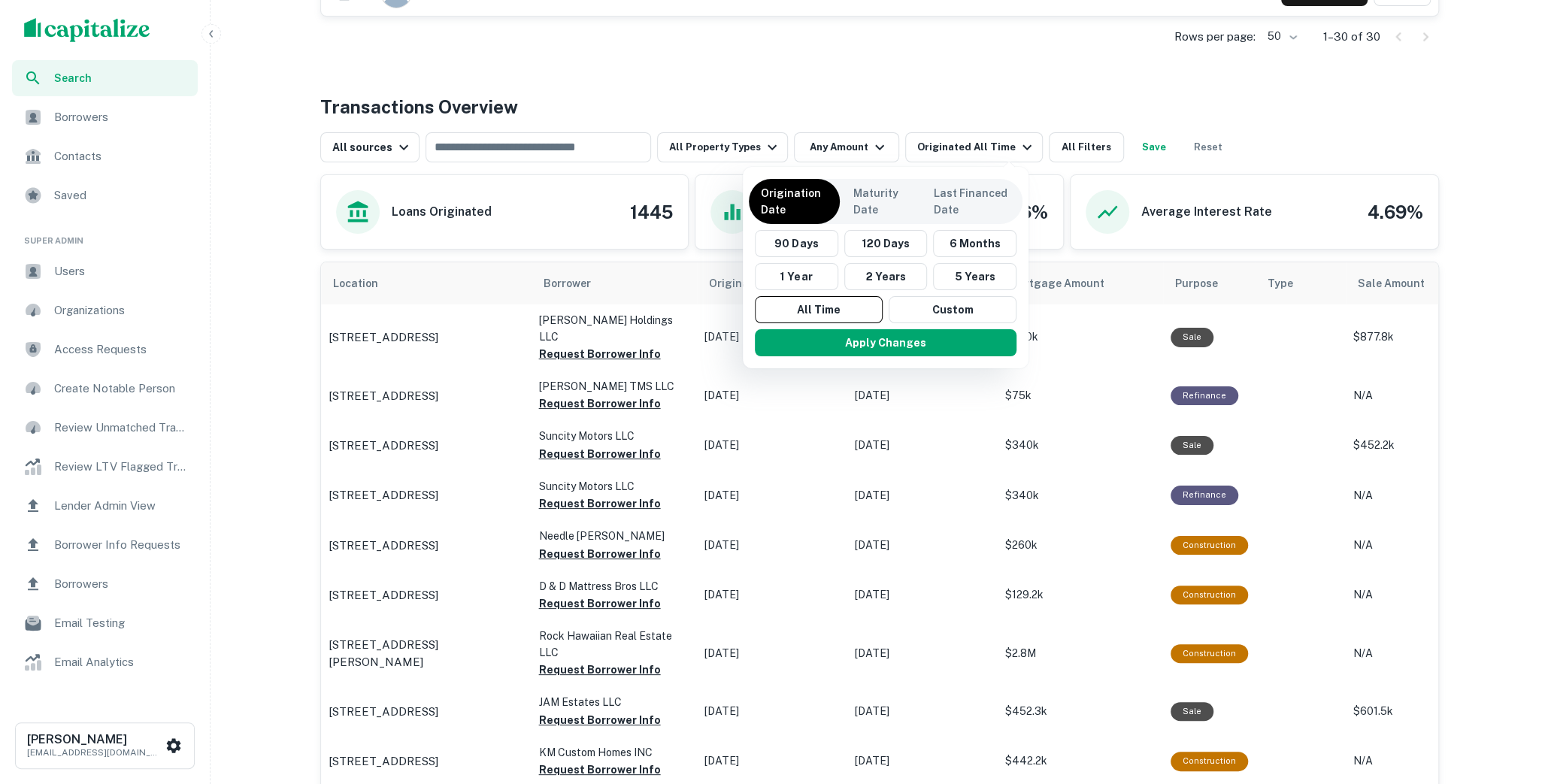
click at [898, 80] on div at bounding box center [774, 392] width 1548 height 784
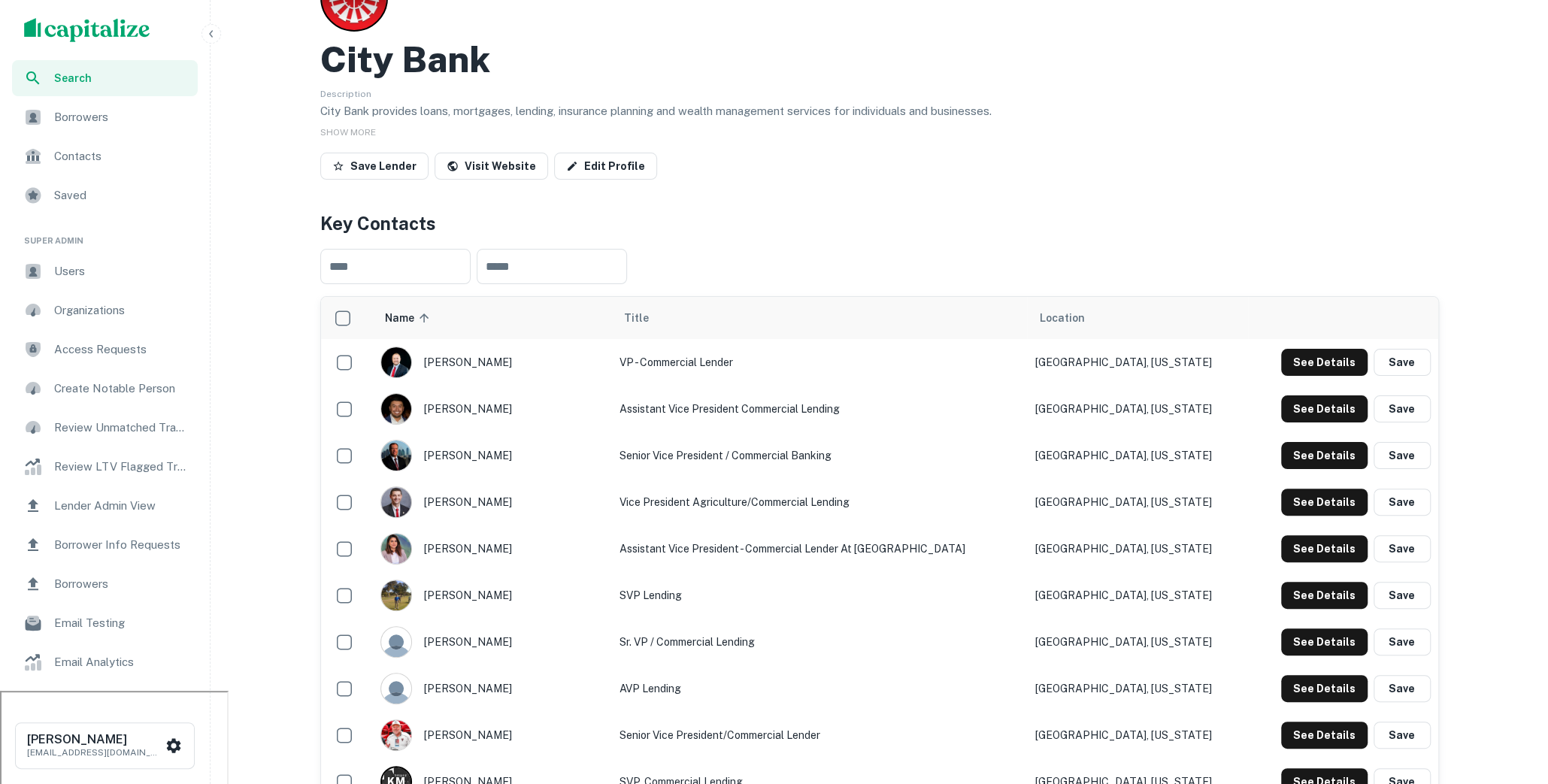
scroll to position [0, 0]
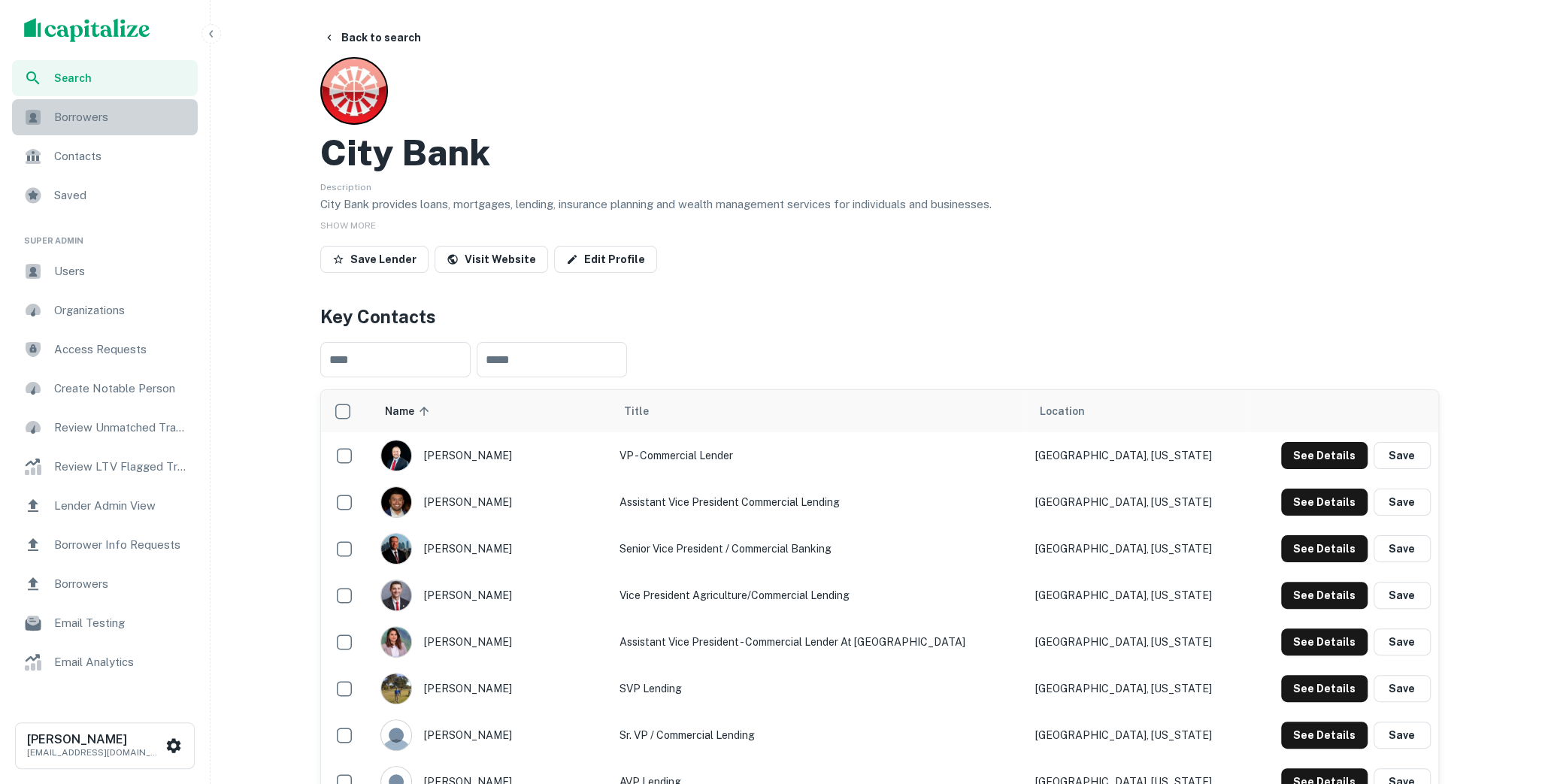
click at [129, 119] on span "Borrowers" at bounding box center [121, 117] width 135 height 18
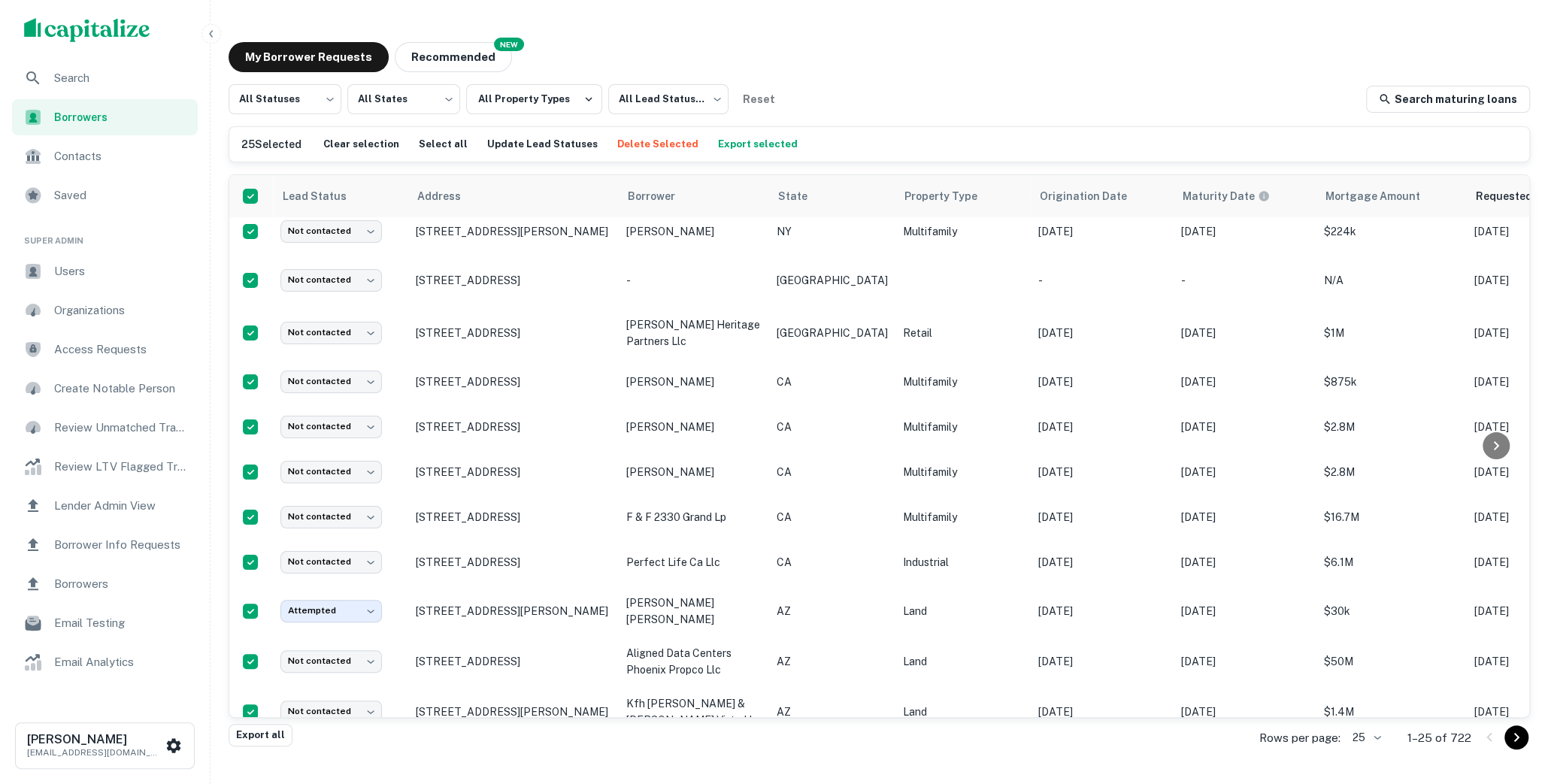
click at [91, 83] on span "Search" at bounding box center [121, 78] width 135 height 18
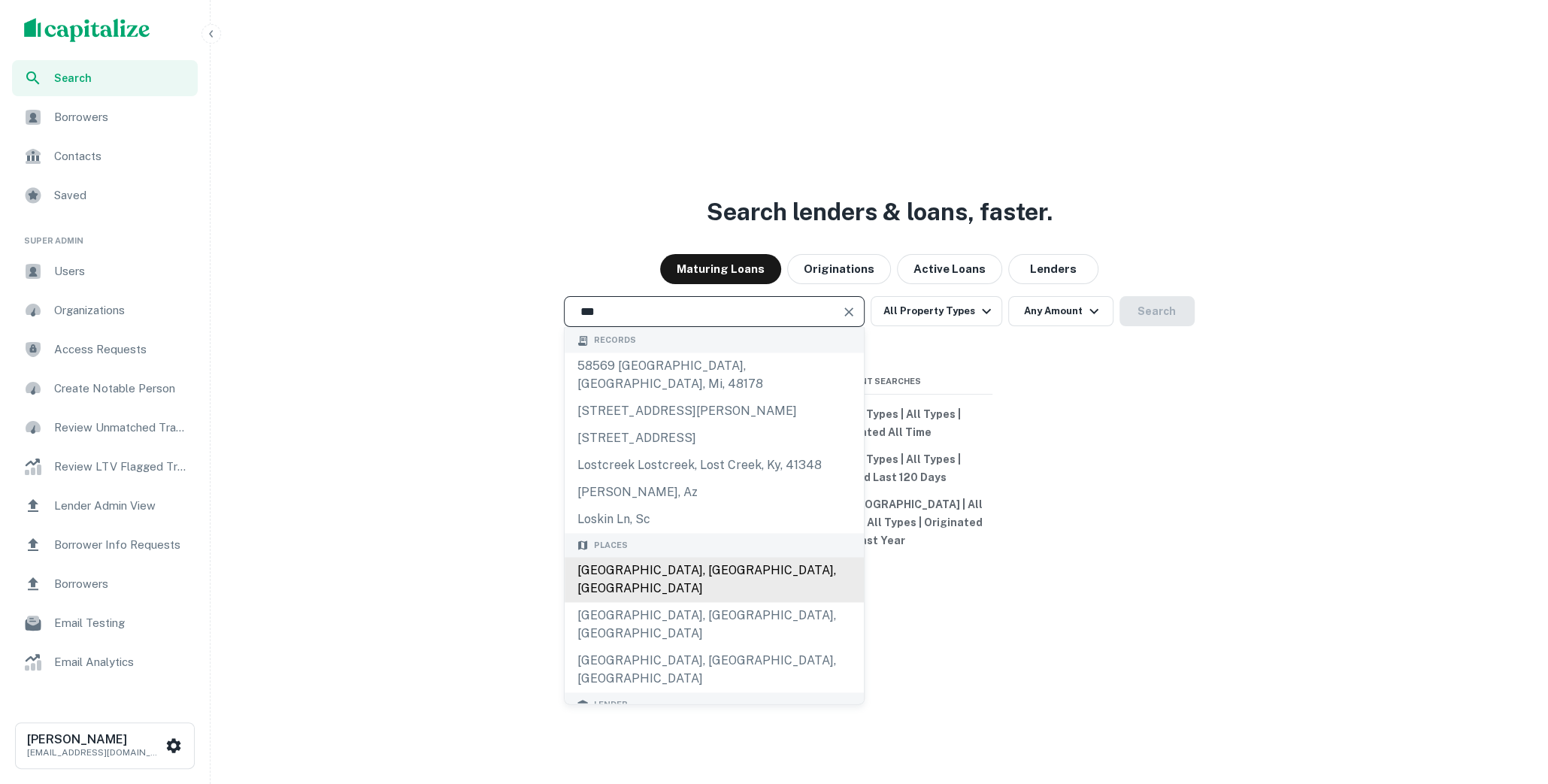
click at [626, 573] on div "[GEOGRAPHIC_DATA], [GEOGRAPHIC_DATA], [GEOGRAPHIC_DATA]" at bounding box center [714, 580] width 299 height 45
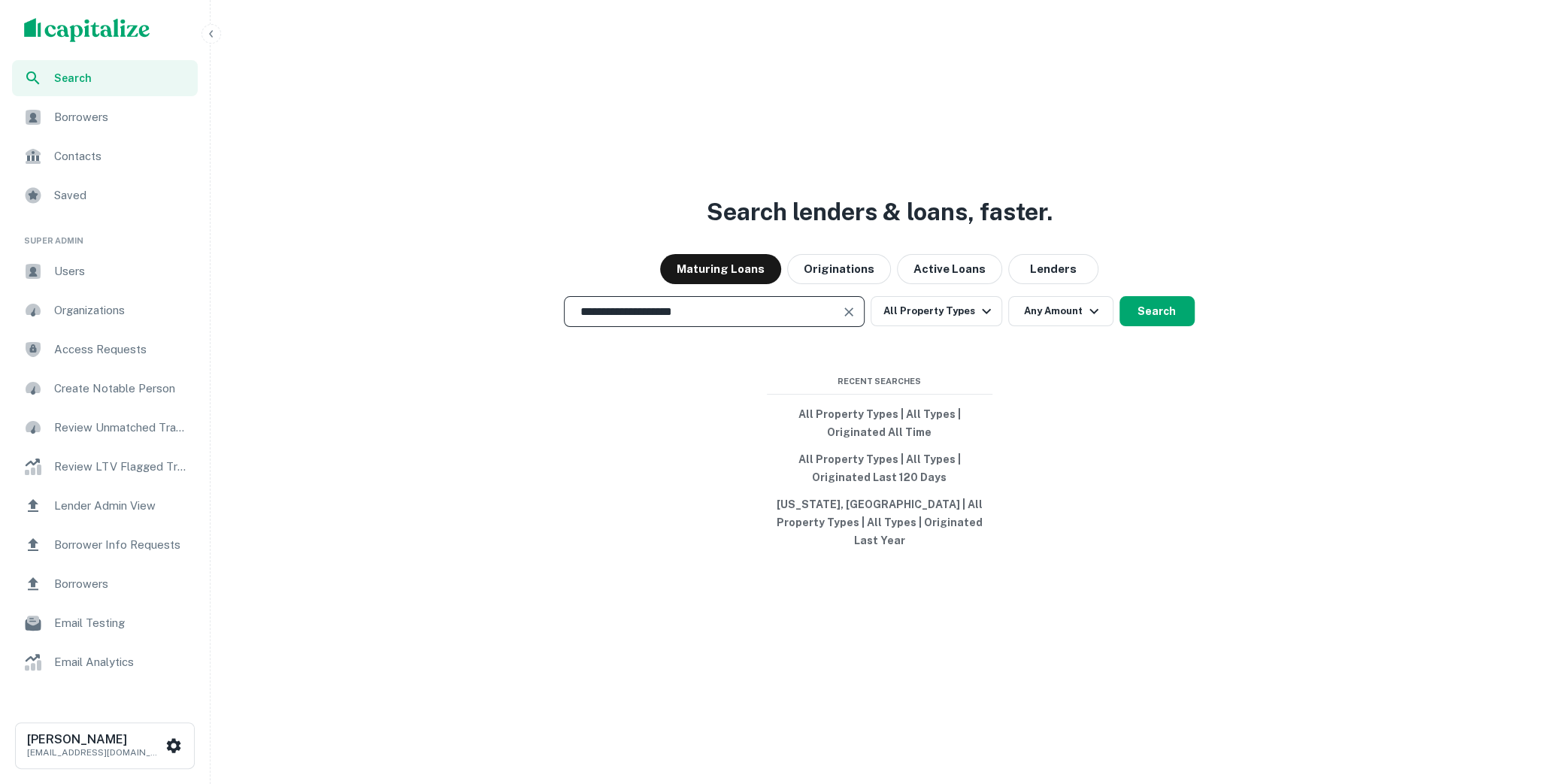
type input "**********"
click at [1195, 295] on div "**********" at bounding box center [879, 428] width 1325 height 784
click at [1132, 320] on button "Search" at bounding box center [1156, 311] width 75 height 30
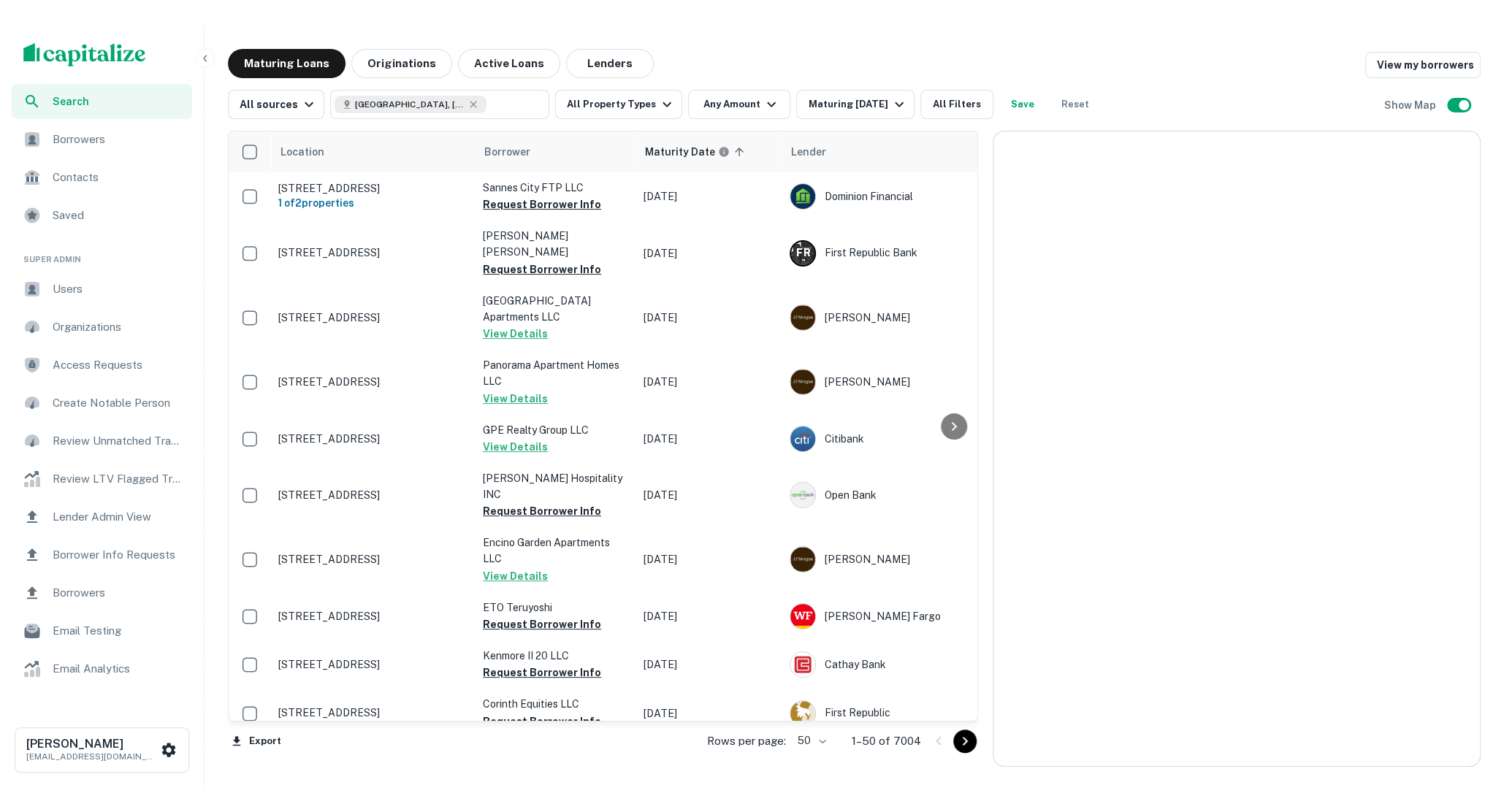
scroll to position [54, 0]
